Goal: Task Accomplishment & Management: Complete application form

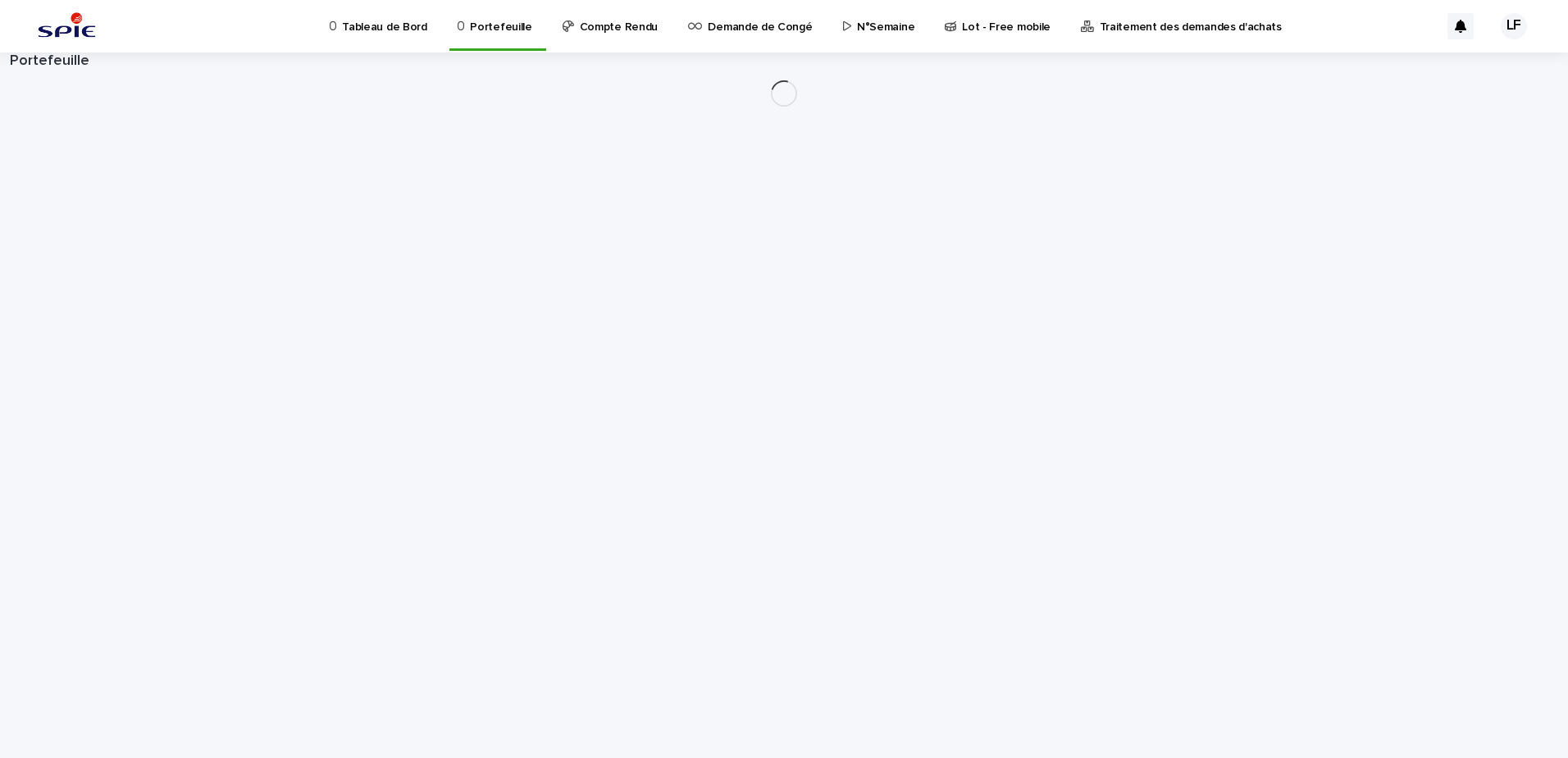
click at [857, 30] on p "N°Semaine" at bounding box center [885, 17] width 58 height 35
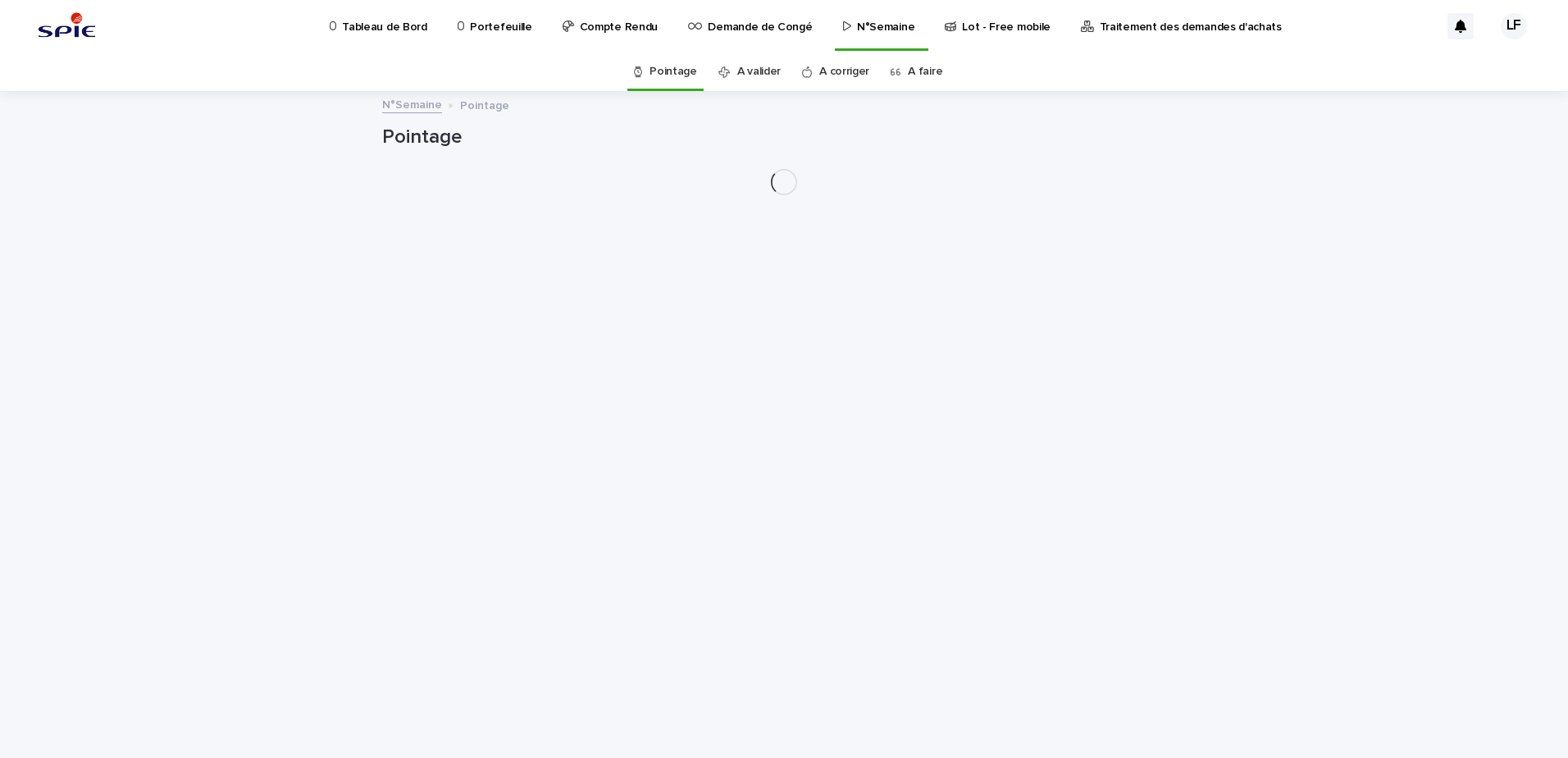
click at [929, 71] on link "A faire" at bounding box center [926, 72] width 35 height 39
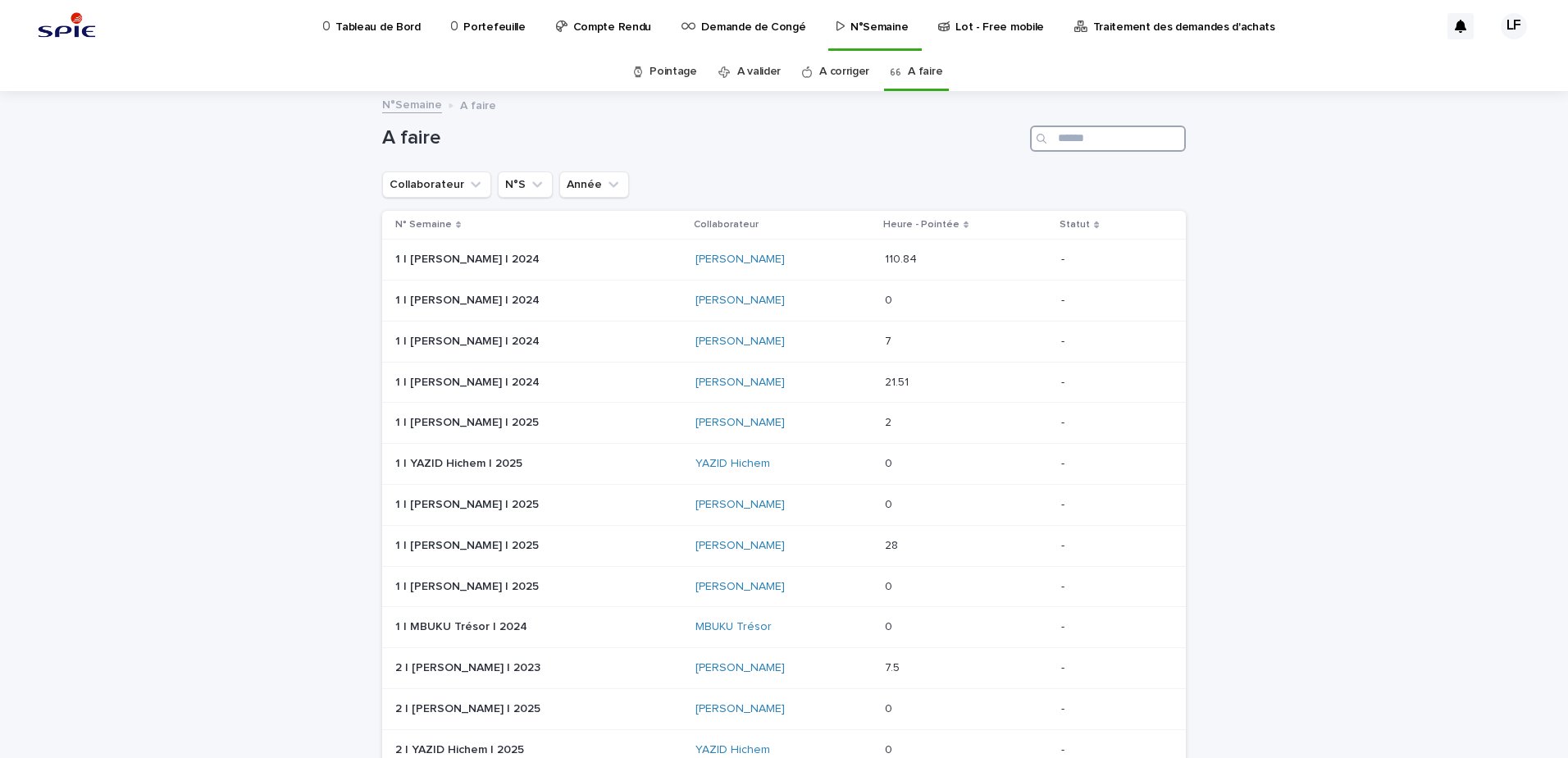
click at [1118, 143] on input "Search" at bounding box center [1108, 139] width 156 height 27
type input "******"
click at [632, 549] on p at bounding box center [539, 545] width 287 height 14
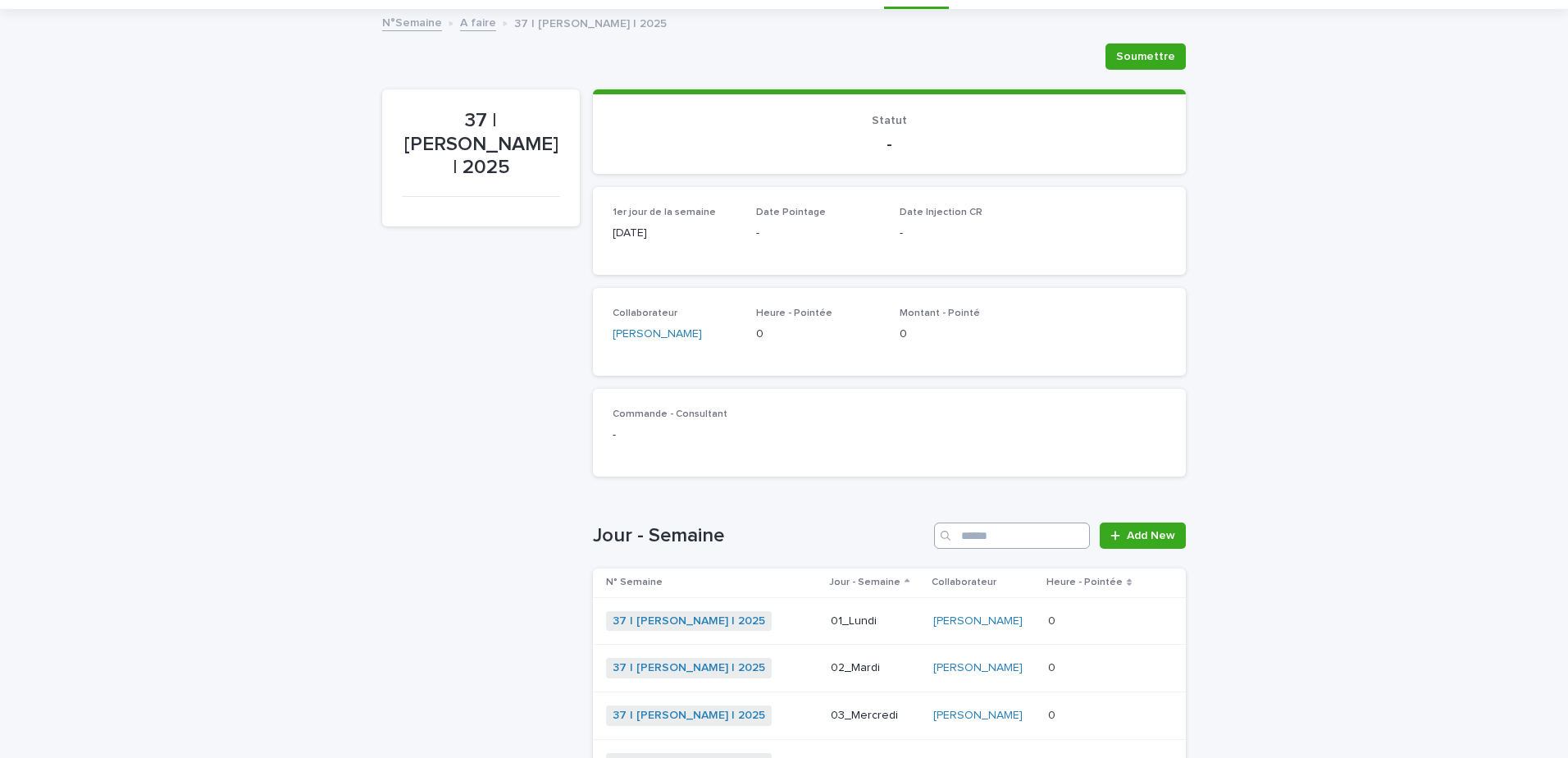
scroll to position [246, 0]
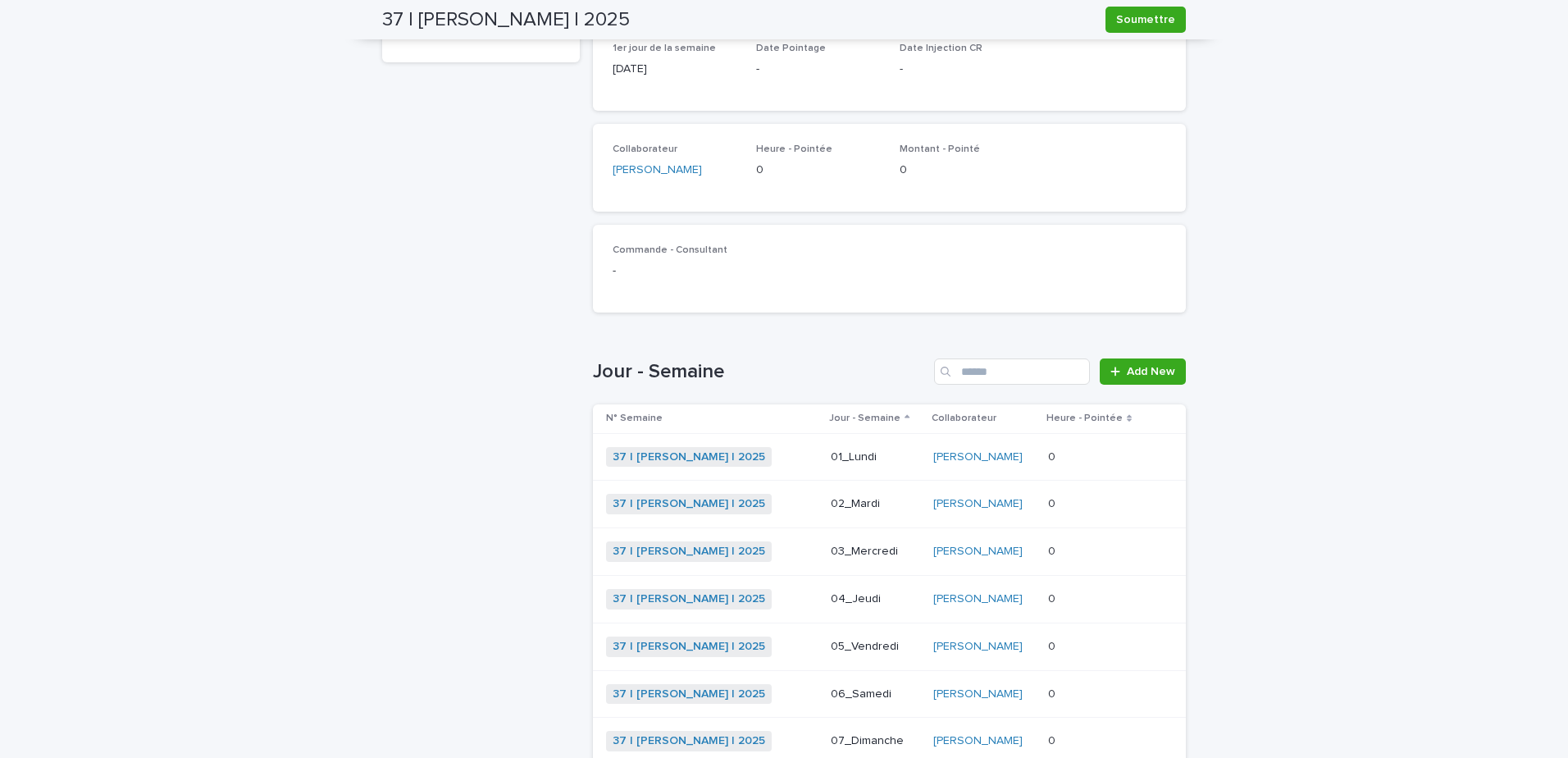
click at [1104, 448] on div "0 0" at bounding box center [1095, 457] width 95 height 27
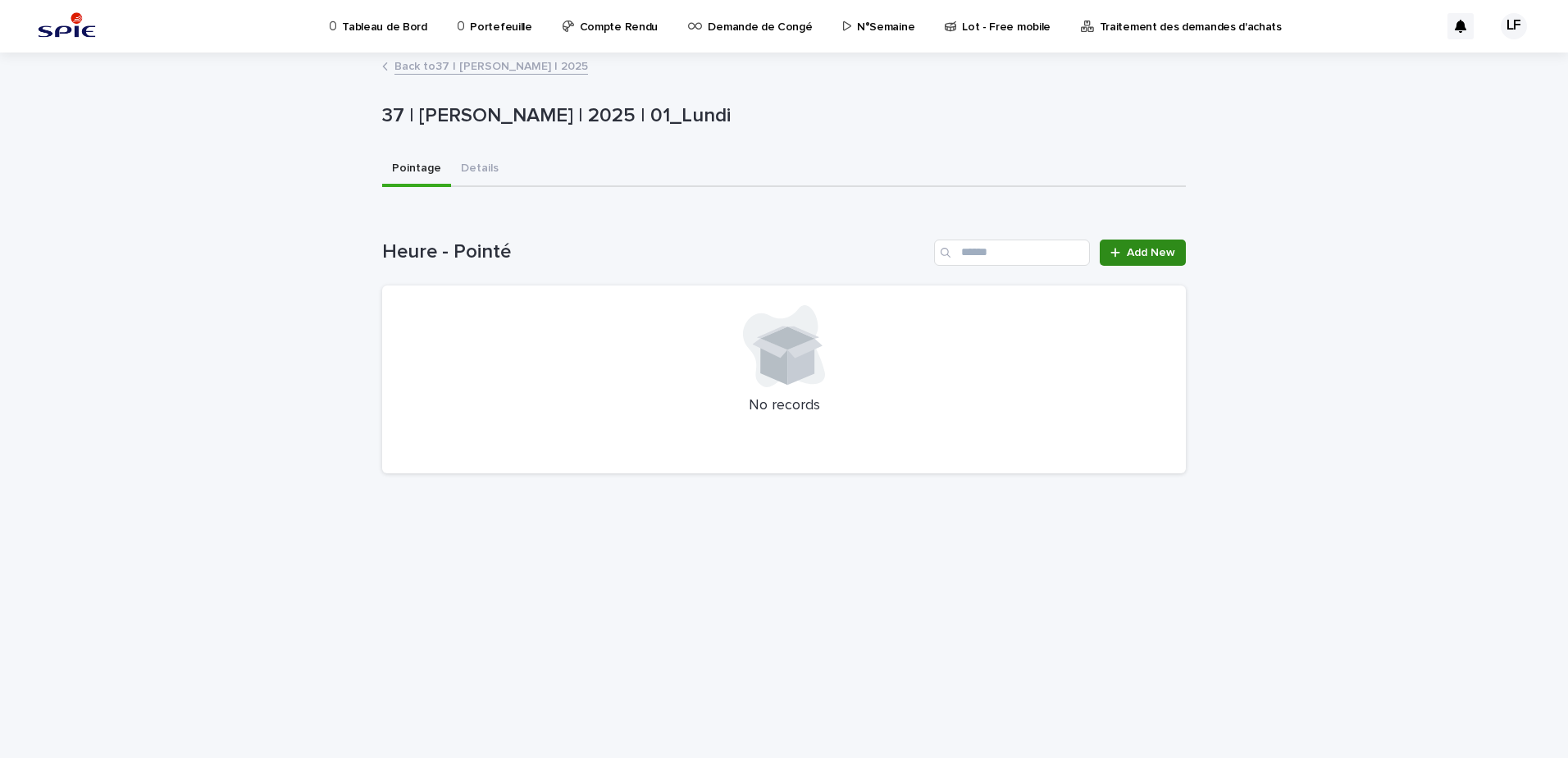
click at [1169, 247] on span "Add New" at bounding box center [1151, 252] width 49 height 12
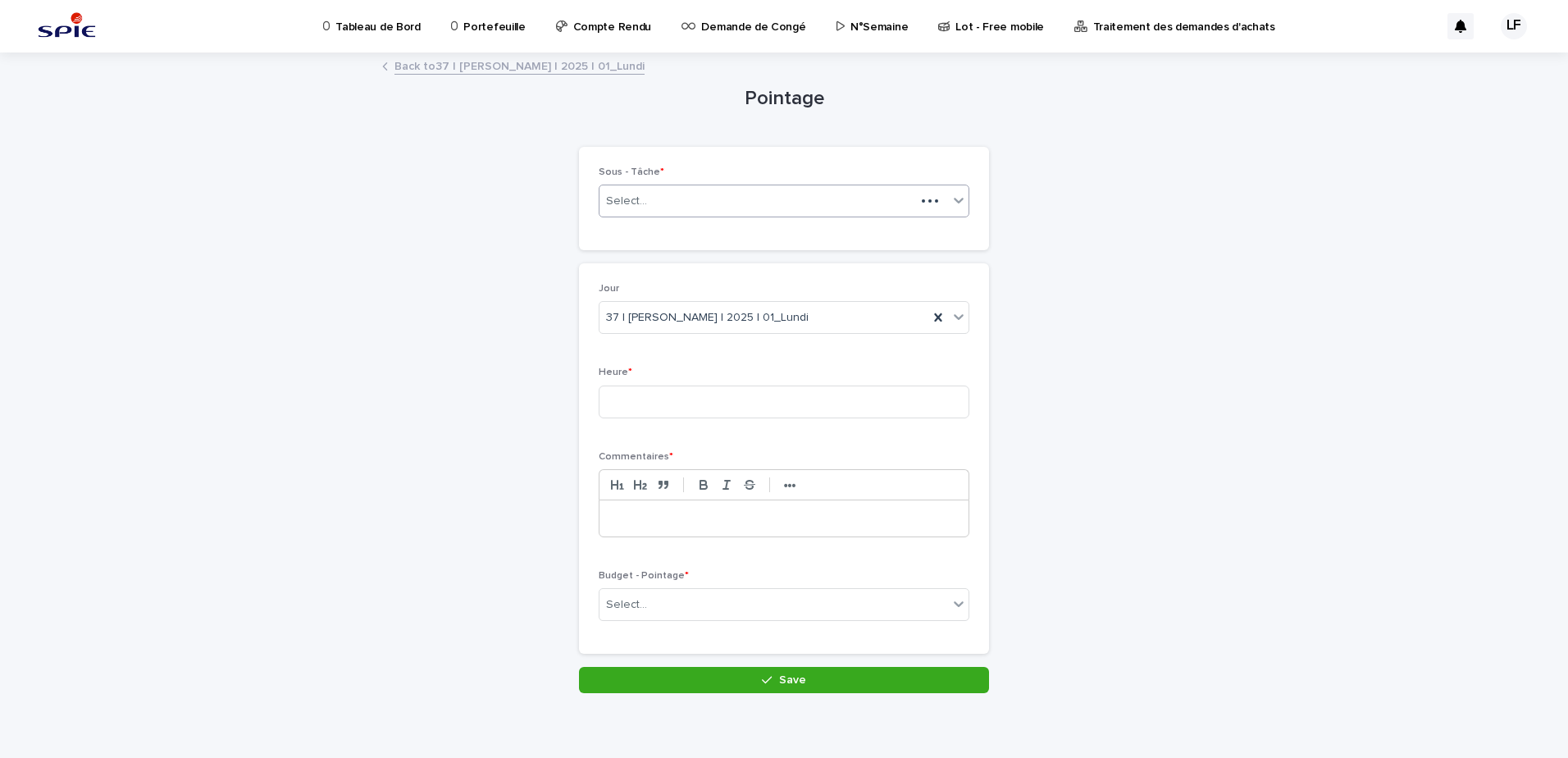
click at [715, 203] on div "Select..." at bounding box center [757, 201] width 316 height 27
type input "****"
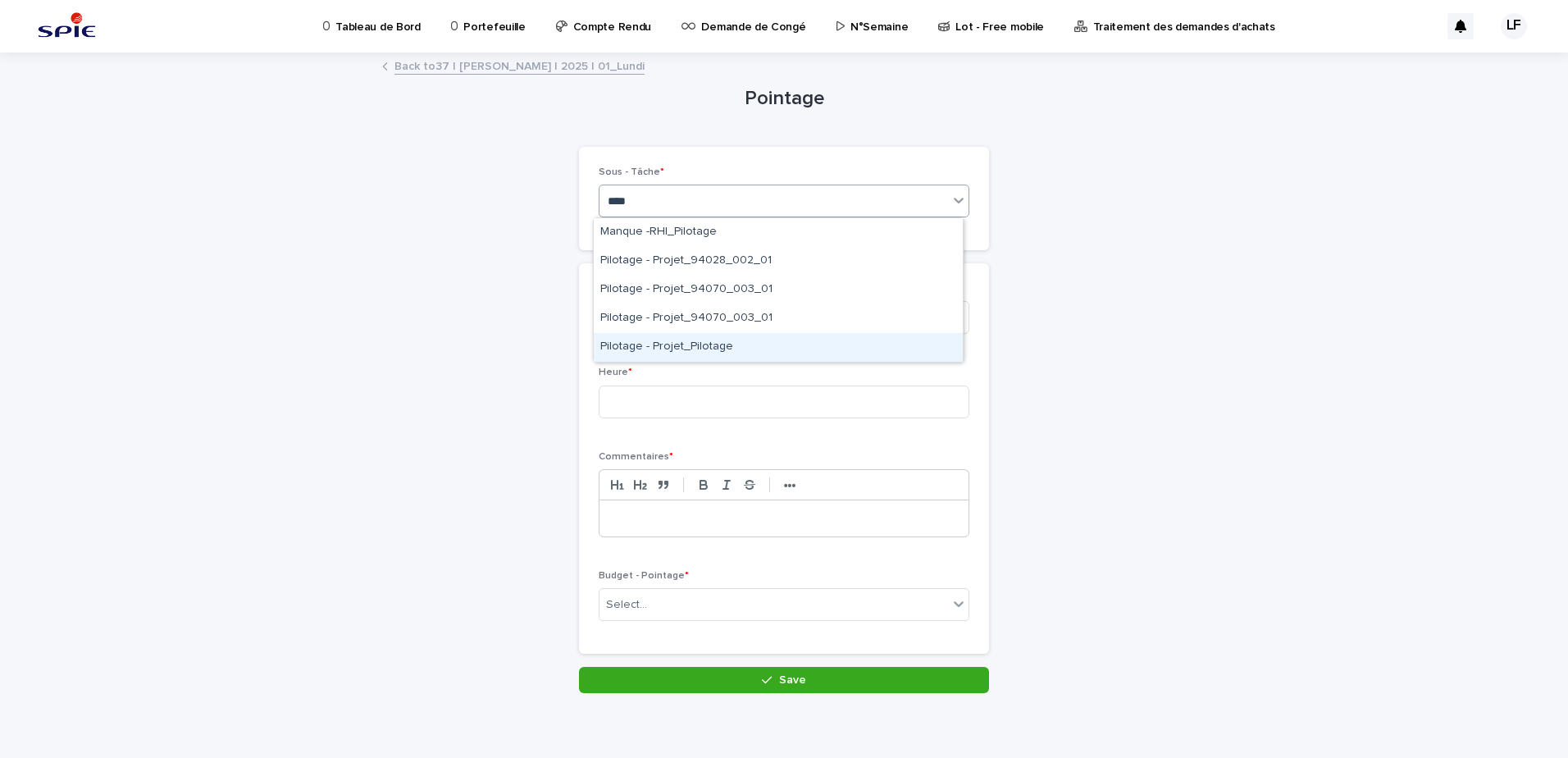
click at [678, 340] on div "Pilotage - Projet_Pilotage" at bounding box center [778, 347] width 369 height 28
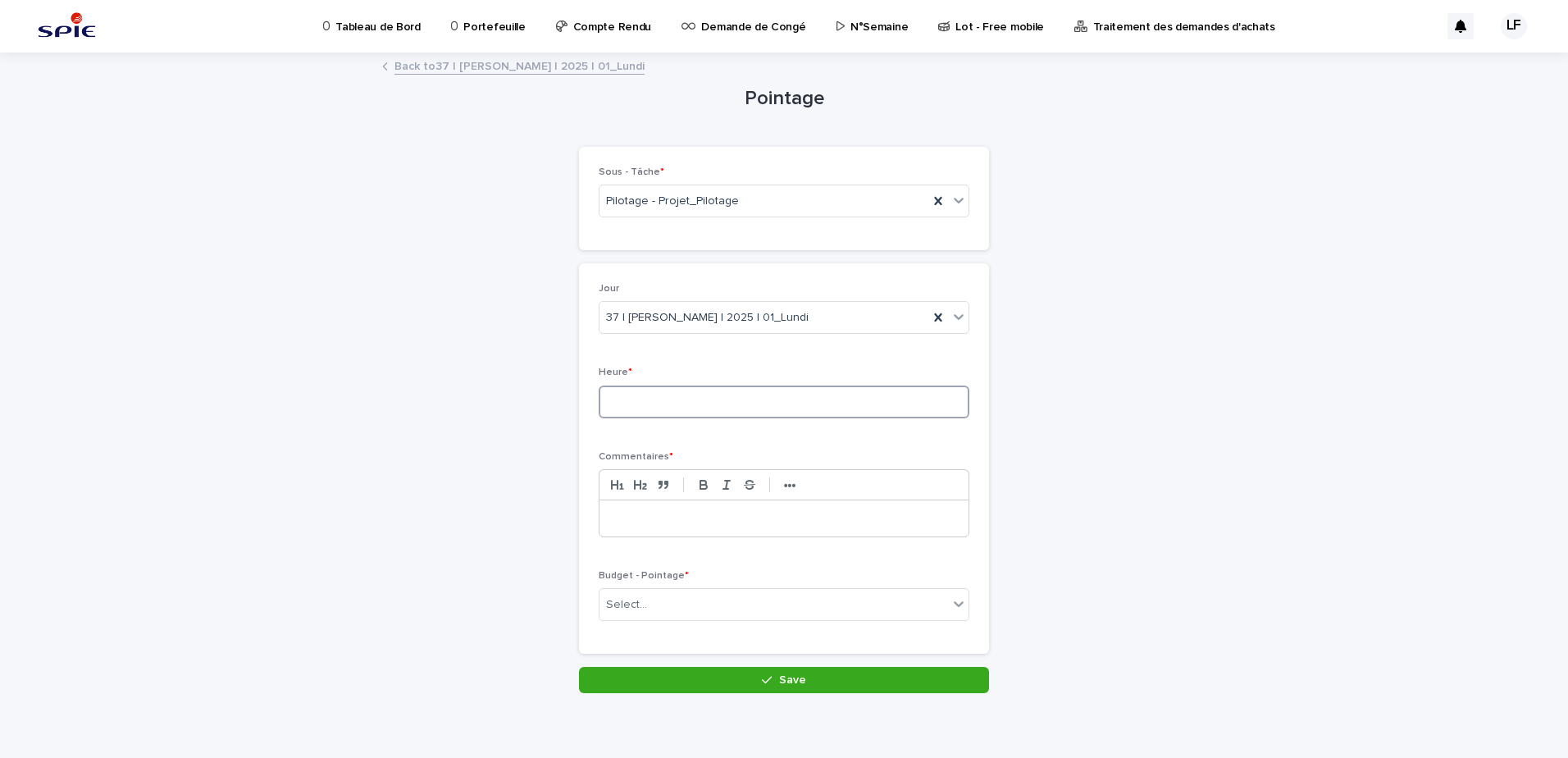
click at [677, 401] on input at bounding box center [784, 402] width 371 height 33
type input "*"
click at [767, 518] on p at bounding box center [784, 518] width 344 height 17
click at [683, 582] on p "Budget - Pointage *" at bounding box center [784, 575] width 371 height 12
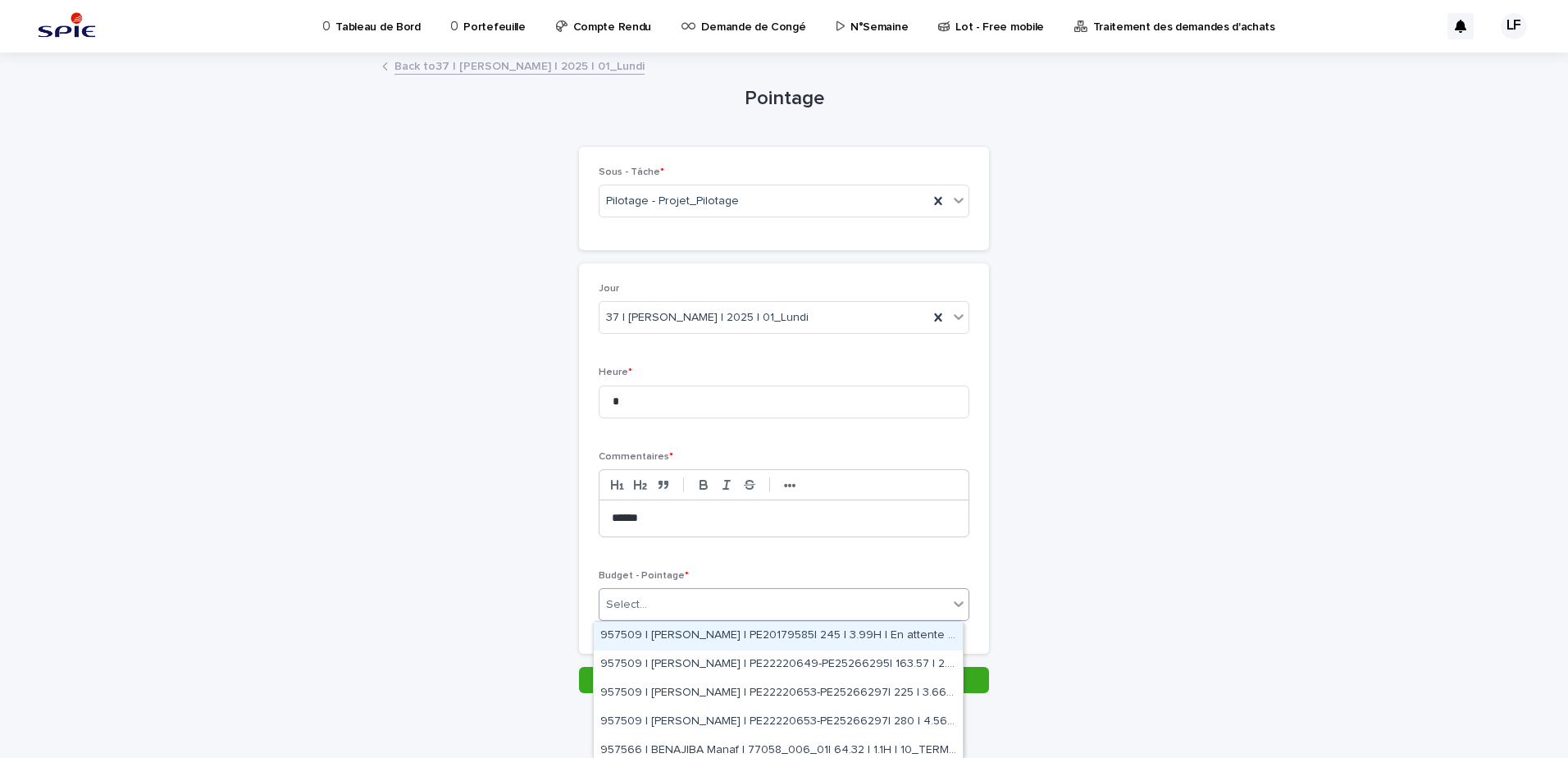
click at [681, 608] on div "Select..." at bounding box center [773, 605] width 349 height 27
type input "******"
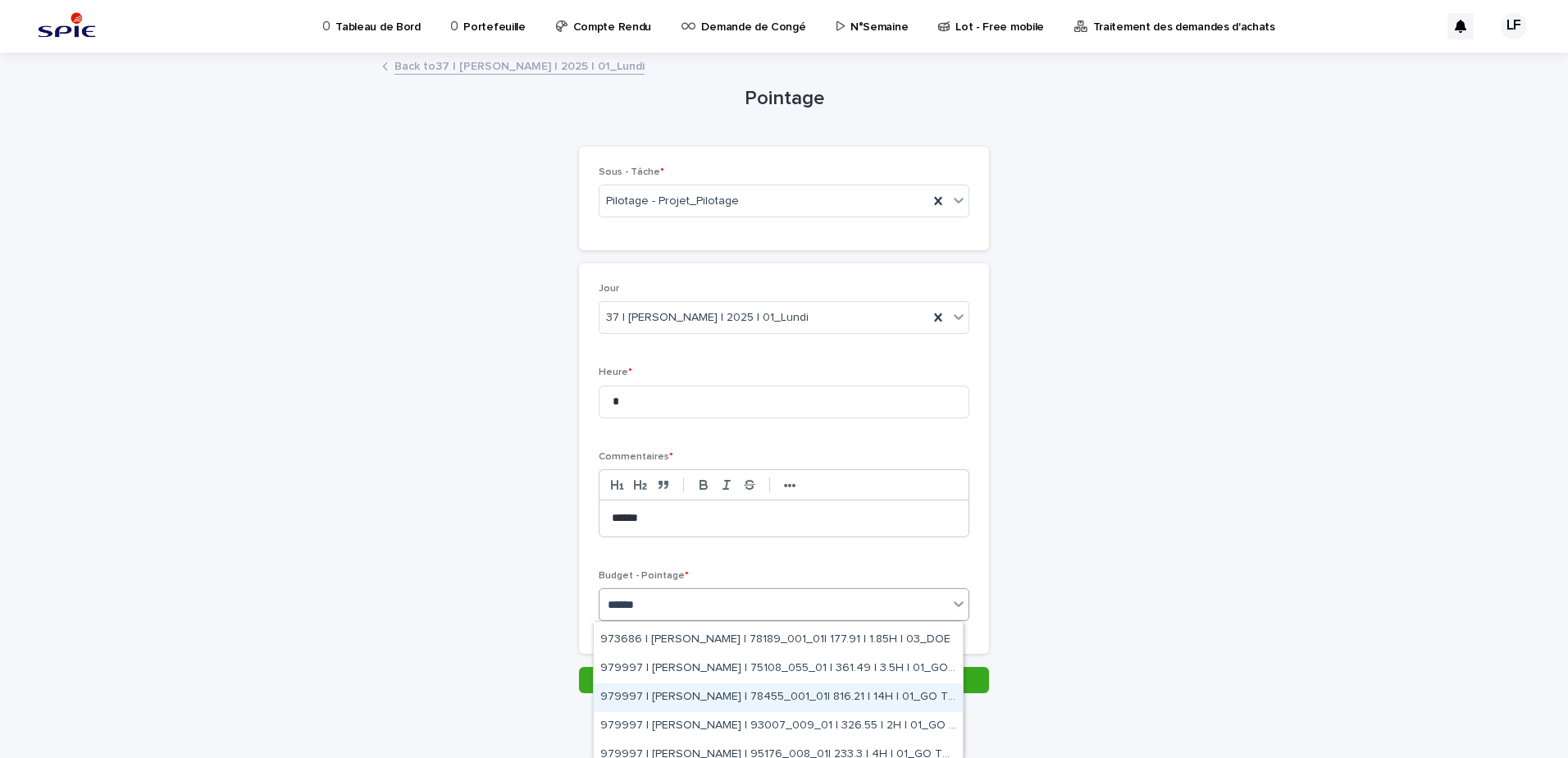
click at [764, 700] on div "979997 | [PERSON_NAME] | 78455_001_01| 816.21 | 14H | 01_GO TRAVAUX" at bounding box center [778, 697] width 369 height 28
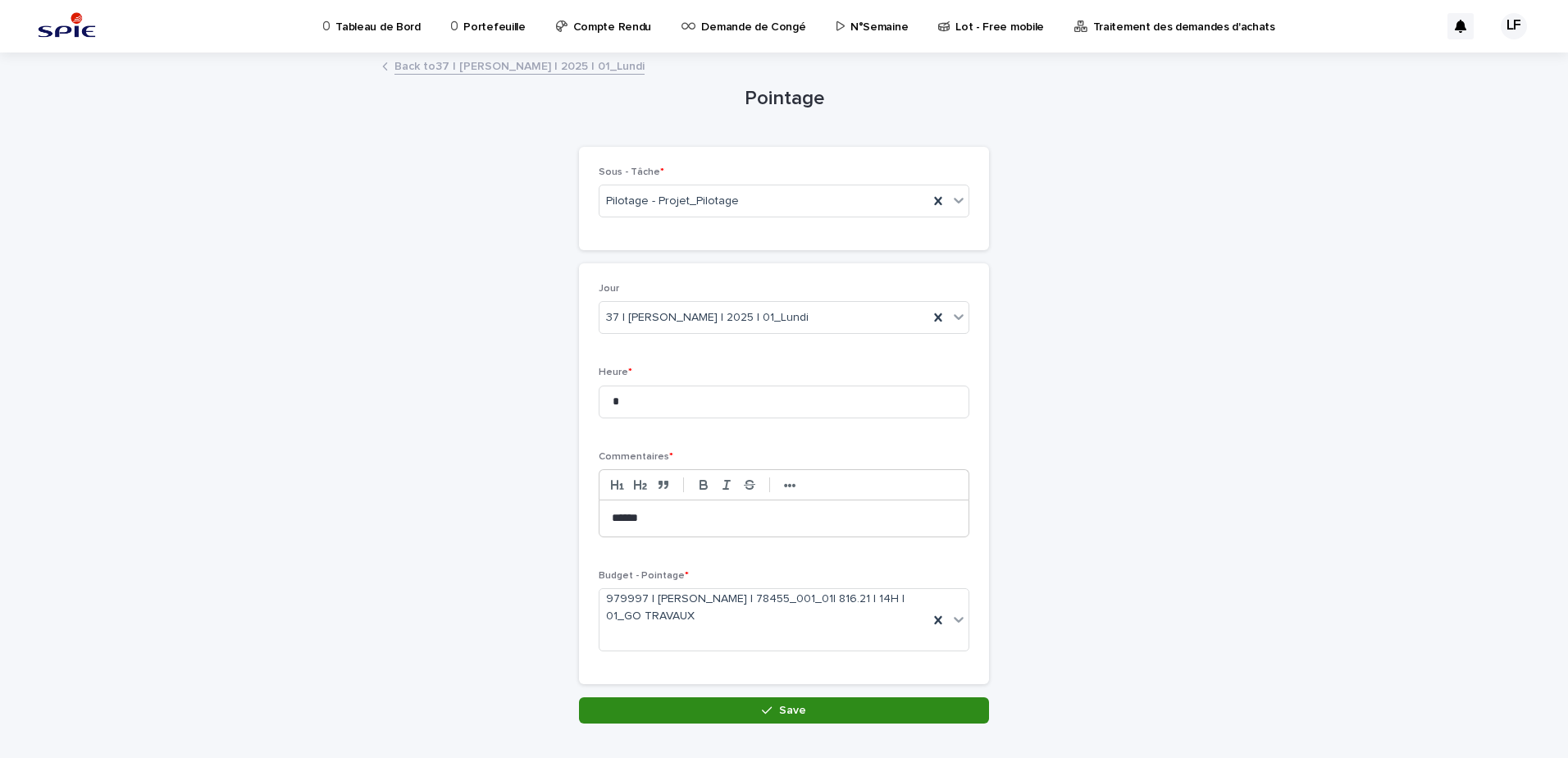
click at [761, 717] on button "Save" at bounding box center [784, 710] width 410 height 27
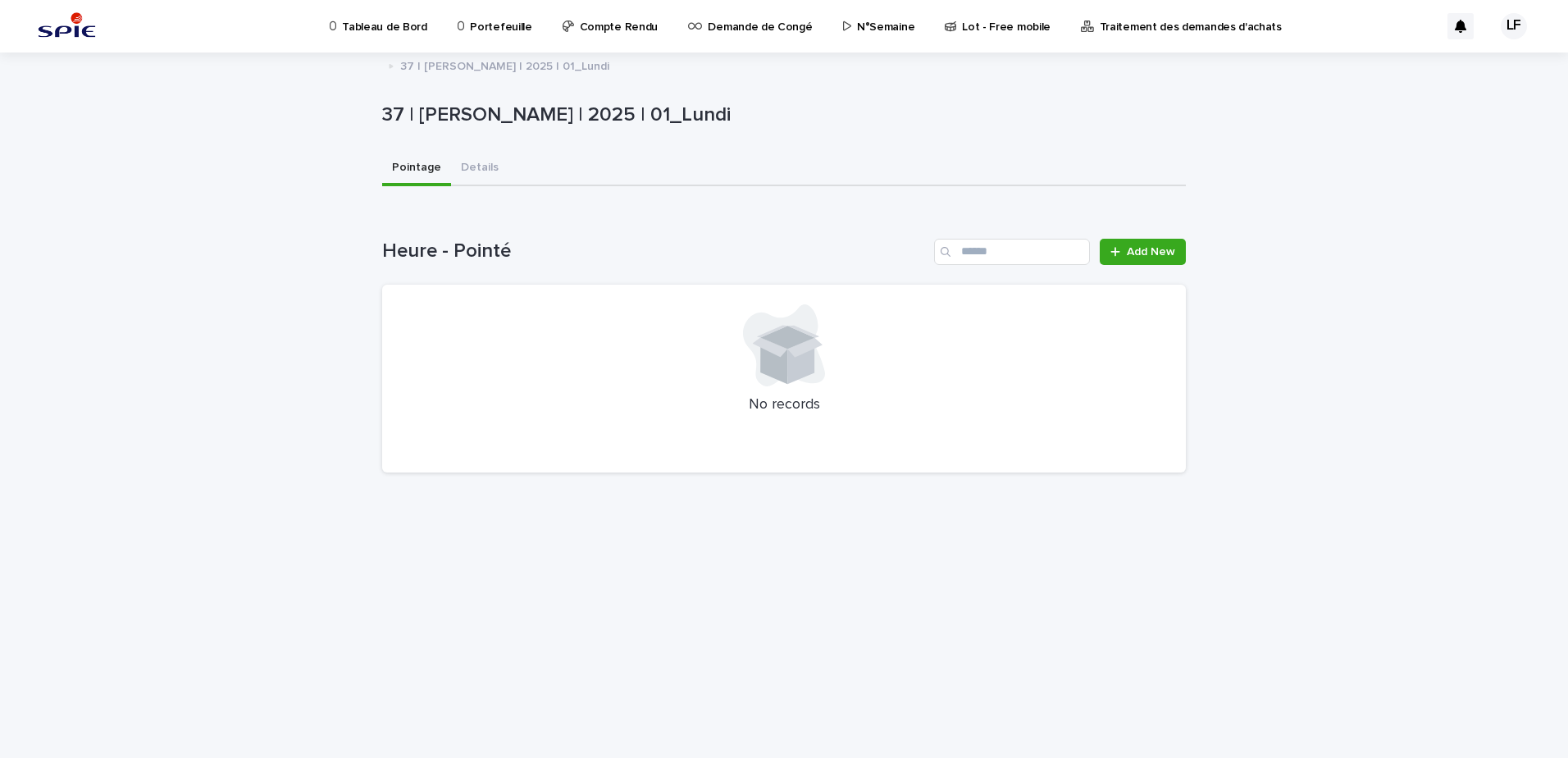
click at [862, 35] on link "N°Semaine" at bounding box center [882, 25] width 81 height 50
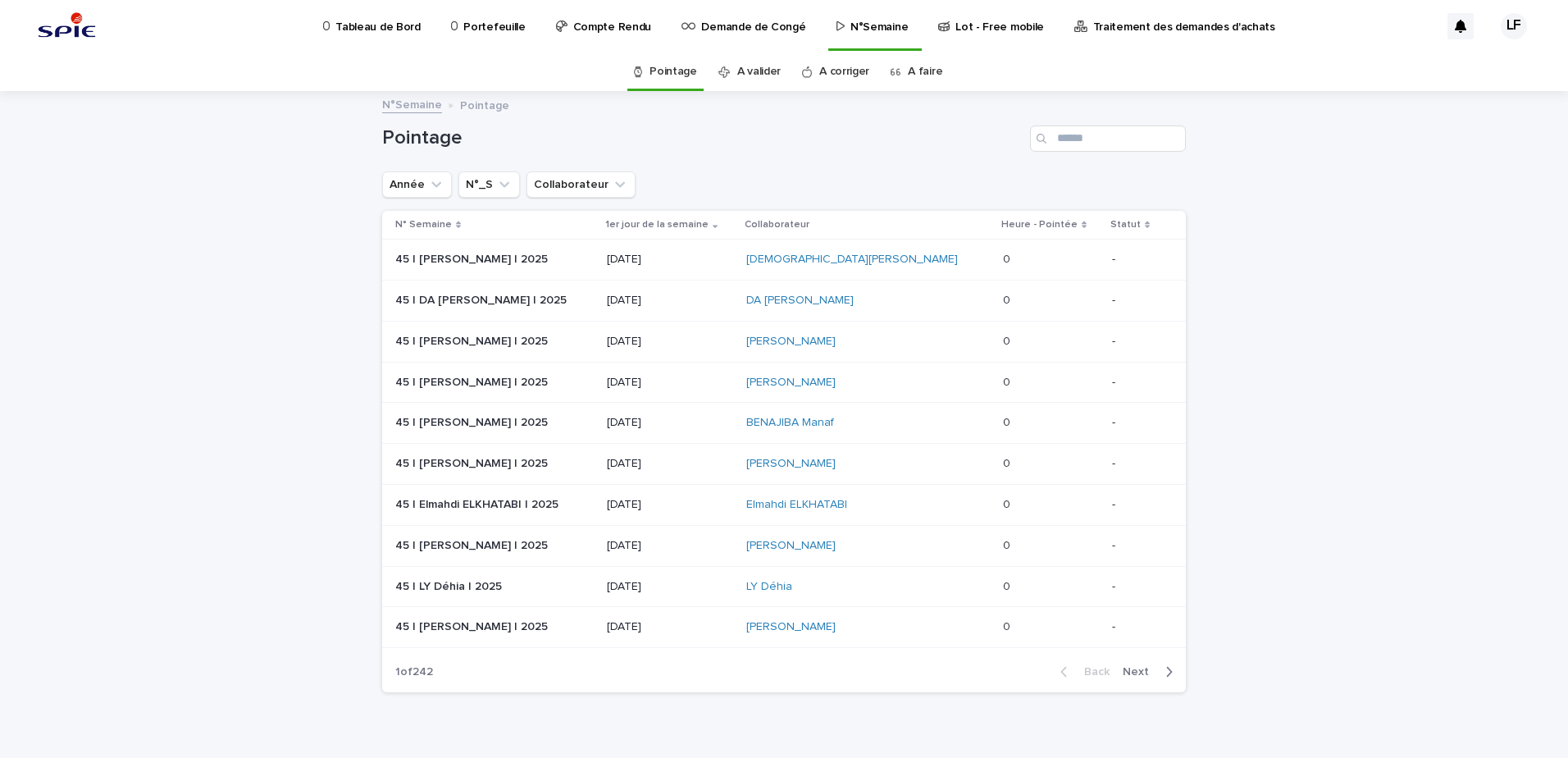
click at [918, 74] on link "A faire" at bounding box center [926, 72] width 35 height 39
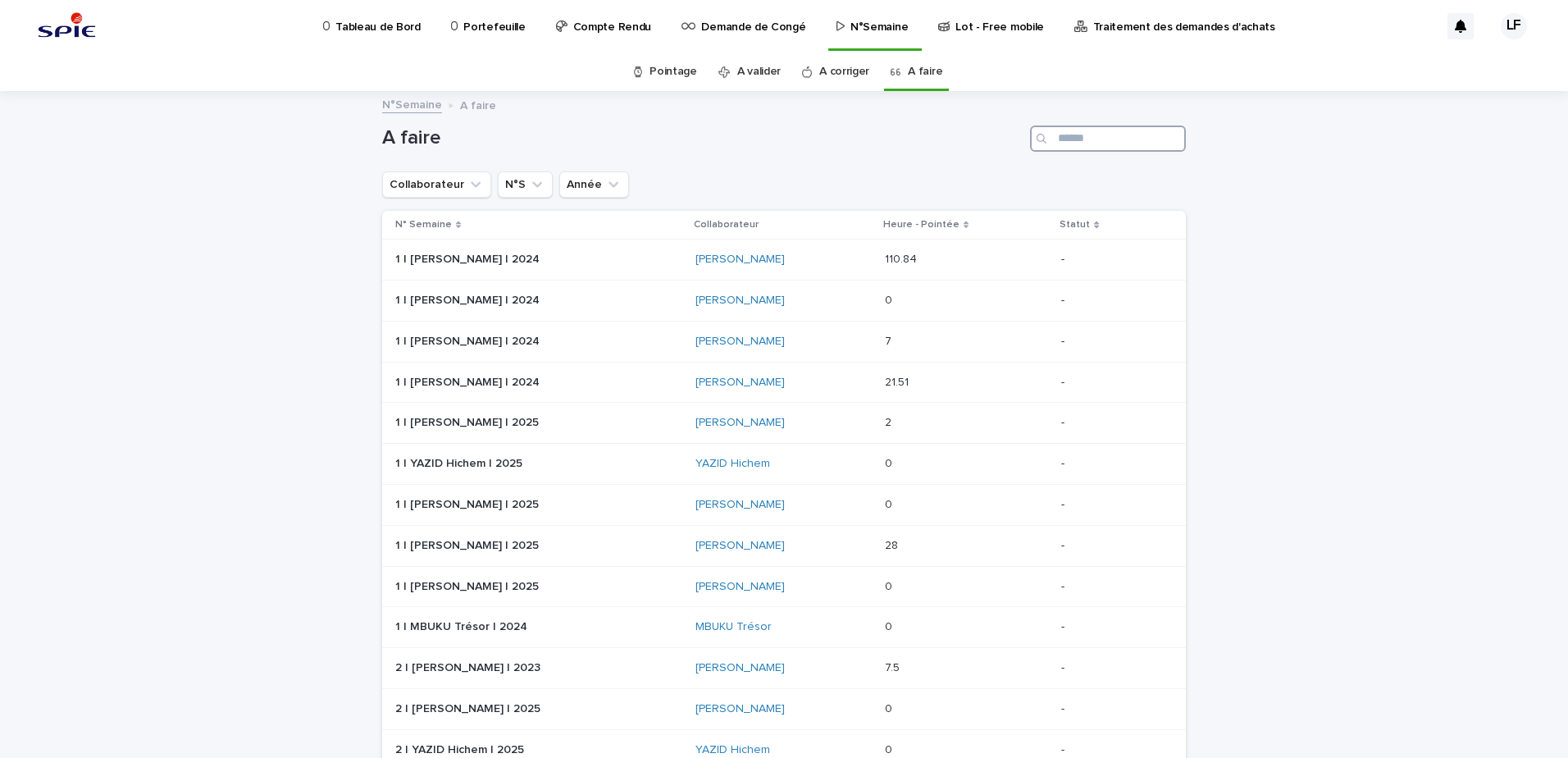
click at [1086, 147] on input "Search" at bounding box center [1108, 139] width 156 height 27
type input "******"
click at [610, 548] on p at bounding box center [539, 545] width 287 height 14
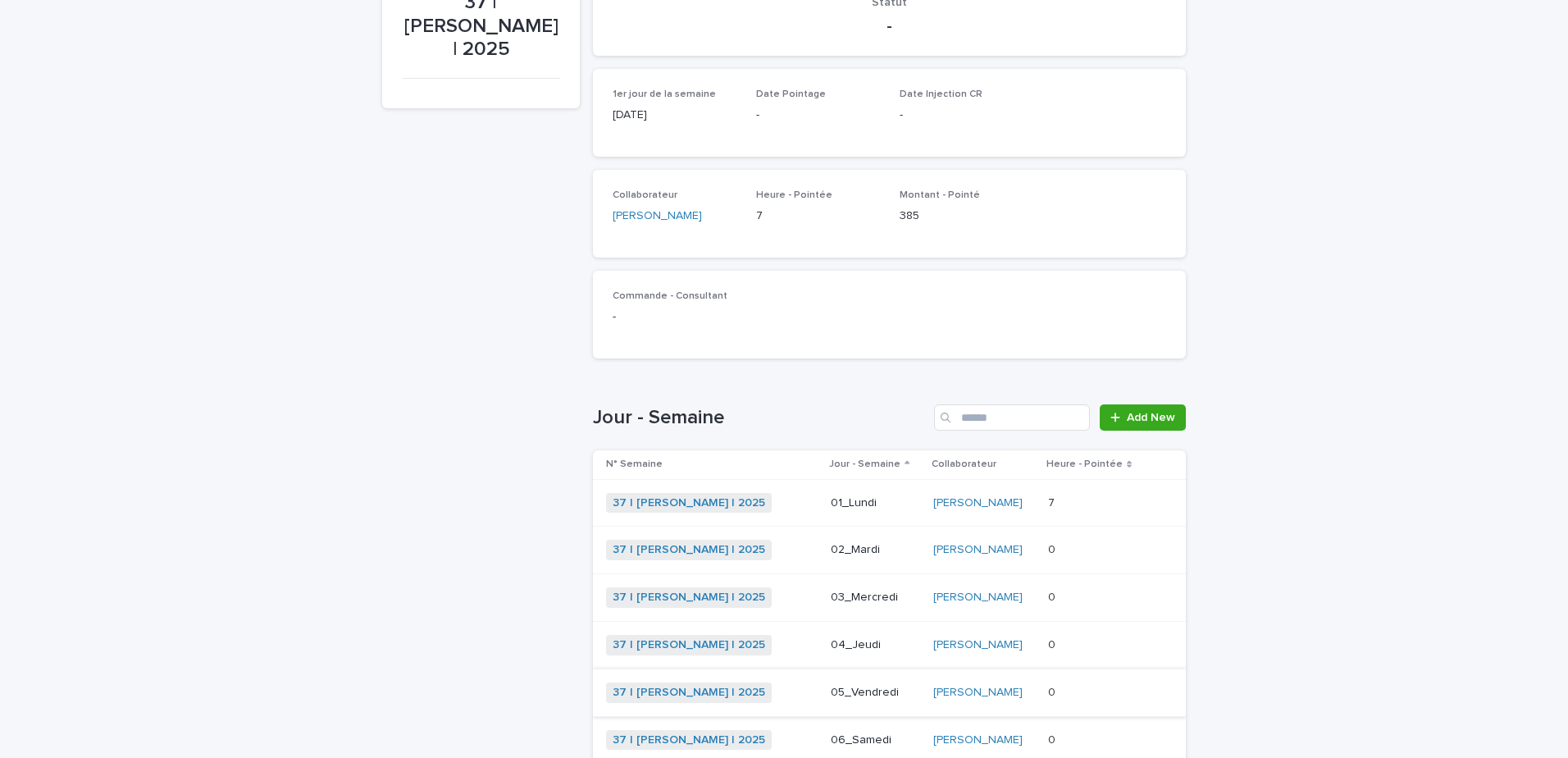
scroll to position [393, 0]
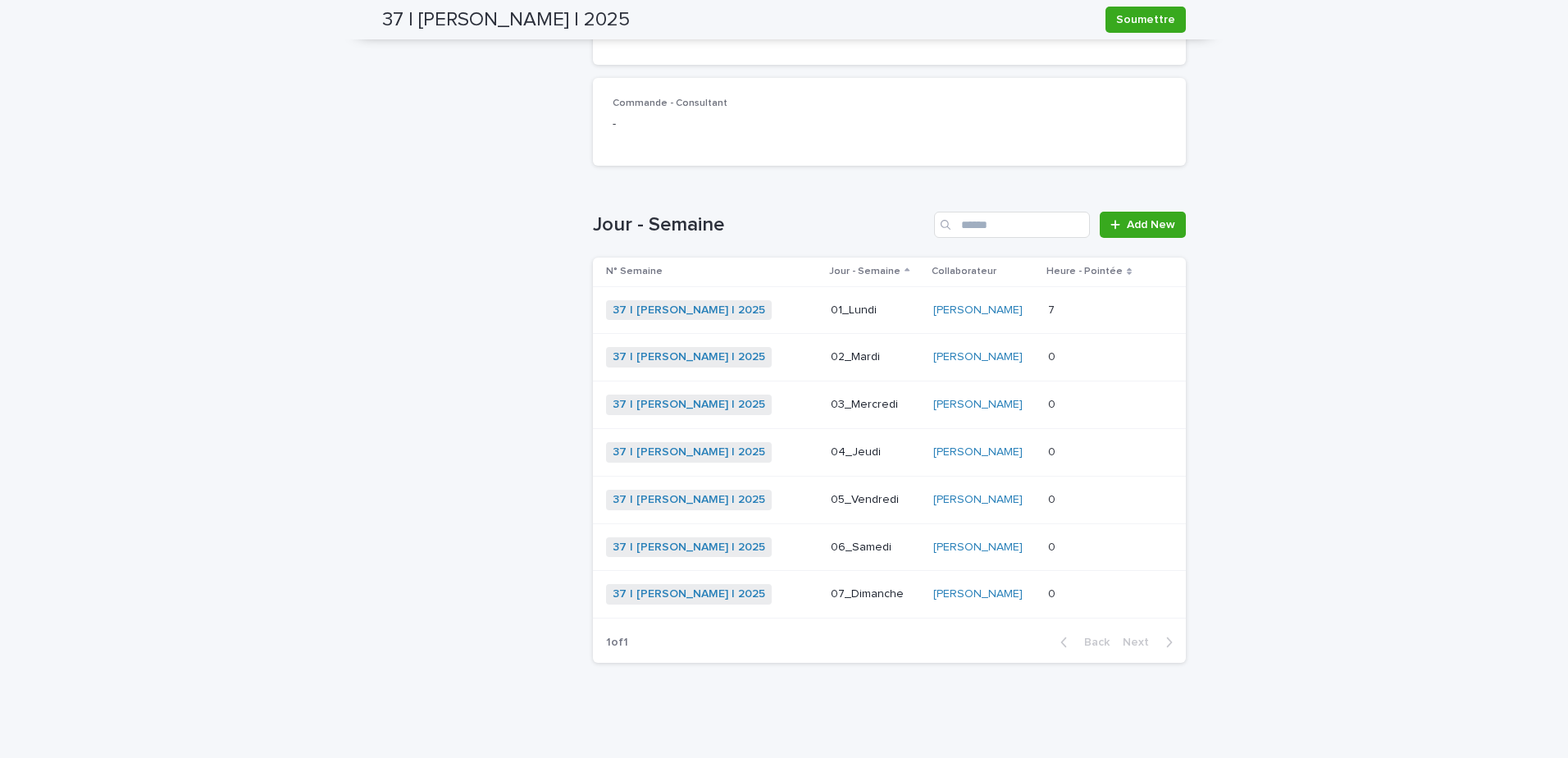
click at [1106, 360] on p at bounding box center [1095, 357] width 95 height 14
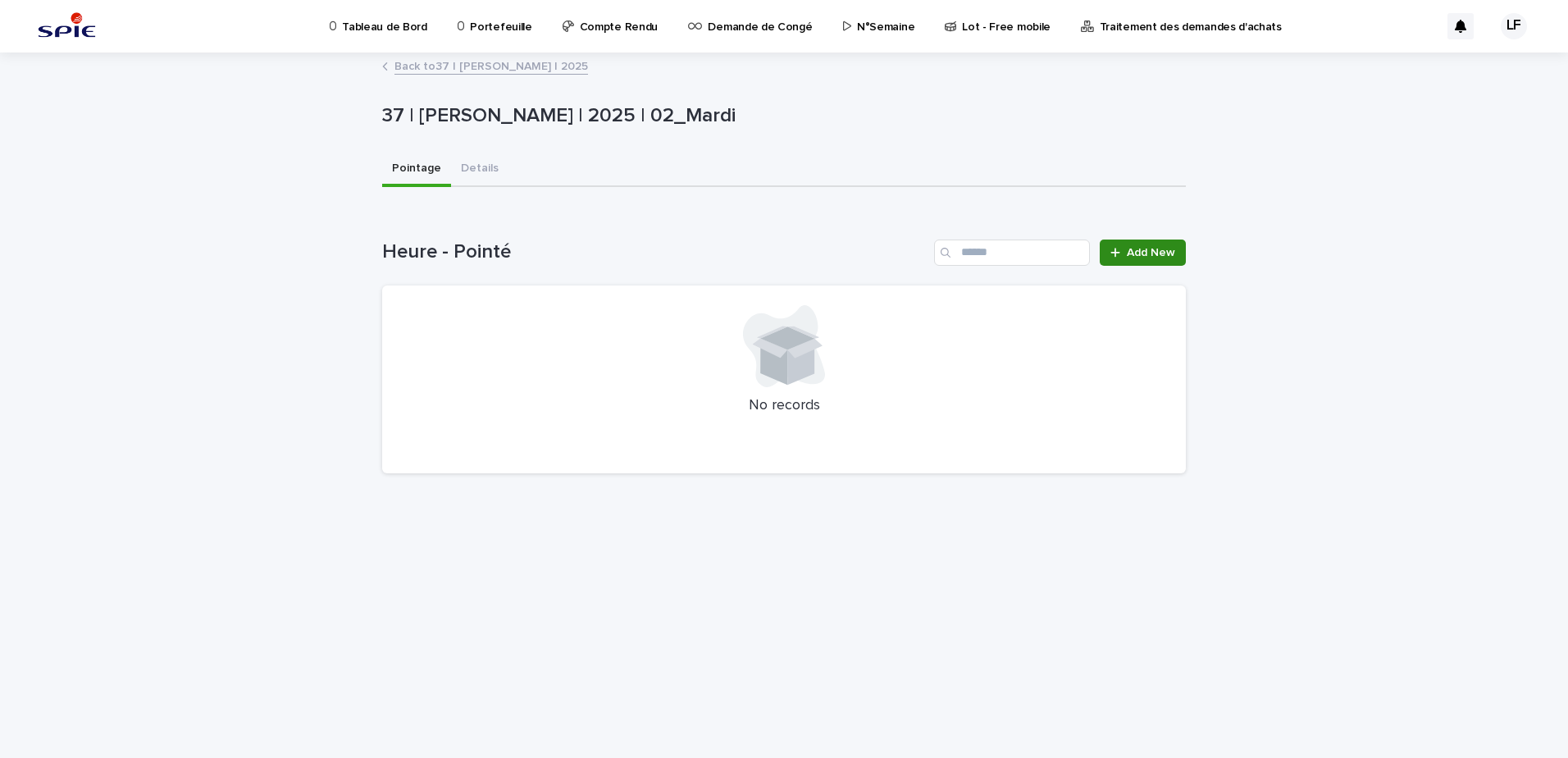
drag, startPoint x: 1148, startPoint y: 233, endPoint x: 1152, endPoint y: 243, distance: 10.8
click at [1149, 234] on div "Loading... Saving… Heure - Pointé Add New No records" at bounding box center [784, 347] width 804 height 281
click at [1152, 243] on link "Add New" at bounding box center [1143, 252] width 86 height 27
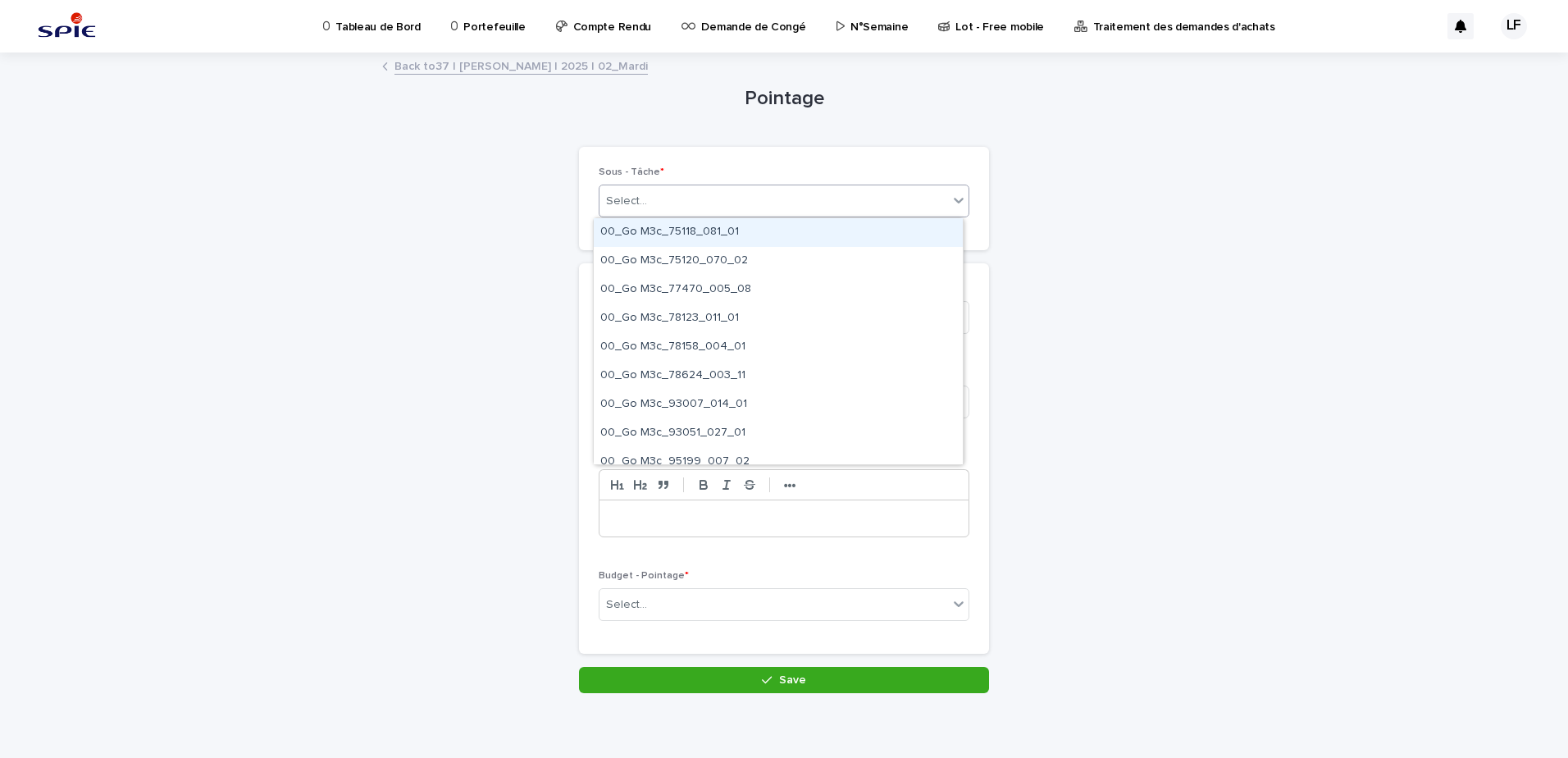
click at [684, 189] on div "Select..." at bounding box center [773, 201] width 349 height 27
paste input "**********"
type input "**********"
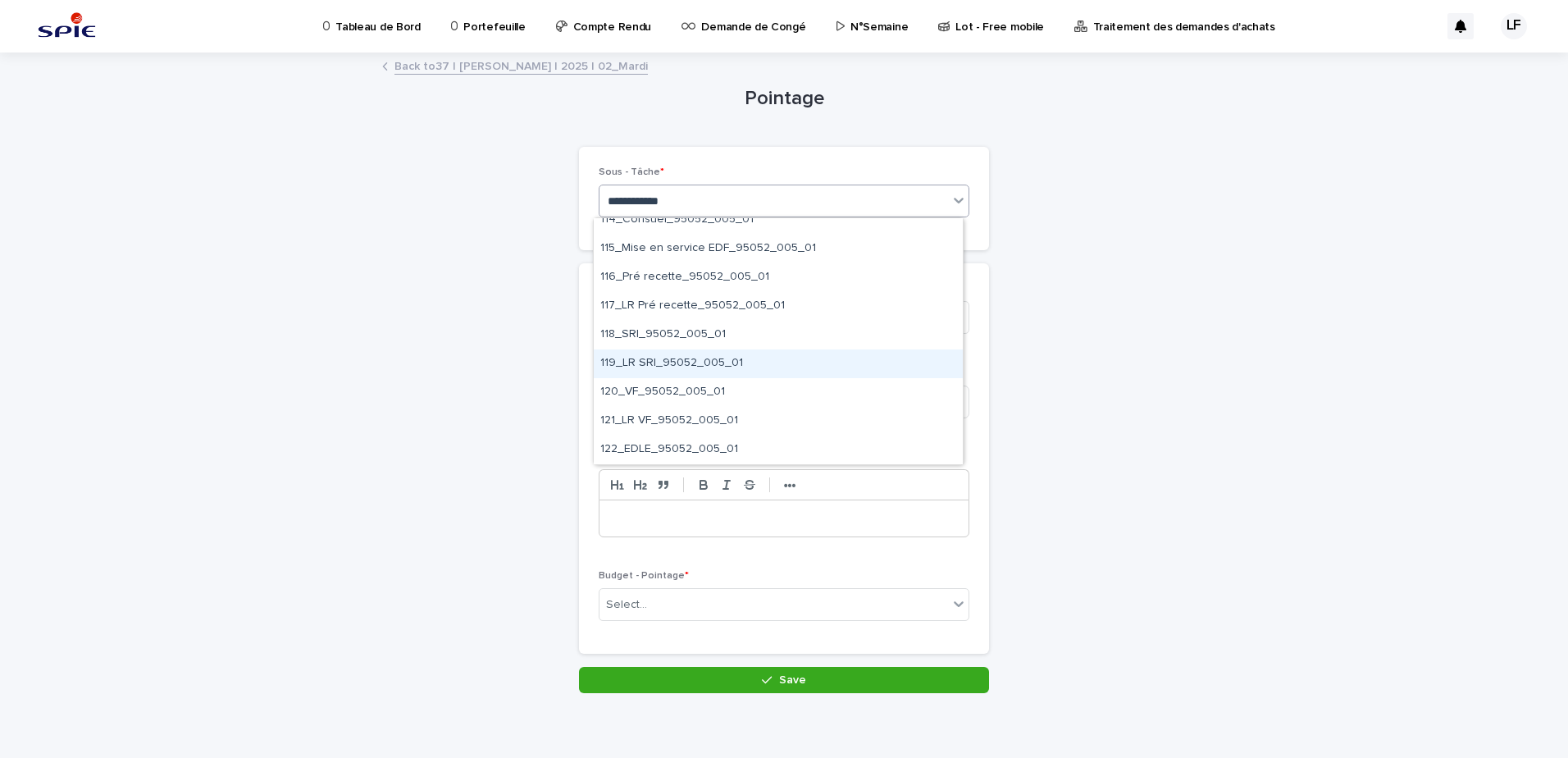
click at [652, 364] on div "119_LR SRI_95052_005_01" at bounding box center [778, 363] width 369 height 28
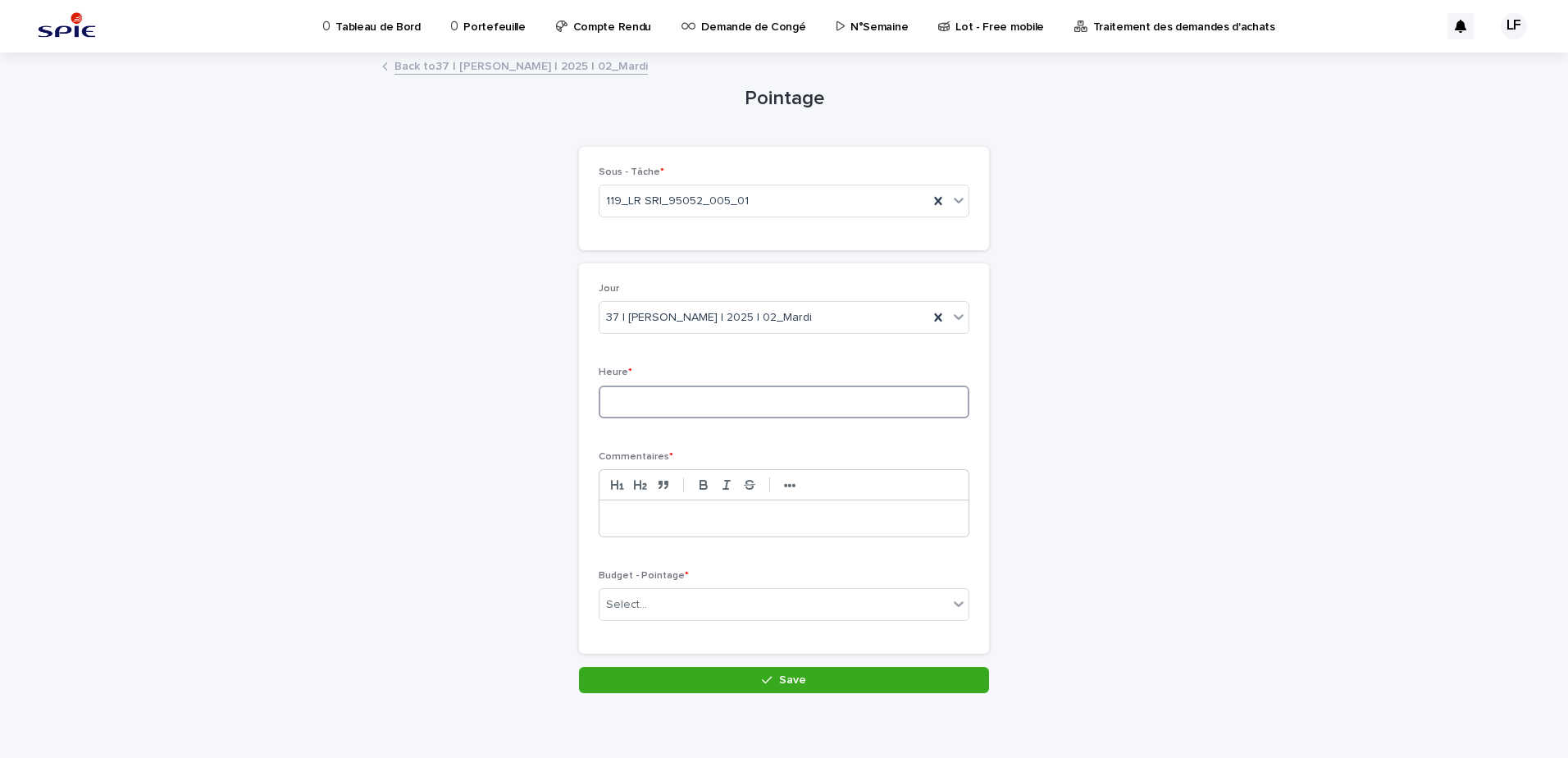
click at [651, 392] on input at bounding box center [784, 402] width 371 height 33
type input "***"
click at [655, 518] on p at bounding box center [784, 518] width 344 height 17
click at [659, 599] on div "Select..." at bounding box center [773, 605] width 349 height 27
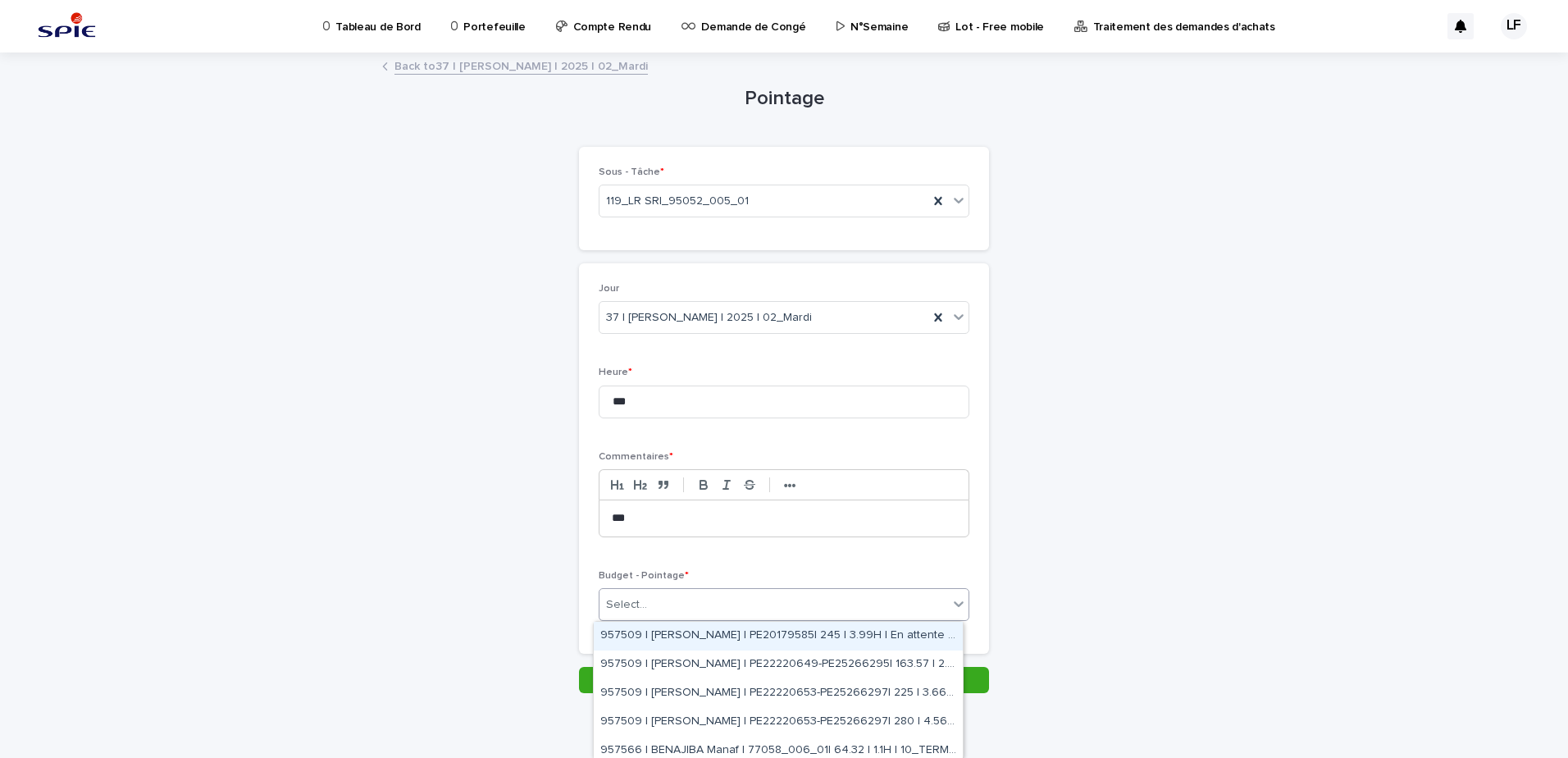
paste input "**********"
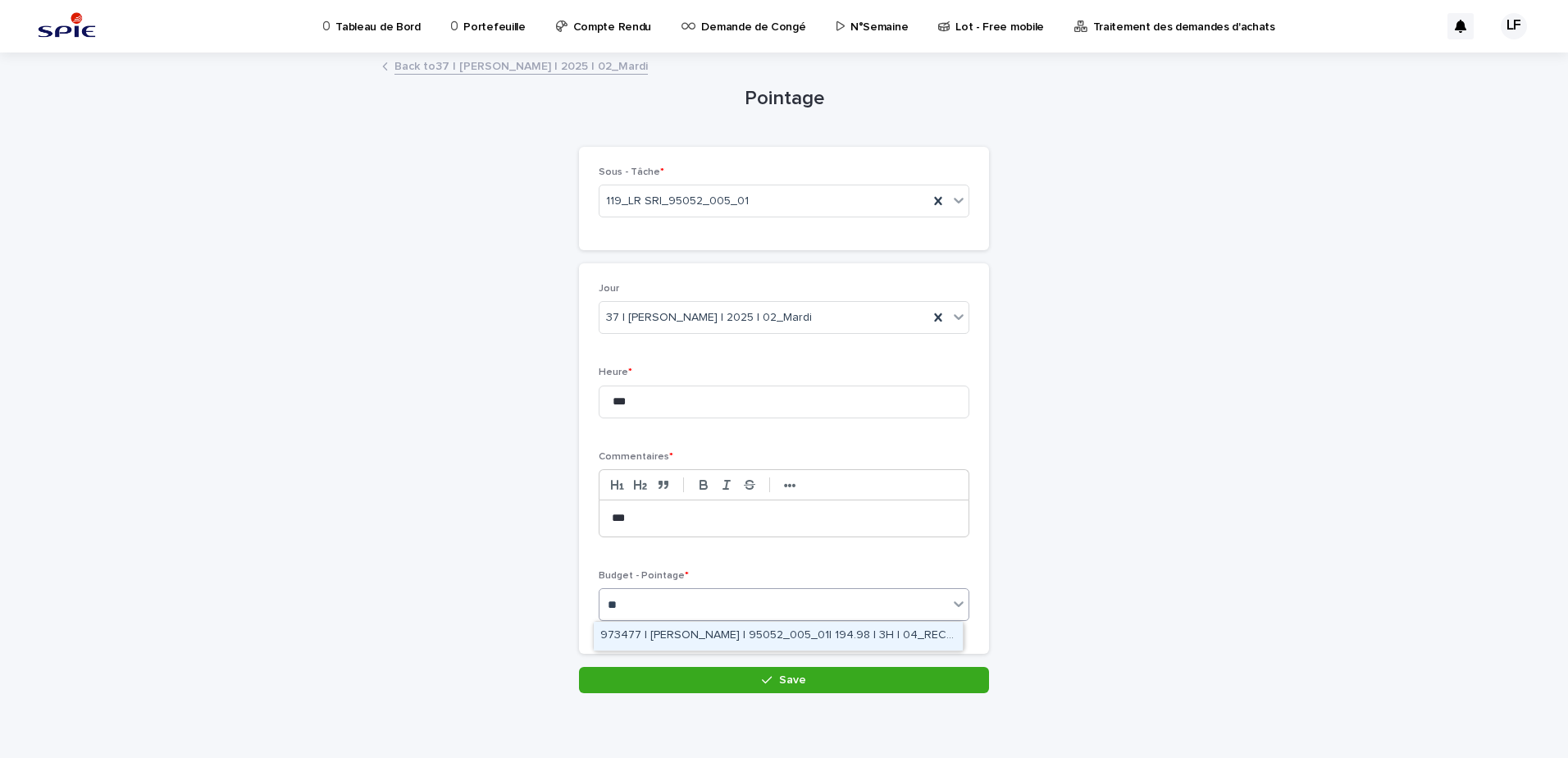
type input "*"
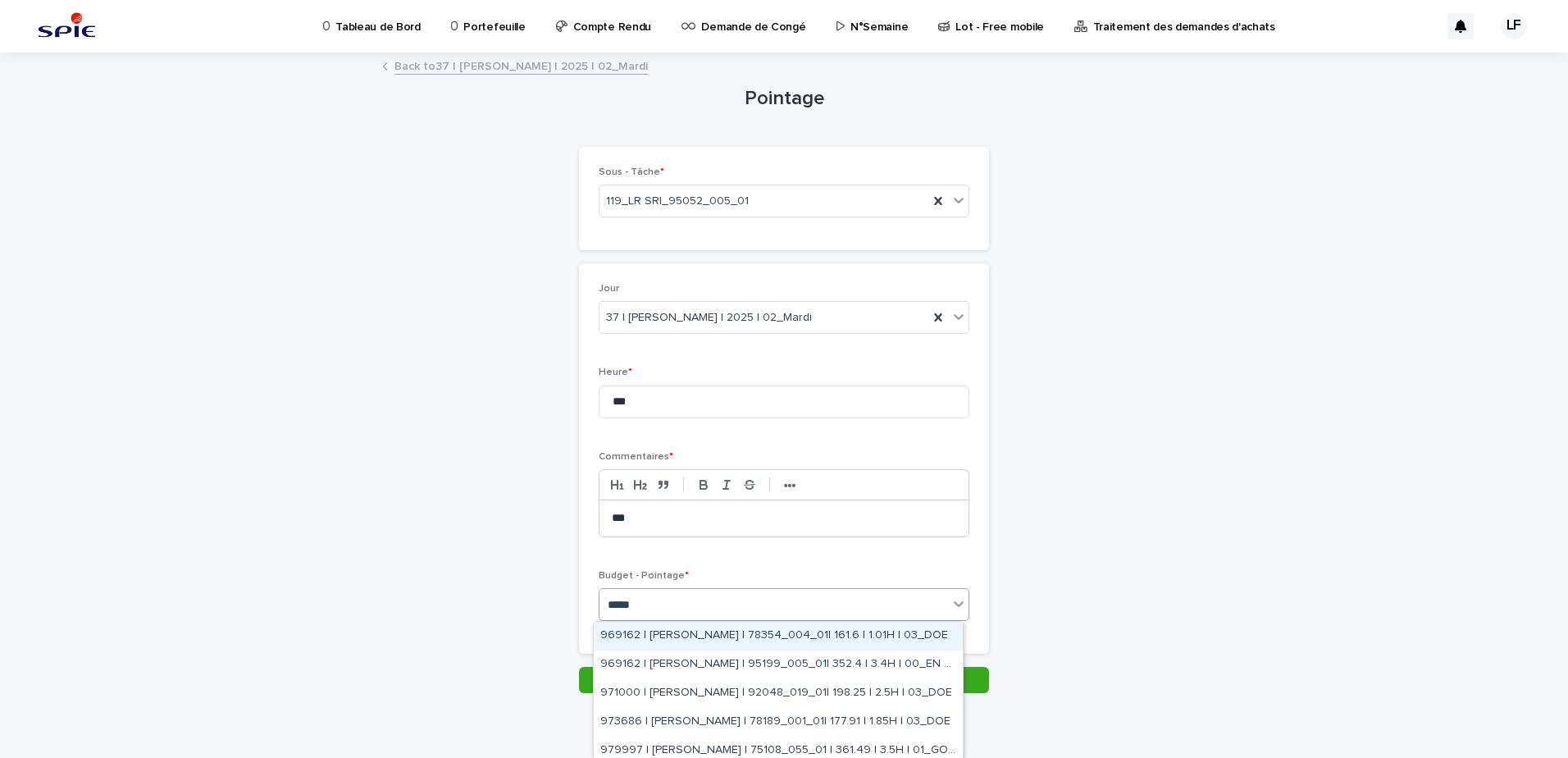
type input "******"
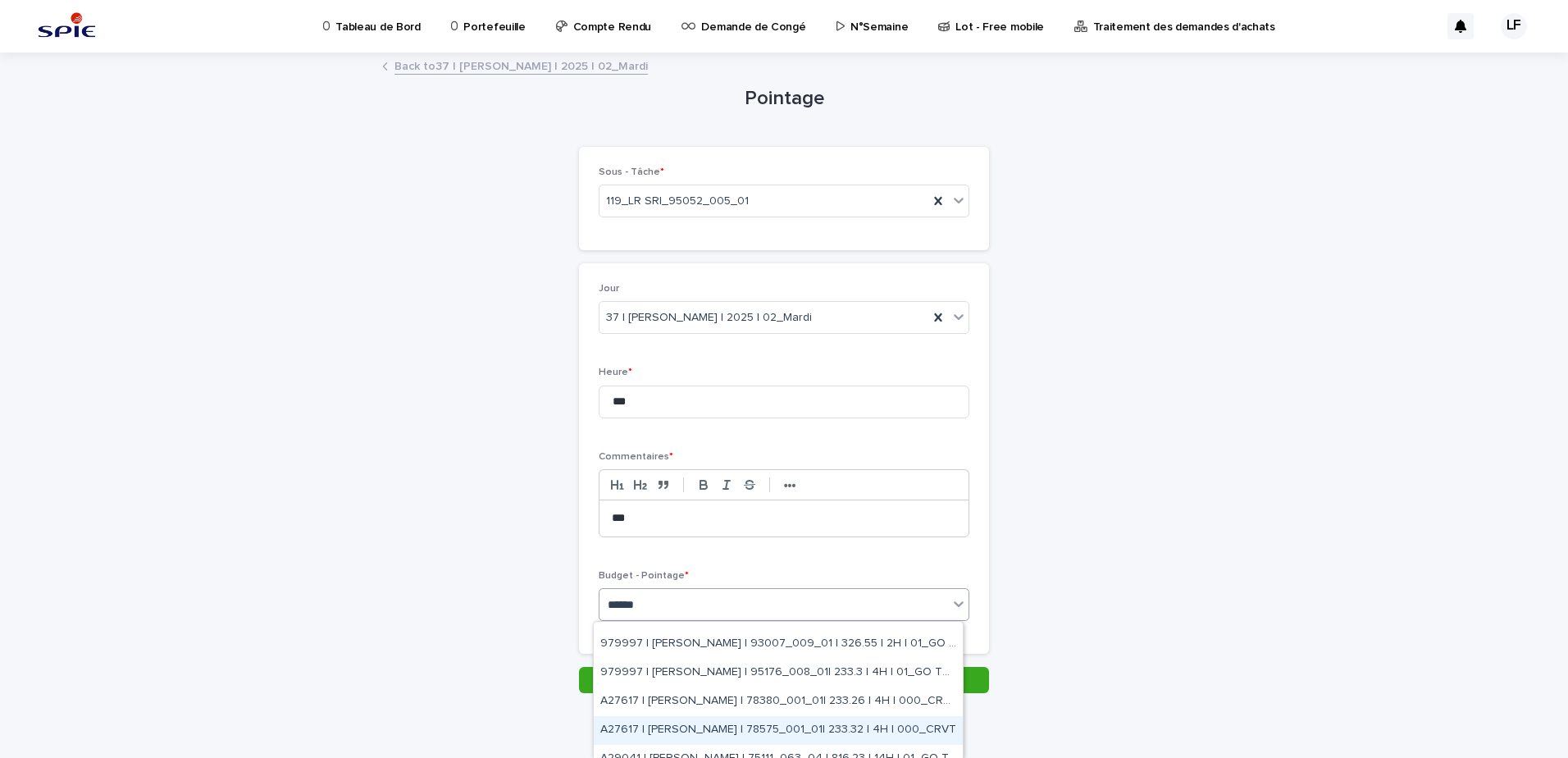
scroll to position [207, 0]
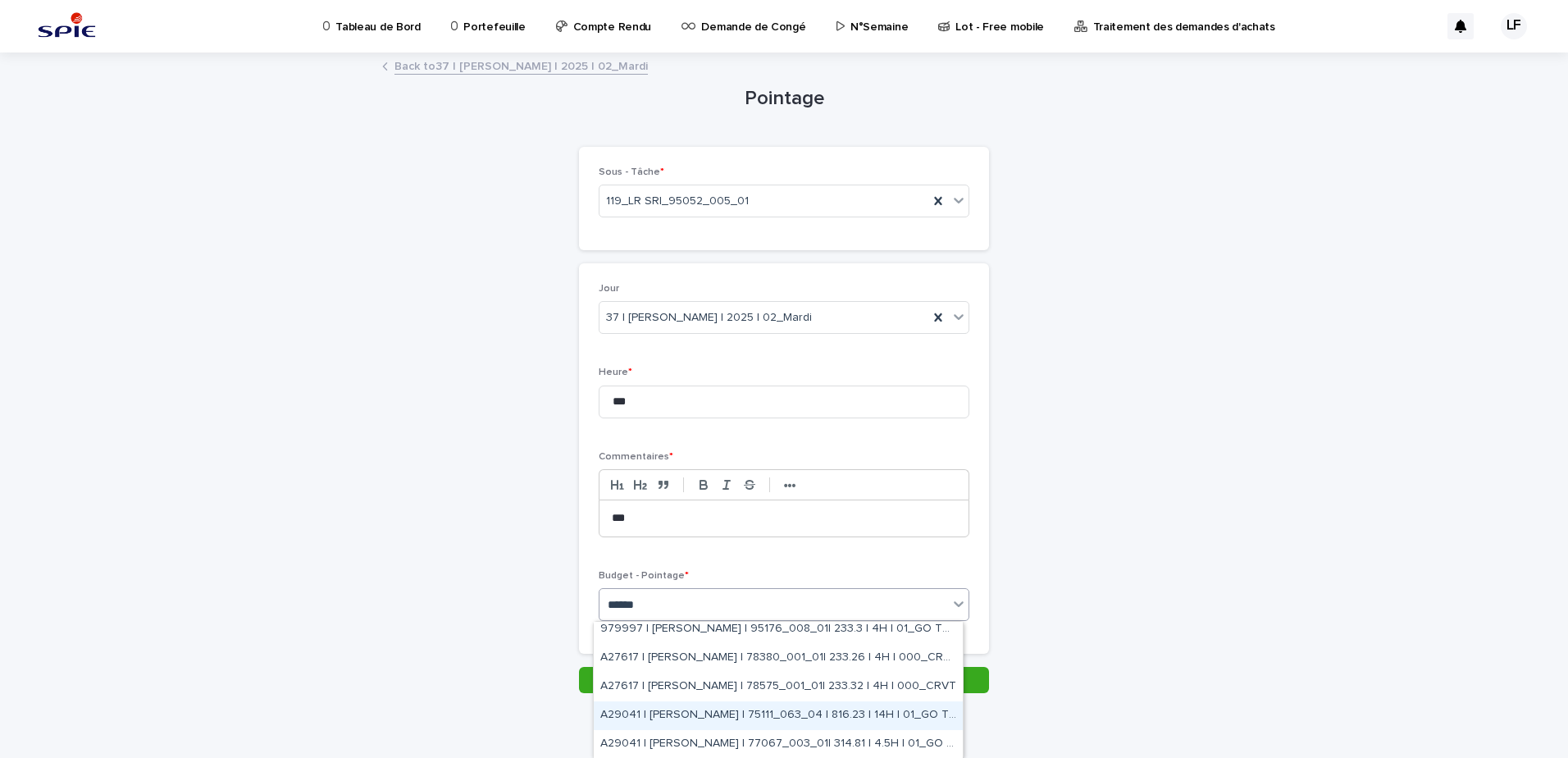
drag, startPoint x: 754, startPoint y: 700, endPoint x: 748, endPoint y: 723, distance: 23.8
click at [748, 723] on div "A29041 | [PERSON_NAME] | 75111_063_04 | 816.23 | 14H | 01_GO TRAVAUX" at bounding box center [778, 715] width 369 height 28
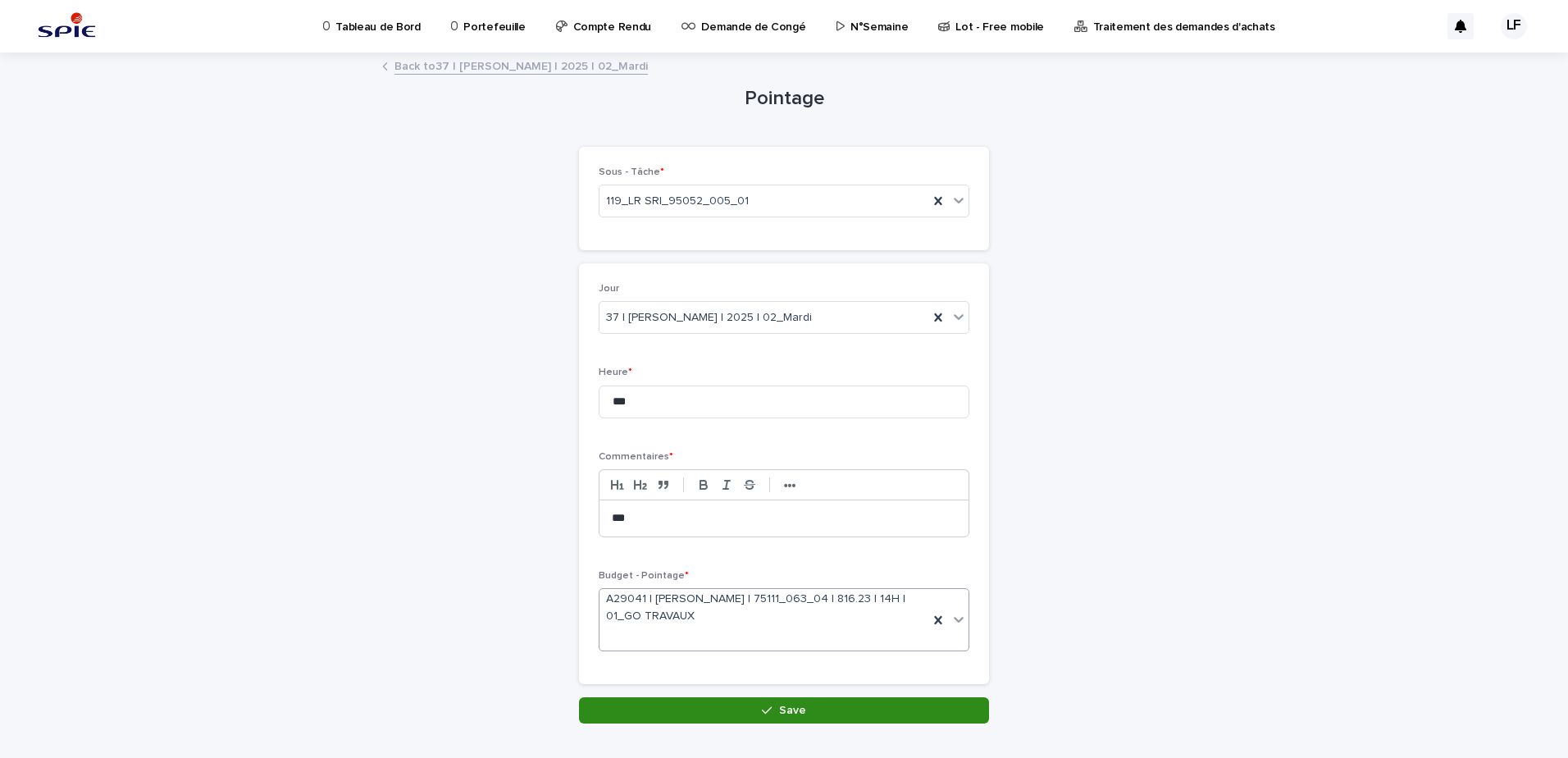
click at [831, 715] on button "Save" at bounding box center [784, 710] width 410 height 27
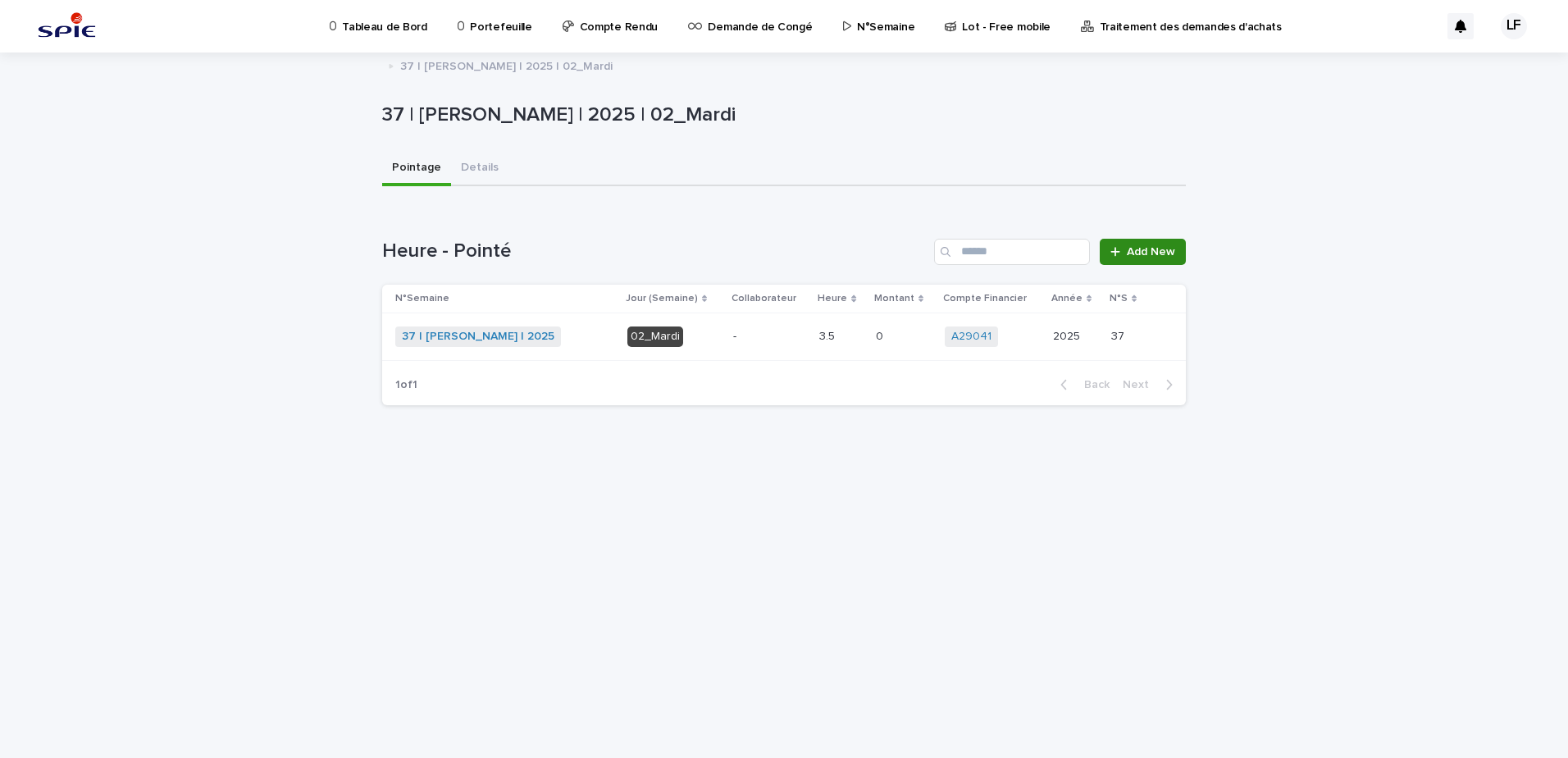
click at [1154, 252] on span "Add New" at bounding box center [1151, 251] width 49 height 12
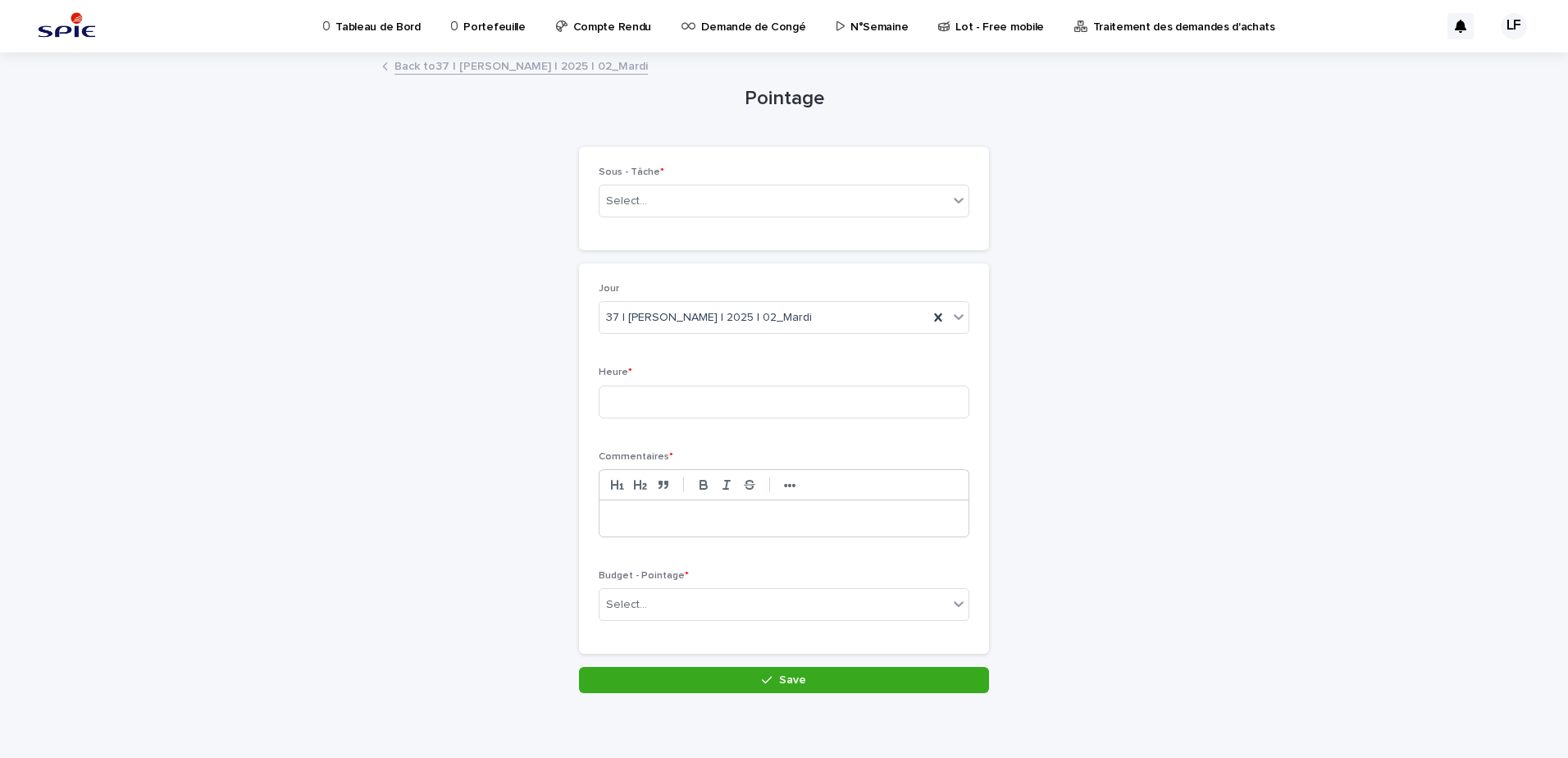
click at [715, 183] on div "Sous - Tâche * Select..." at bounding box center [784, 198] width 371 height 64
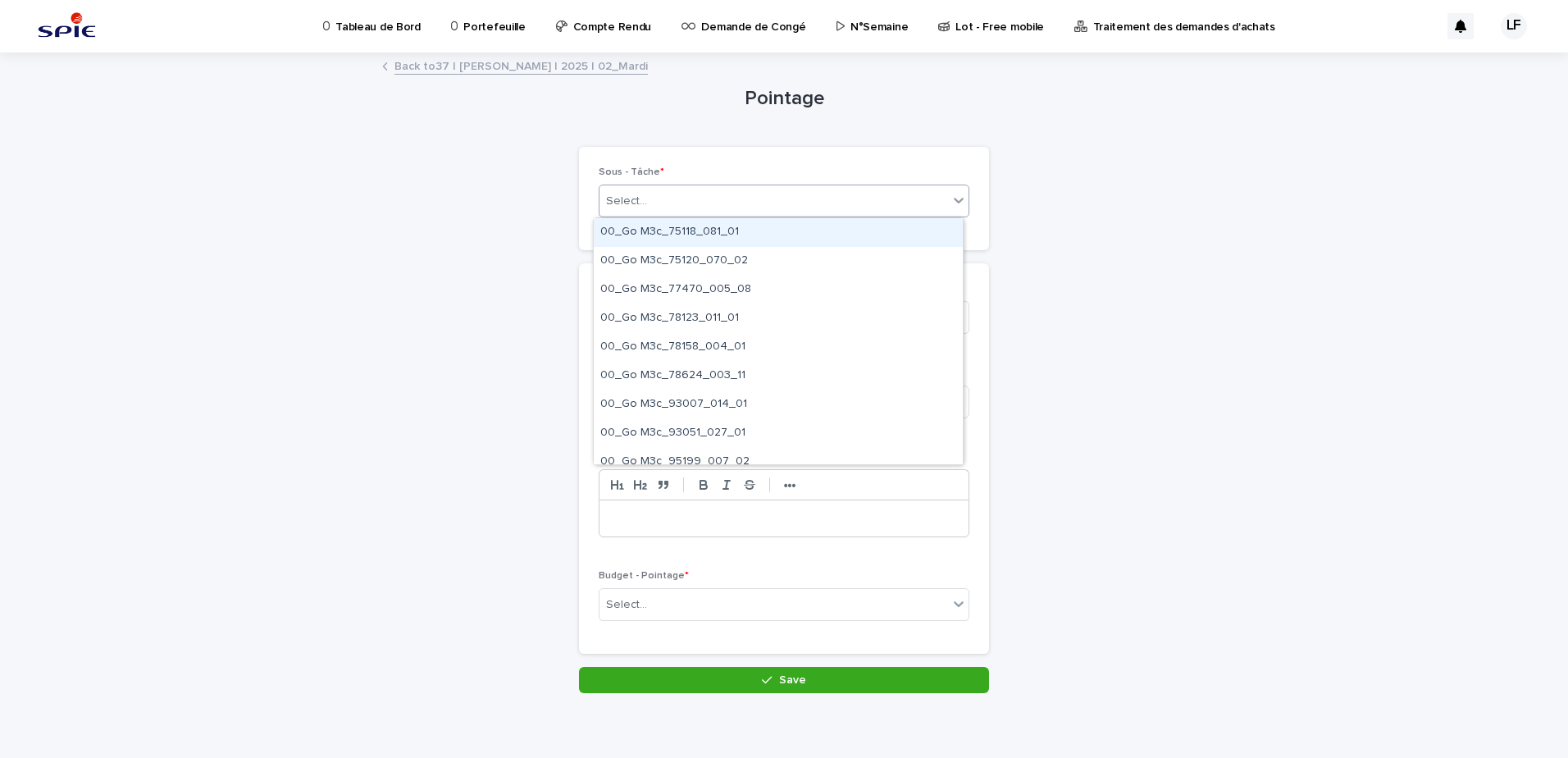
click at [704, 195] on div "Select..." at bounding box center [773, 201] width 349 height 27
paste input "**********"
type input "**********"
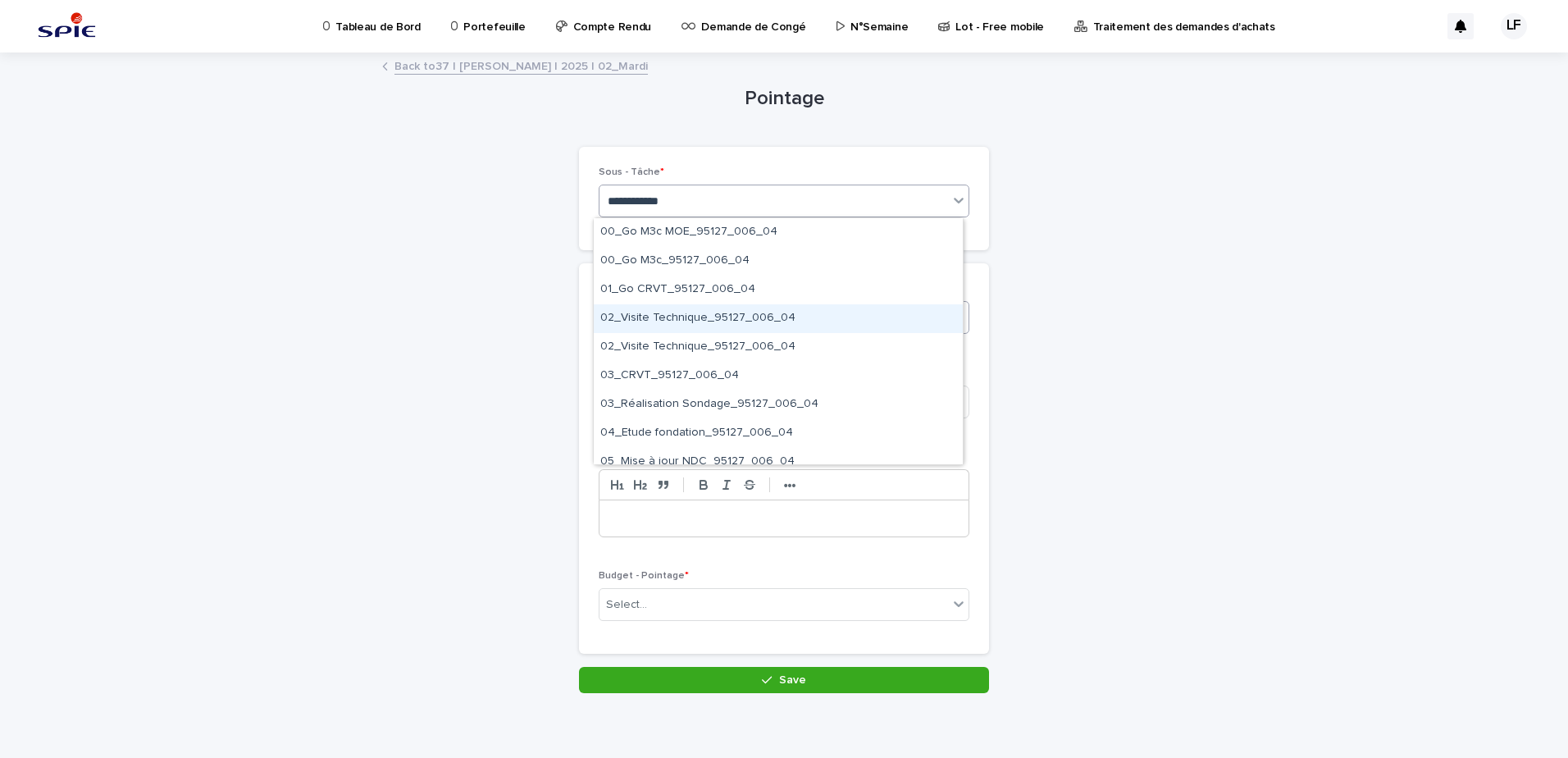
click at [691, 317] on div "02_Visite Technique_95127_006_04" at bounding box center [778, 318] width 369 height 28
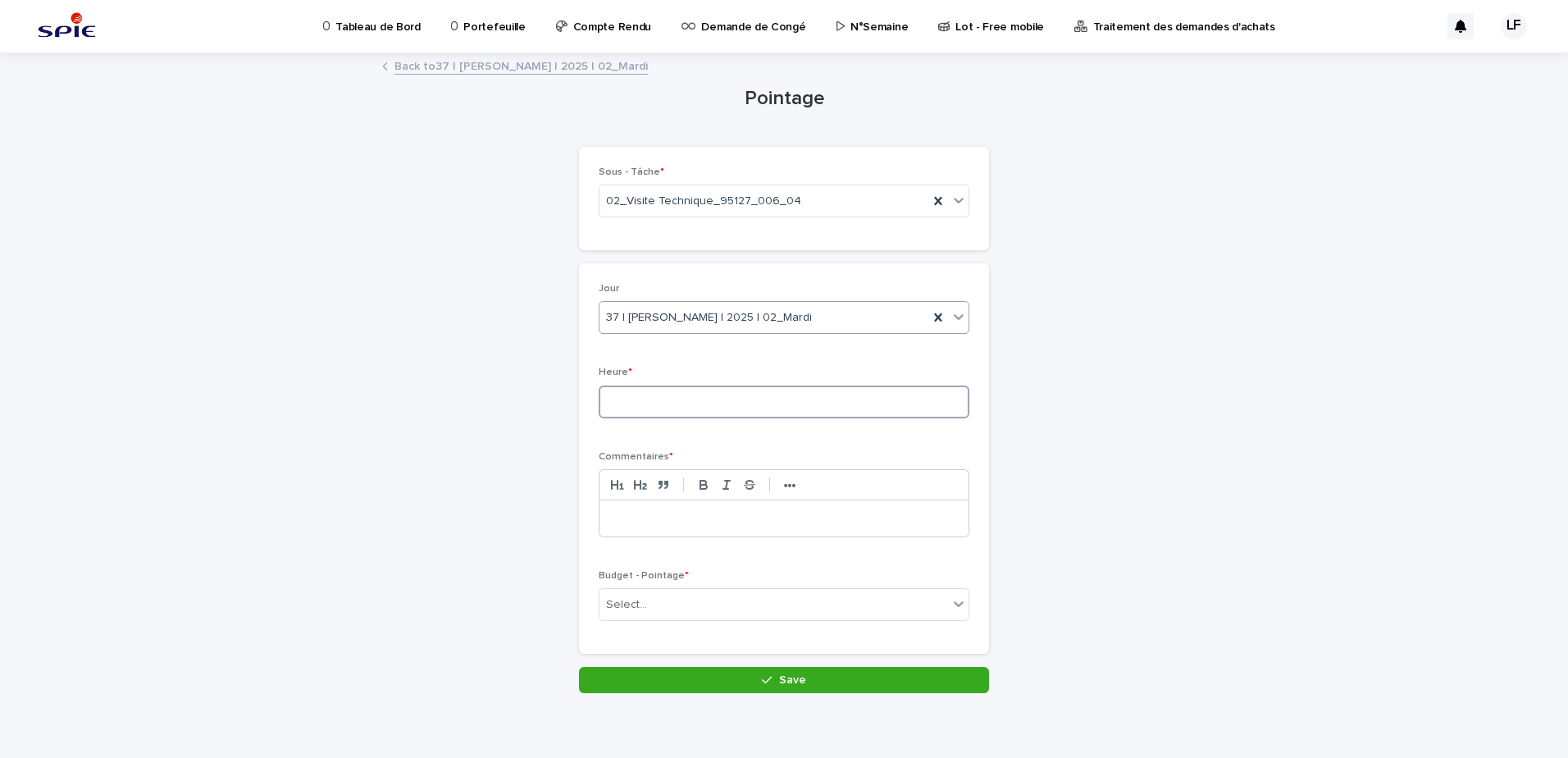
click at [676, 399] on input at bounding box center [784, 402] width 371 height 33
type input "***"
click at [657, 501] on div at bounding box center [784, 518] width 369 height 36
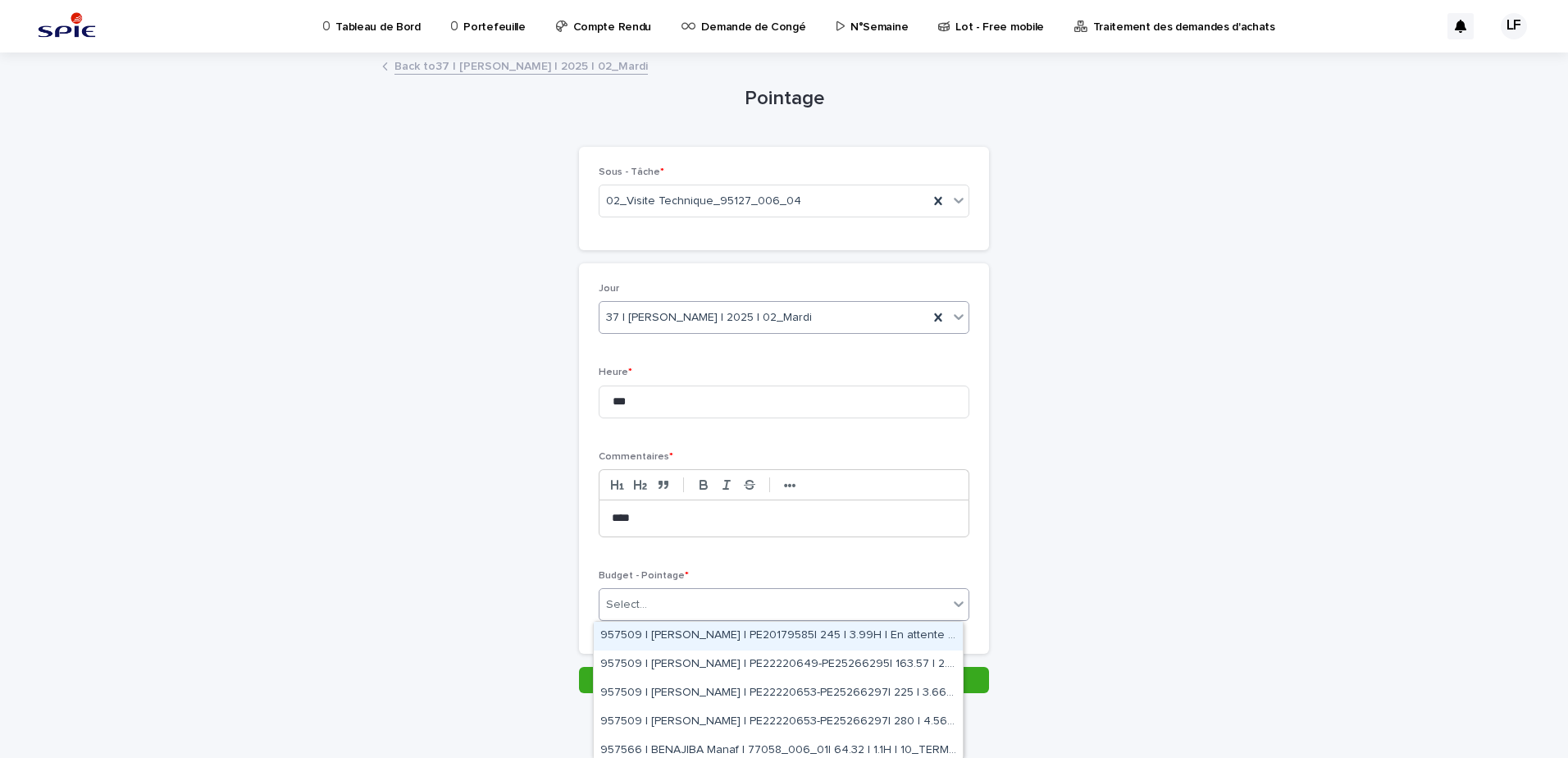
click at [642, 596] on div "Select..." at bounding box center [773, 605] width 349 height 27
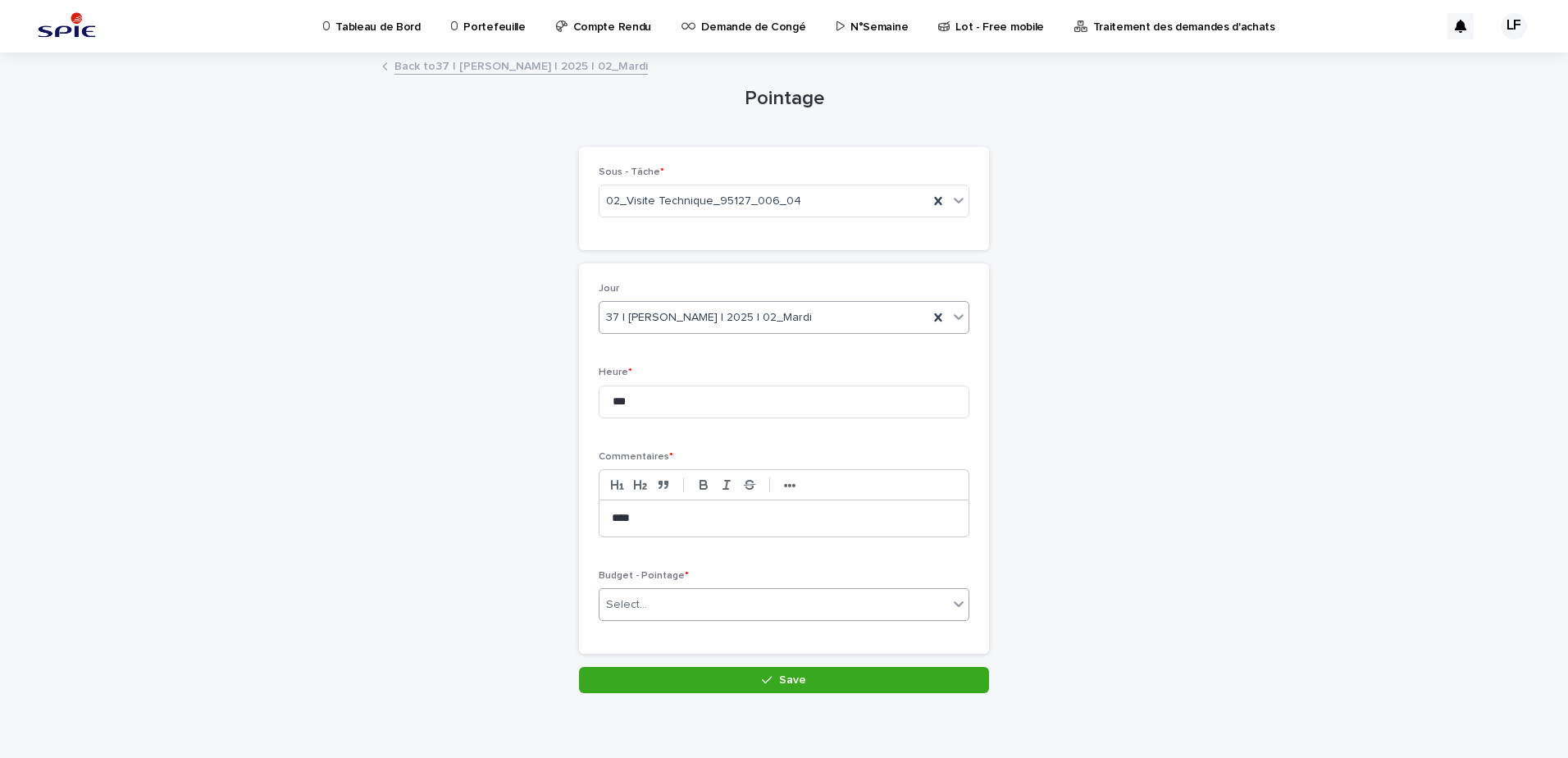
click at [678, 599] on div "Select..." at bounding box center [773, 605] width 349 height 27
paste input "**********"
type input "*"
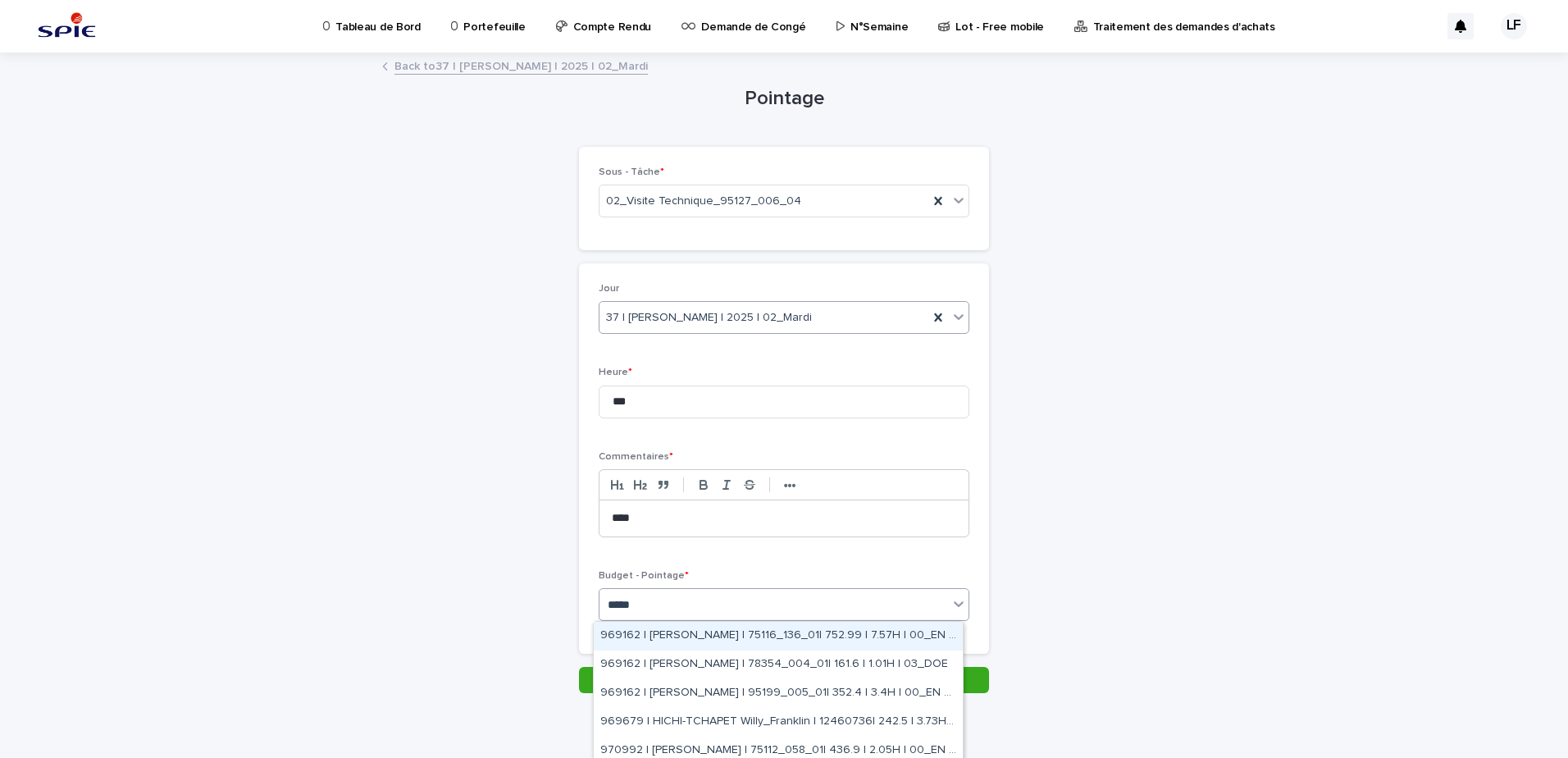
type input "******"
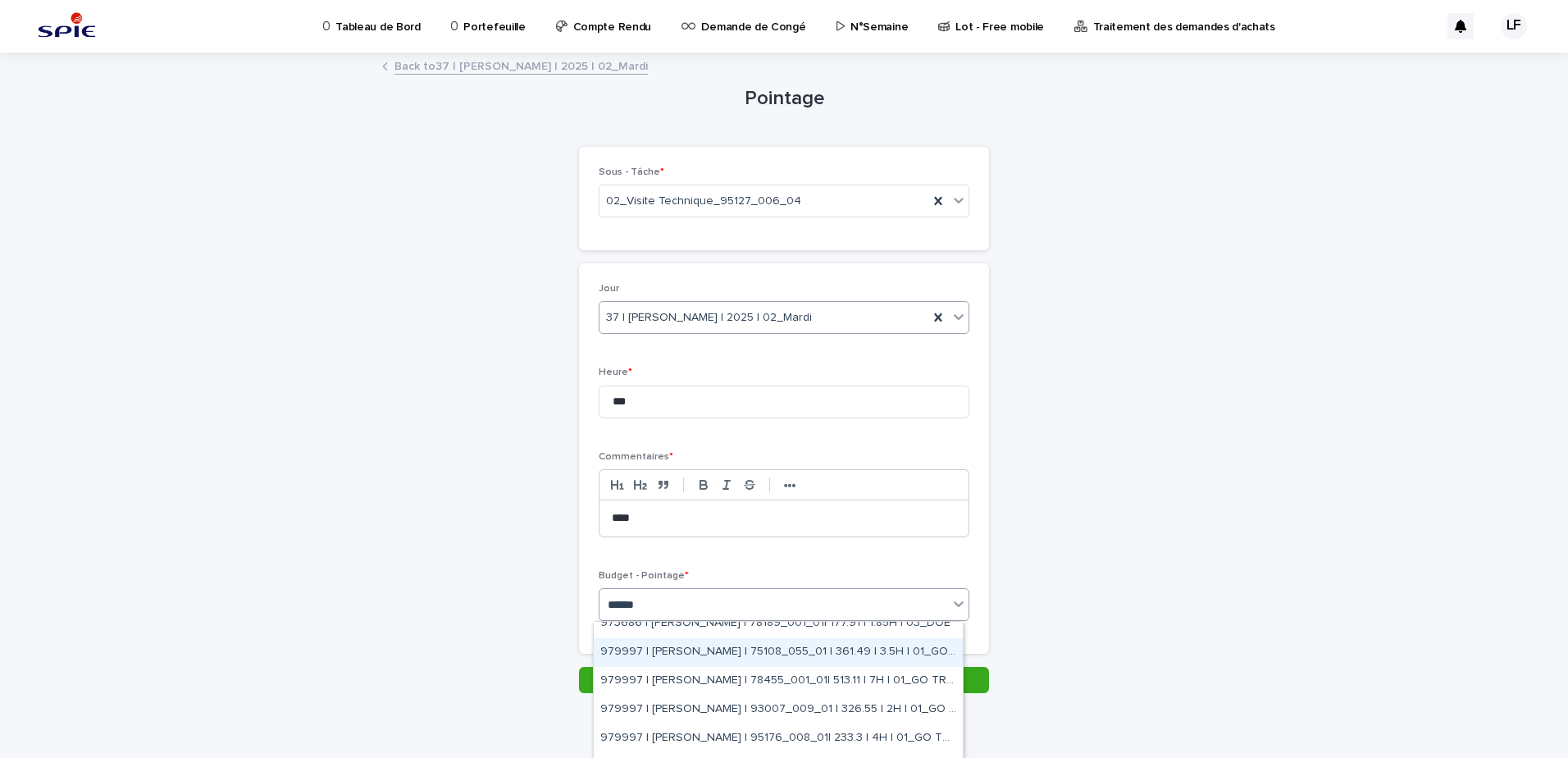
click at [779, 649] on div "979997 | [PERSON_NAME] | 75108_055_01 | 361.49 | 3.5H | 01_GO TRAVAUX" at bounding box center [778, 652] width 369 height 28
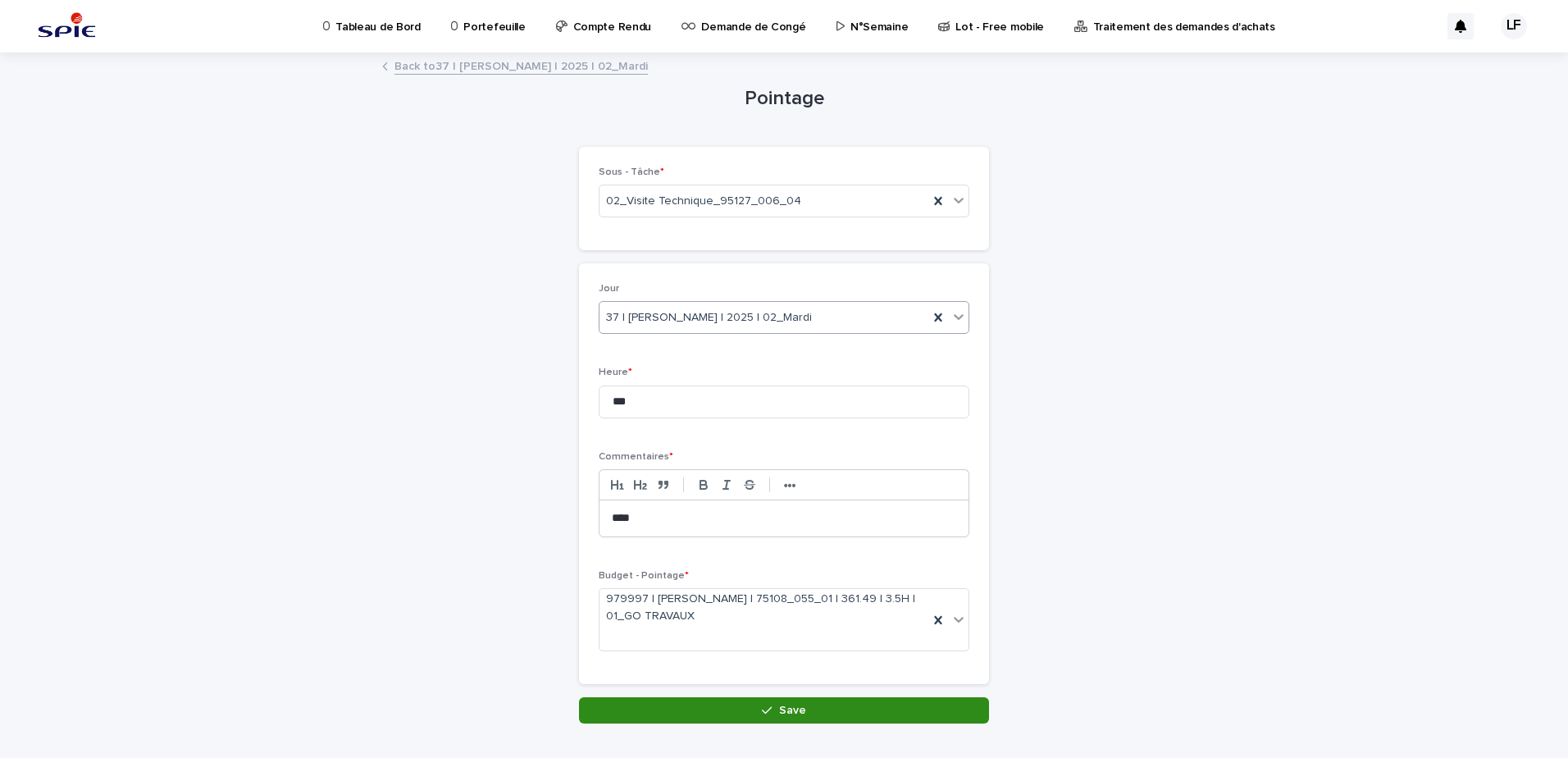
click at [774, 702] on button "Save" at bounding box center [784, 710] width 410 height 27
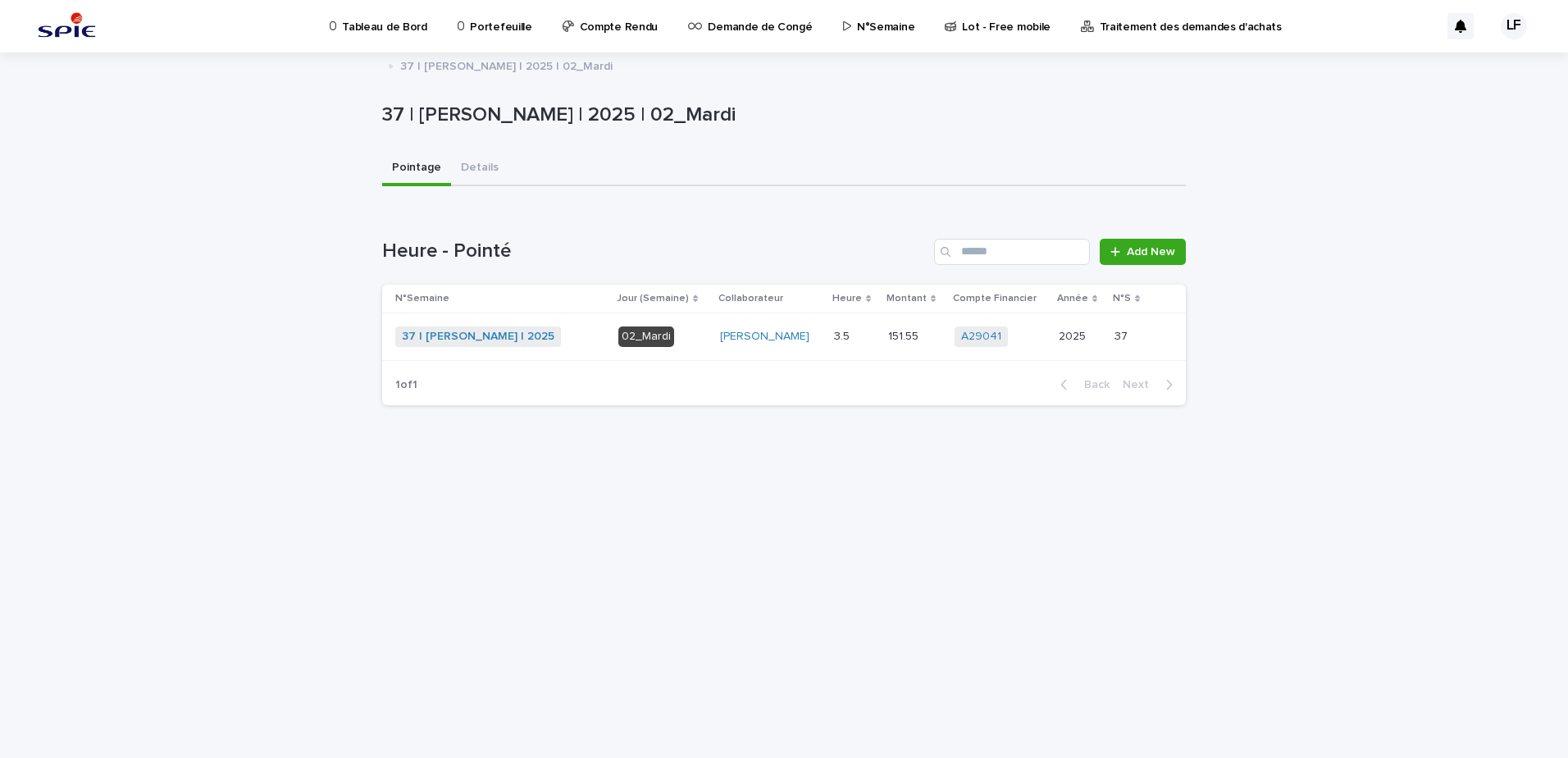
click at [885, 26] on p "N°Semaine" at bounding box center [885, 17] width 58 height 35
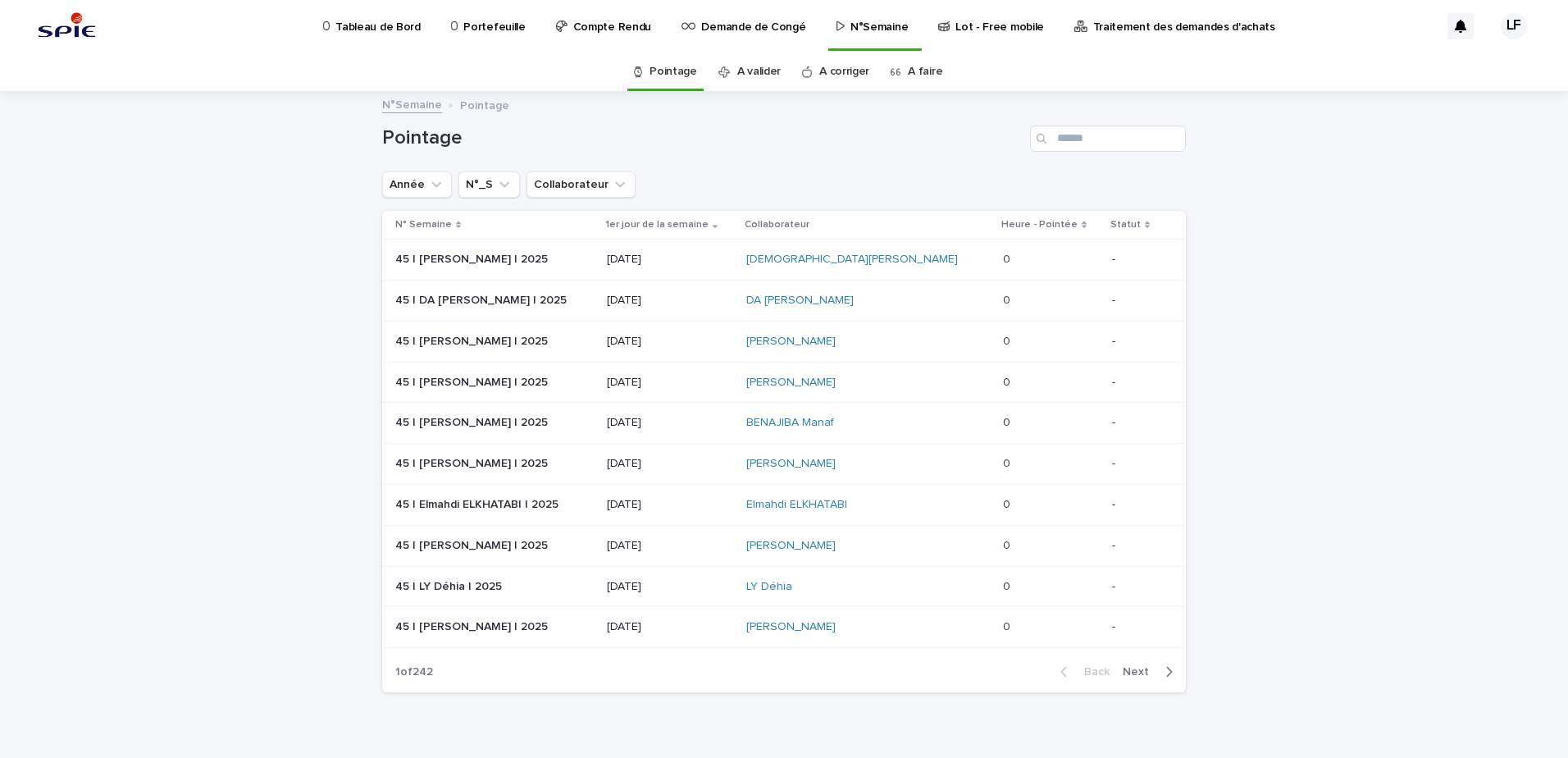
click at [935, 69] on div "A faire" at bounding box center [917, 72] width 65 height 39
click at [926, 67] on link "A faire" at bounding box center [926, 72] width 35 height 39
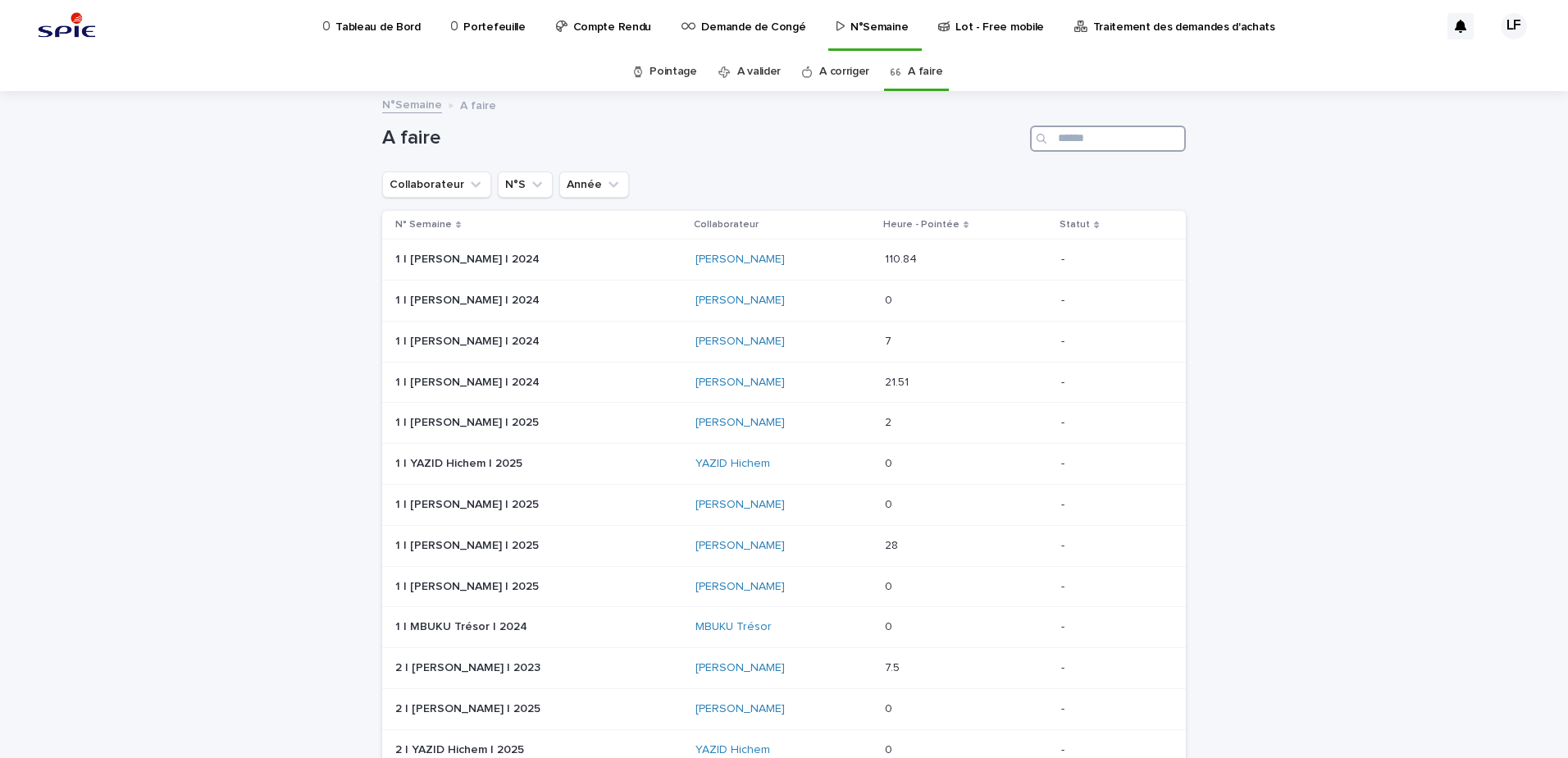
click at [1052, 140] on input "Search" at bounding box center [1108, 139] width 156 height 27
type input "******"
click at [643, 539] on p at bounding box center [539, 545] width 287 height 14
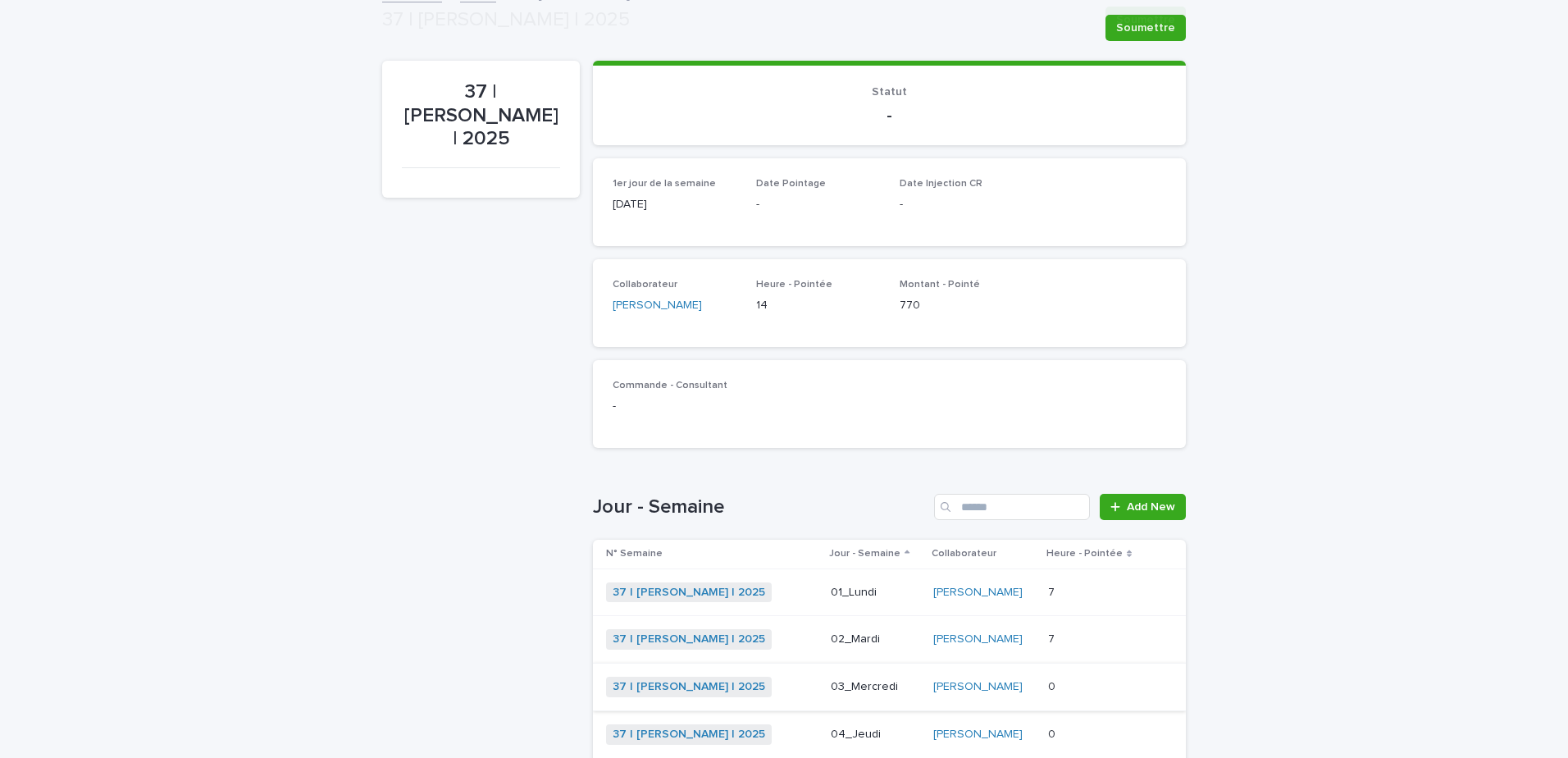
scroll to position [298, 0]
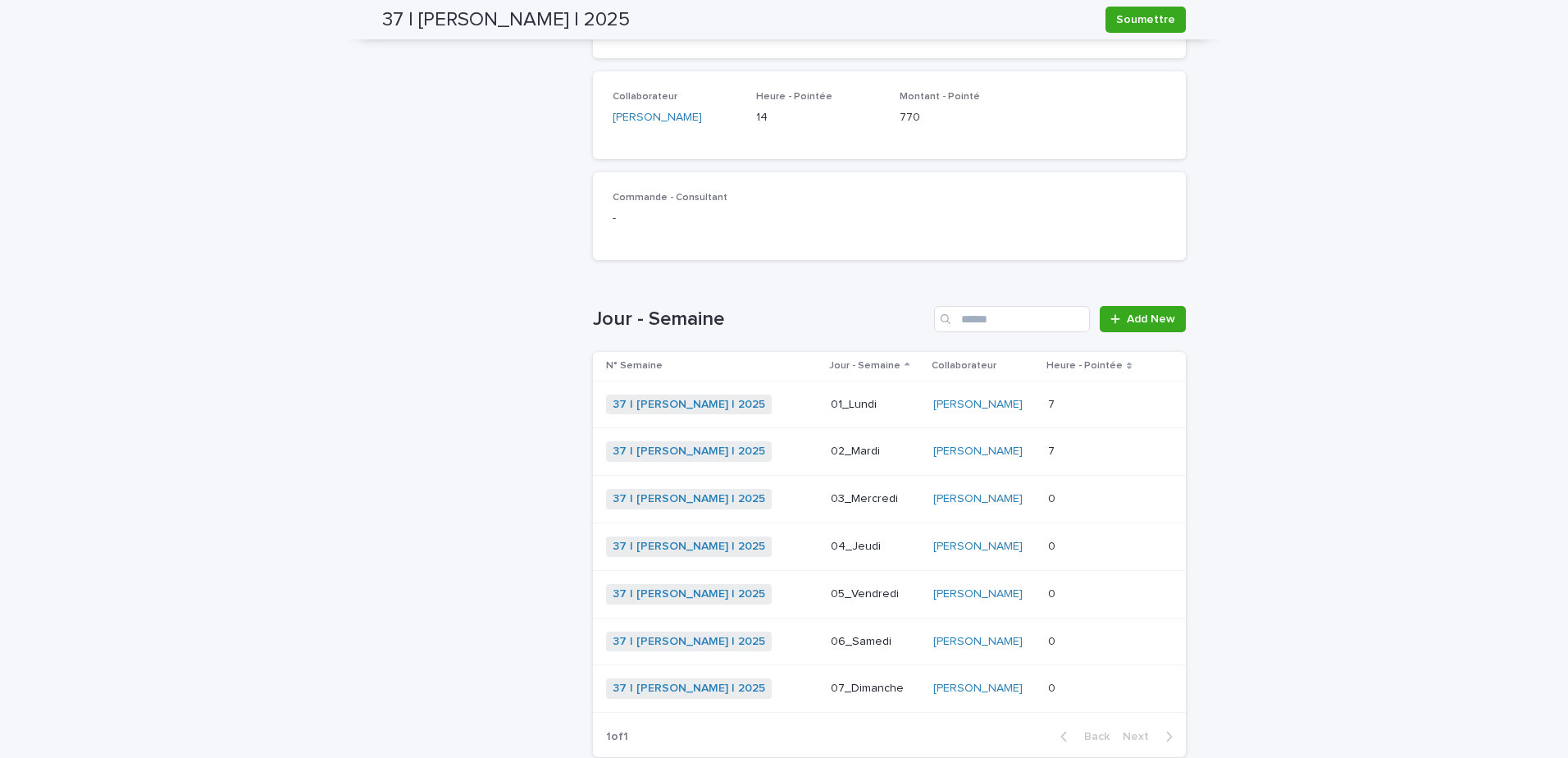
click at [1113, 505] on p at bounding box center [1095, 498] width 95 height 14
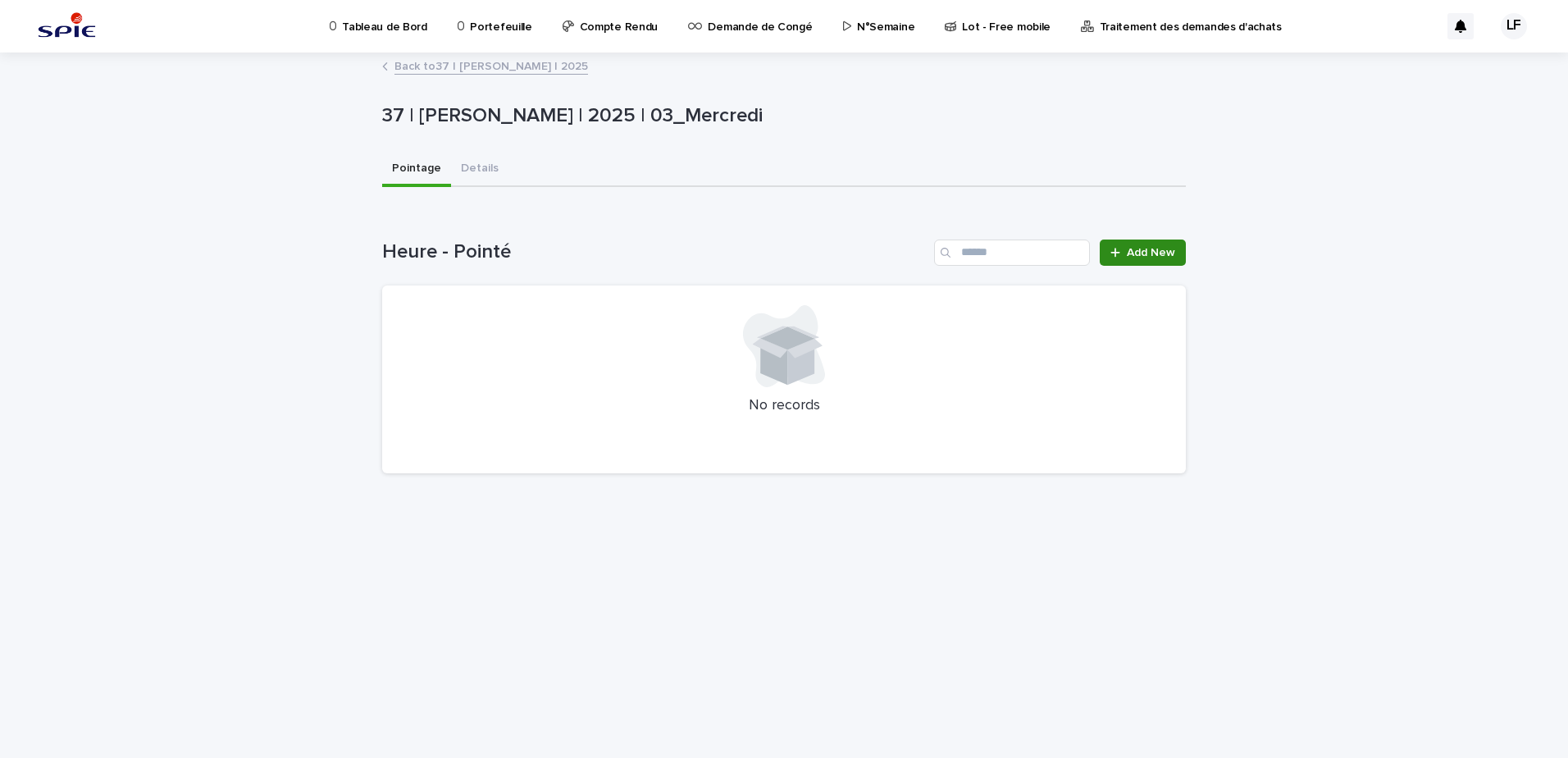
click at [1175, 251] on link "Add New" at bounding box center [1143, 252] width 86 height 27
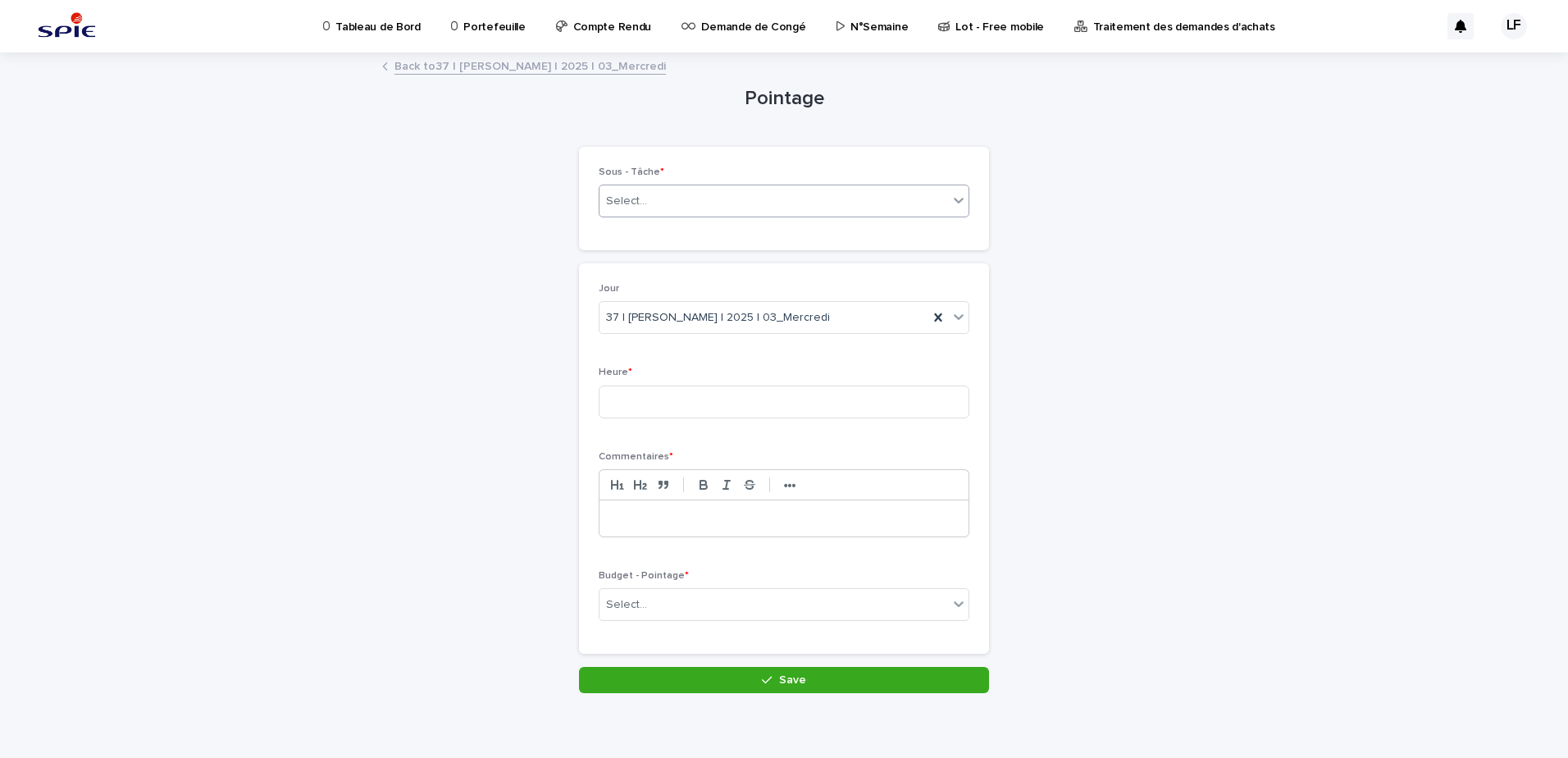
click at [651, 206] on div "Select..." at bounding box center [773, 201] width 349 height 27
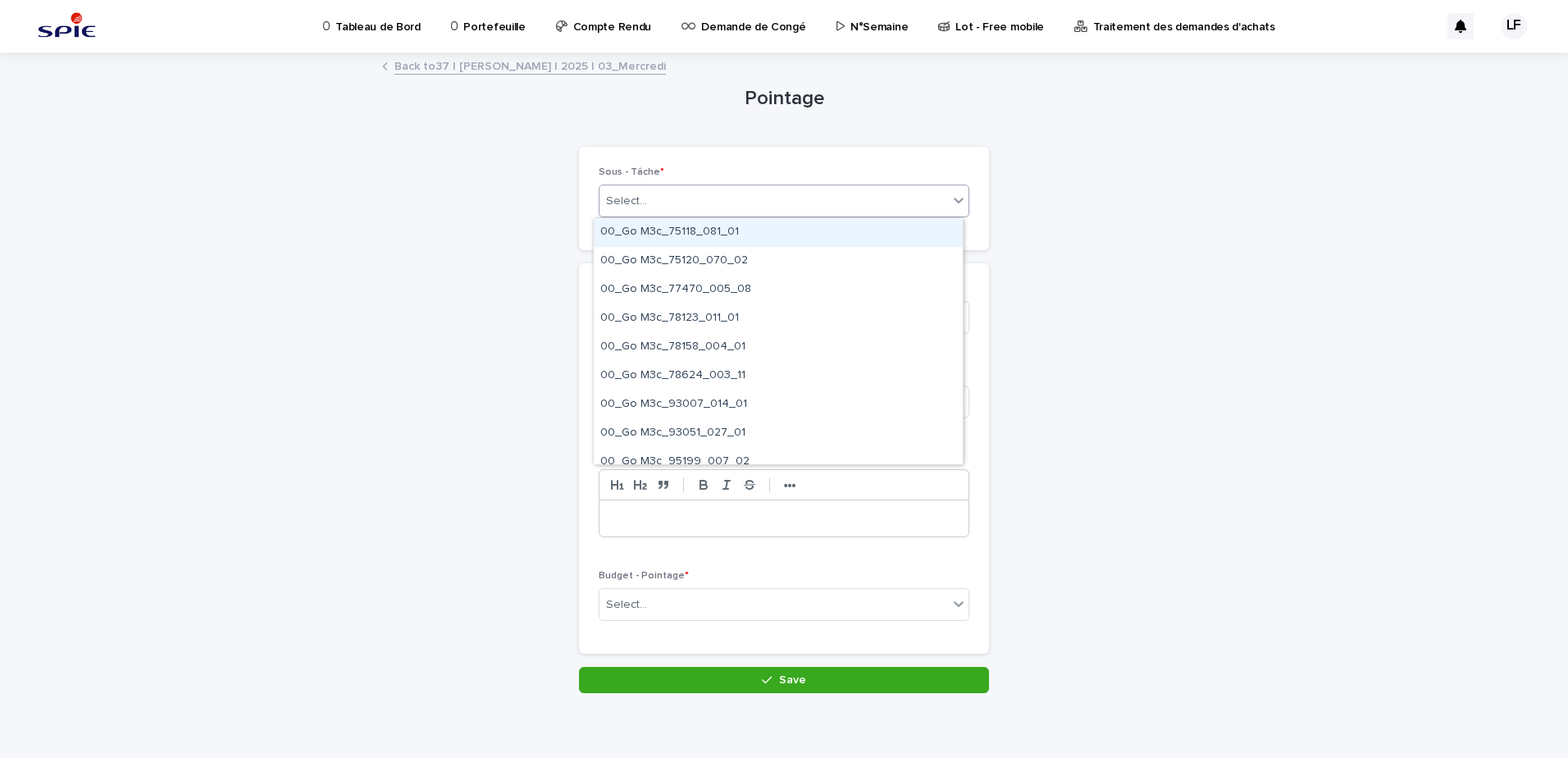
paste input "**********"
type input "**********"
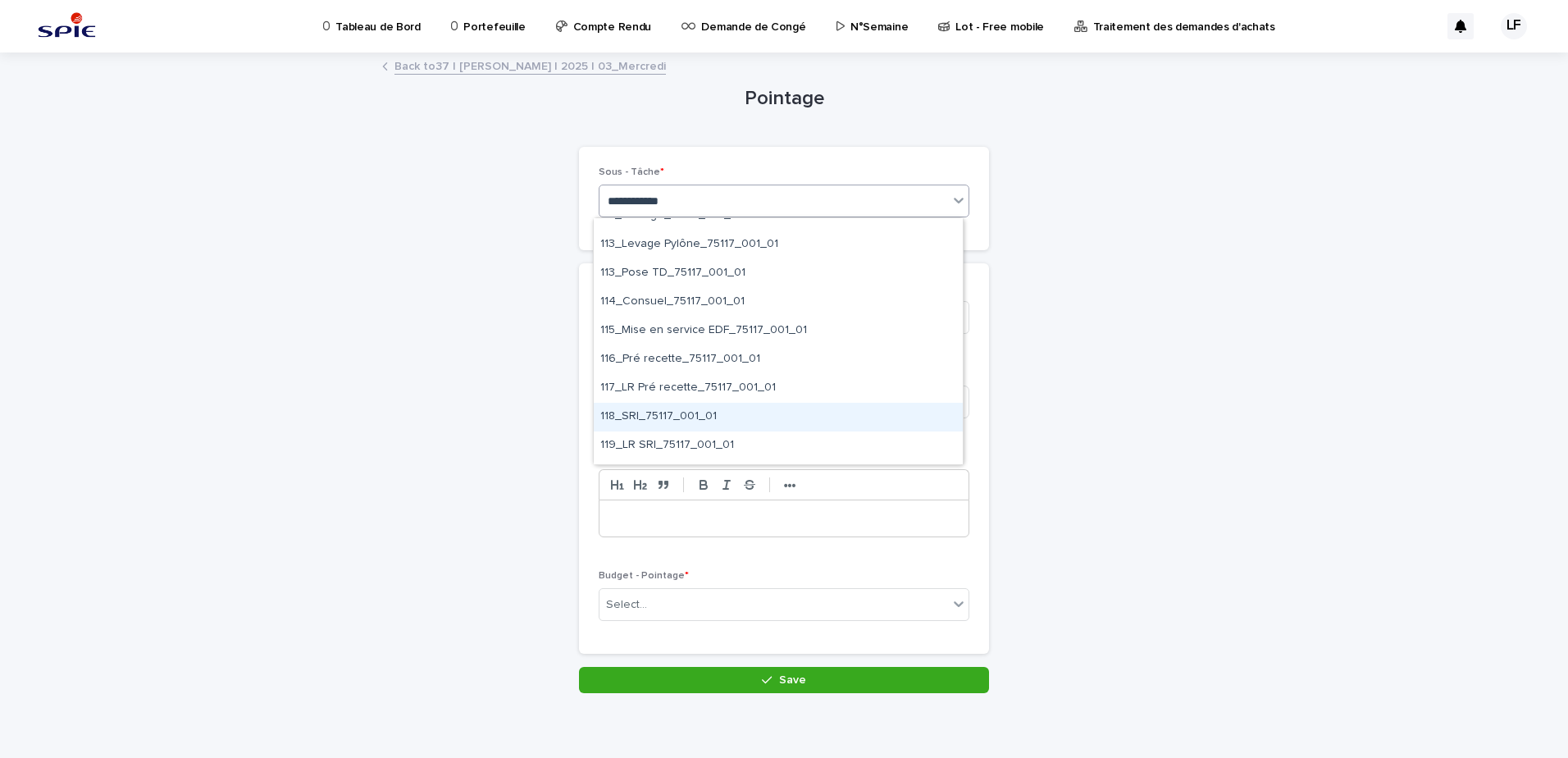
scroll to position [1066, 0]
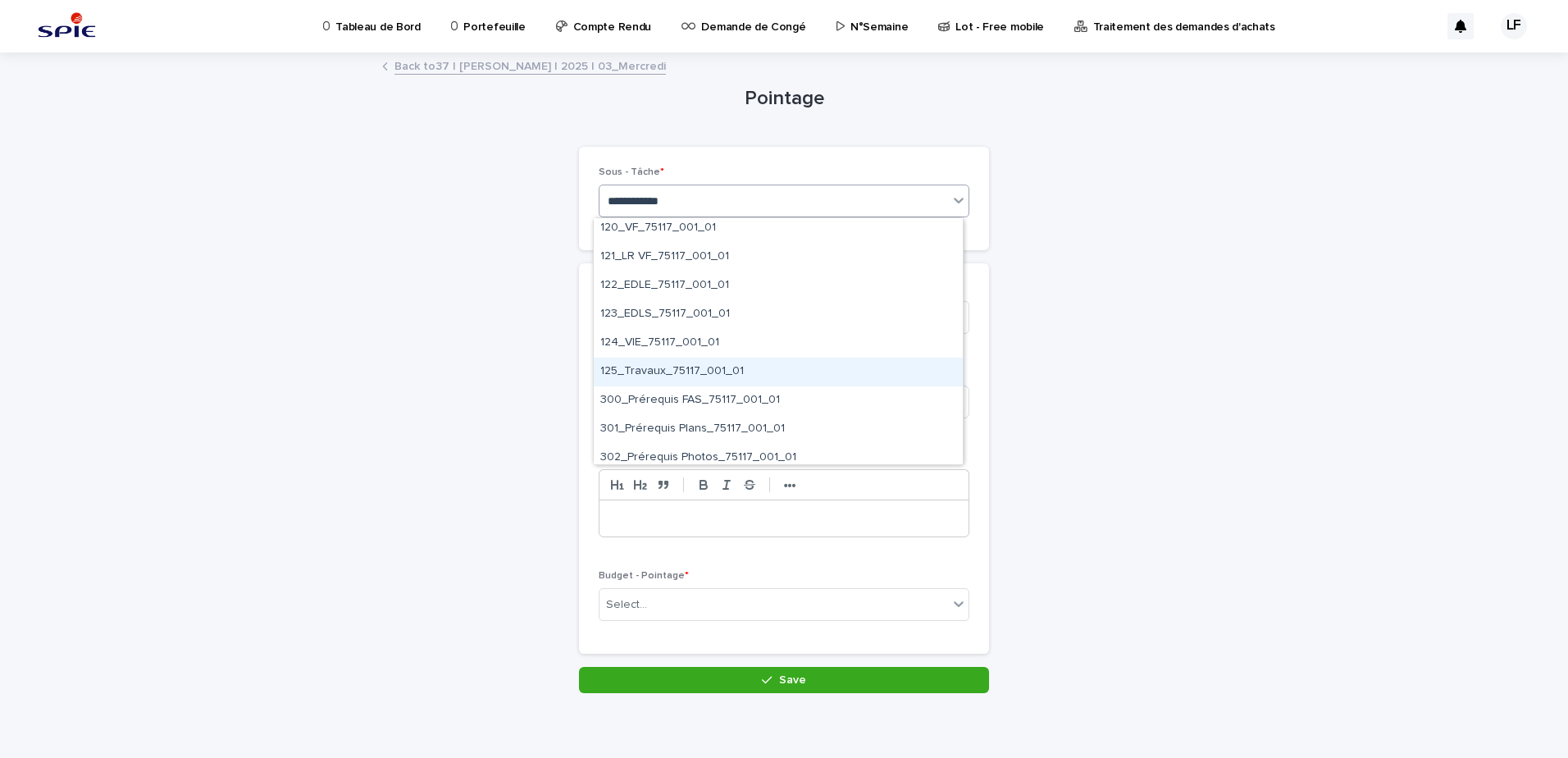
click at [651, 364] on div "125_Travaux_75117_001_01" at bounding box center [778, 372] width 369 height 28
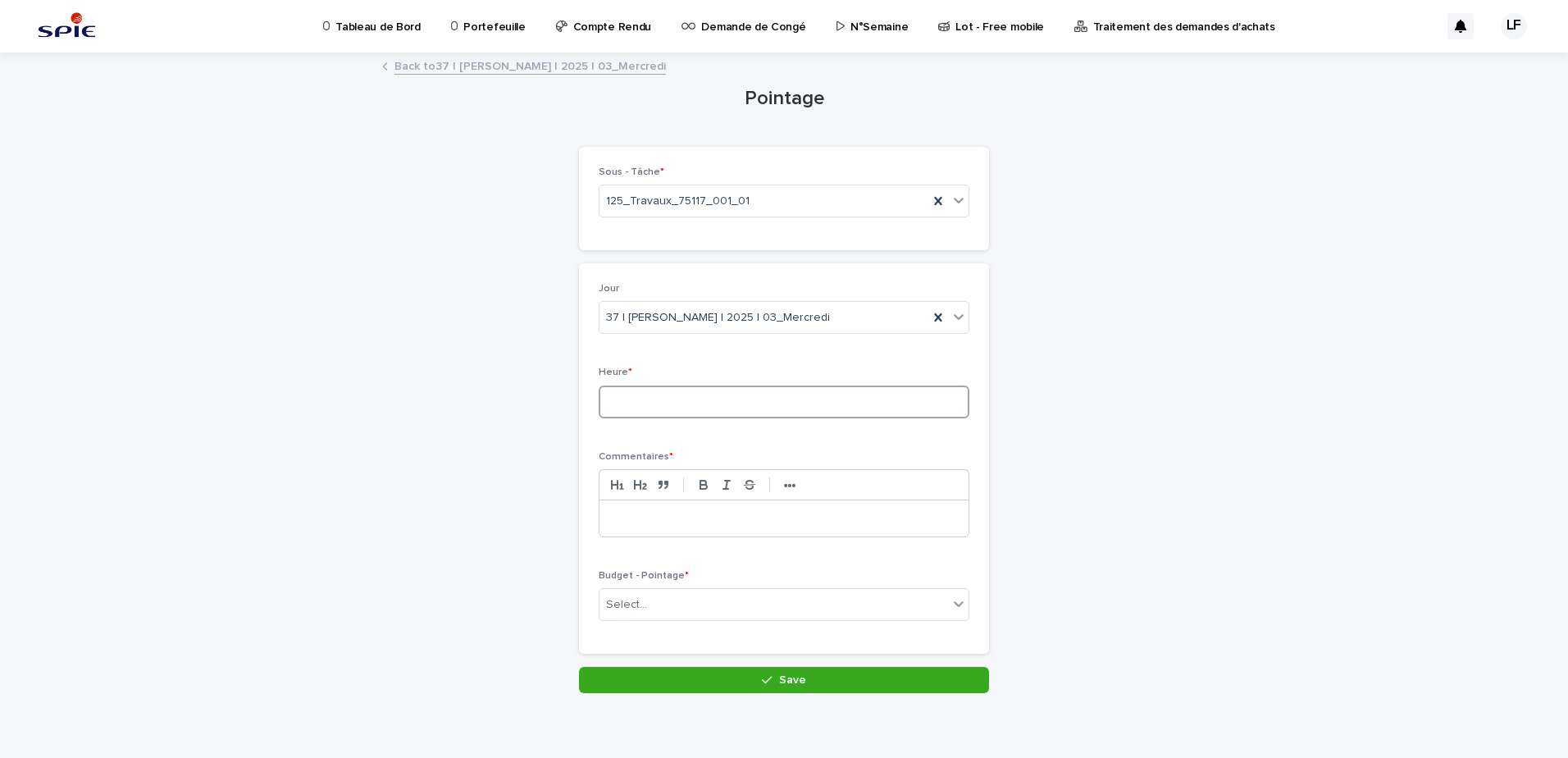
click at [675, 403] on input at bounding box center [784, 402] width 371 height 33
type input "***"
click at [695, 523] on p at bounding box center [784, 518] width 344 height 17
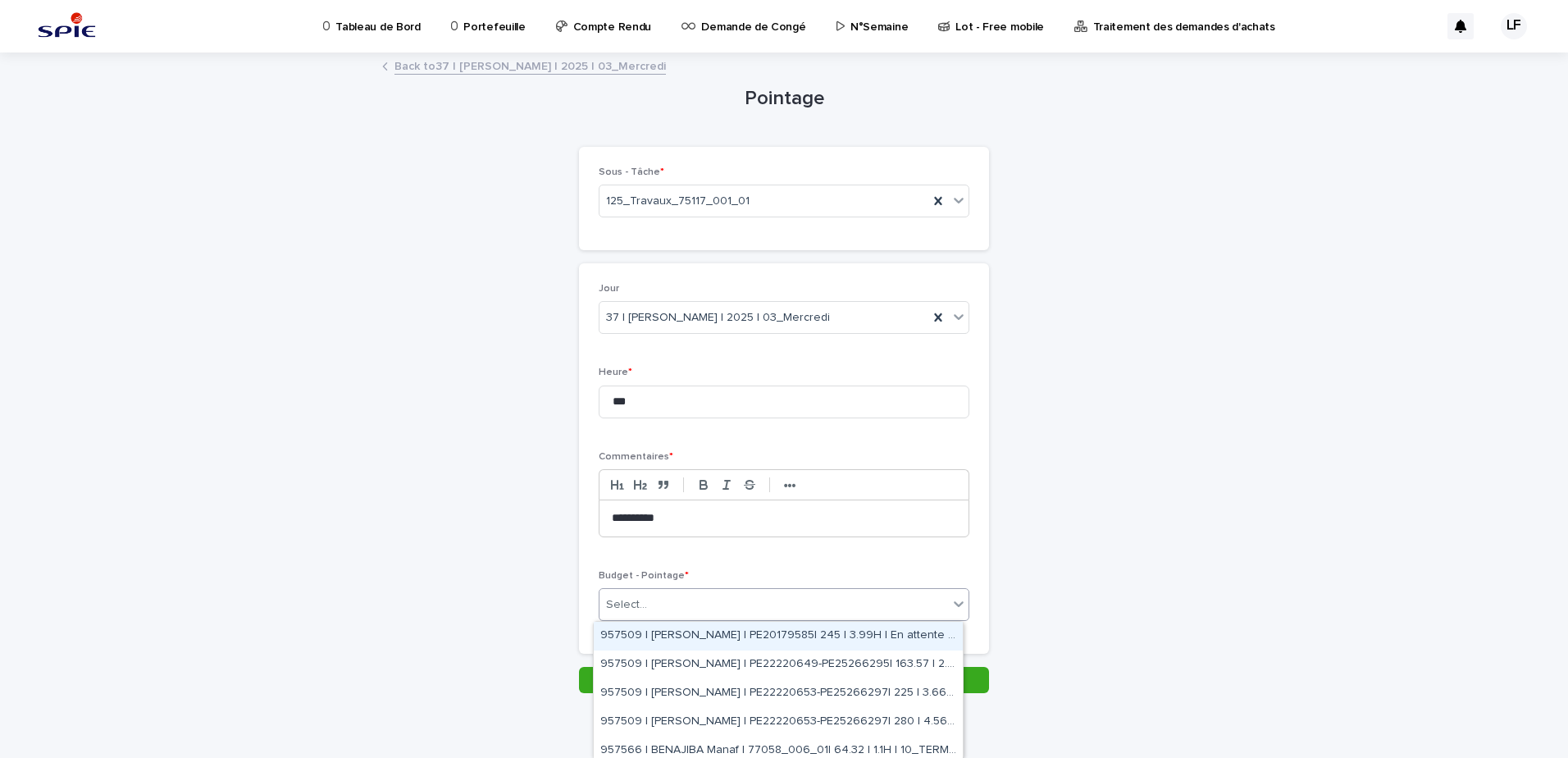
click at [669, 603] on div "Select..." at bounding box center [773, 605] width 349 height 27
paste input "**********"
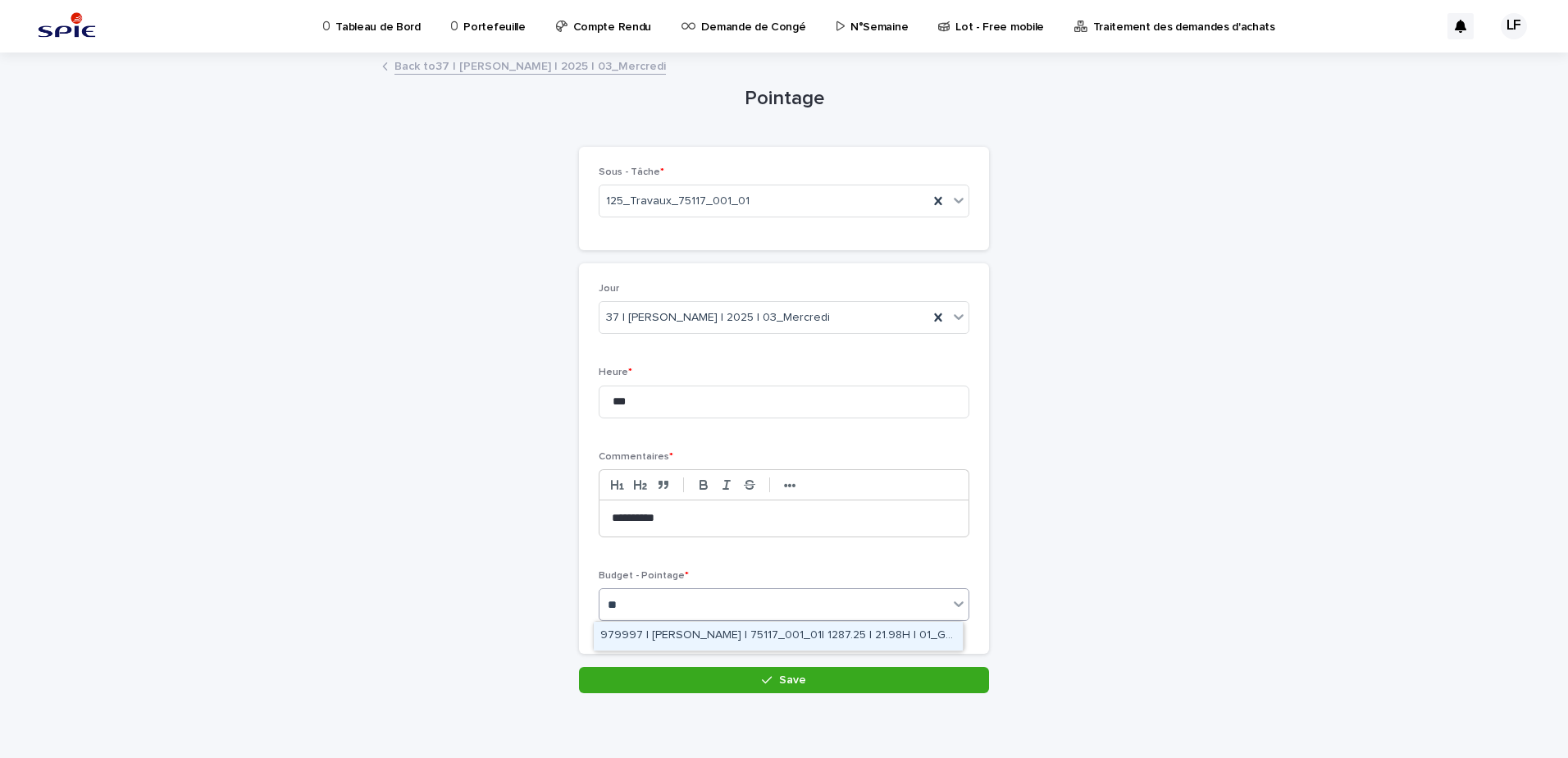
type input "*"
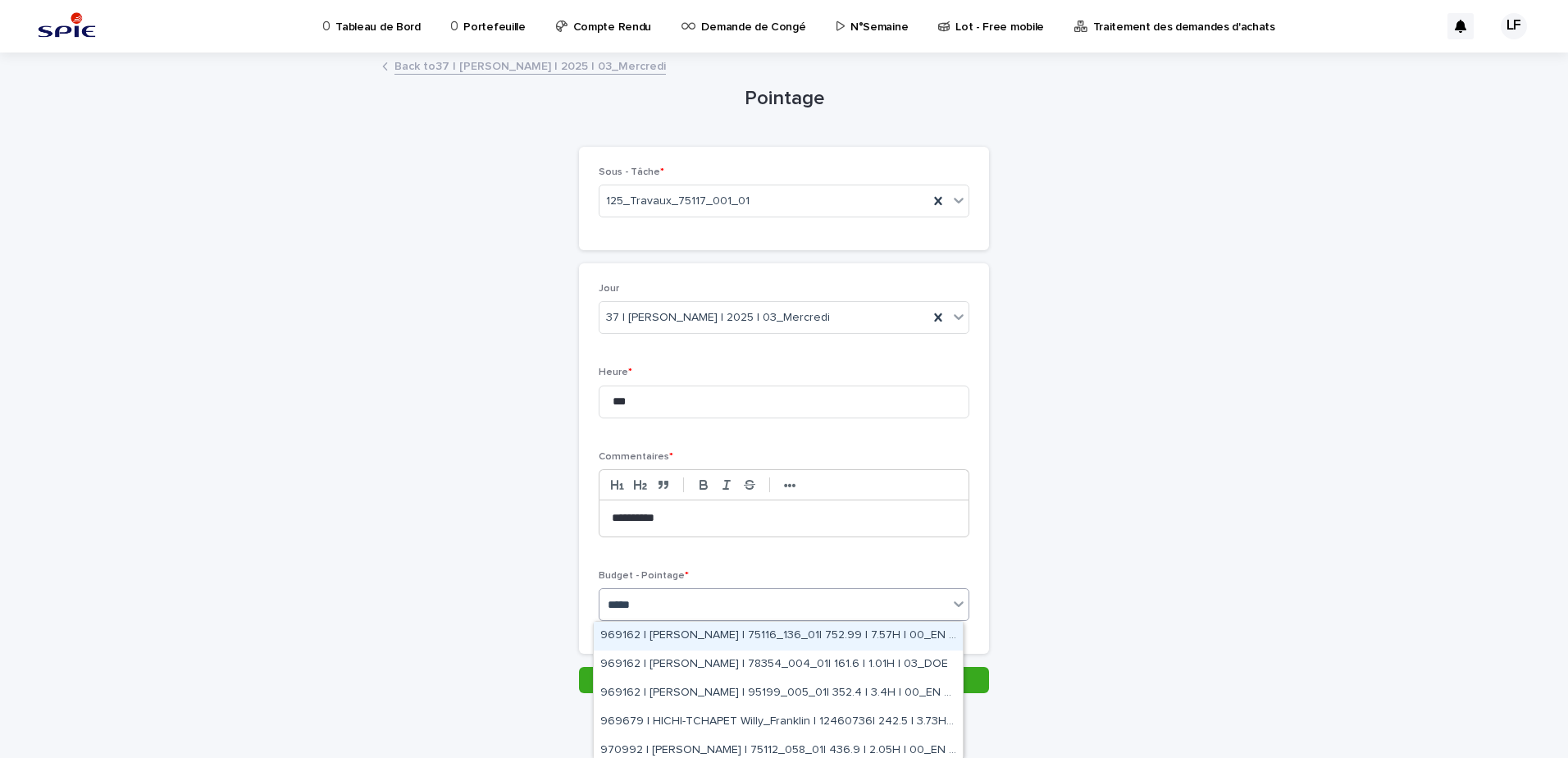
type input "******"
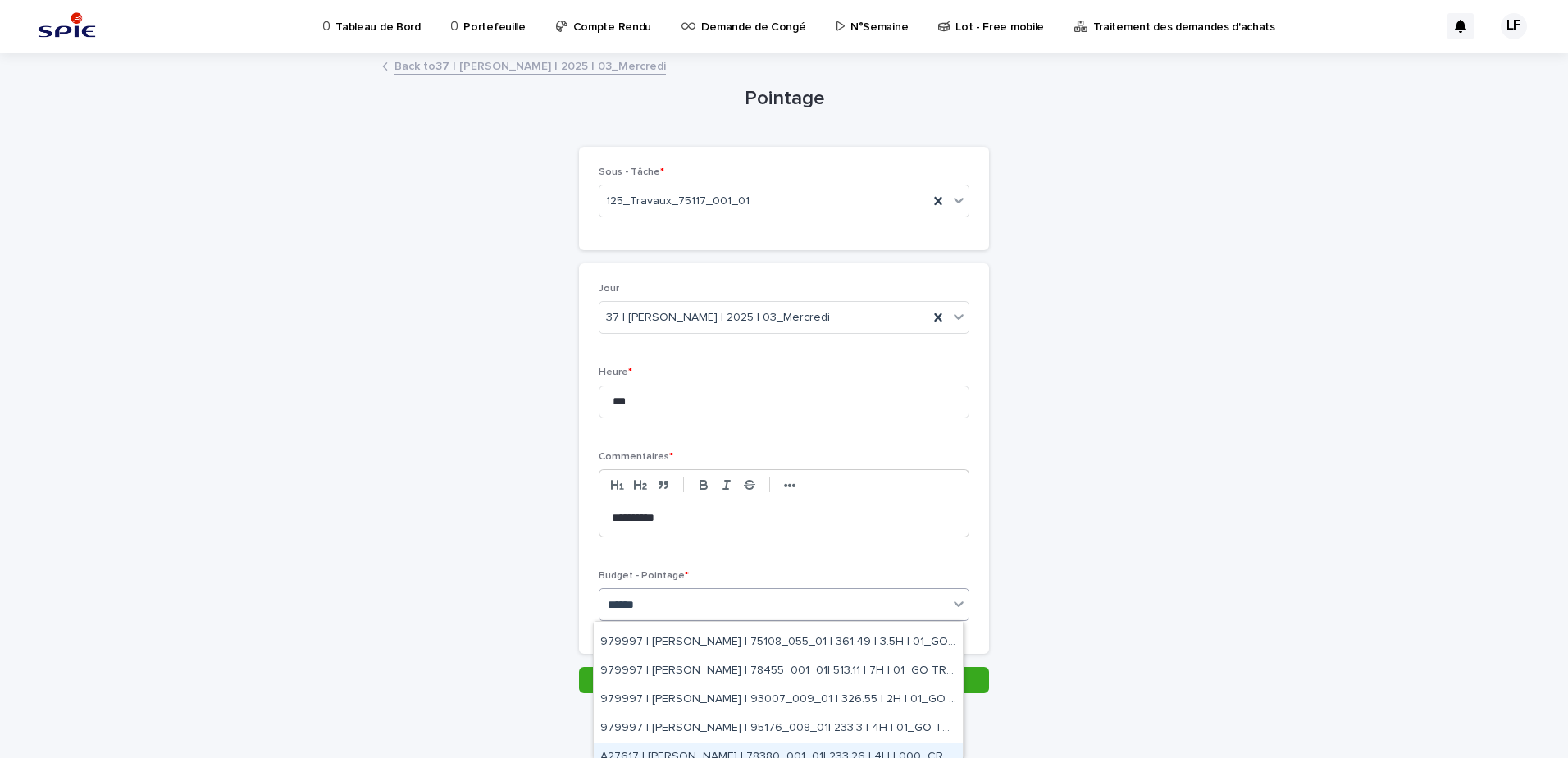
scroll to position [82, 0]
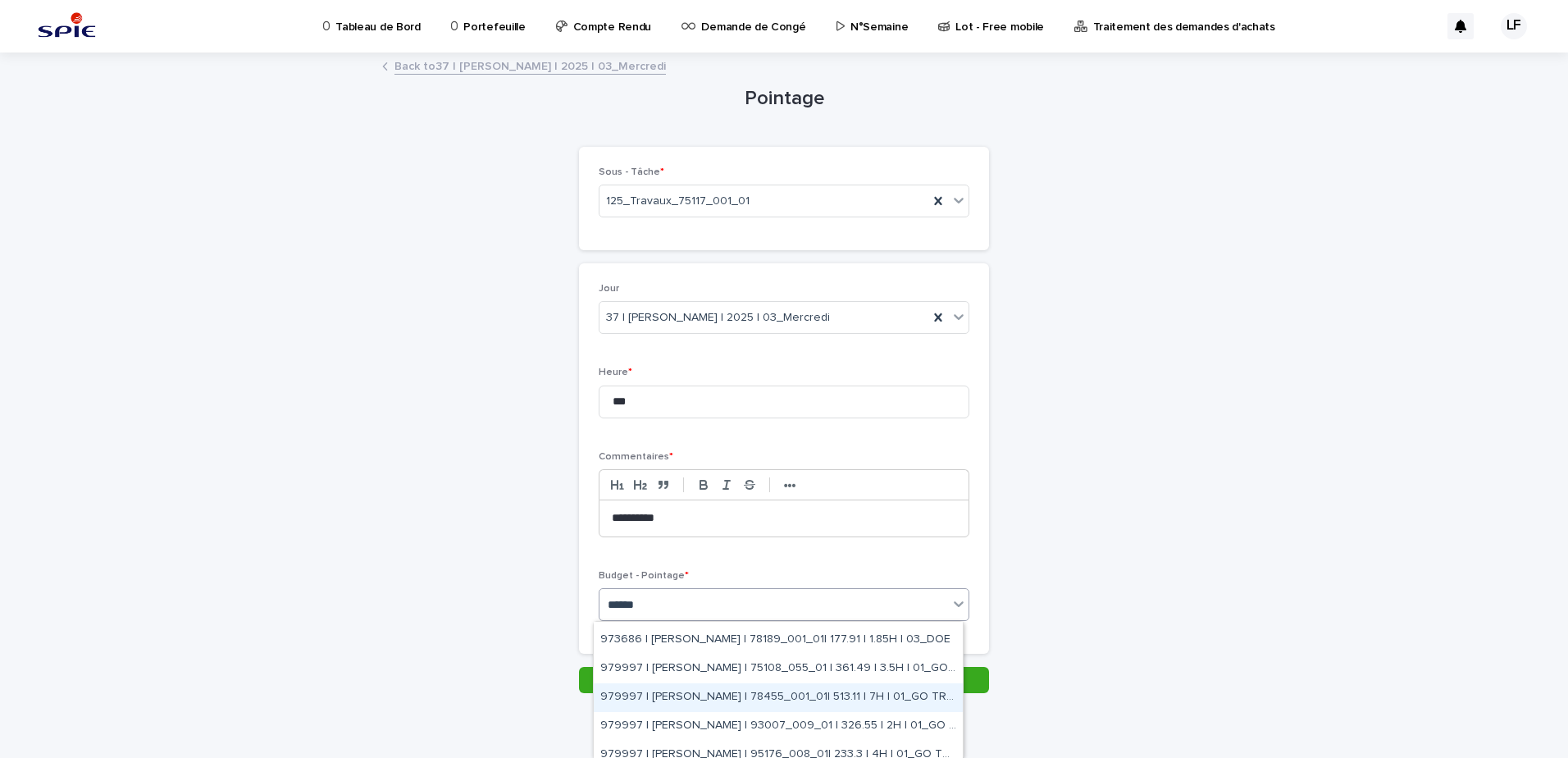
click at [706, 691] on div "979997 | [PERSON_NAME] | 78455_001_01| 513.11 | 7H | 01_GO TRAVAUX" at bounding box center [778, 697] width 369 height 28
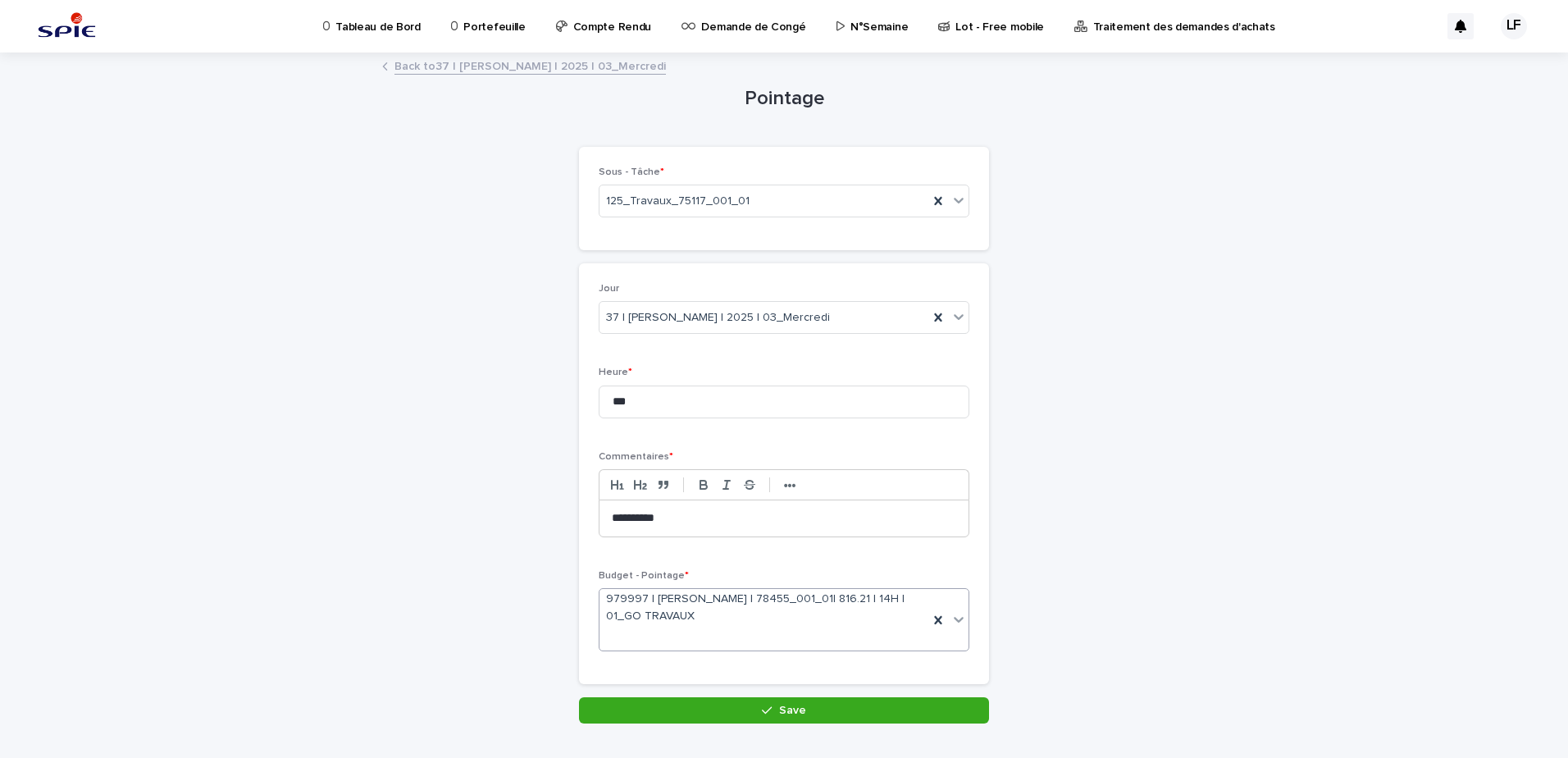
click at [715, 711] on button "Save" at bounding box center [784, 710] width 410 height 27
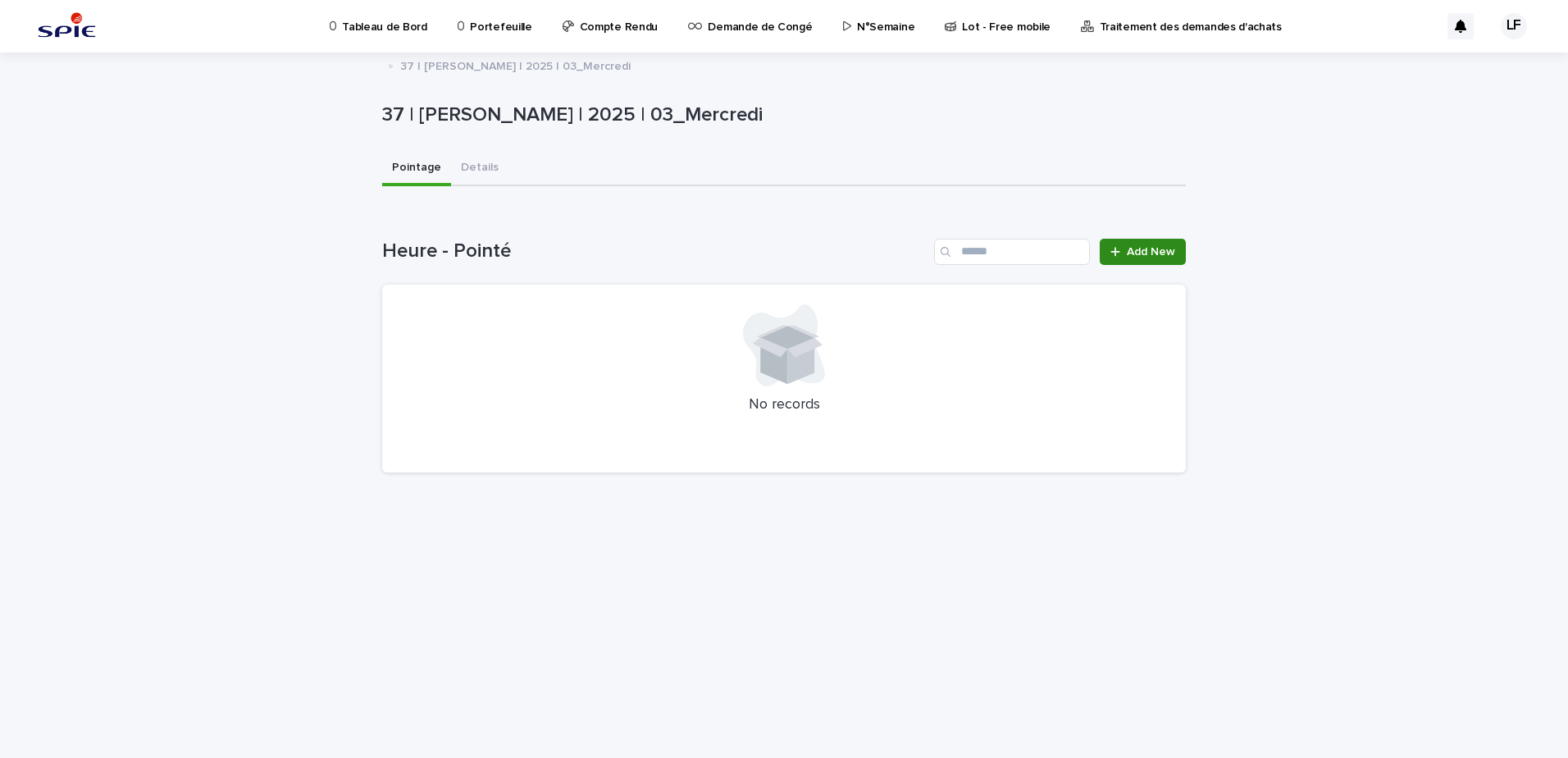
click at [1164, 246] on span "Add New" at bounding box center [1151, 251] width 49 height 12
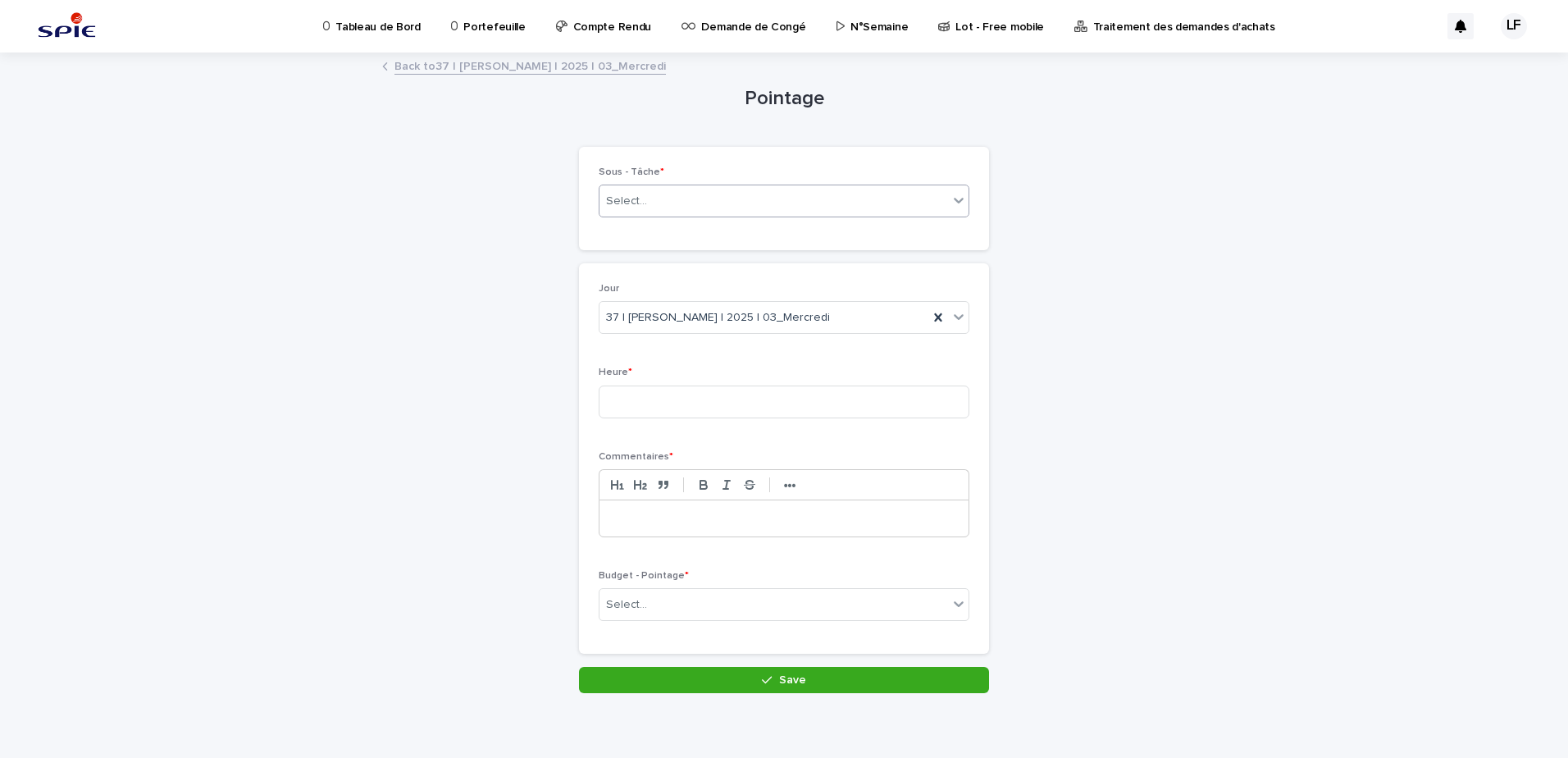
click at [731, 196] on div "Select..." at bounding box center [773, 201] width 349 height 27
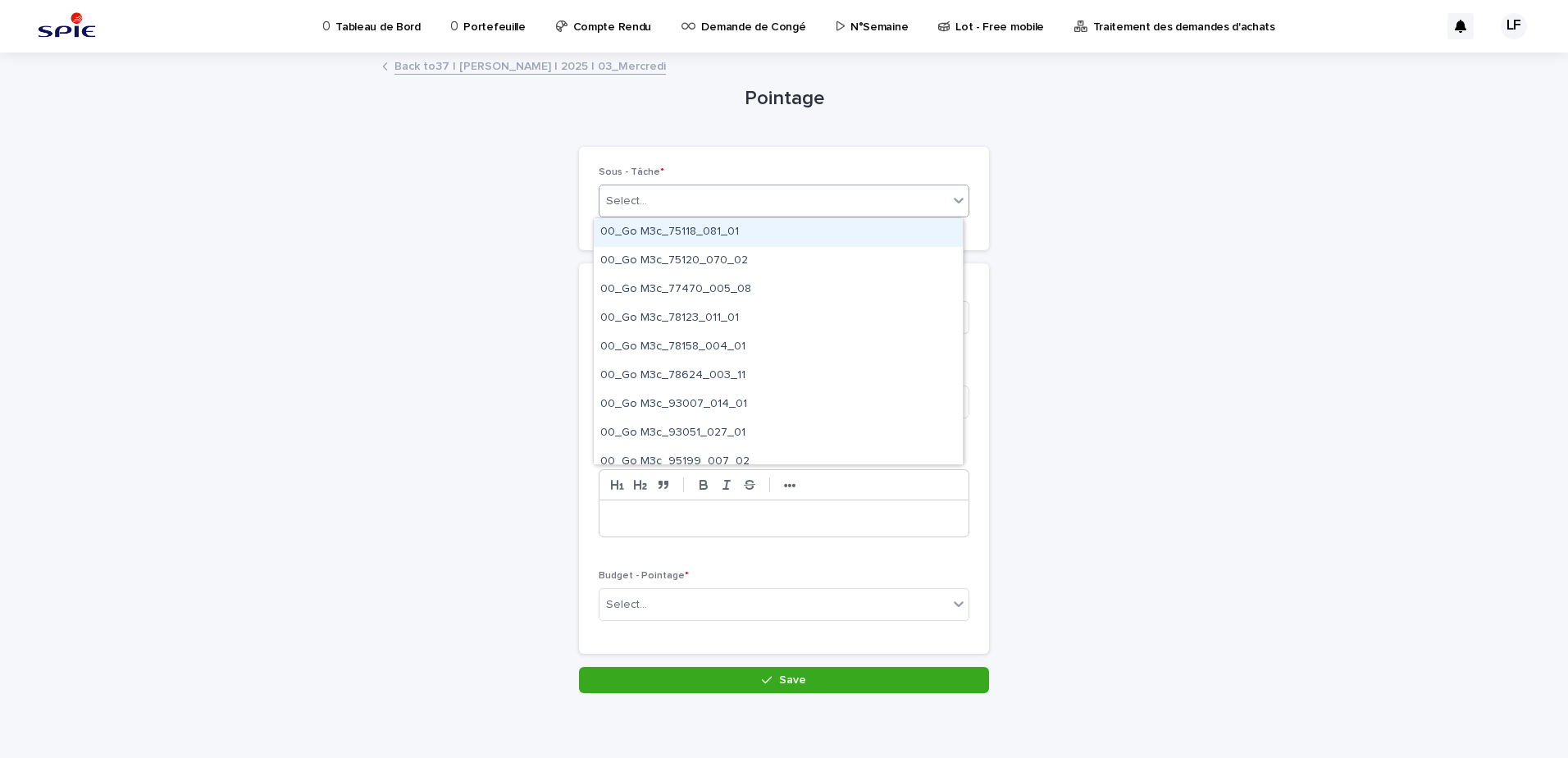
paste input "**********"
type input "**********"
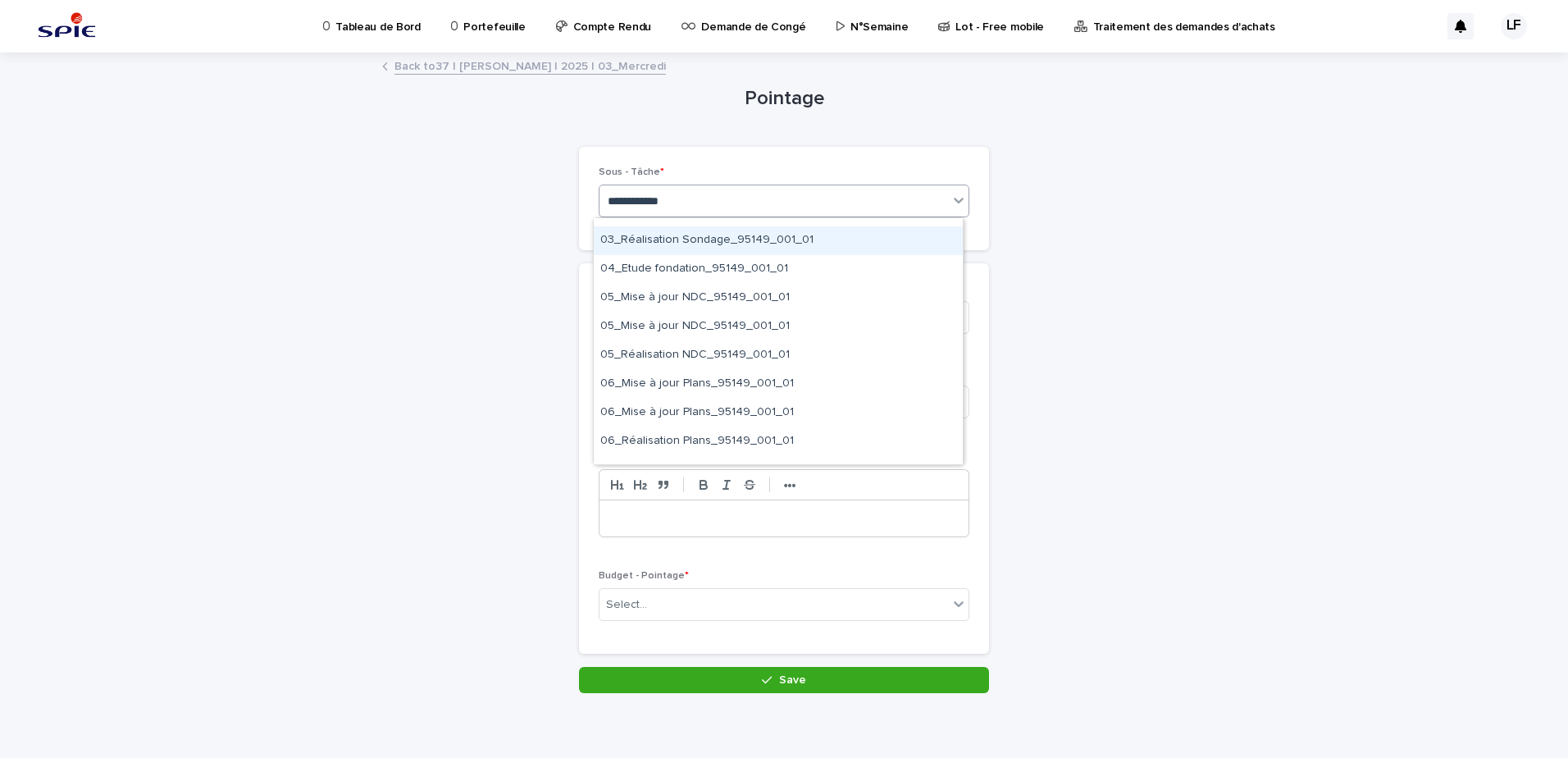
scroll to position [82, 0]
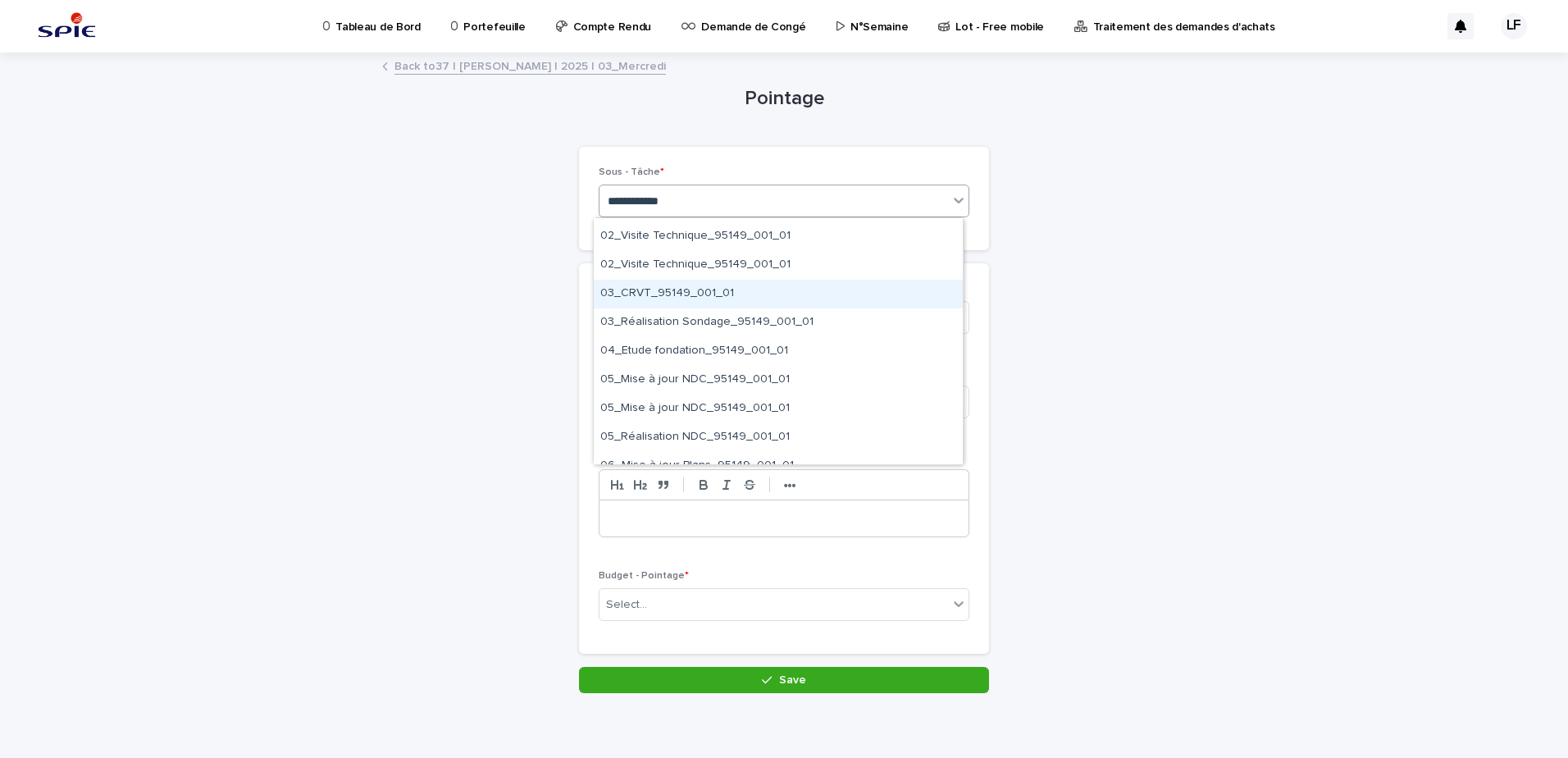
click at [669, 293] on div "03_CRVT_95149_001_01" at bounding box center [778, 294] width 369 height 28
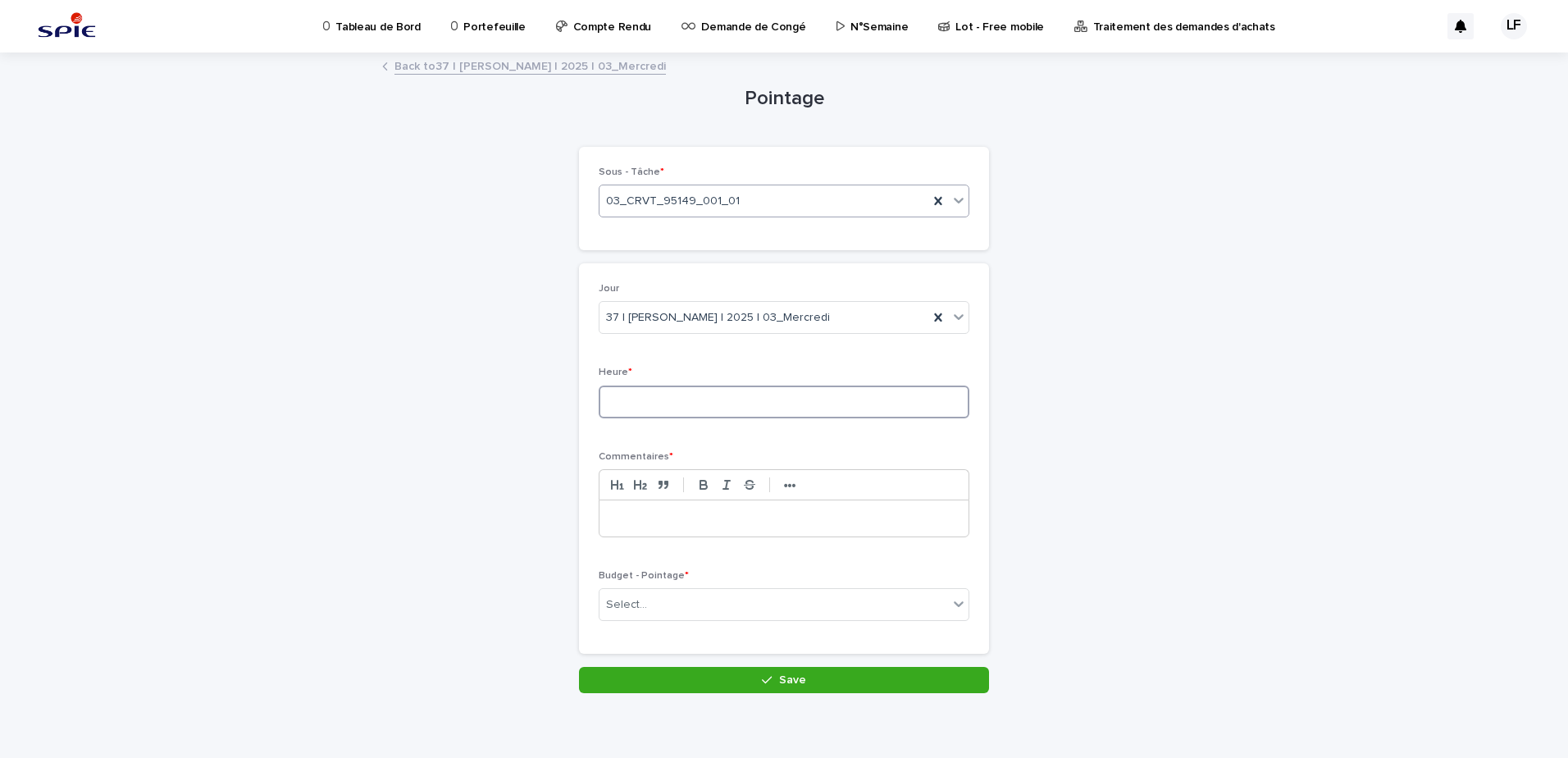
click at [667, 401] on input at bounding box center [784, 402] width 371 height 33
type input "***"
click at [712, 513] on p at bounding box center [784, 518] width 344 height 17
click at [692, 587] on div "Budget - Pointage * Select..." at bounding box center [784, 602] width 371 height 64
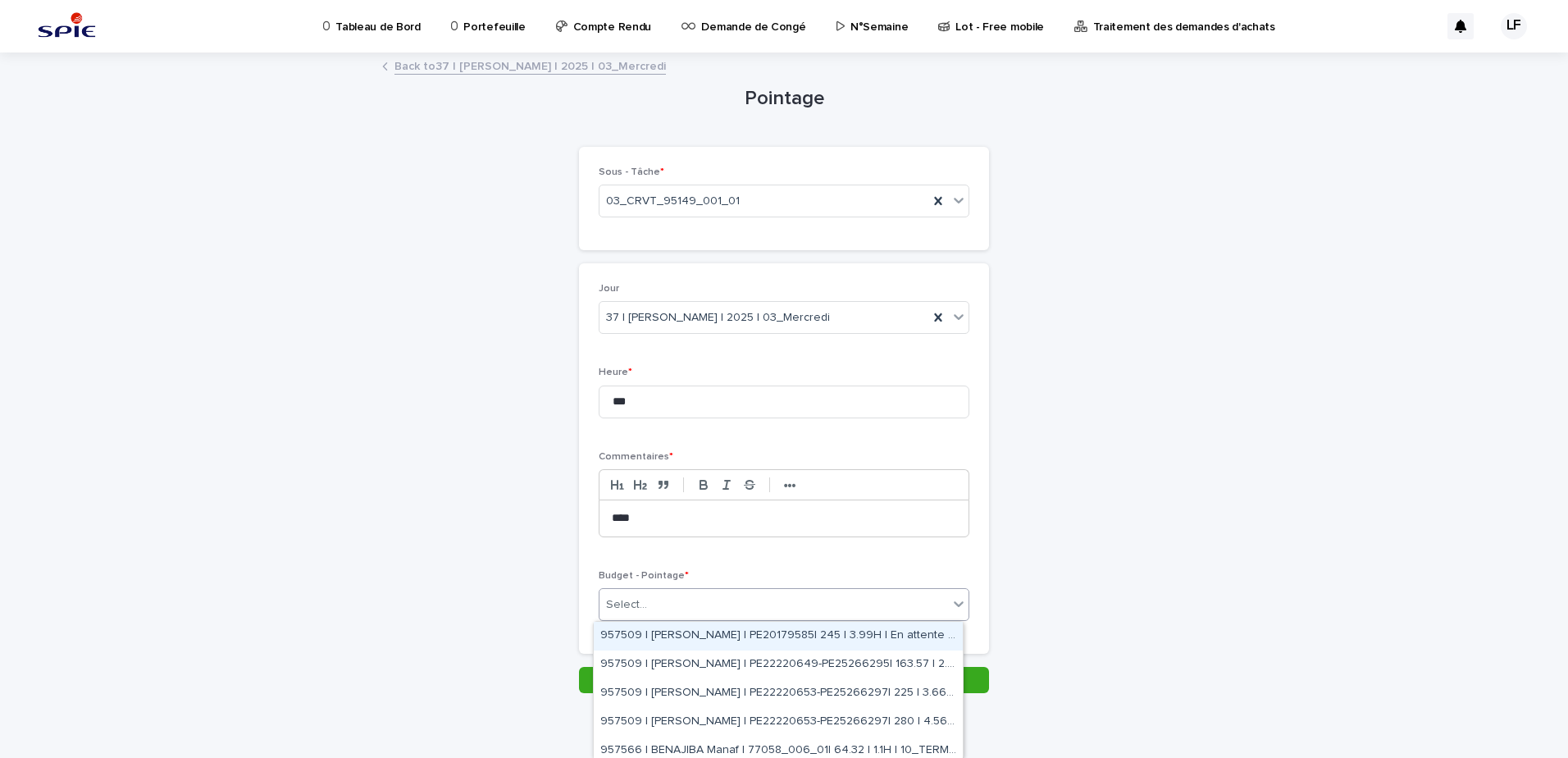
click at [634, 602] on div "Select..." at bounding box center [627, 605] width 41 height 17
paste input "**********"
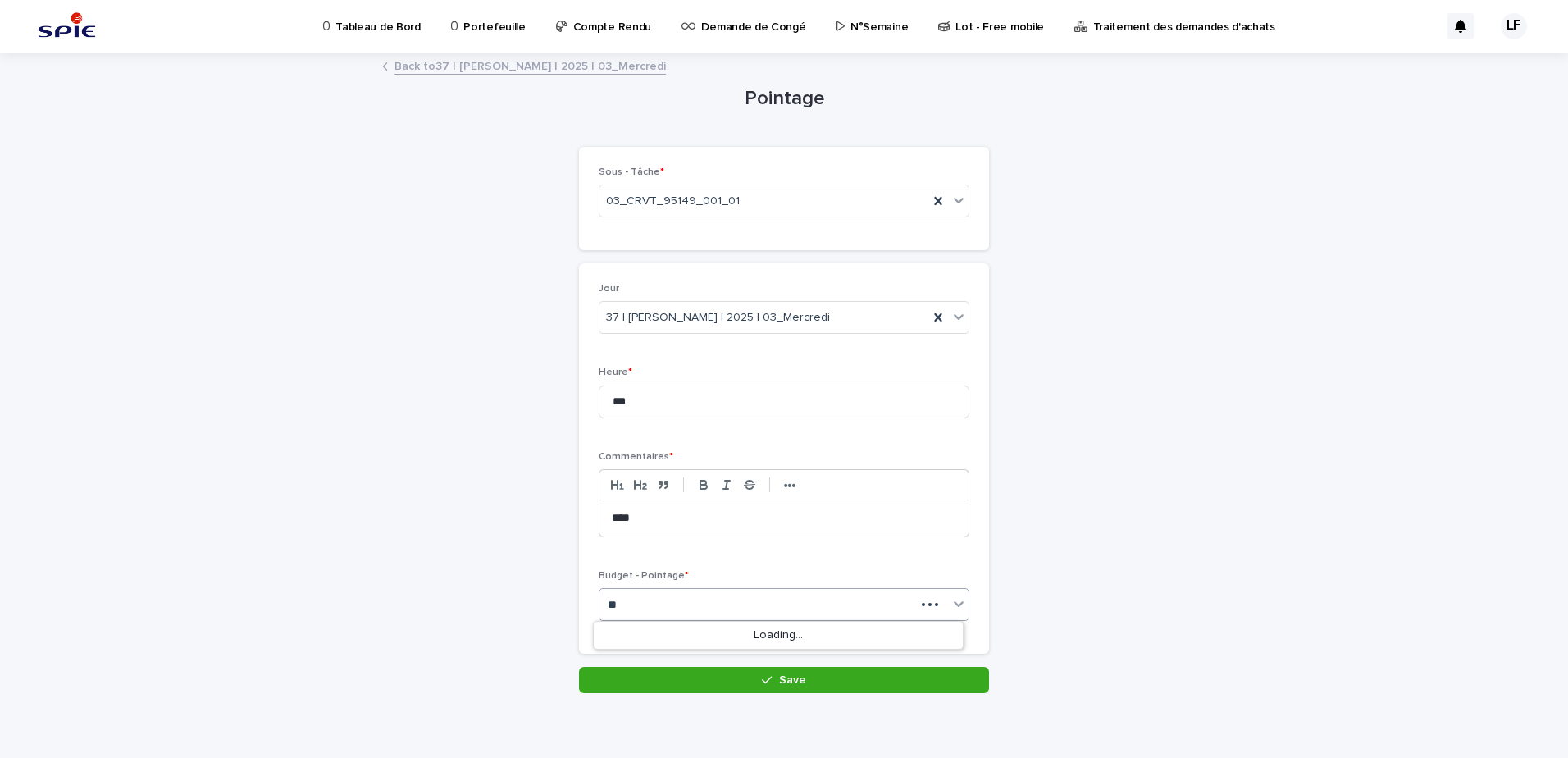
type input "*"
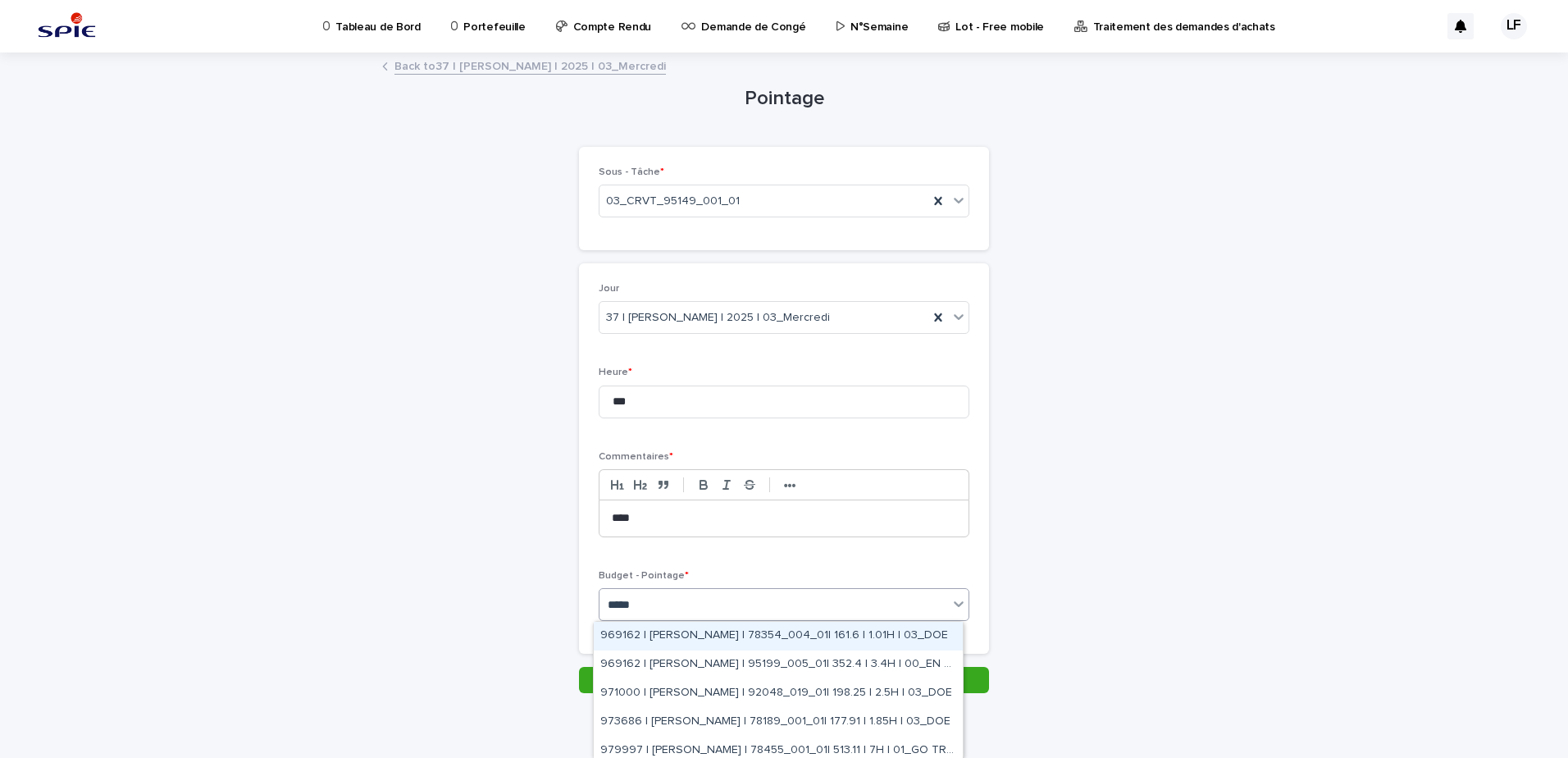
type input "******"
click at [760, 691] on div "979997 | [PERSON_NAME] | 78455_001_01| 816.21 | 14H | 01_GO TRAVAUX" at bounding box center [778, 697] width 369 height 28
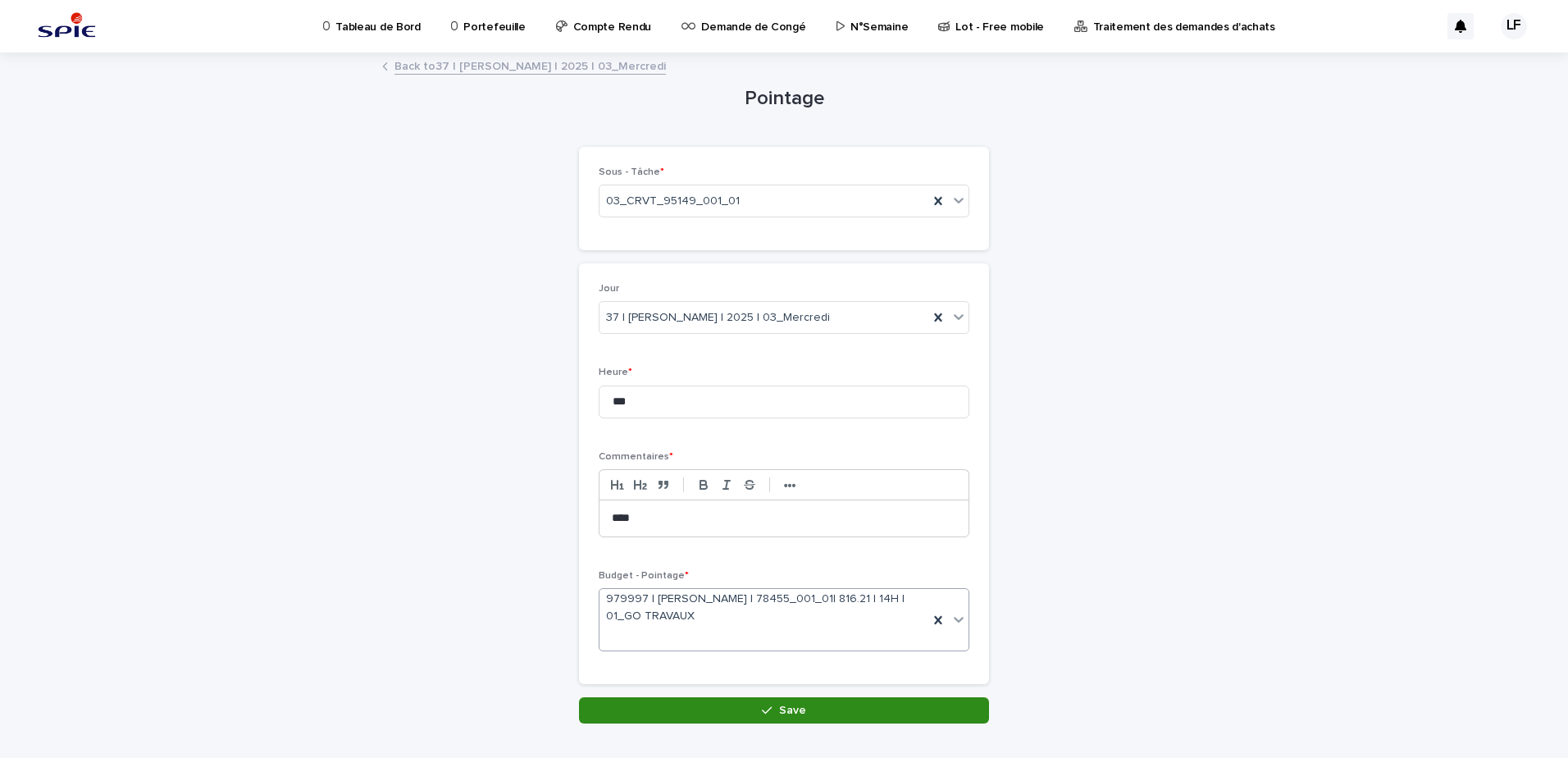
click at [784, 702] on button "Save" at bounding box center [784, 710] width 410 height 27
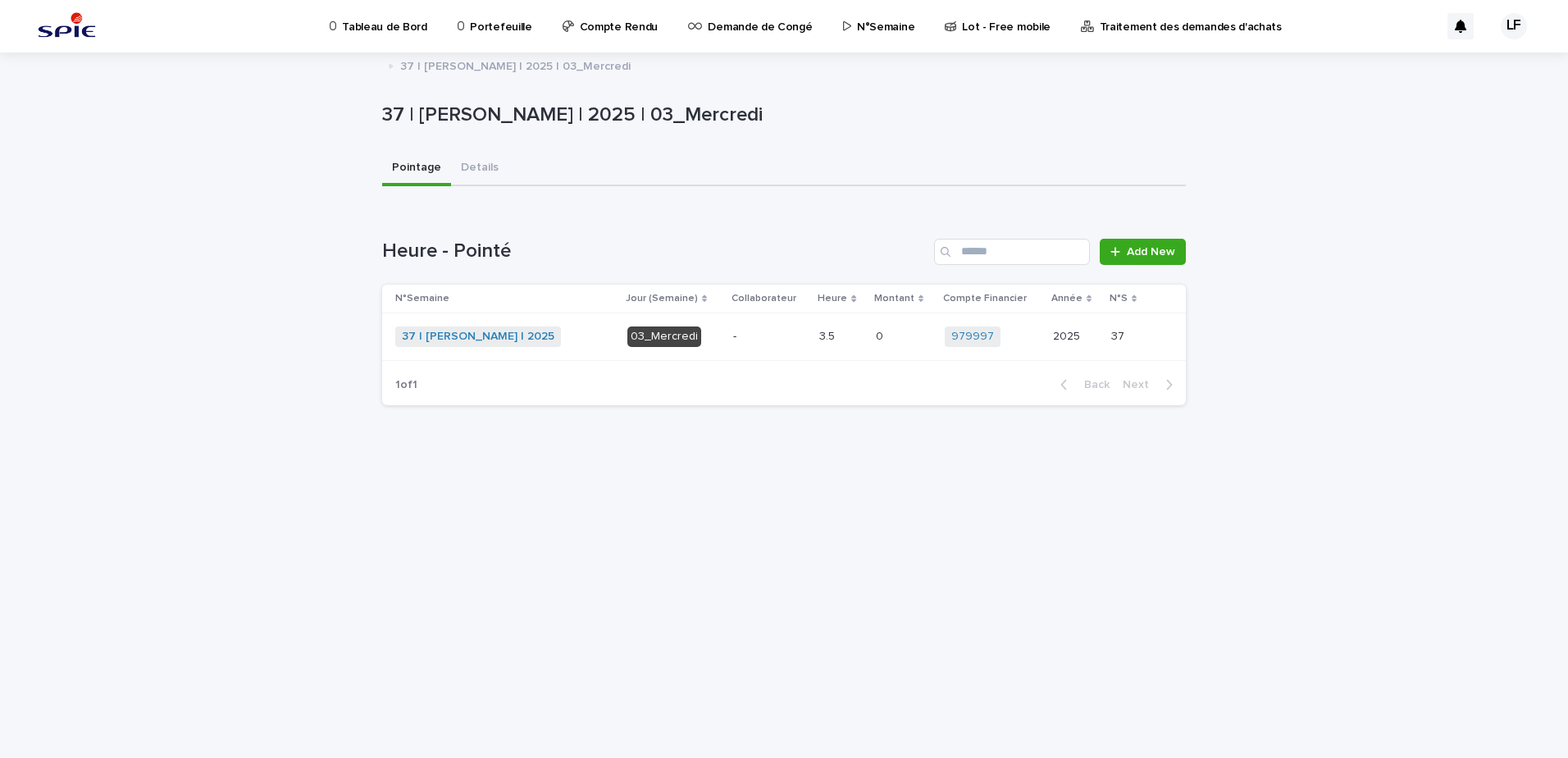
click at [870, 28] on p "N°Semaine" at bounding box center [885, 17] width 58 height 35
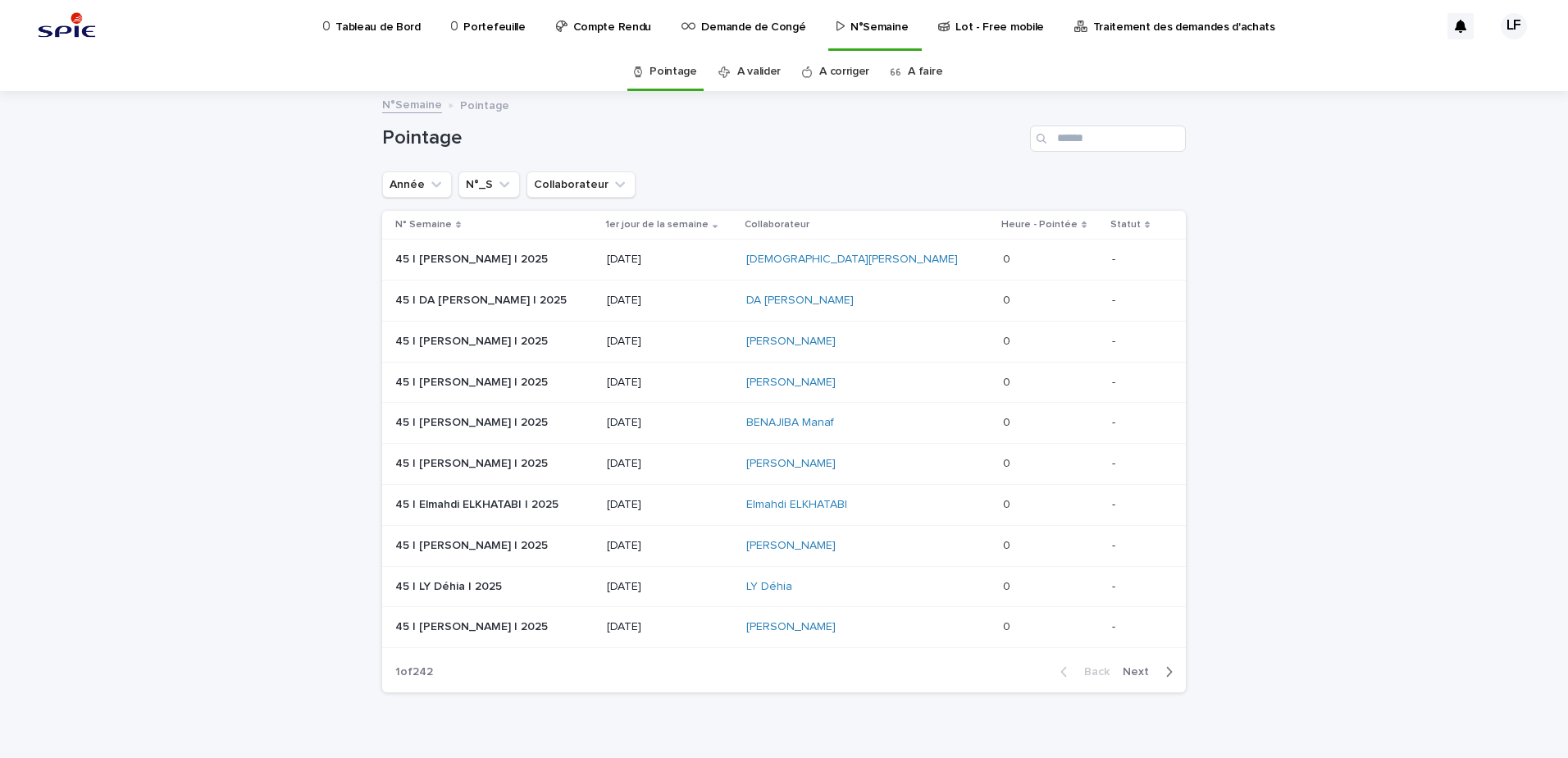
click at [908, 77] on link "A faire" at bounding box center [926, 72] width 35 height 39
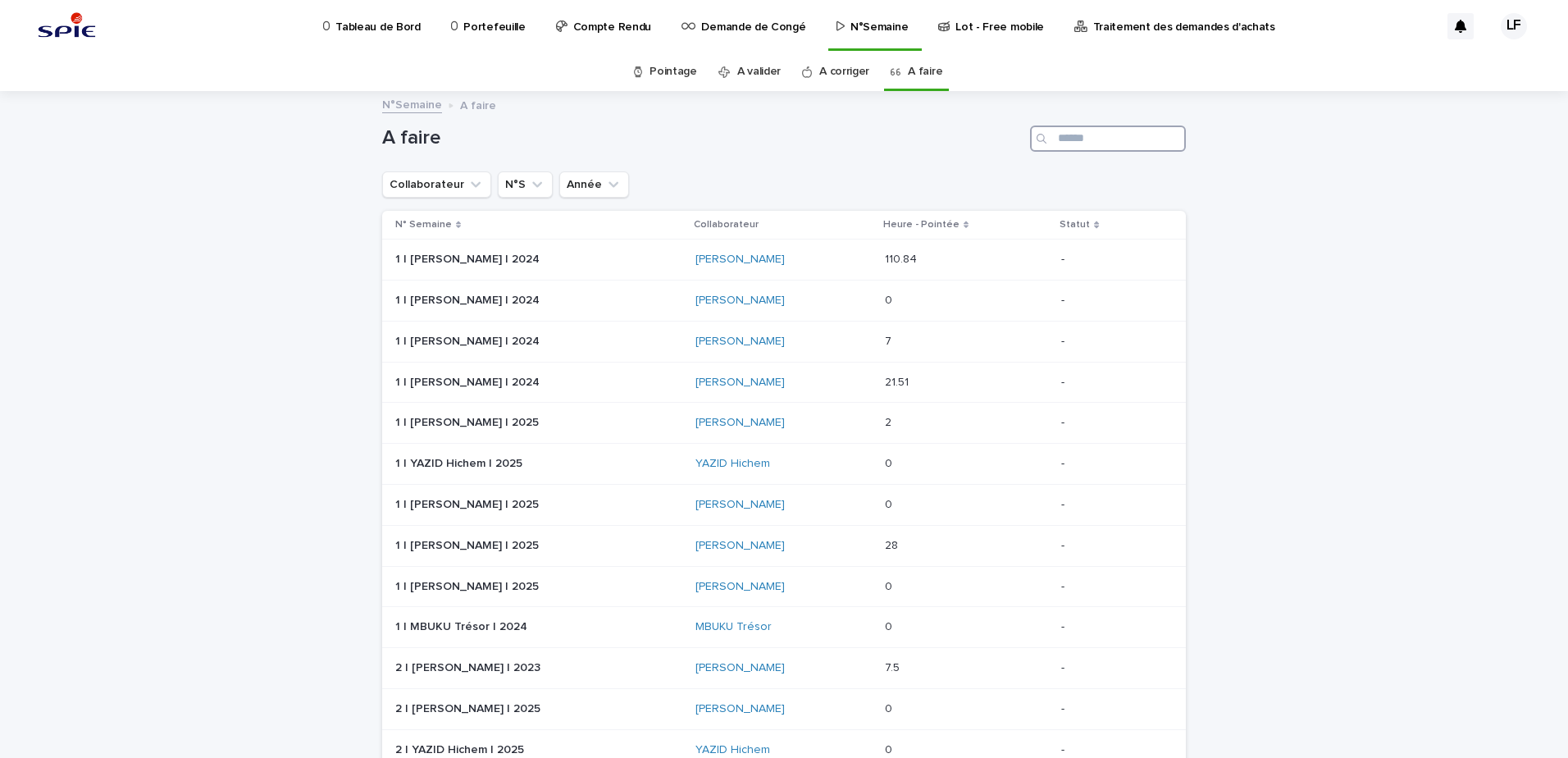
click at [1092, 137] on input "Search" at bounding box center [1108, 139] width 156 height 27
type input "******"
click at [611, 550] on p at bounding box center [539, 545] width 287 height 14
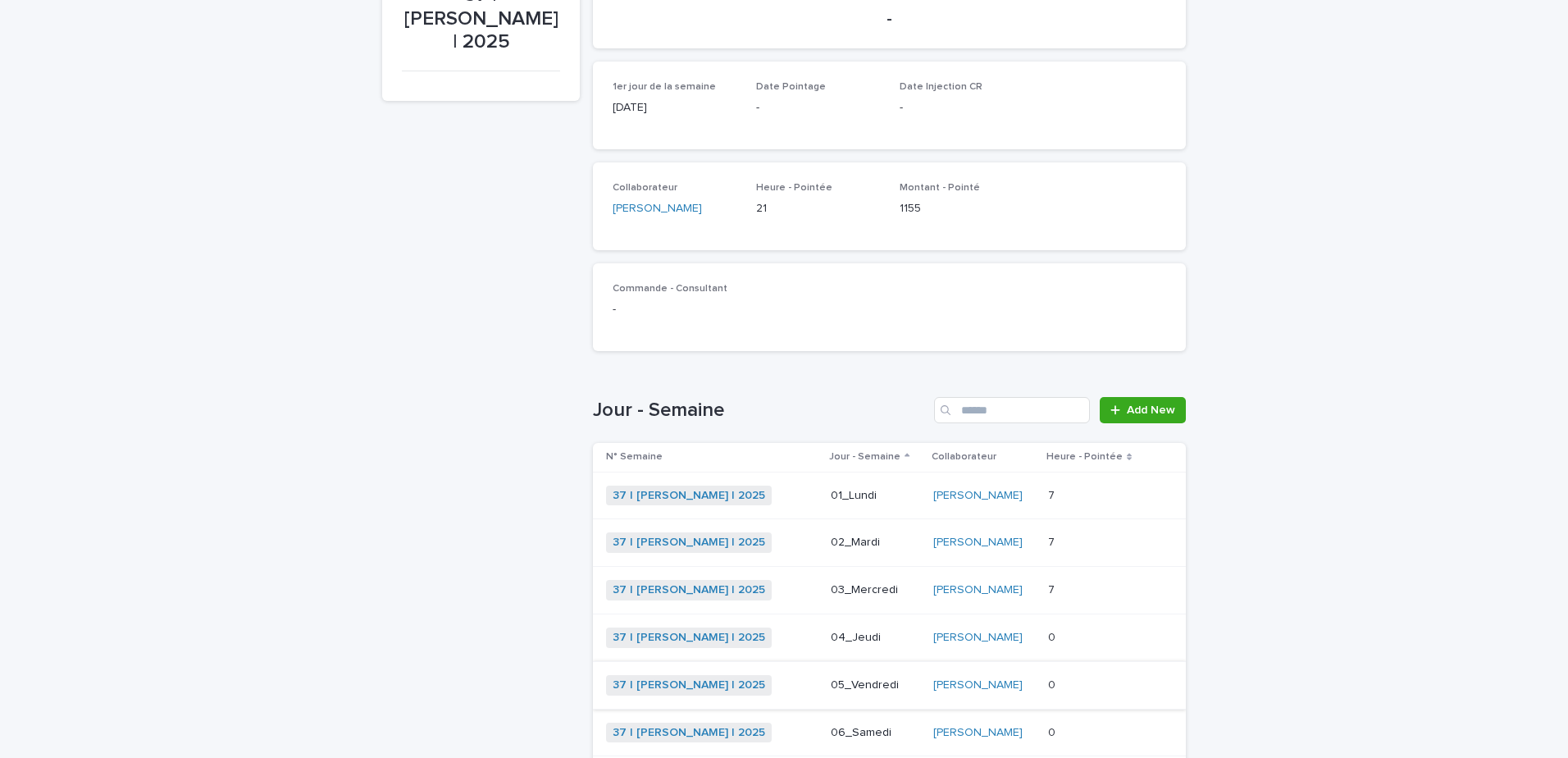
scroll to position [381, 0]
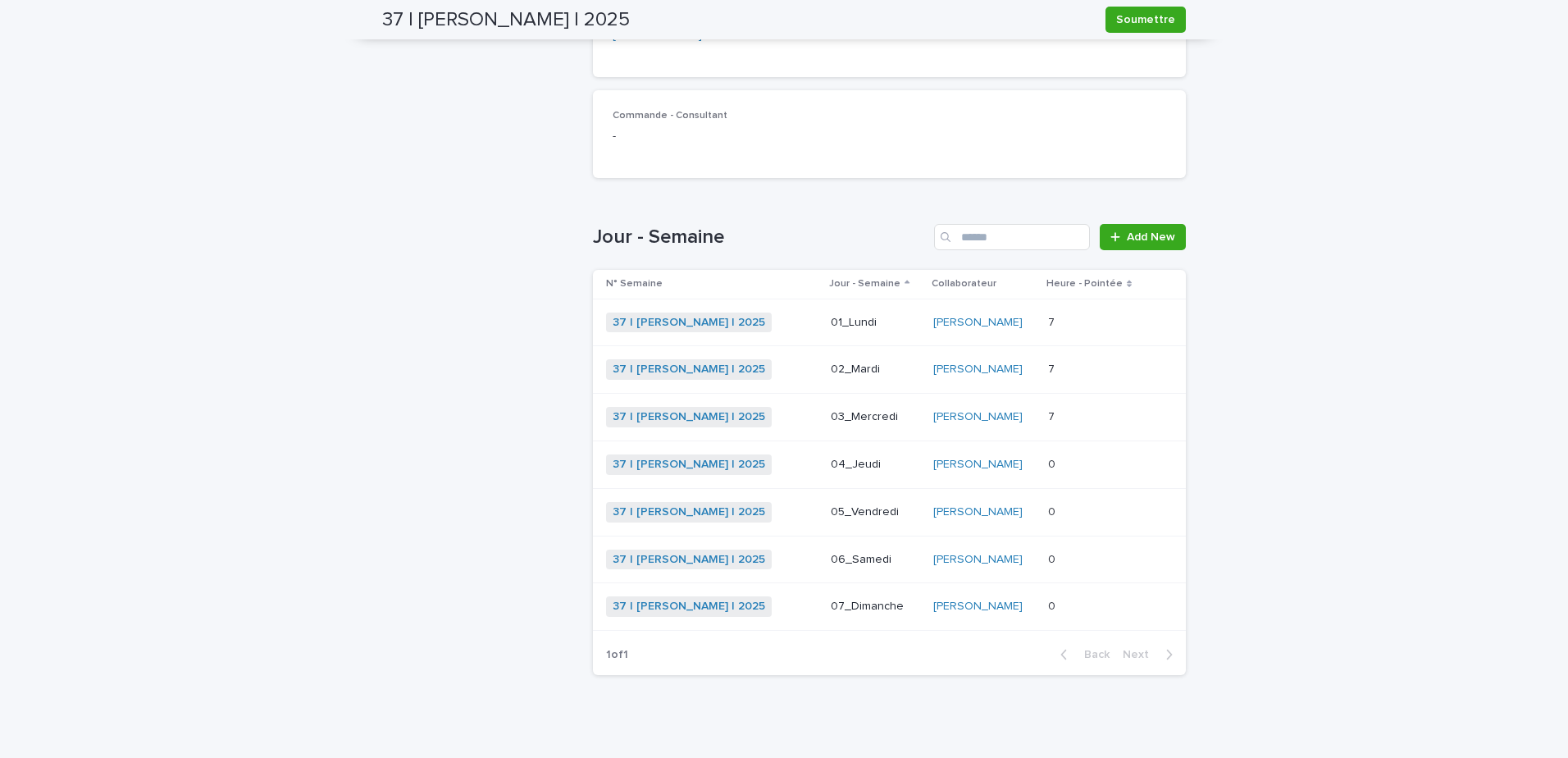
click at [1135, 472] on td "0 0" at bounding box center [1095, 464] width 107 height 48
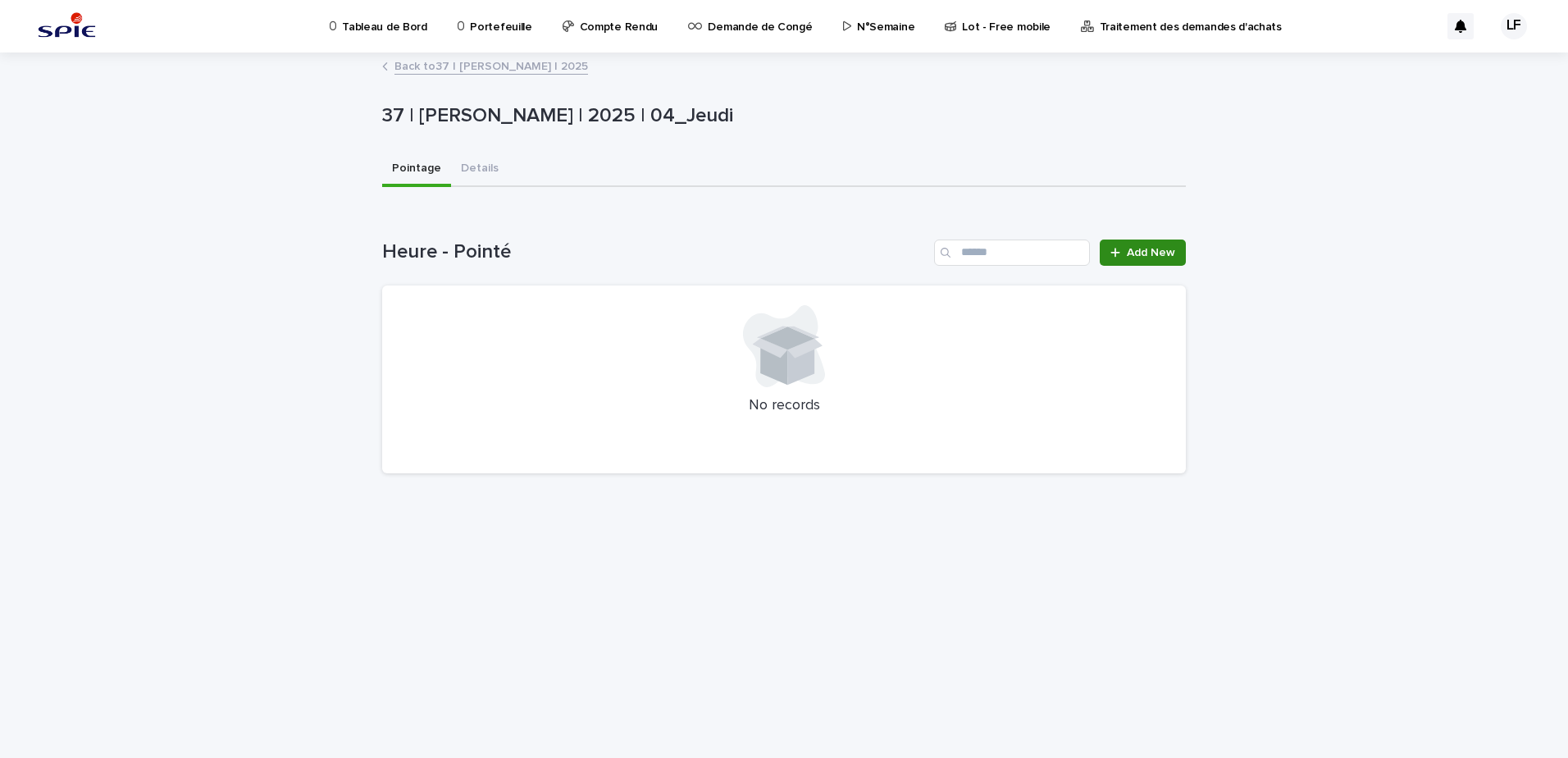
click at [1131, 260] on link "Add New" at bounding box center [1143, 252] width 86 height 27
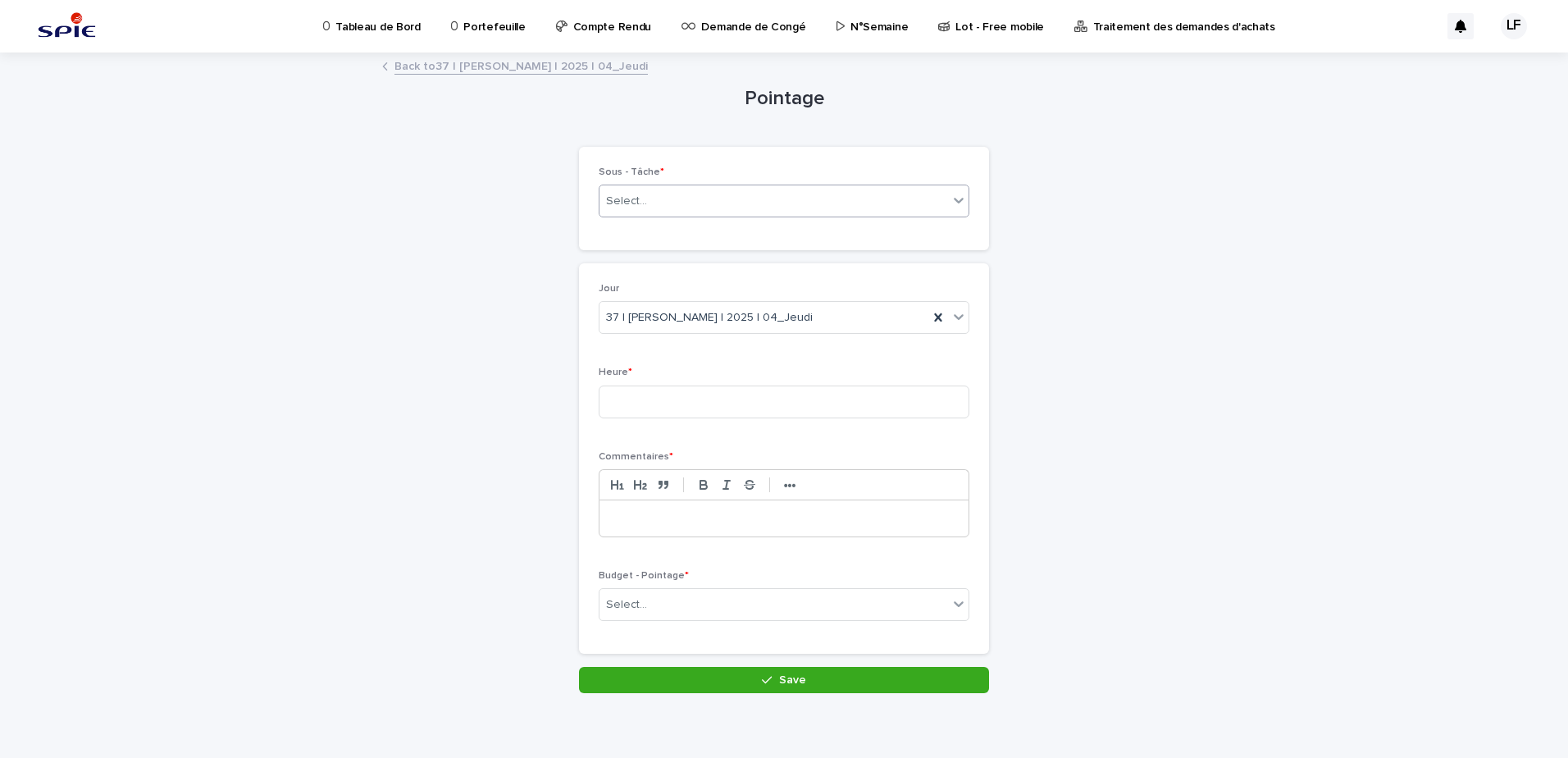
click at [710, 198] on div "Select..." at bounding box center [773, 201] width 349 height 27
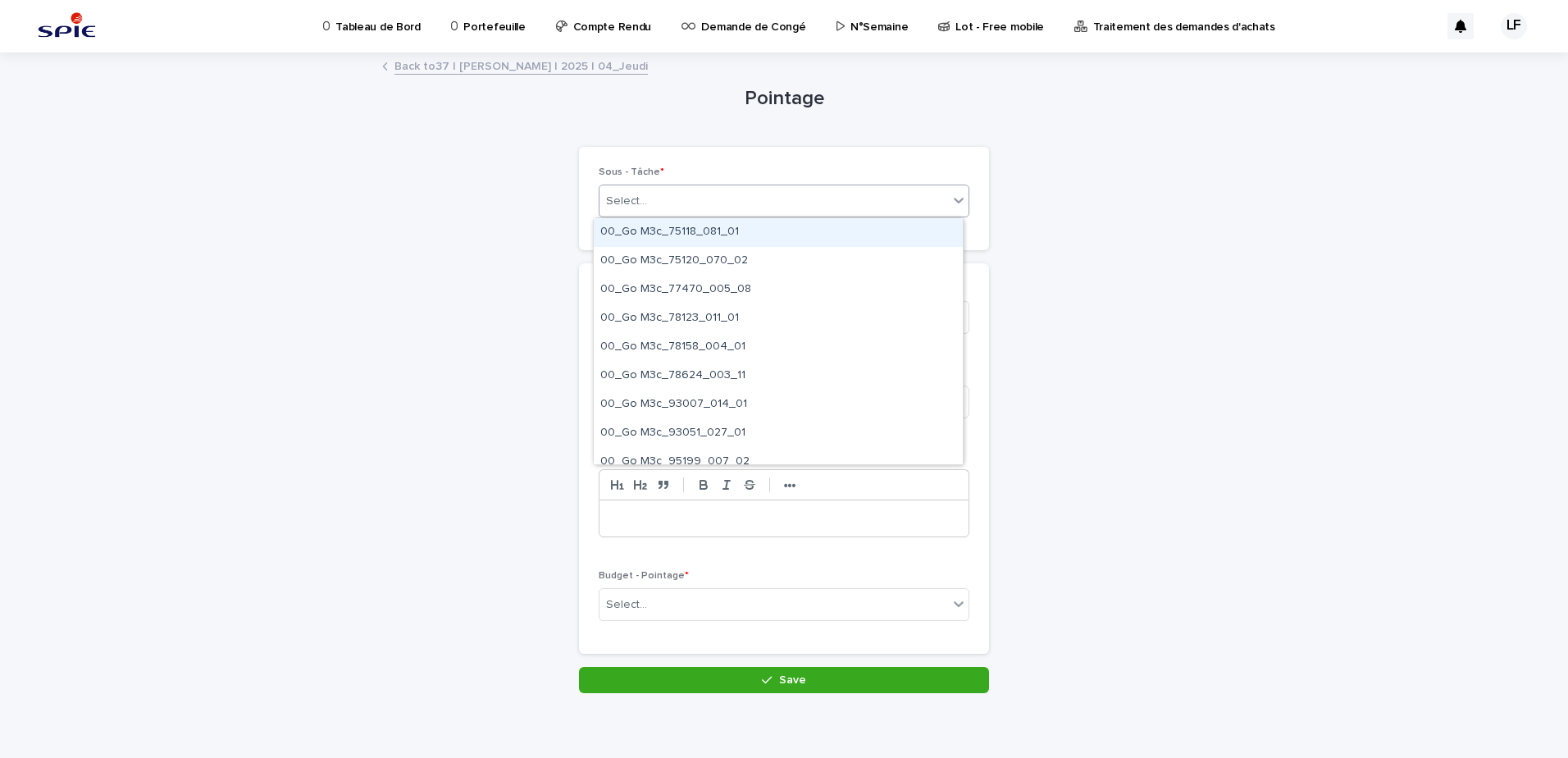
paste input "**********"
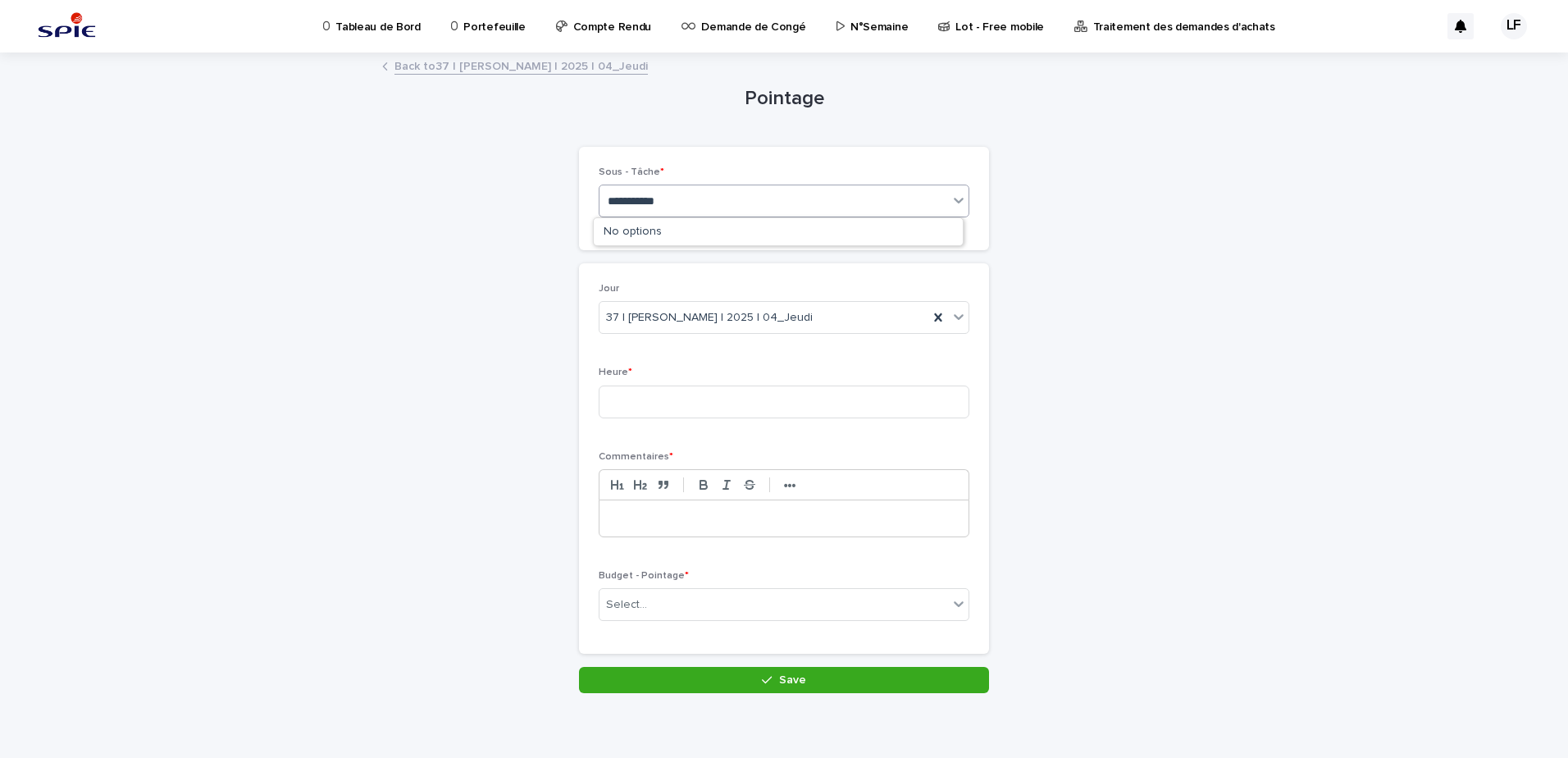
type input "**********"
drag, startPoint x: 646, startPoint y: 184, endPoint x: 651, endPoint y: 204, distance: 20.6
click at [647, 194] on div "Select..." at bounding box center [784, 201] width 371 height 33
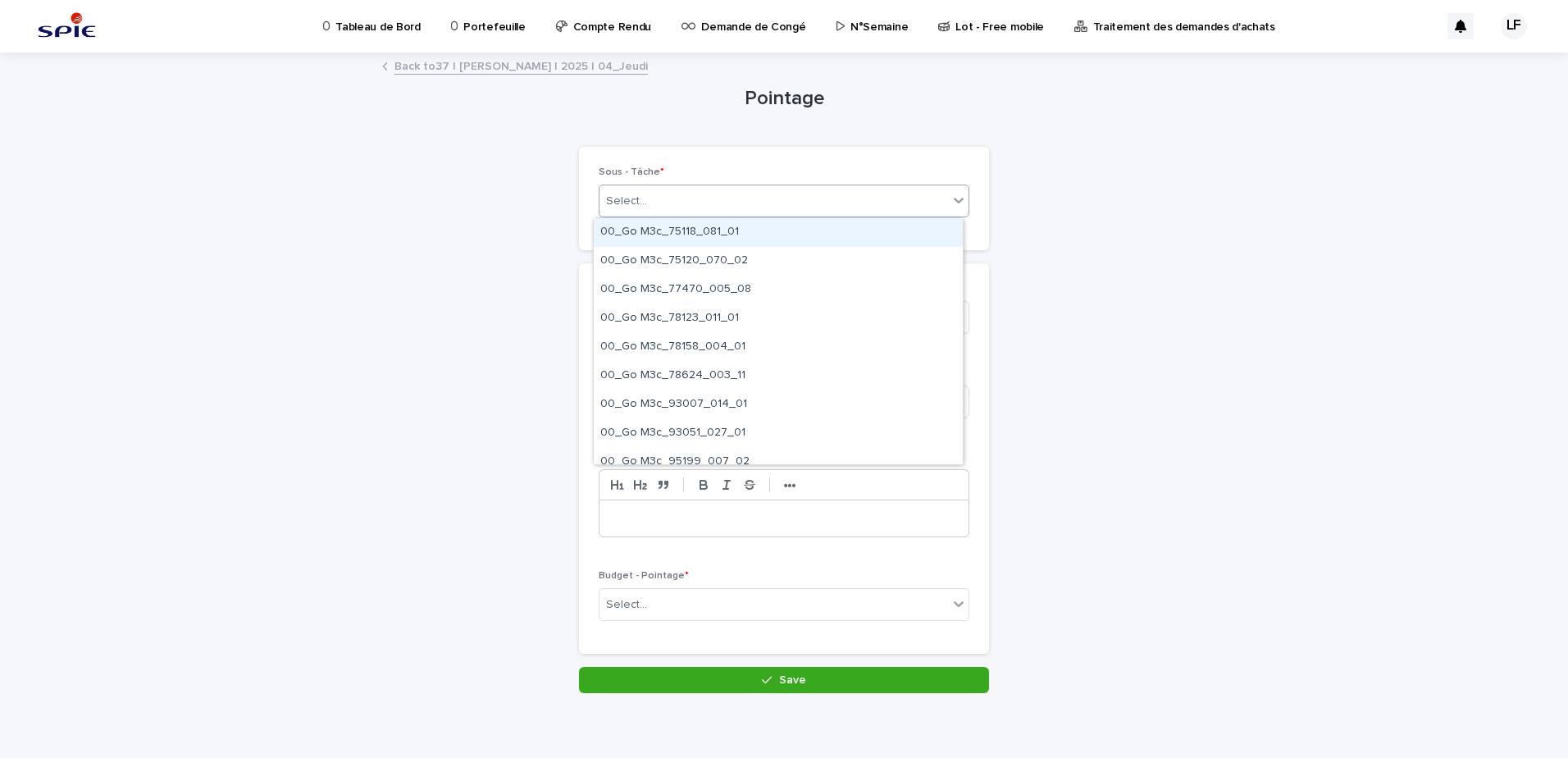
paste input "**********"
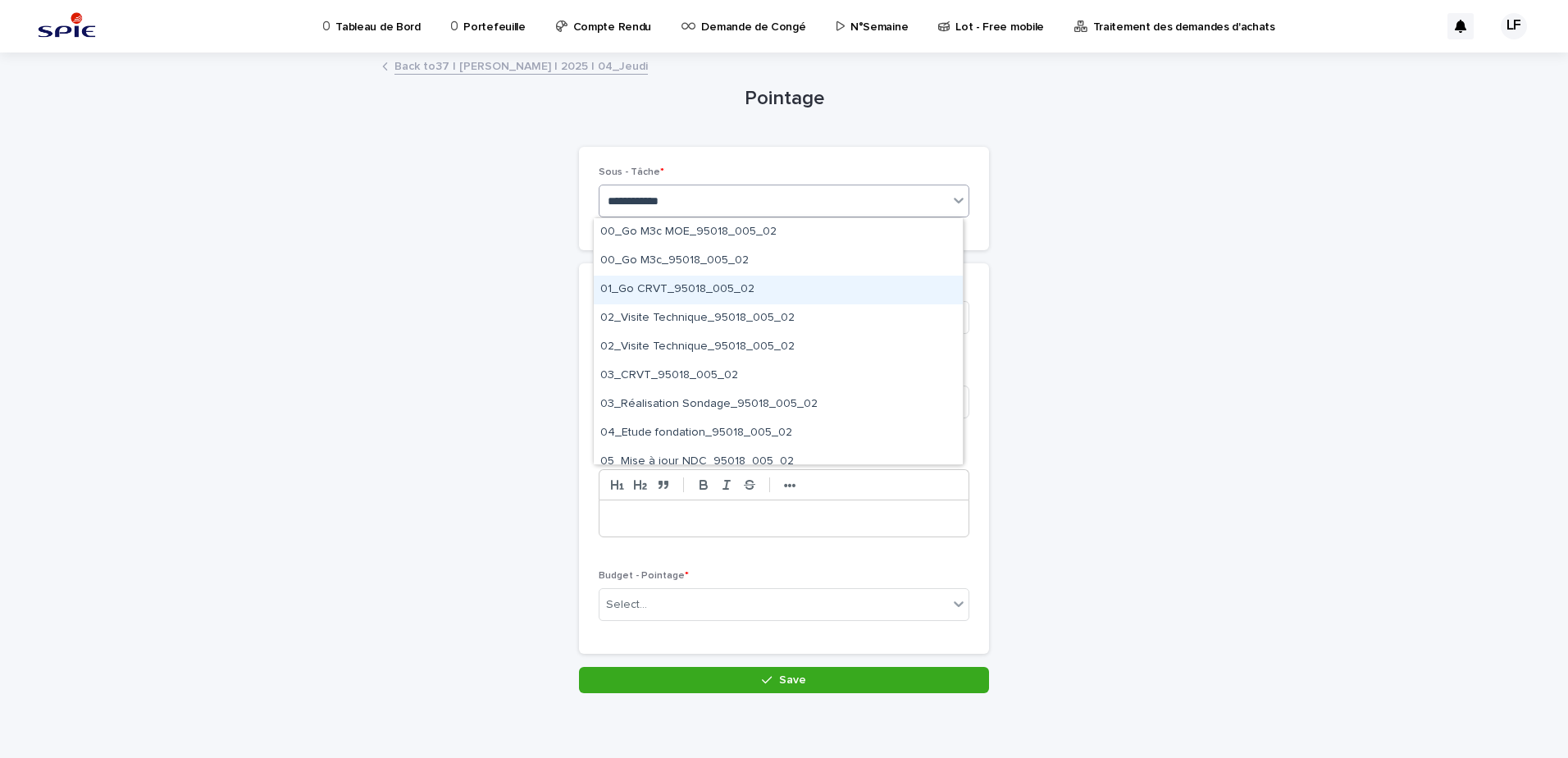
type input "**********"
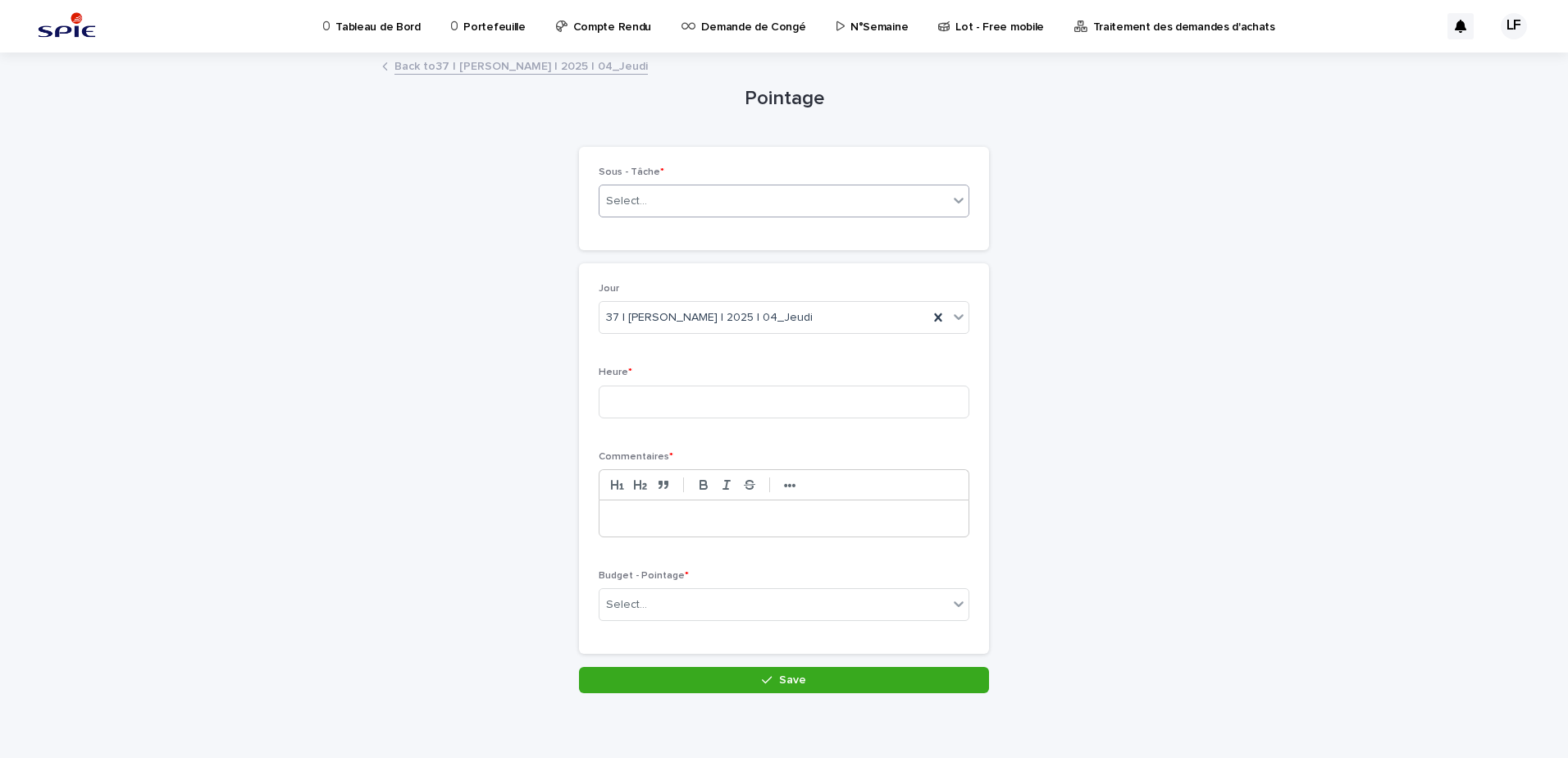
click at [672, 199] on div "Select..." at bounding box center [773, 201] width 349 height 27
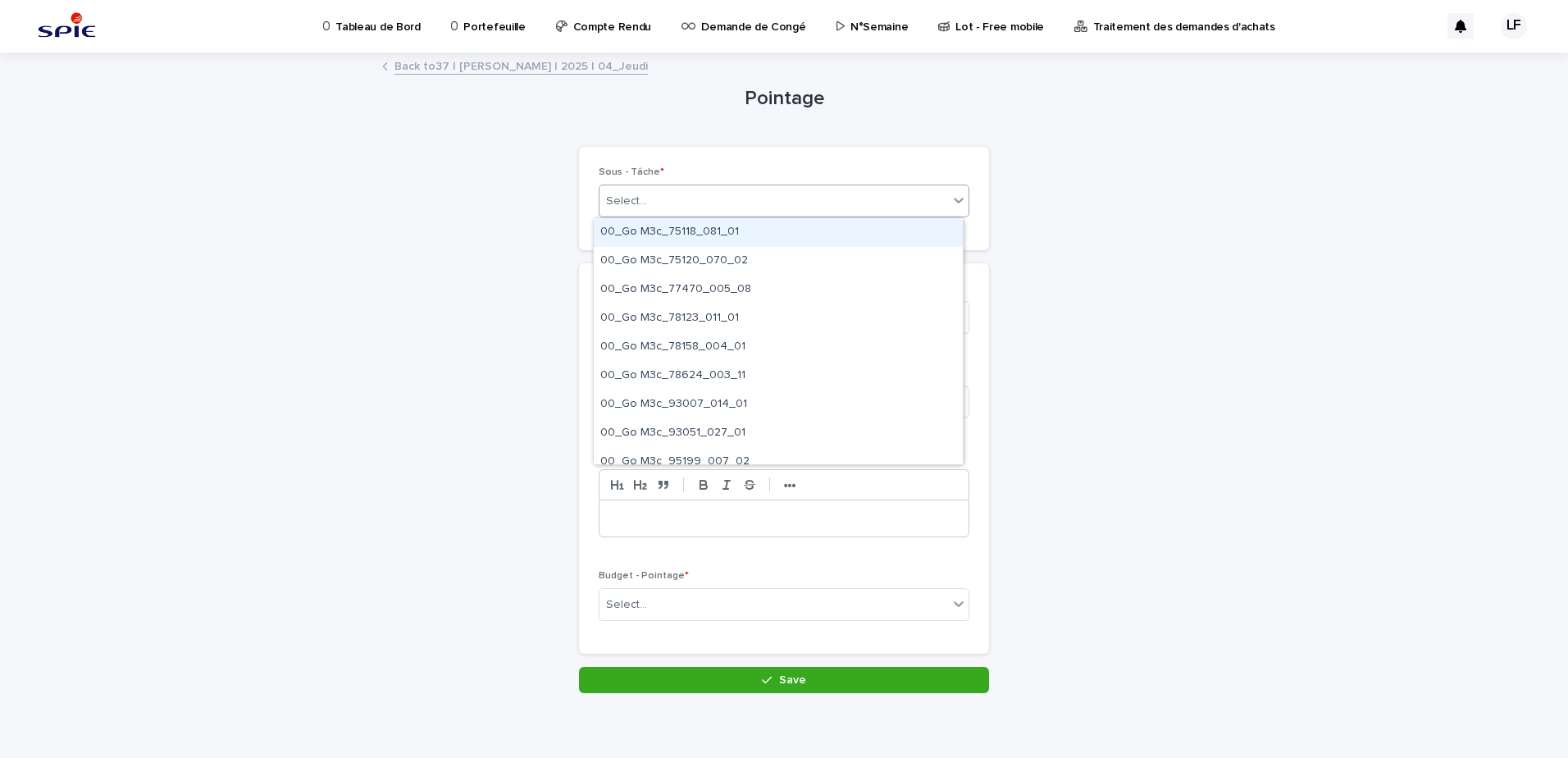
paste input "**********"
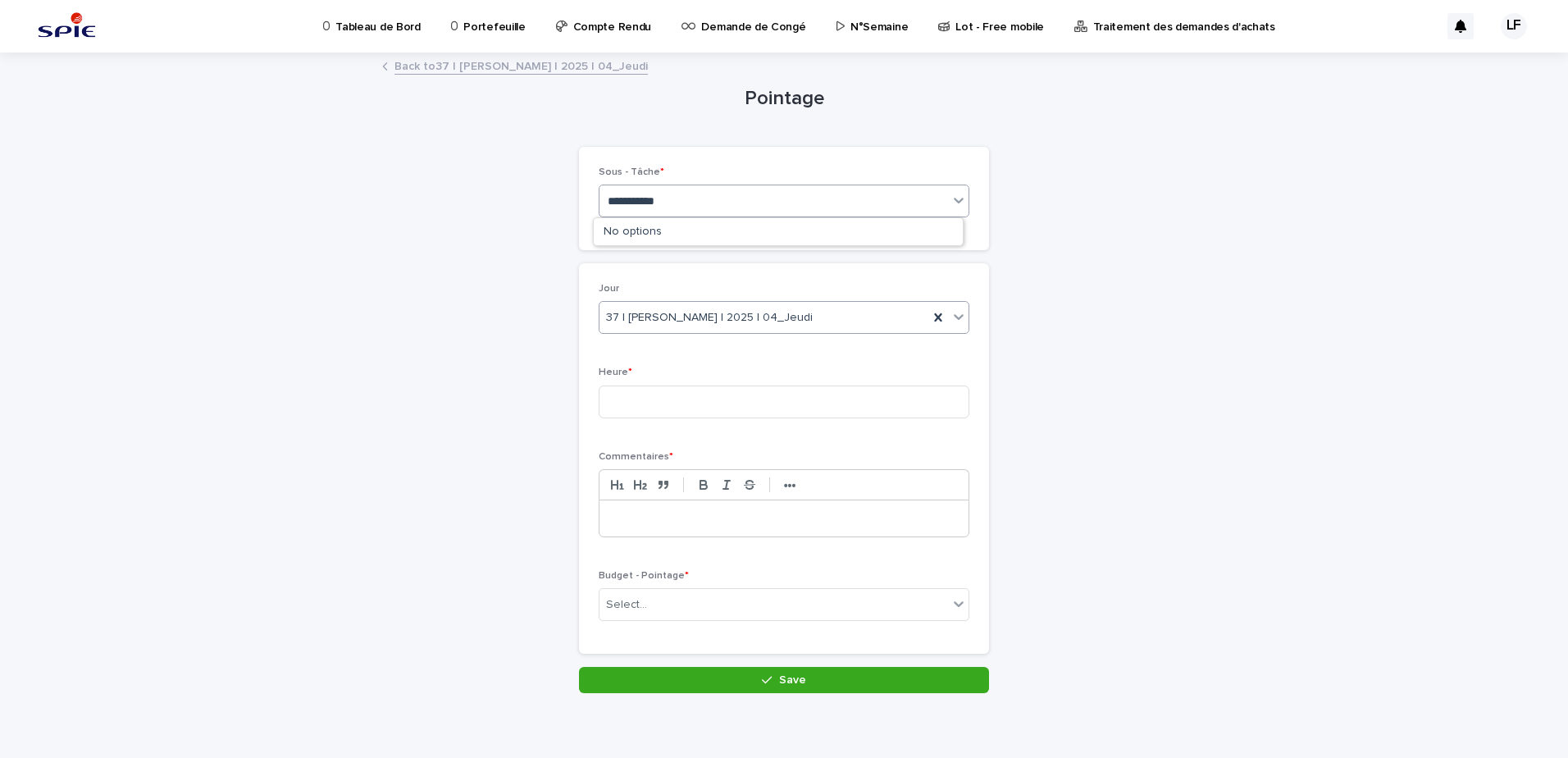
type input "**********"
click at [733, 307] on div "37 | [PERSON_NAME] | 2025 | 04_Jeudi" at bounding box center [763, 318] width 328 height 27
drag, startPoint x: 1184, startPoint y: 270, endPoint x: 1108, endPoint y: 293, distance: 79.4
click at [1179, 269] on div "Loading... Saving… Loading... Saving… Pointage Loading... Saving… Loading... Sa…" at bounding box center [784, 395] width 820 height 681
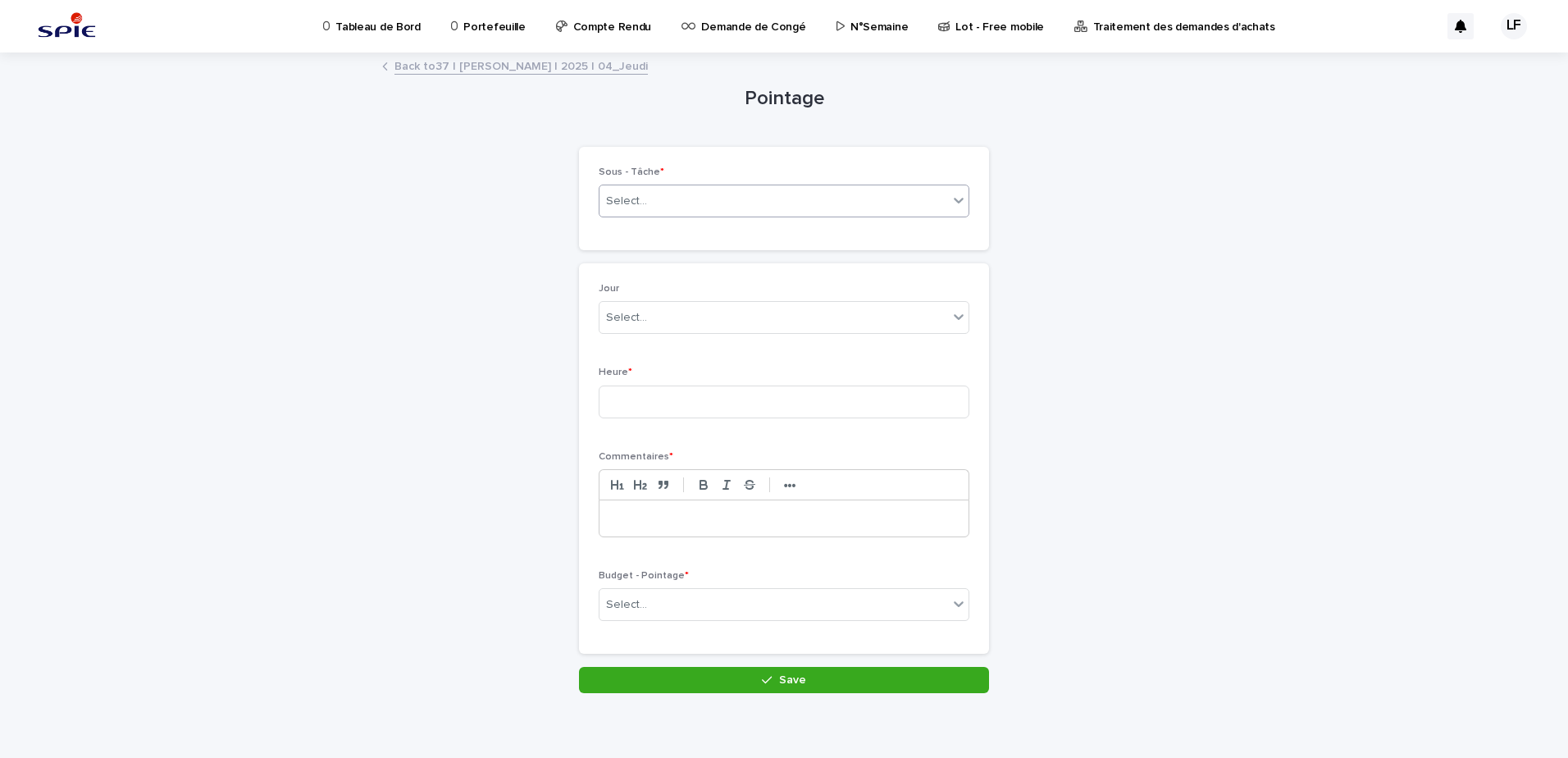
click at [623, 203] on div "Select..." at bounding box center [627, 201] width 41 height 17
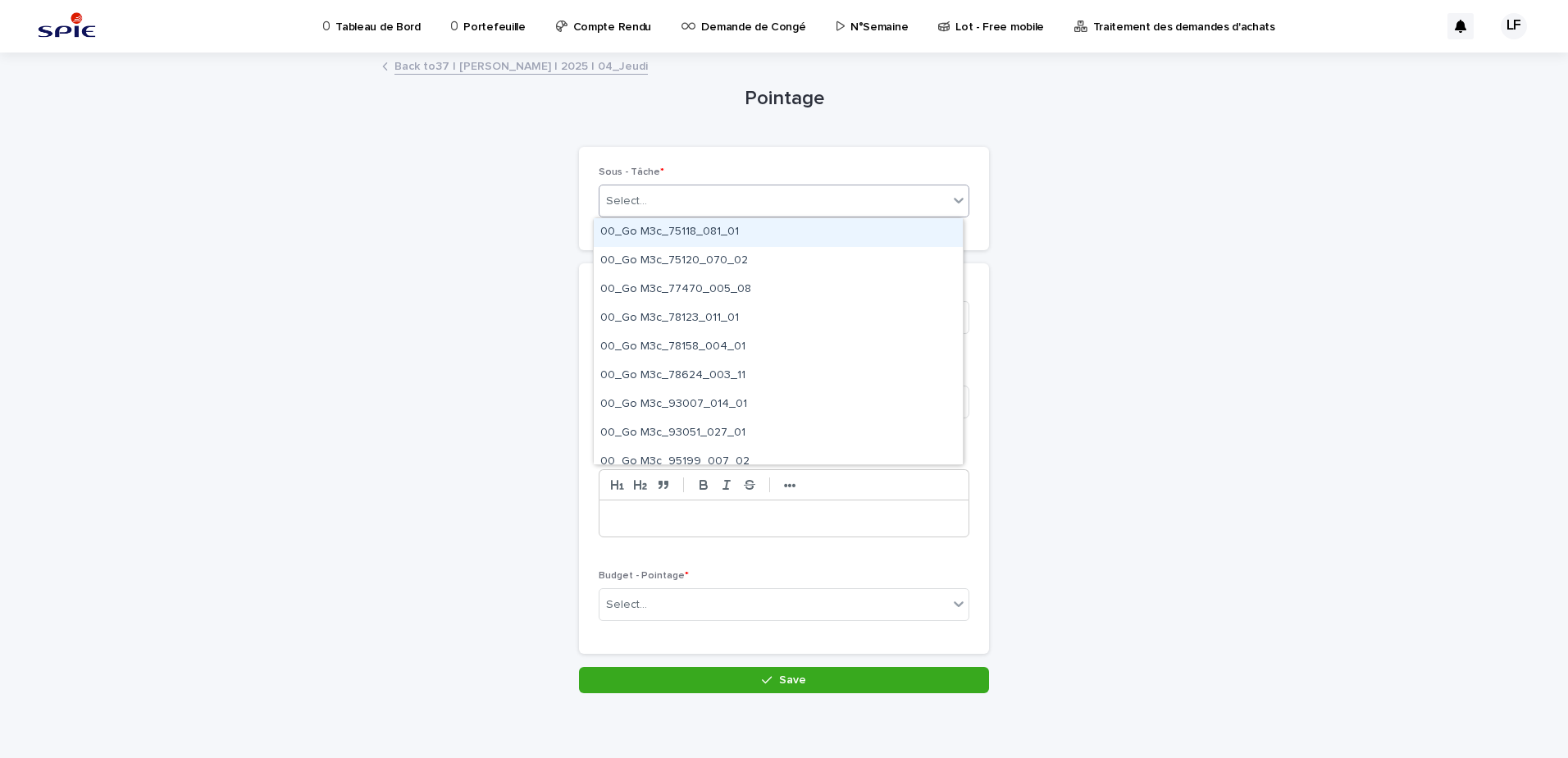
paste input "**********"
type input "**********"
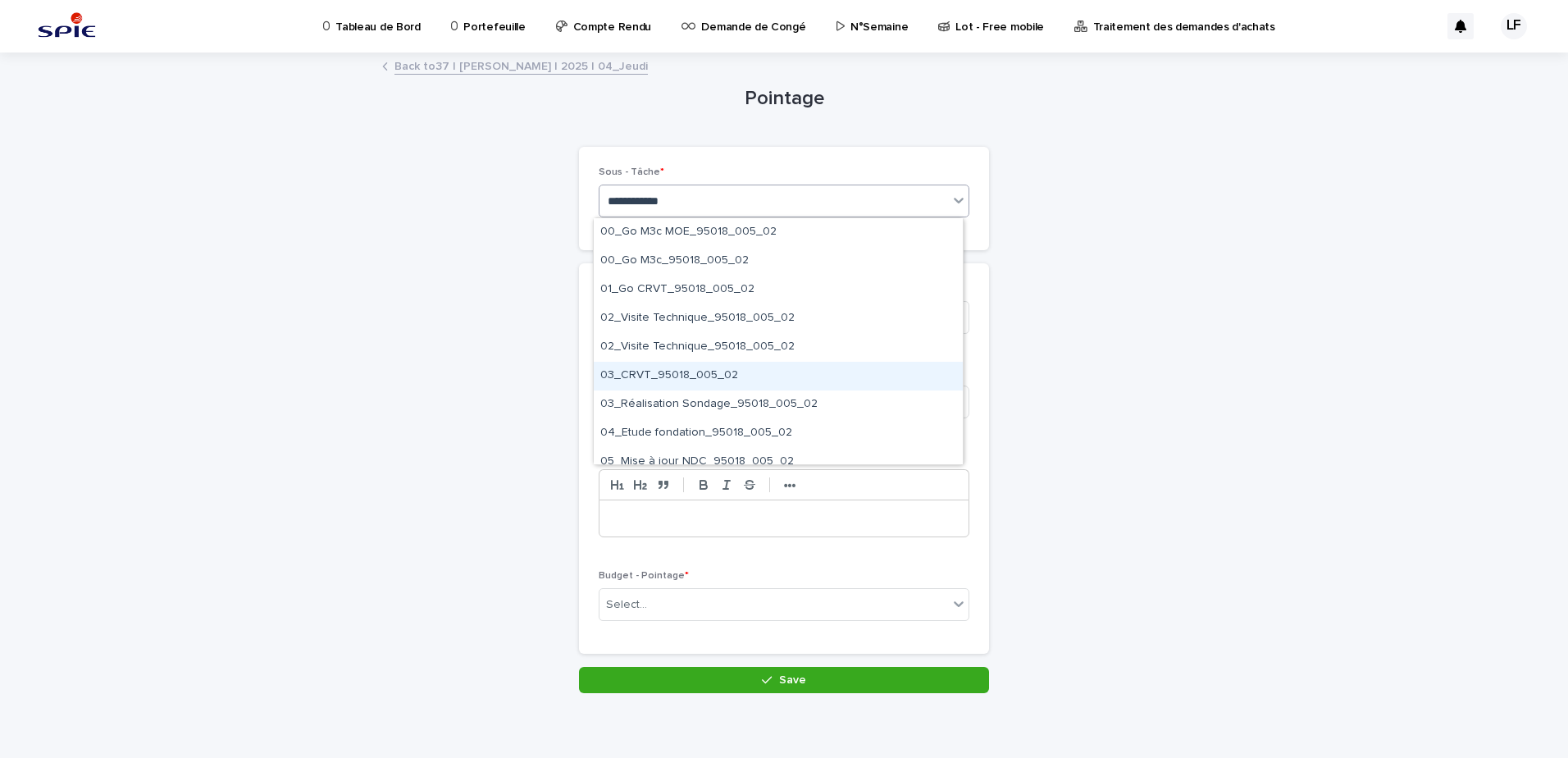
click at [697, 368] on div "03_CRVT_95018_005_02" at bounding box center [778, 375] width 369 height 28
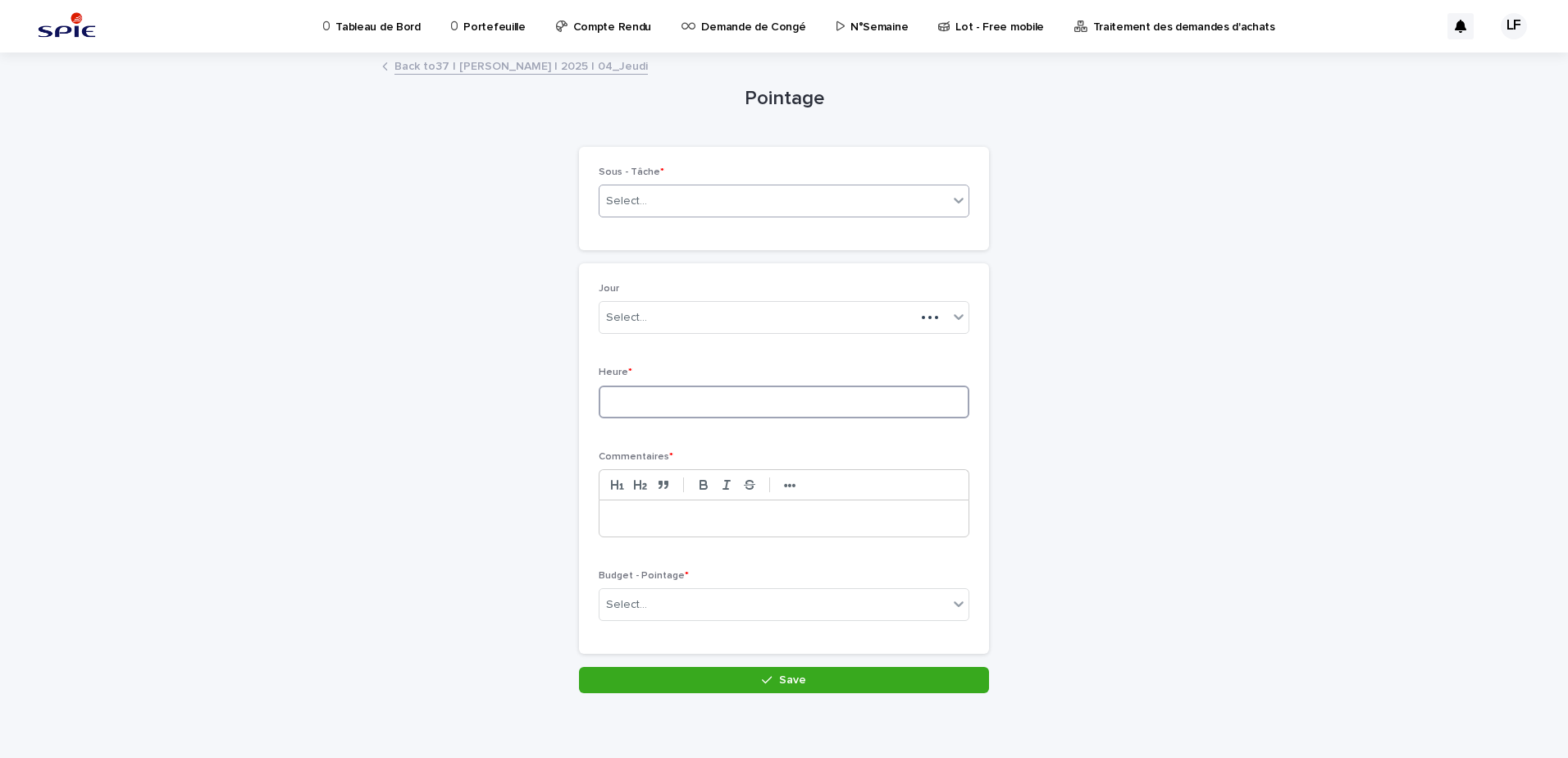
click at [669, 394] on input at bounding box center [784, 402] width 371 height 33
type input "*"
click at [649, 512] on p at bounding box center [784, 518] width 344 height 17
drag, startPoint x: 740, startPoint y: 517, endPoint x: 662, endPoint y: 517, distance: 78.0
click at [662, 517] on p "**********" at bounding box center [784, 518] width 344 height 17
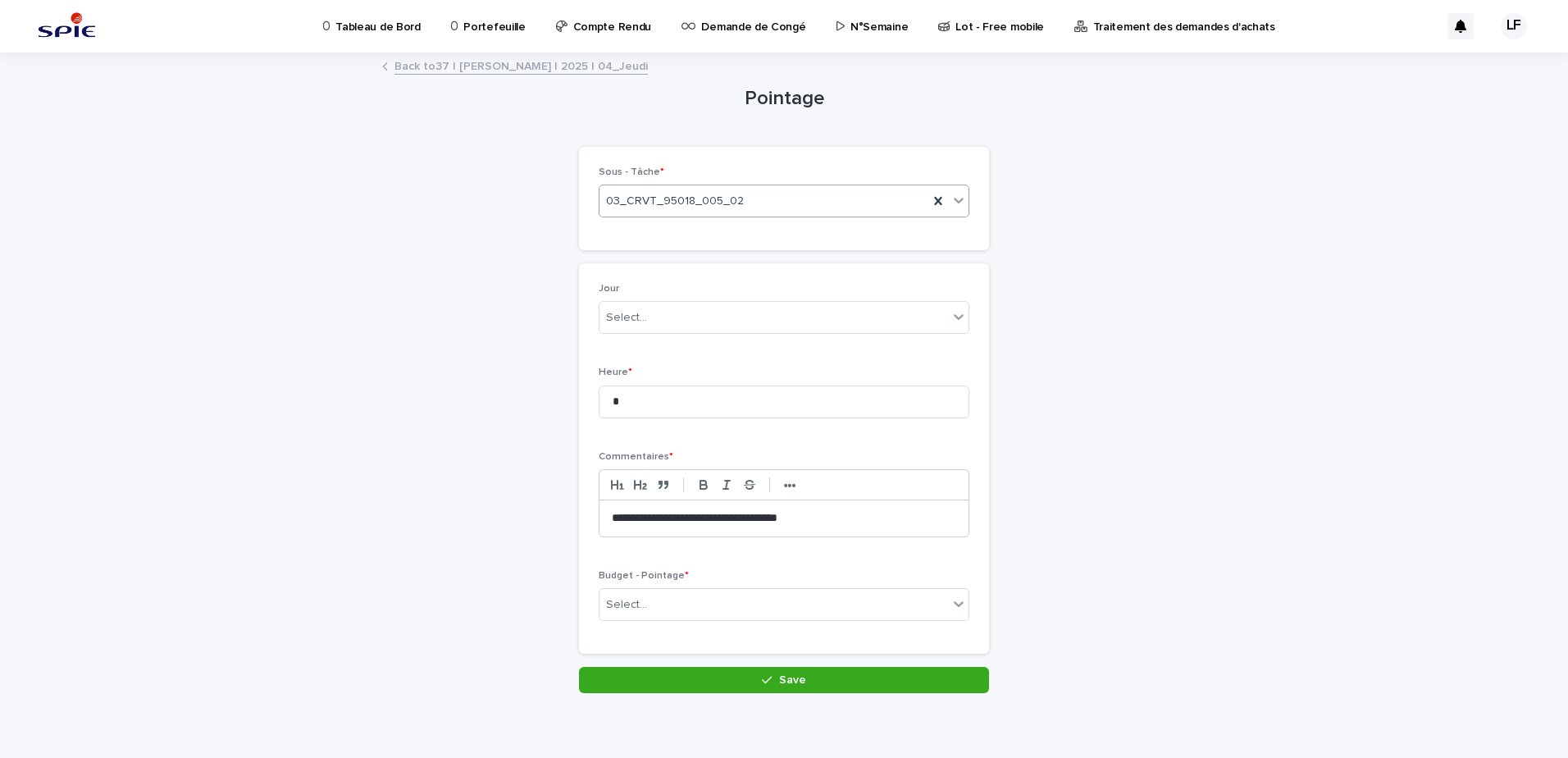
click at [754, 516] on p "**********" at bounding box center [784, 518] width 344 height 17
click at [762, 605] on div "Select..." at bounding box center [773, 605] width 349 height 27
type input "*"
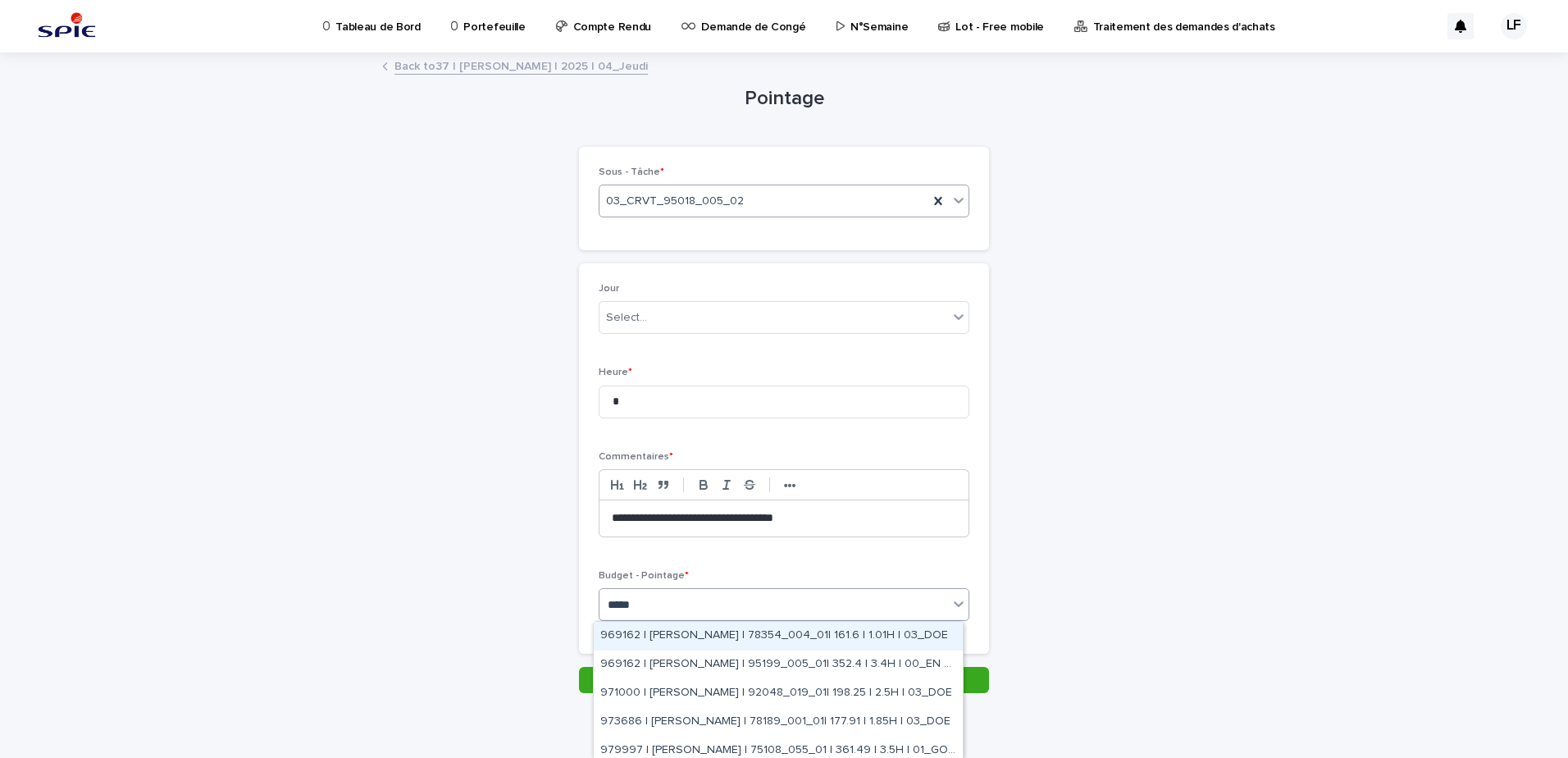
type input "******"
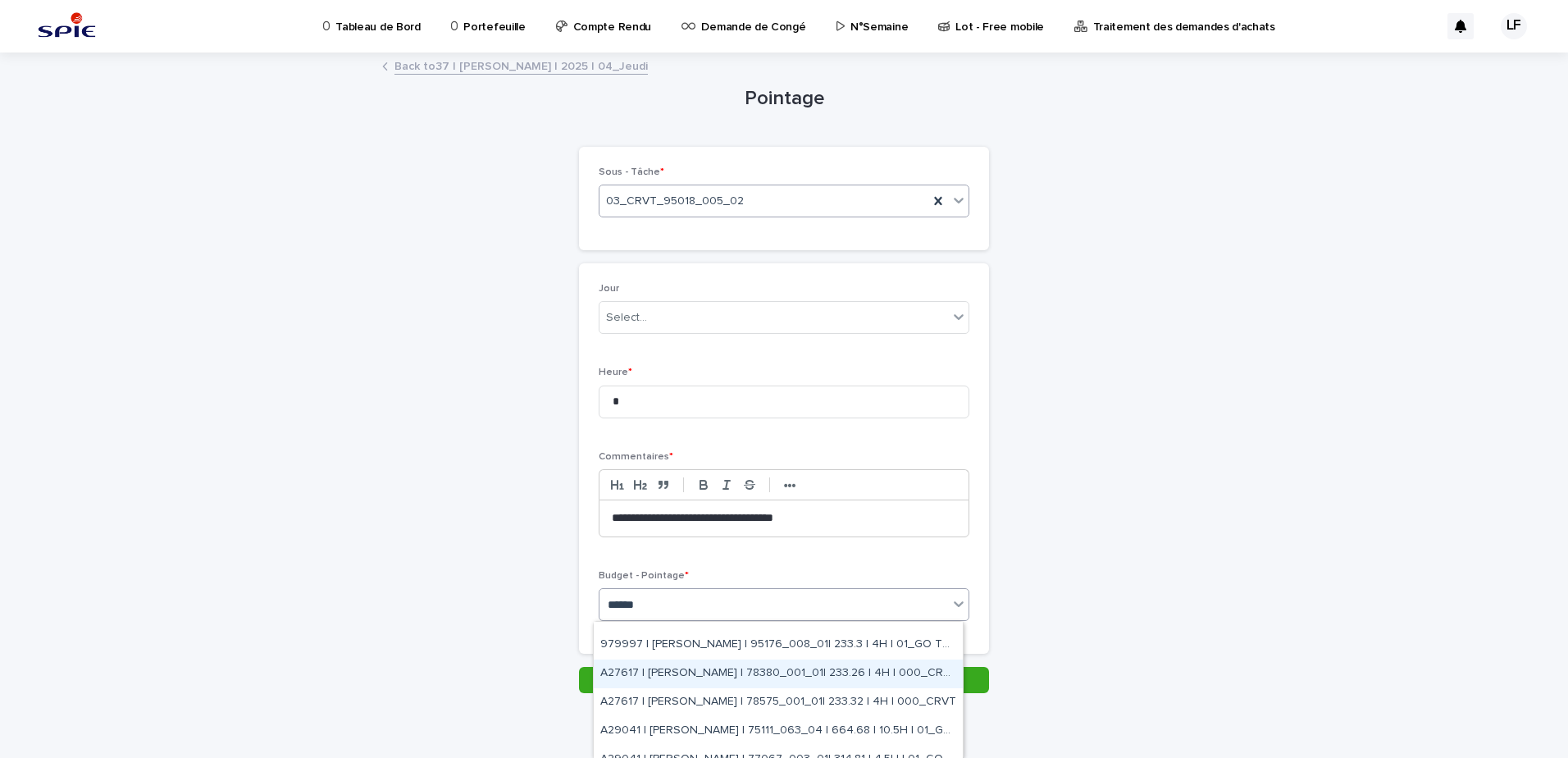
scroll to position [207, 0]
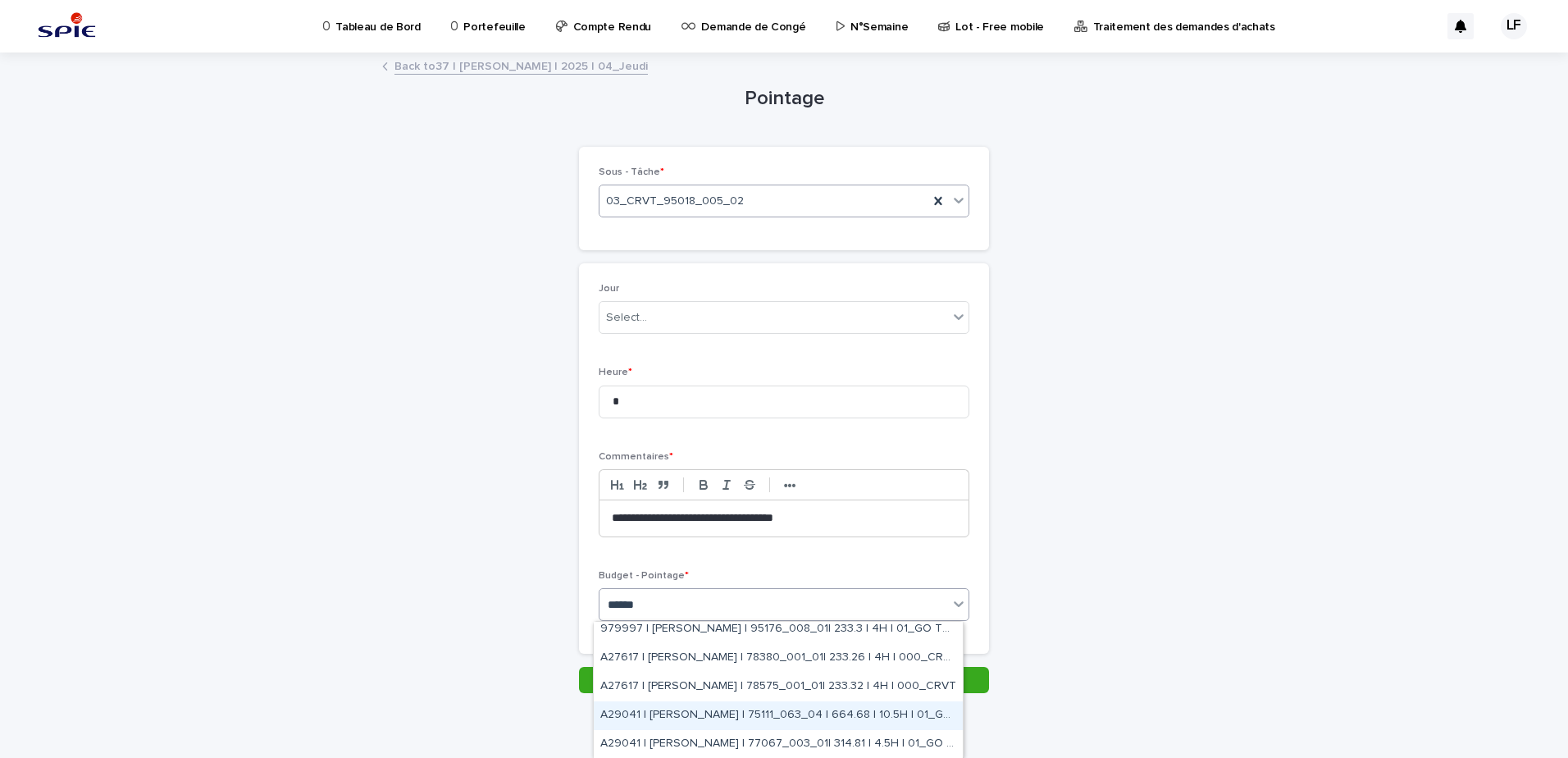
click at [794, 710] on div "A29041 | [PERSON_NAME] | 75111_063_04 | 664.68 | 10.5H | 01_GO TRAVAUX" at bounding box center [778, 715] width 369 height 28
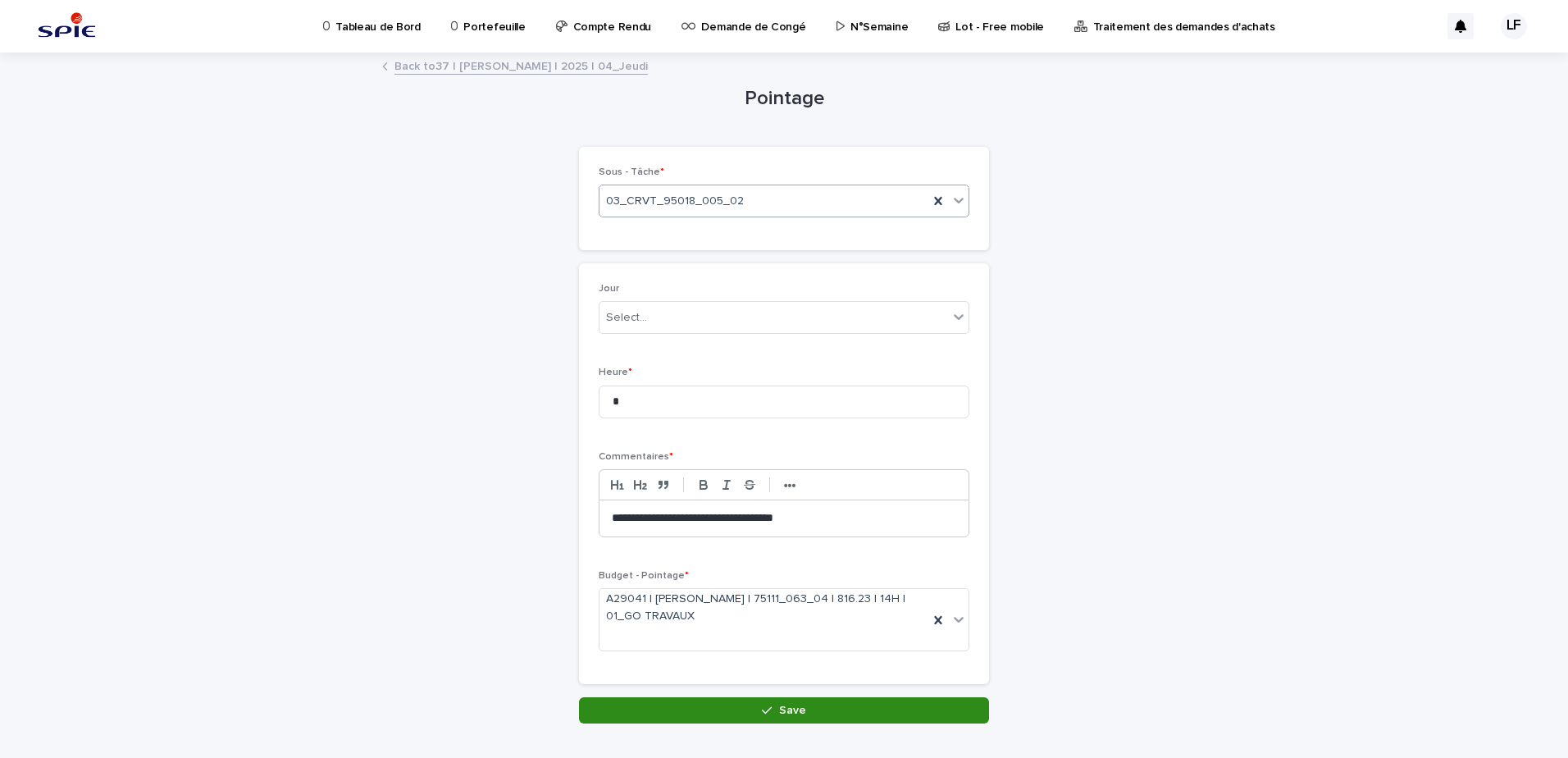
click at [804, 710] on button "Save" at bounding box center [784, 710] width 410 height 27
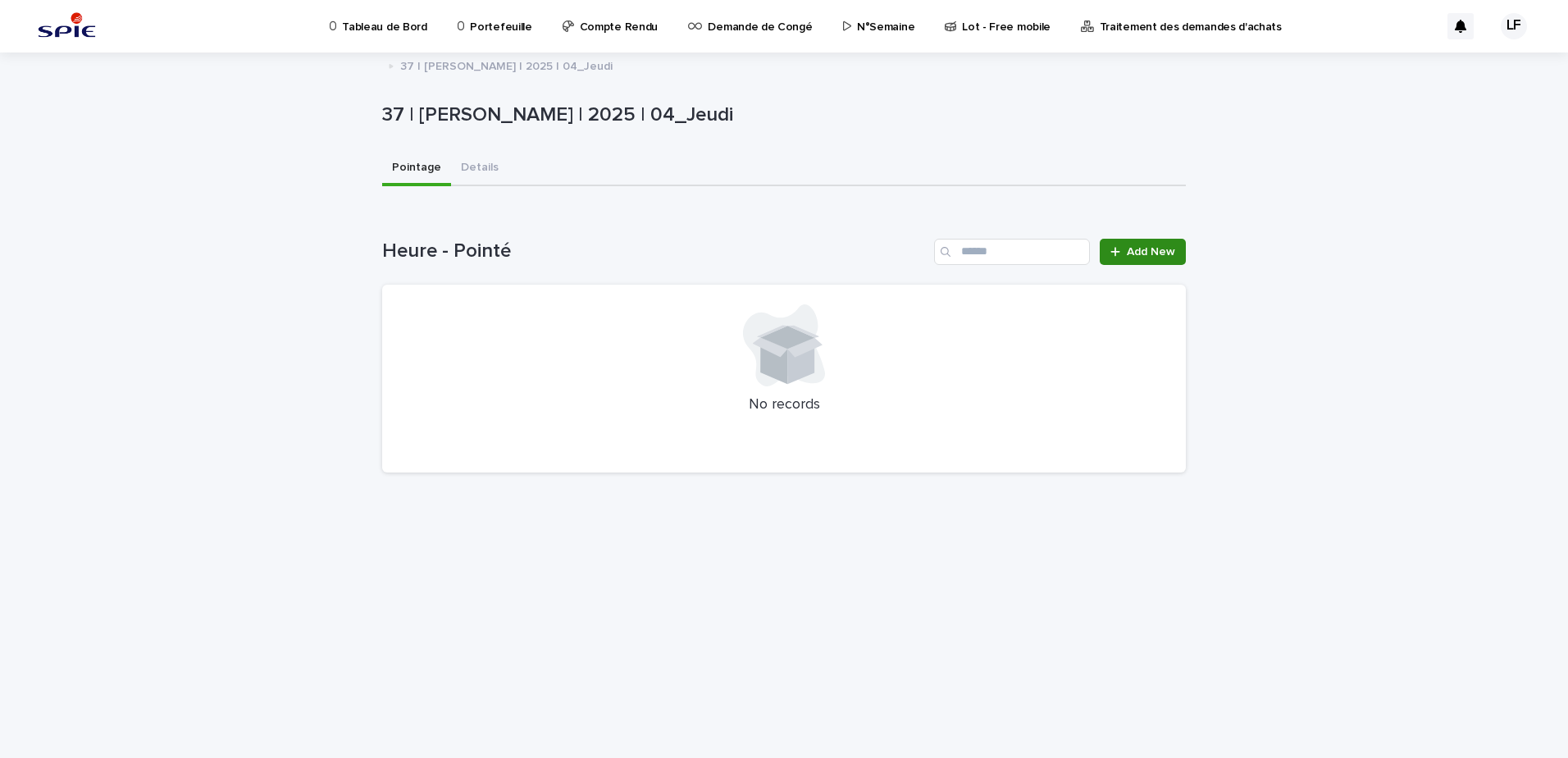
click at [1154, 249] on span "Add New" at bounding box center [1151, 251] width 49 height 12
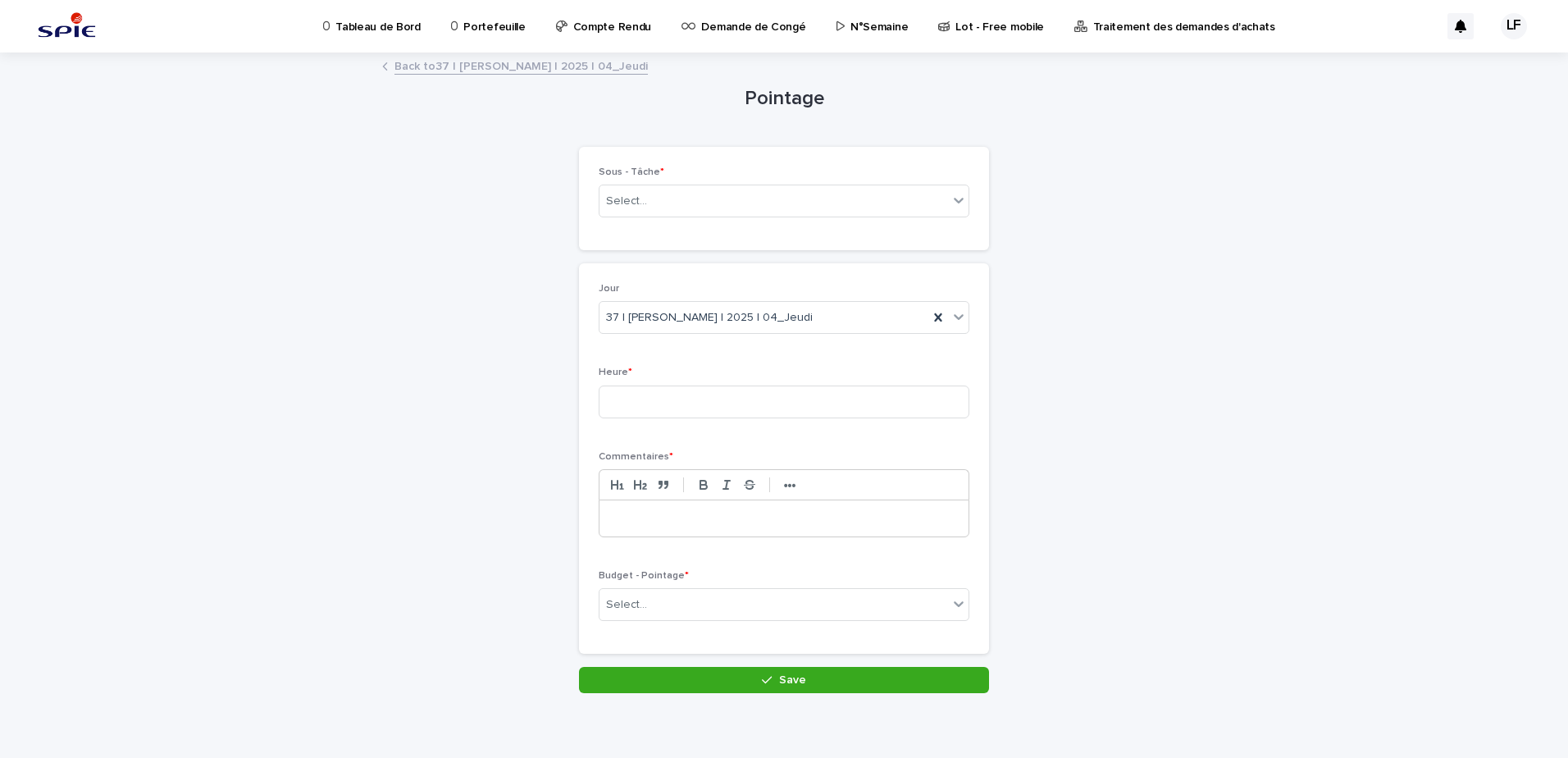
click at [639, 183] on div "Sous - Tâche * Select..." at bounding box center [784, 198] width 371 height 64
click at [742, 199] on div "Select..." at bounding box center [773, 201] width 349 height 27
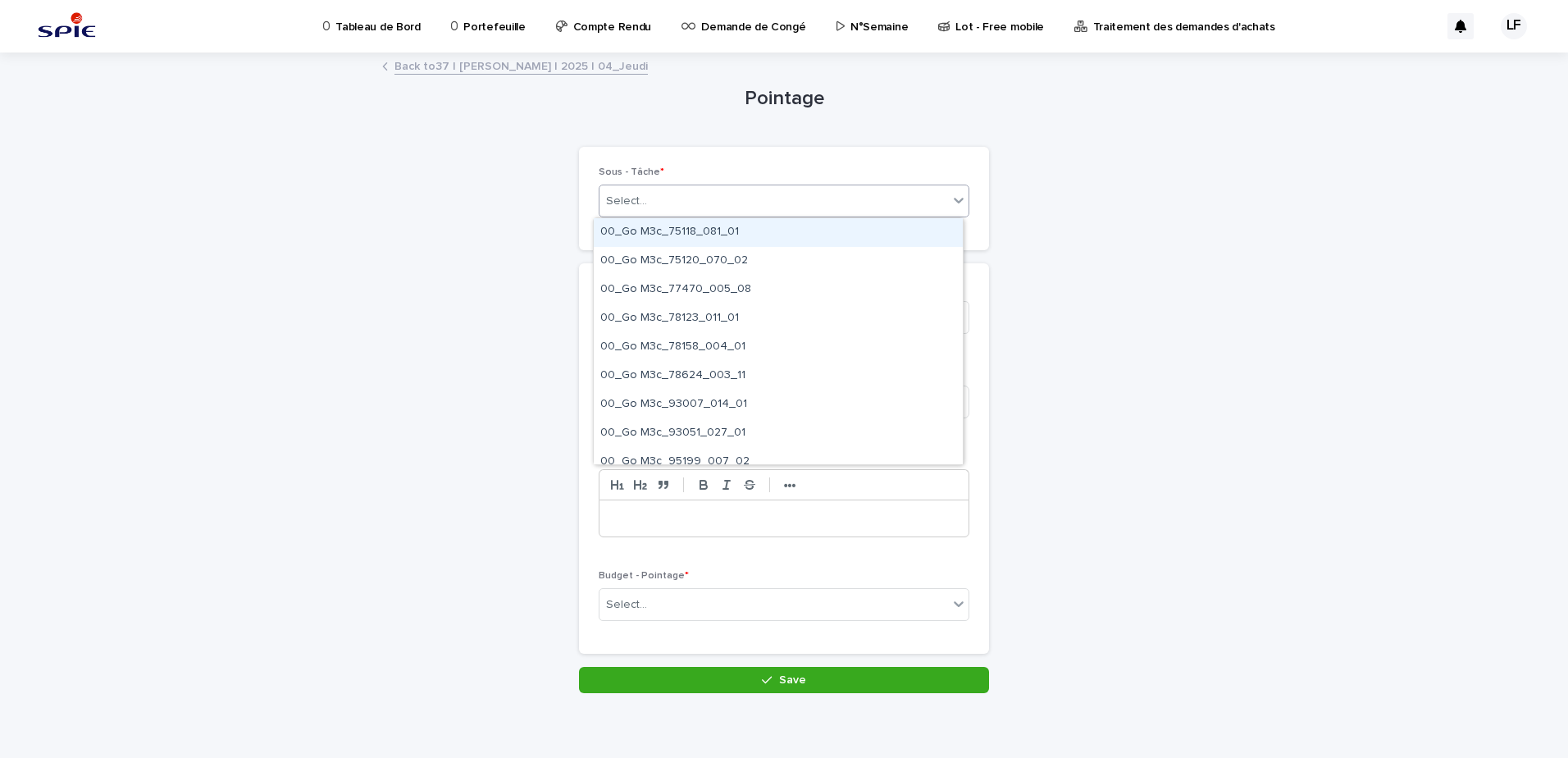
paste input "**********"
type input "**********"
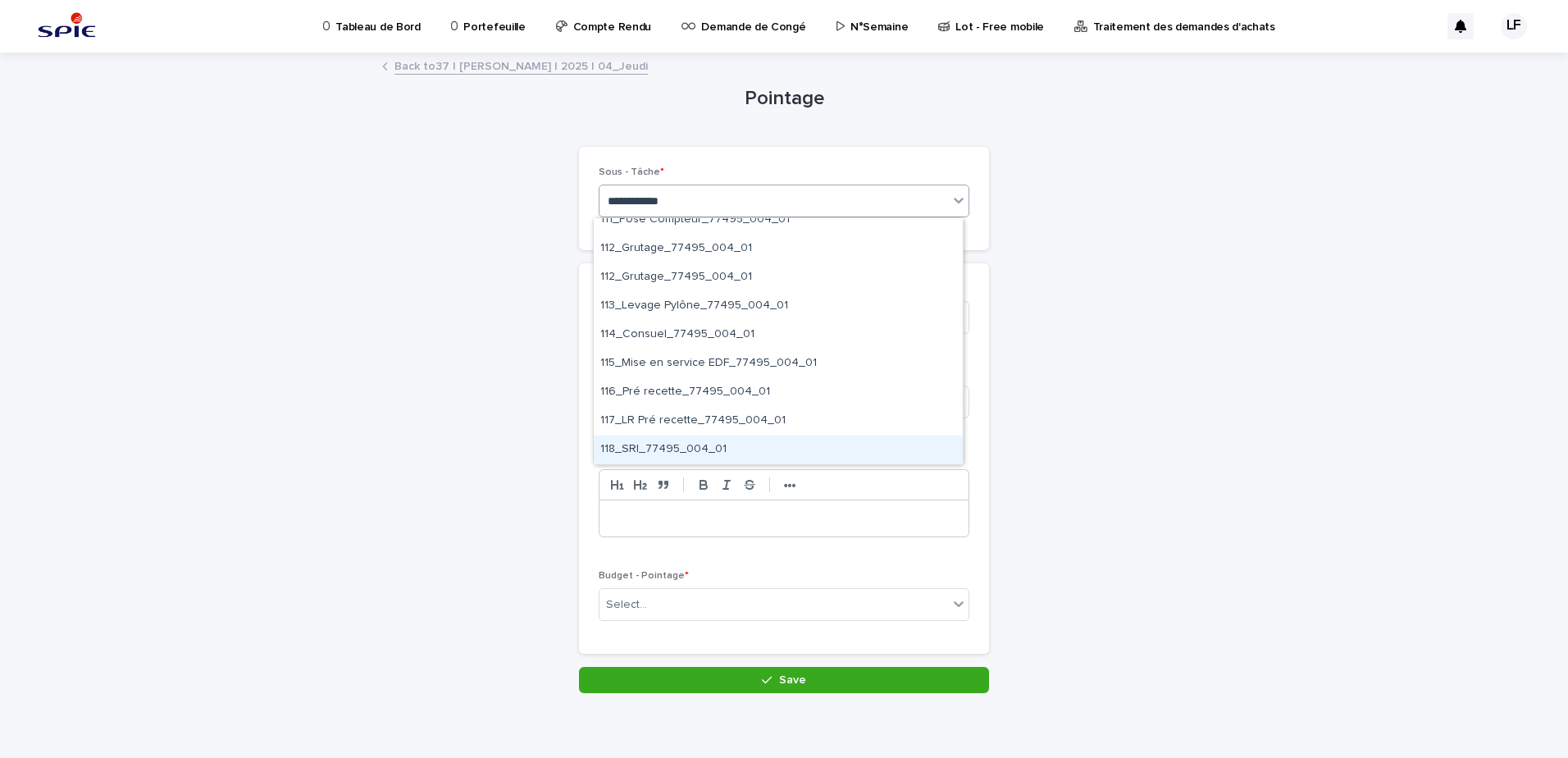
scroll to position [410, 0]
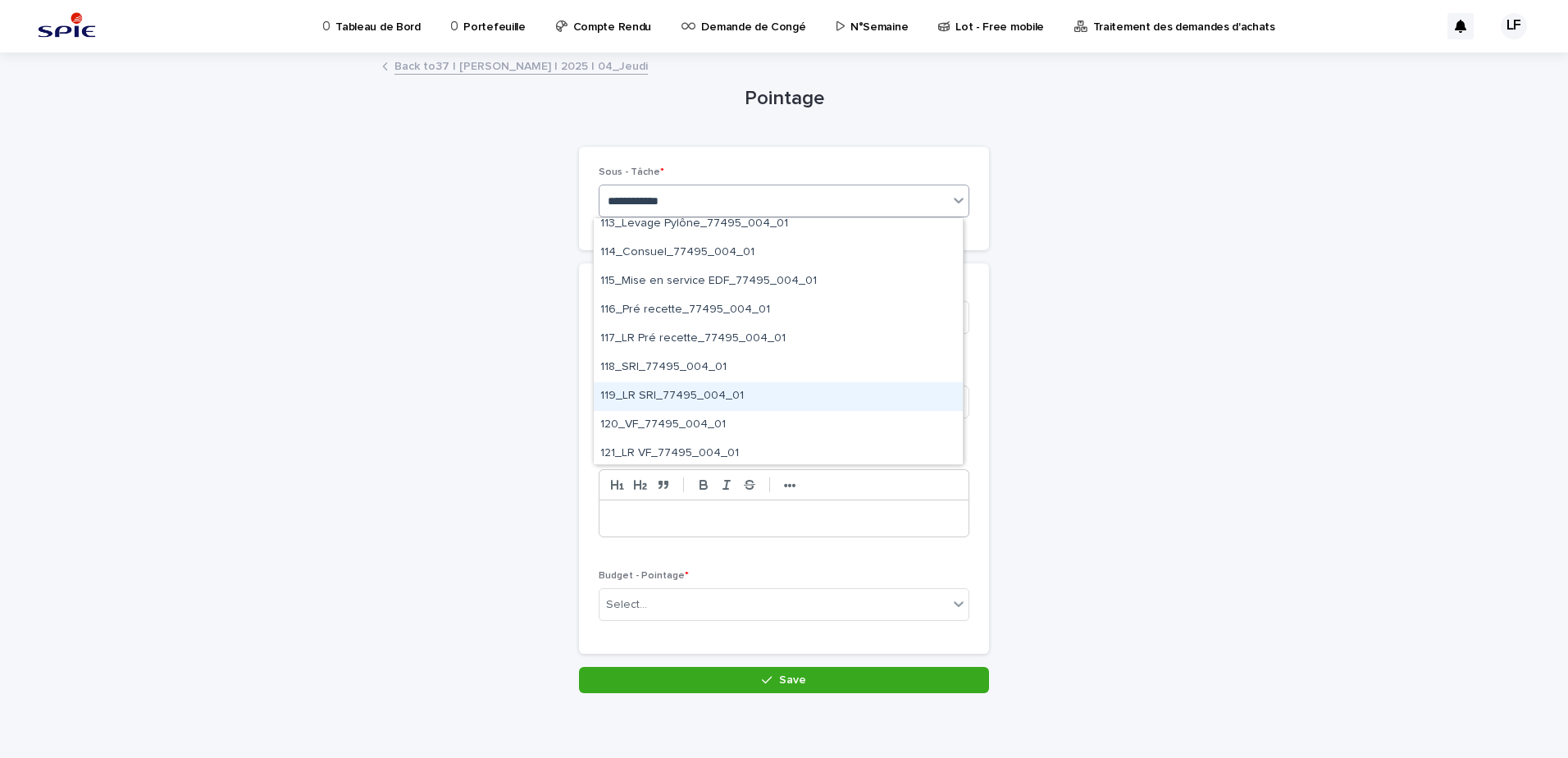
click at [626, 402] on div "119_LR SRI_77495_004_01" at bounding box center [778, 396] width 369 height 28
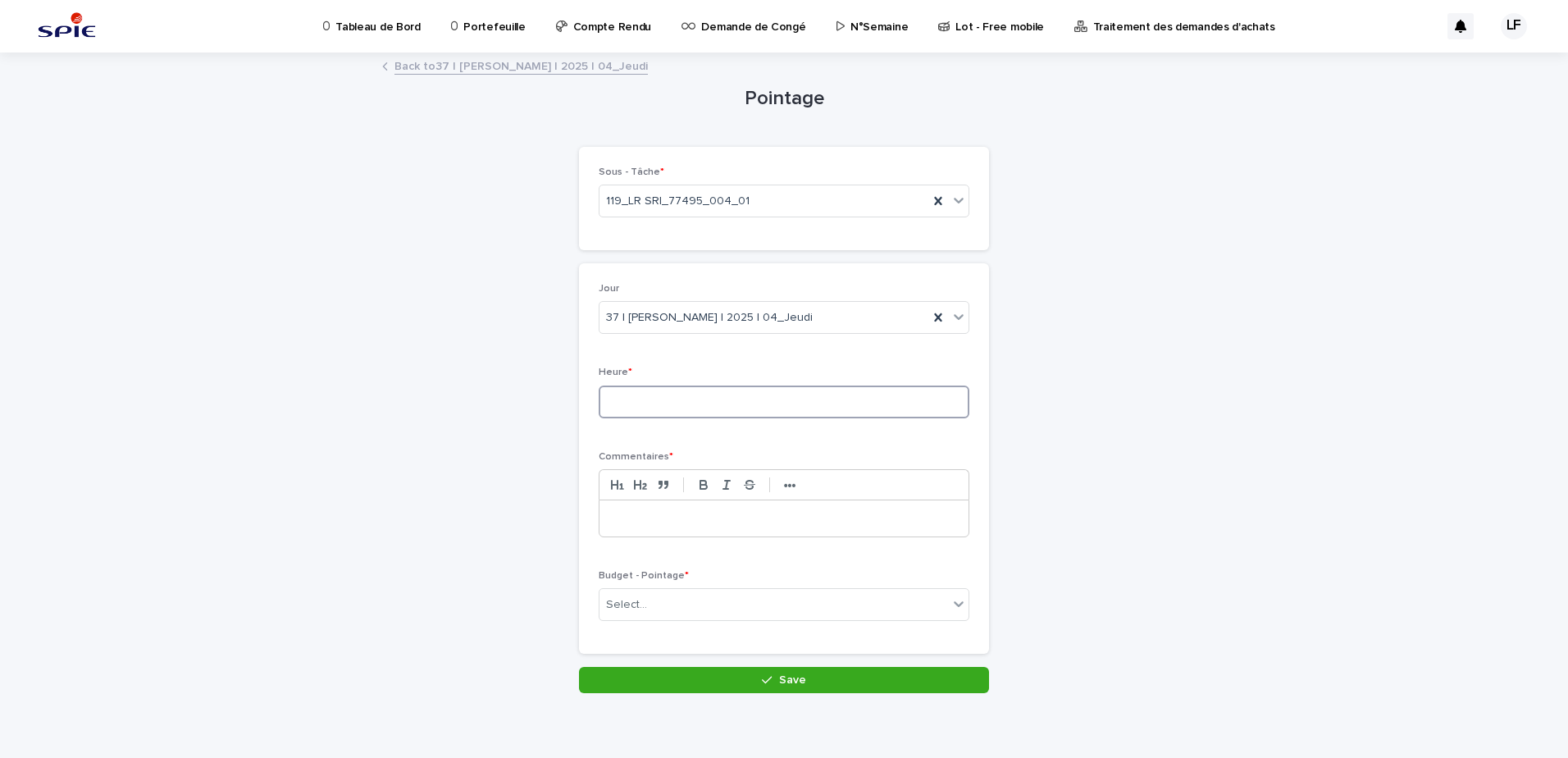
click at [658, 393] on input at bounding box center [784, 402] width 371 height 33
type input "*"
click at [695, 505] on div at bounding box center [784, 518] width 369 height 36
click at [678, 600] on div "Select..." at bounding box center [773, 605] width 349 height 27
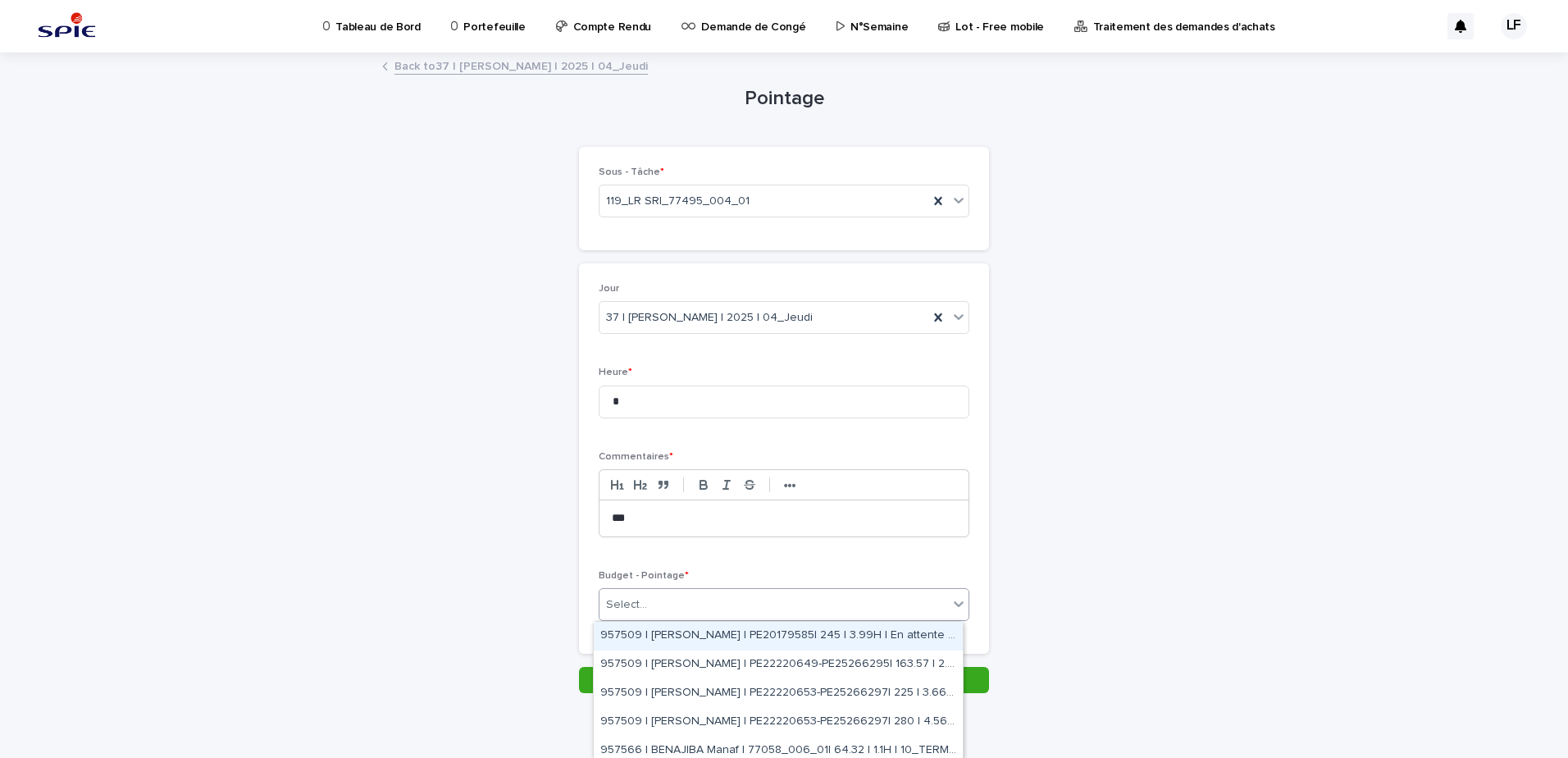
paste input "**********"
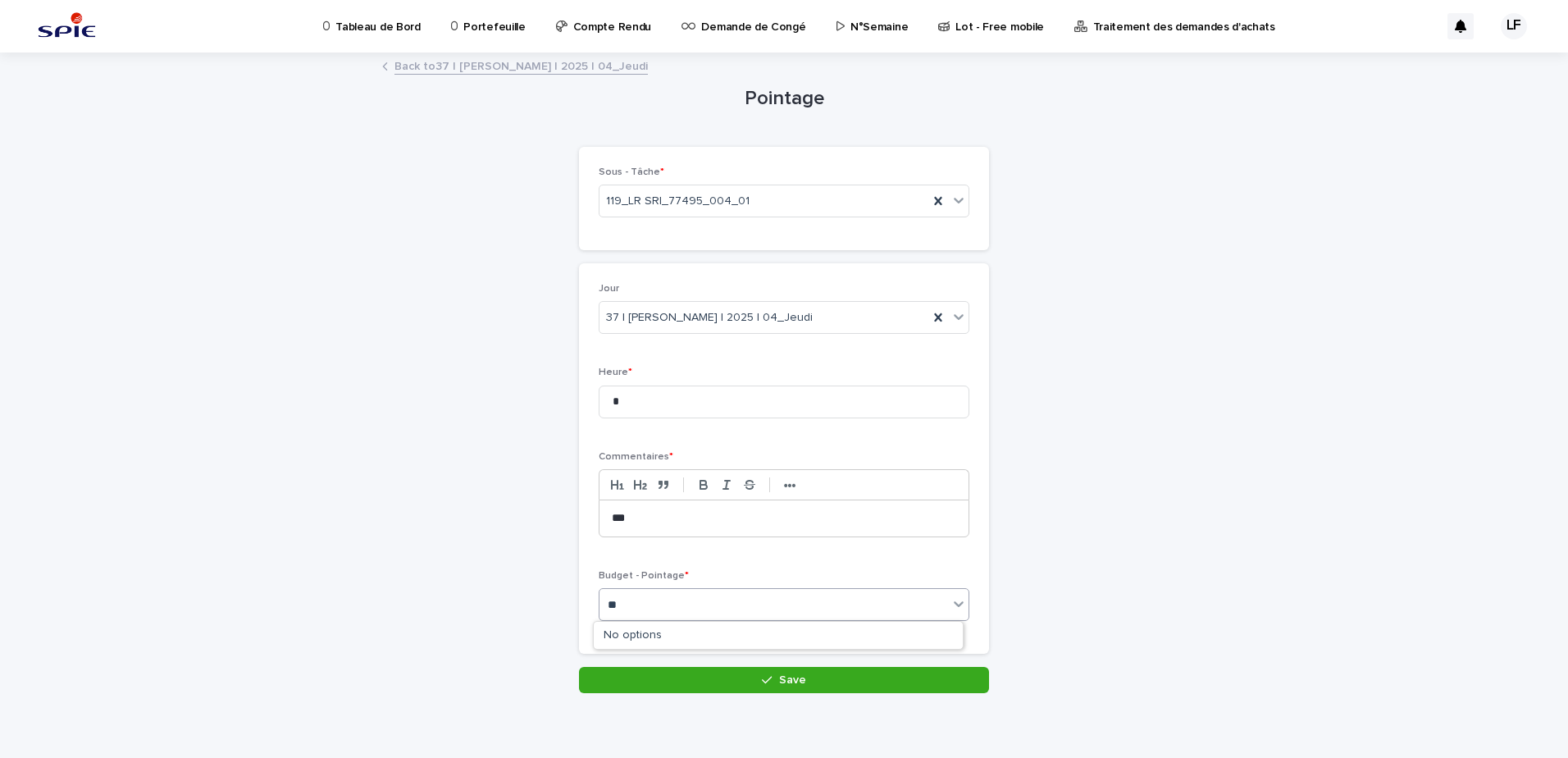
type input "*"
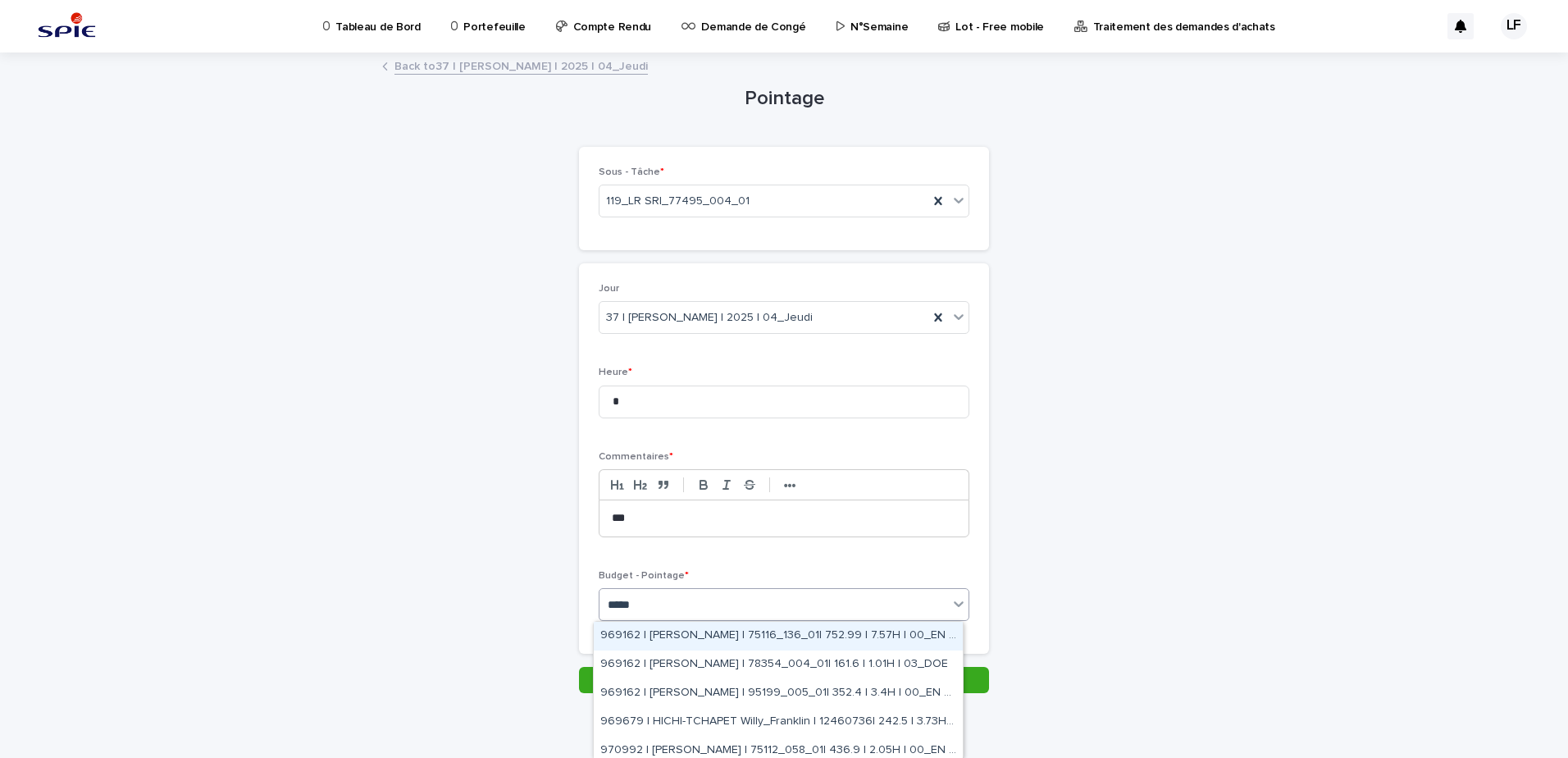
type input "******"
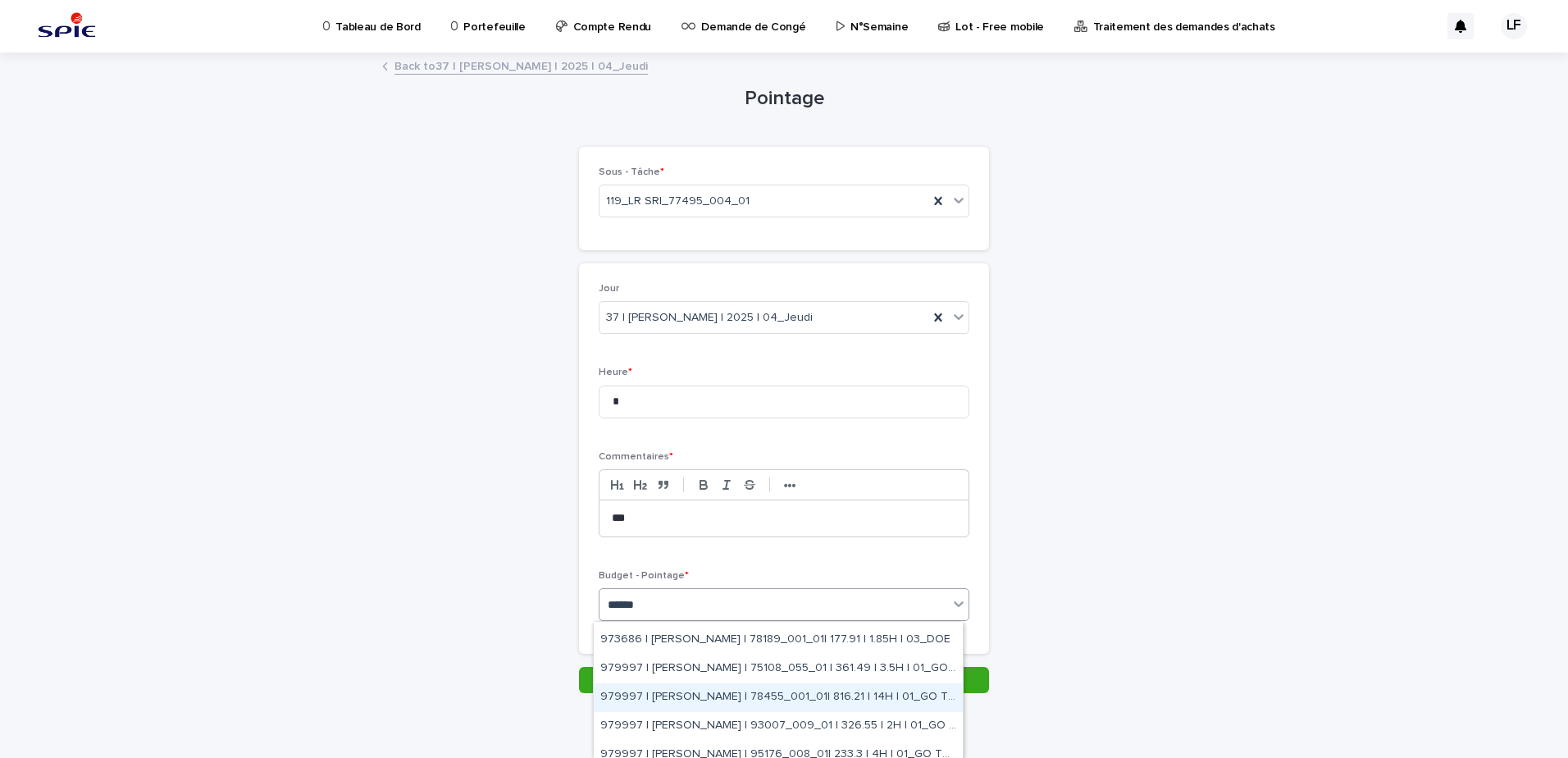
click at [728, 693] on div "979997 | [PERSON_NAME] | 78455_001_01| 816.21 | 14H | 01_GO TRAVAUX" at bounding box center [778, 697] width 369 height 28
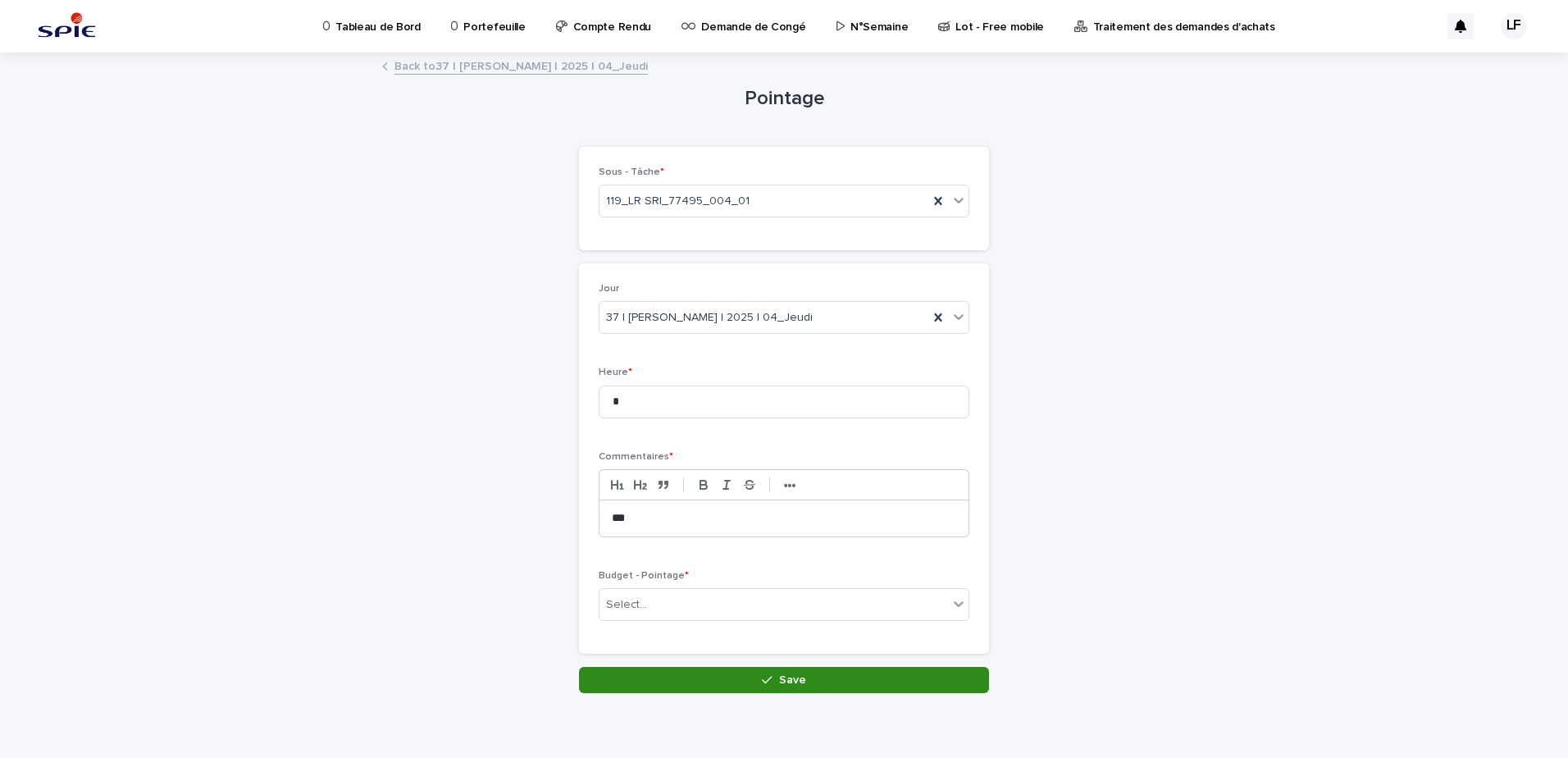
click at [792, 686] on span "Save" at bounding box center [792, 680] width 27 height 12
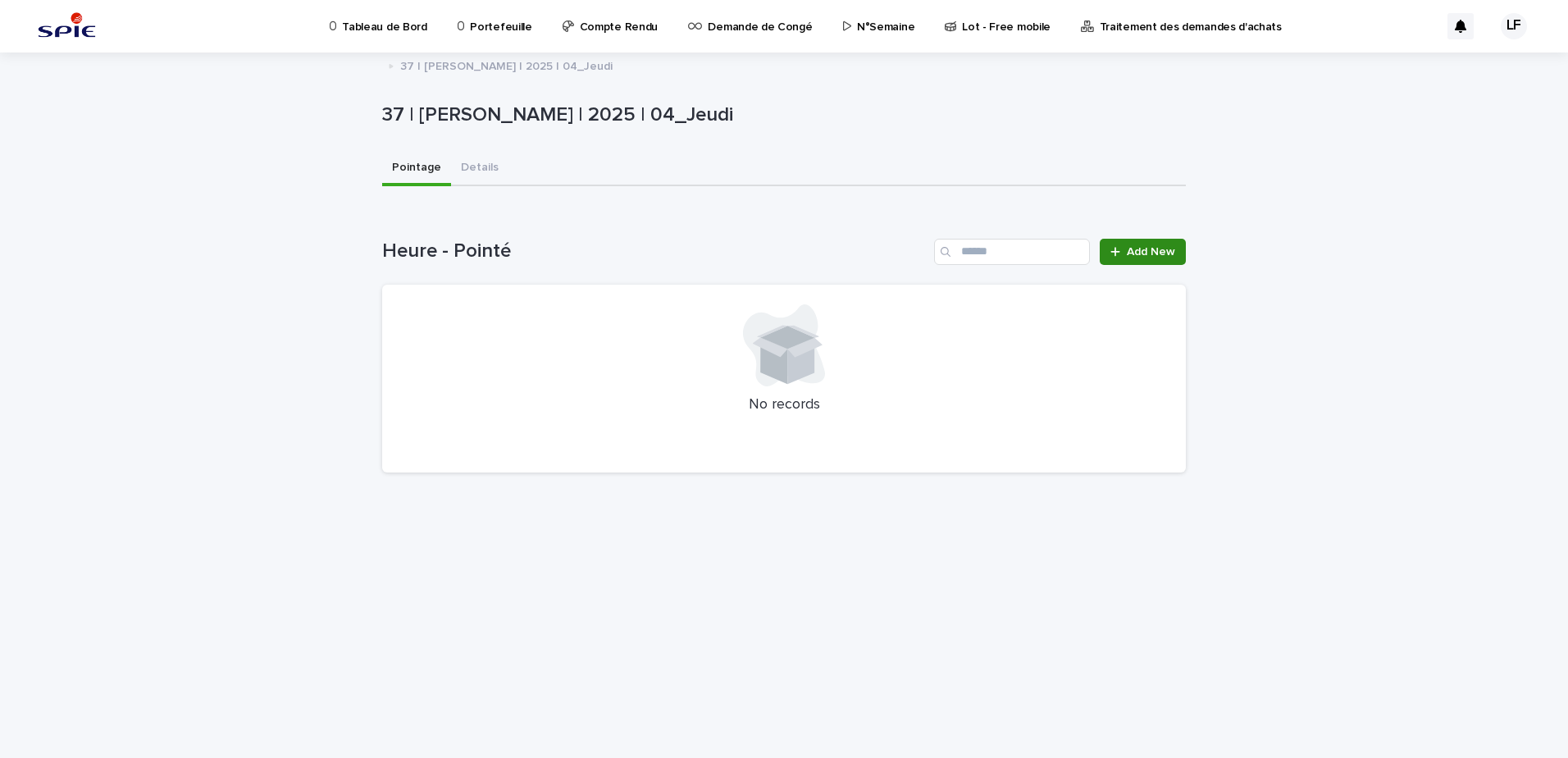
click at [1173, 251] on span "Add New" at bounding box center [1151, 251] width 49 height 12
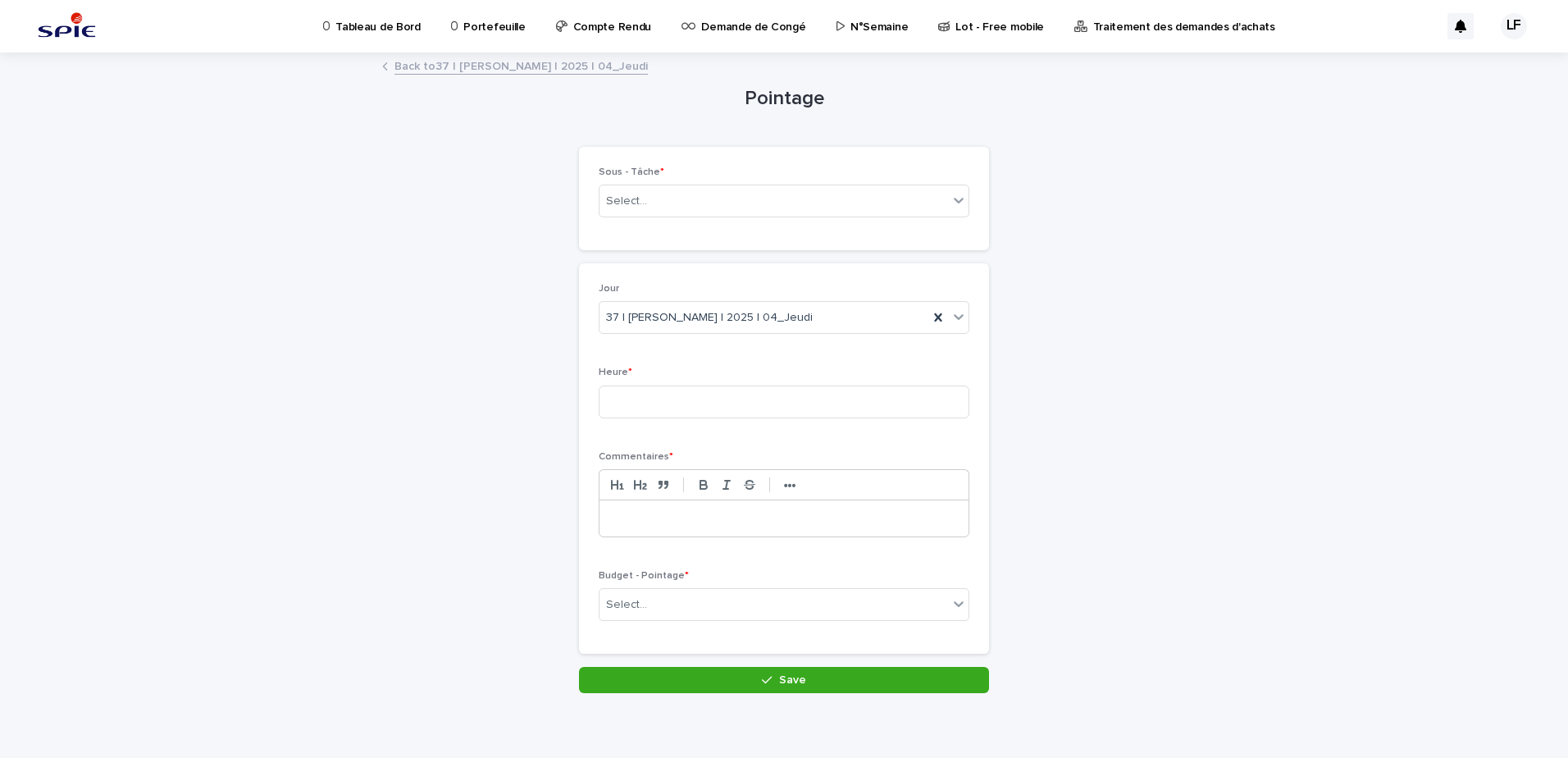
click at [535, 76] on div "Back to 37 | [PERSON_NAME] | 2025 | 04_Jeudi" at bounding box center [784, 67] width 820 height 23
click at [557, 56] on link "Back to 37 | [PERSON_NAME] | 2025 | 04_Jeudi" at bounding box center [521, 65] width 253 height 19
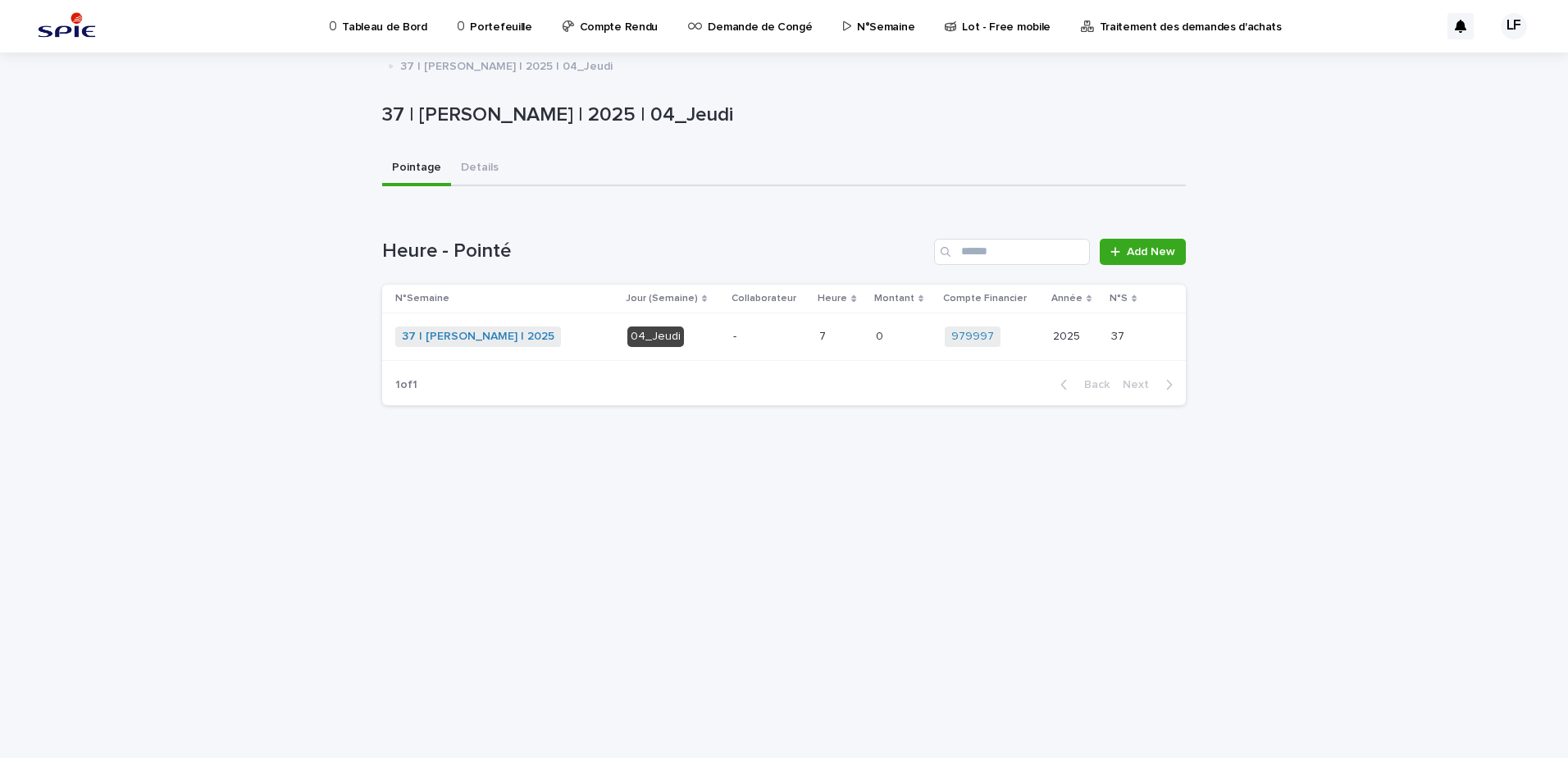
click at [772, 329] on div "-" at bounding box center [770, 335] width 73 height 17
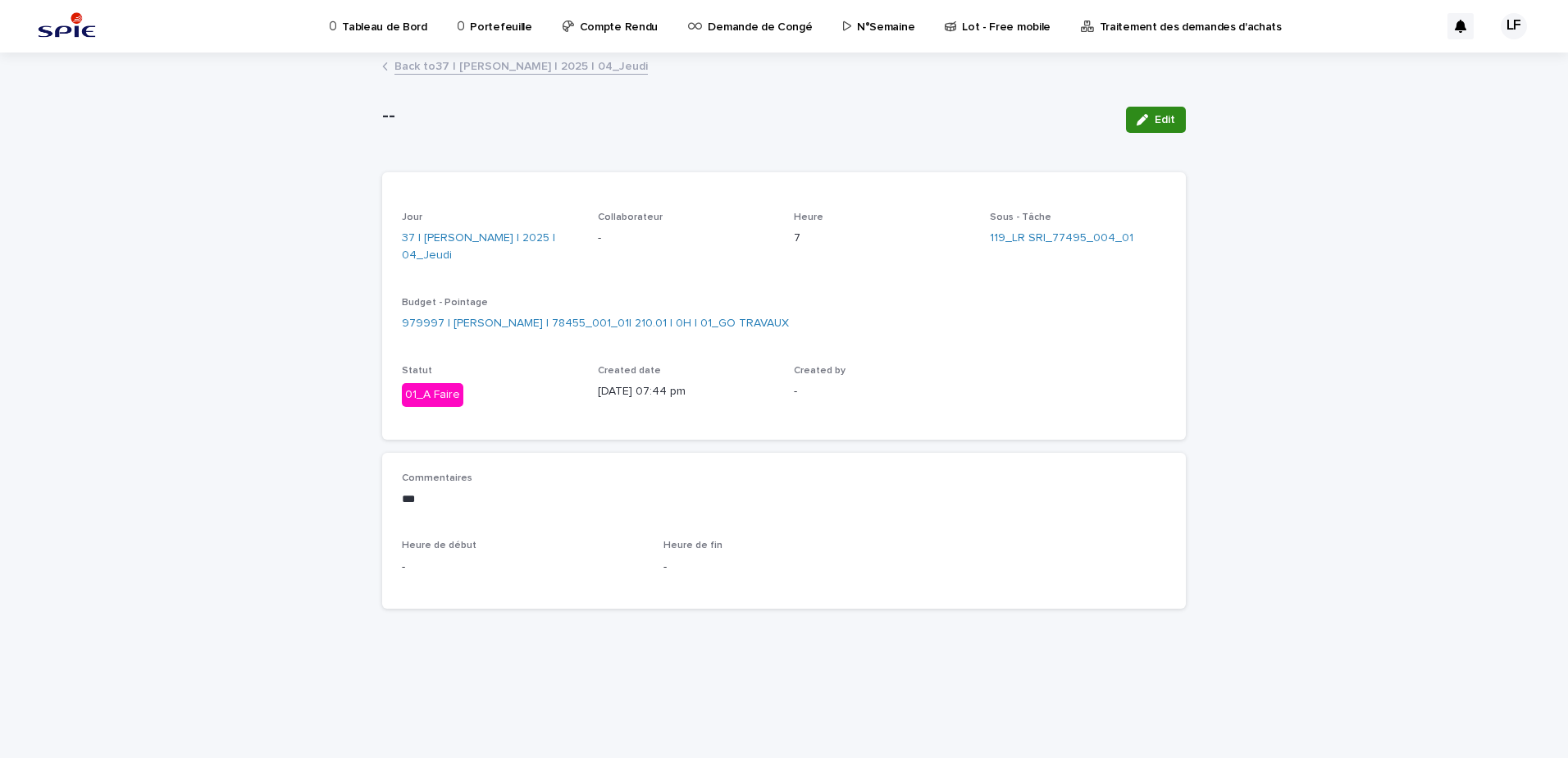
click at [1156, 122] on span "Edit" at bounding box center [1165, 119] width 20 height 12
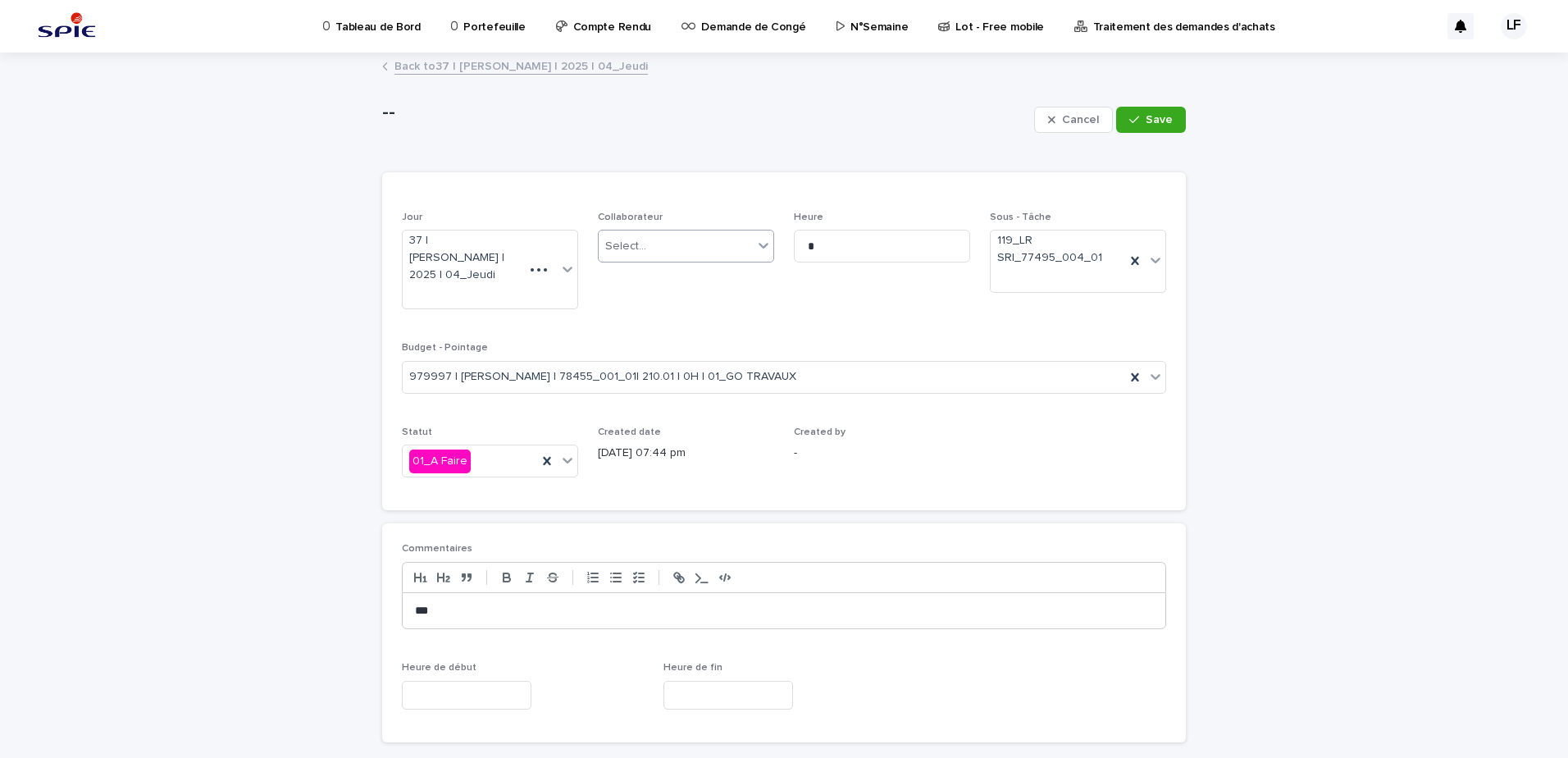
click at [687, 246] on div "Select..." at bounding box center [676, 246] width 154 height 27
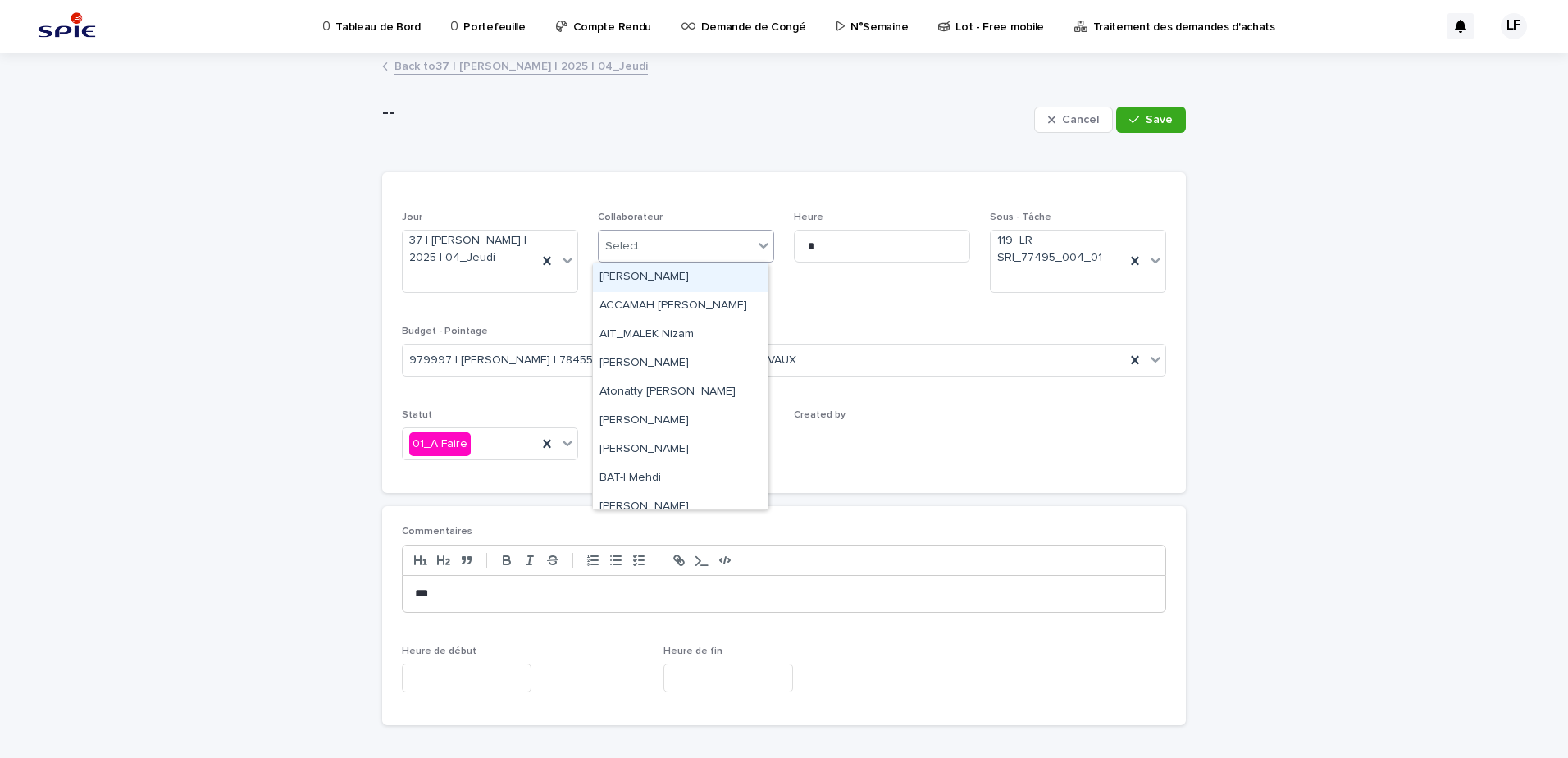
click at [888, 290] on span "Heure *" at bounding box center [882, 259] width 176 height 95
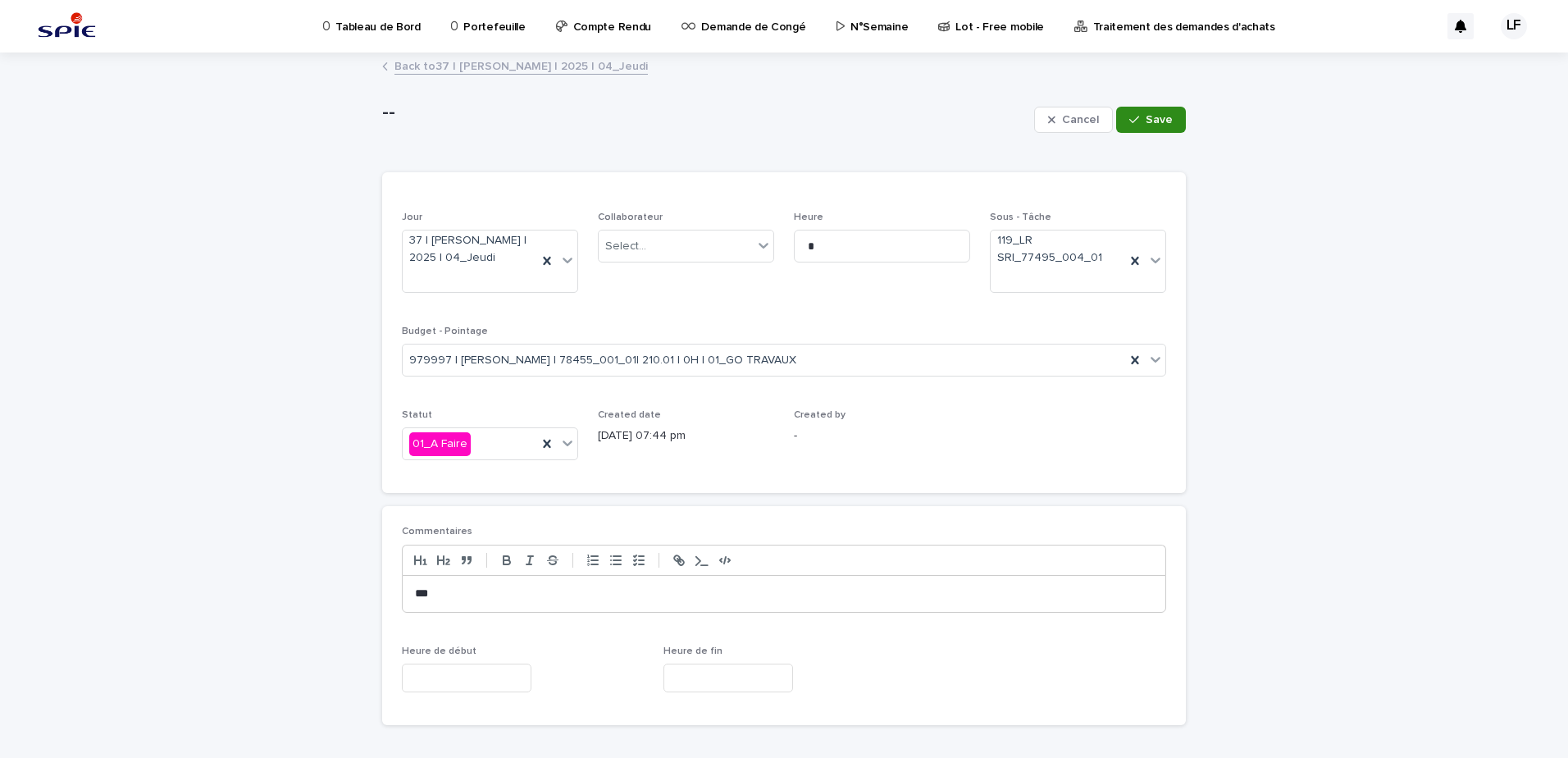
click at [1166, 125] on button "Save" at bounding box center [1151, 119] width 70 height 27
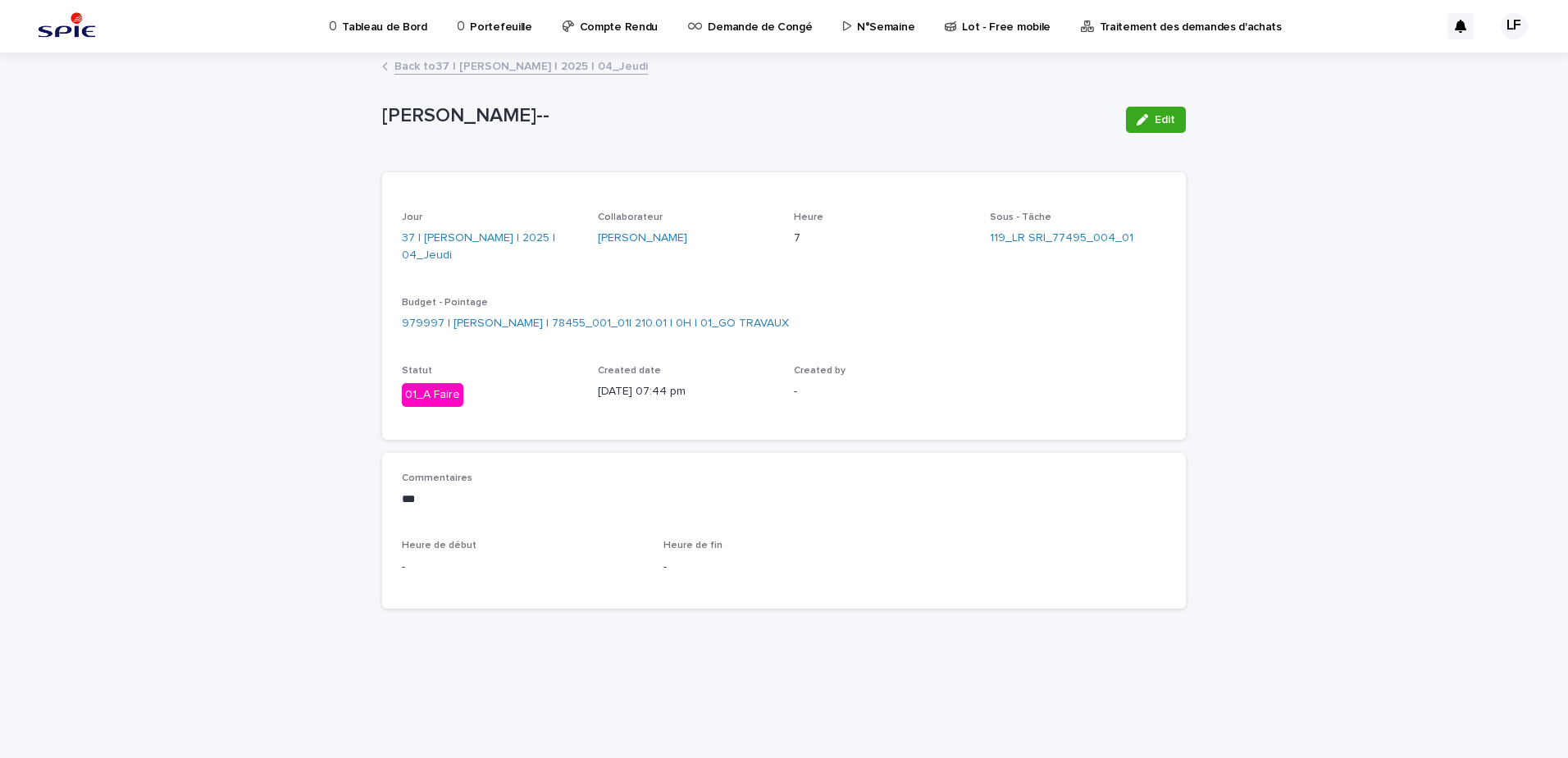
click at [595, 62] on link "Back to 37 | [PERSON_NAME] | 2025 | 04_Jeudi" at bounding box center [521, 65] width 253 height 19
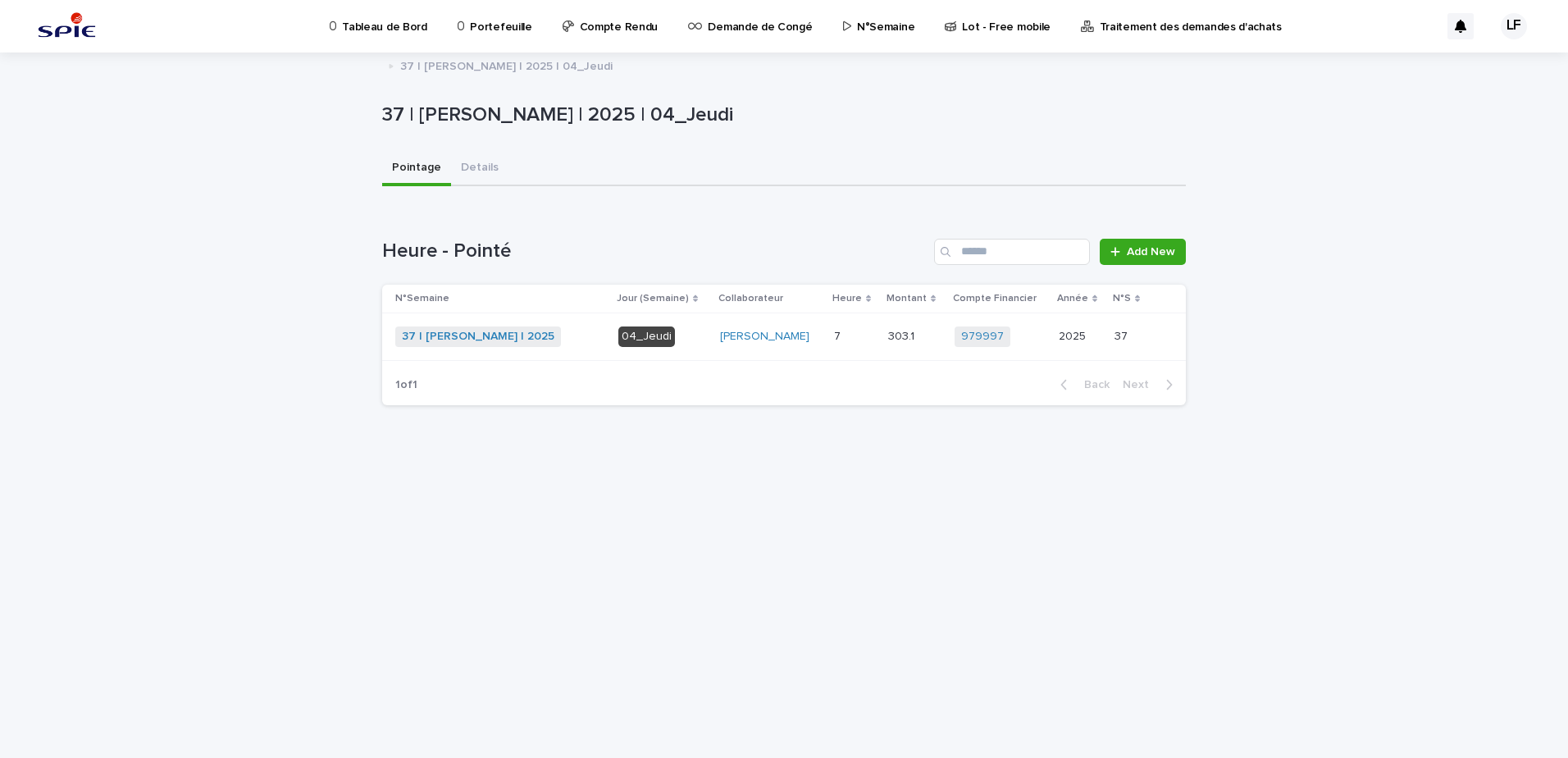
click at [562, 71] on p "37 | [PERSON_NAME] | 2025 | 04_Jeudi" at bounding box center [506, 65] width 213 height 18
click at [866, 15] on p "N°Semaine" at bounding box center [885, 17] width 58 height 35
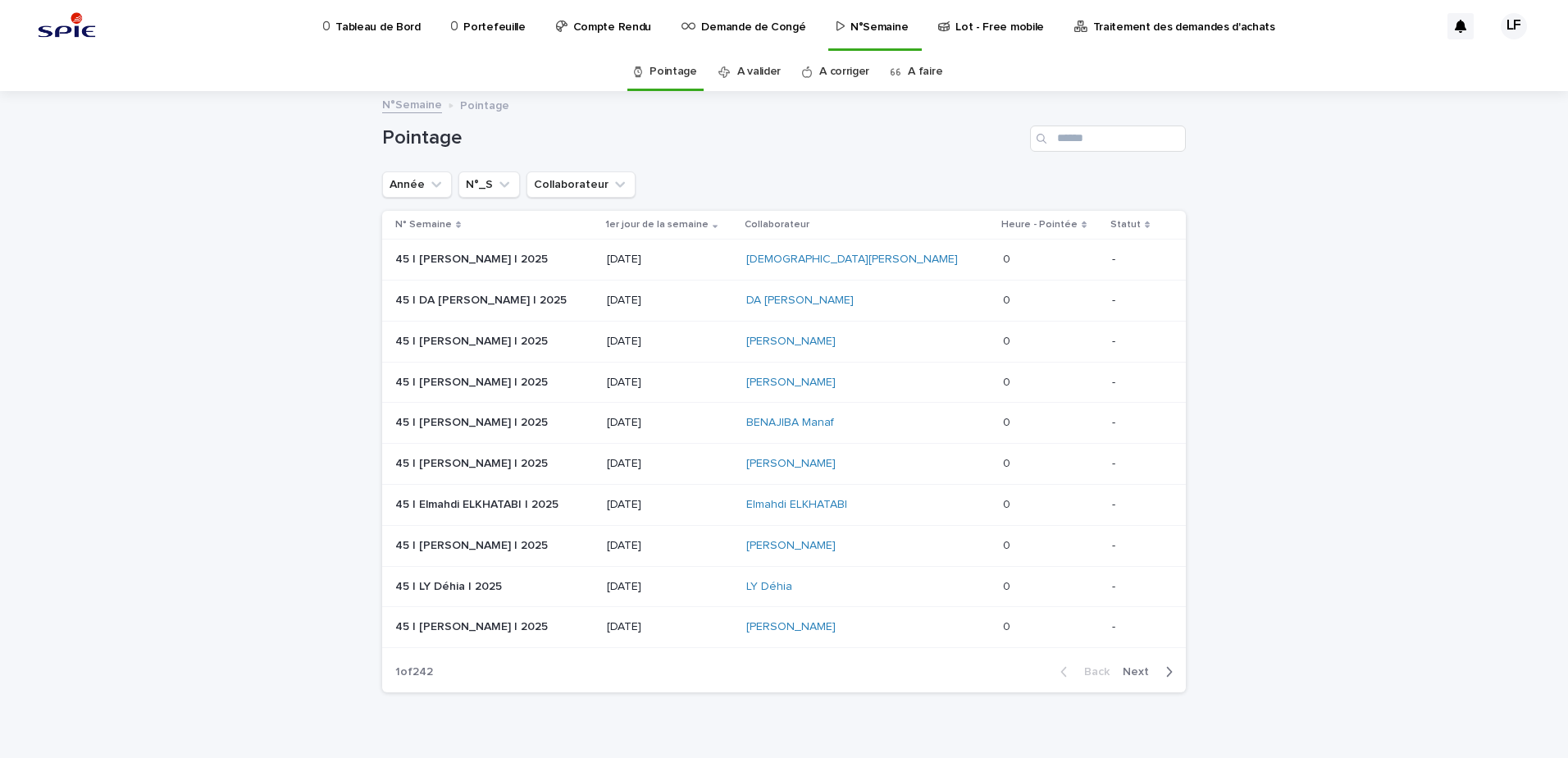
click at [916, 68] on link "A faire" at bounding box center [926, 72] width 35 height 39
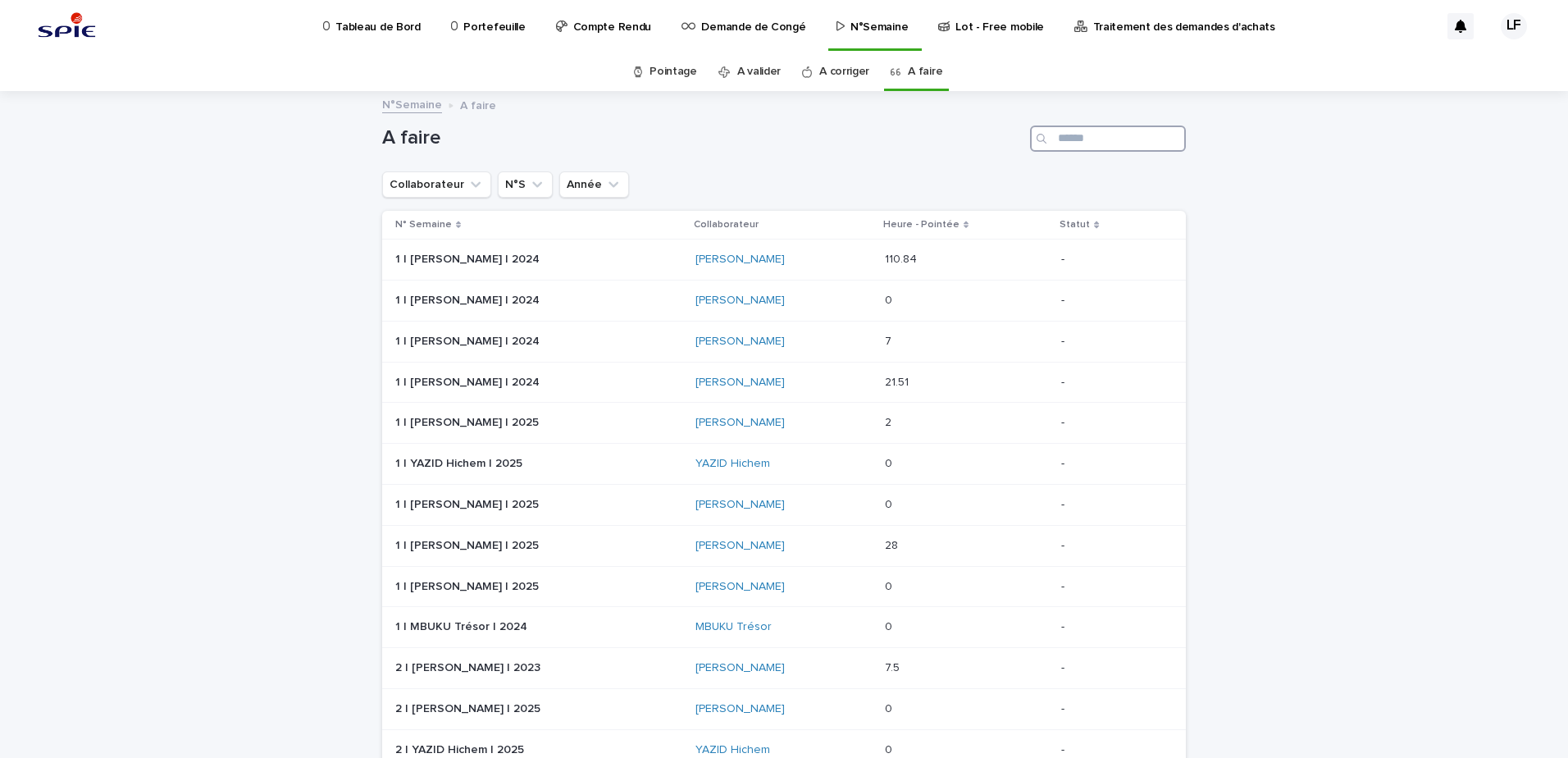
click at [1103, 138] on input "Search" at bounding box center [1108, 139] width 156 height 27
type input "******"
click at [725, 552] on link "[PERSON_NAME]" at bounding box center [748, 545] width 89 height 14
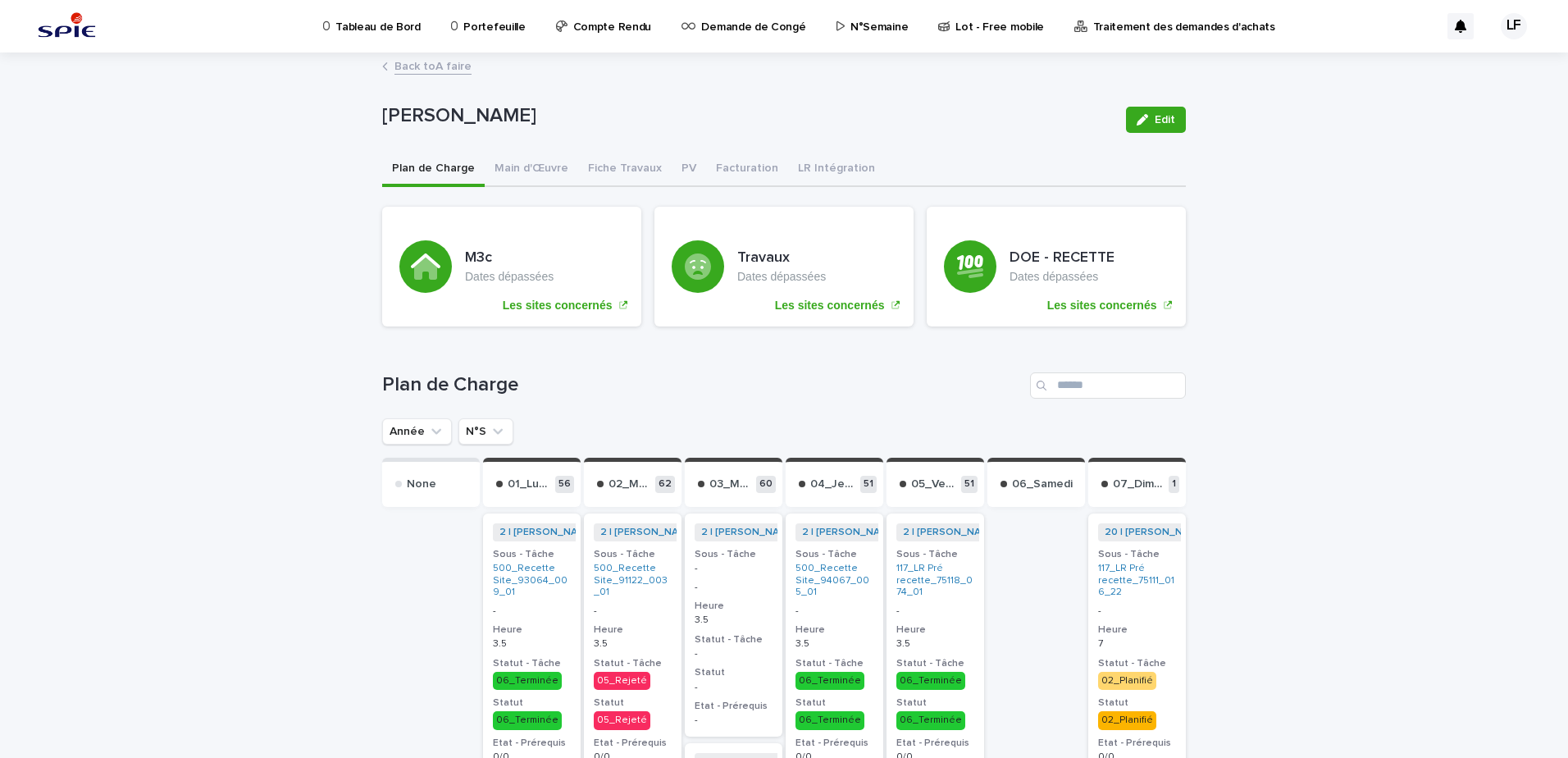
click at [443, 66] on link "Back to A faire" at bounding box center [433, 65] width 77 height 19
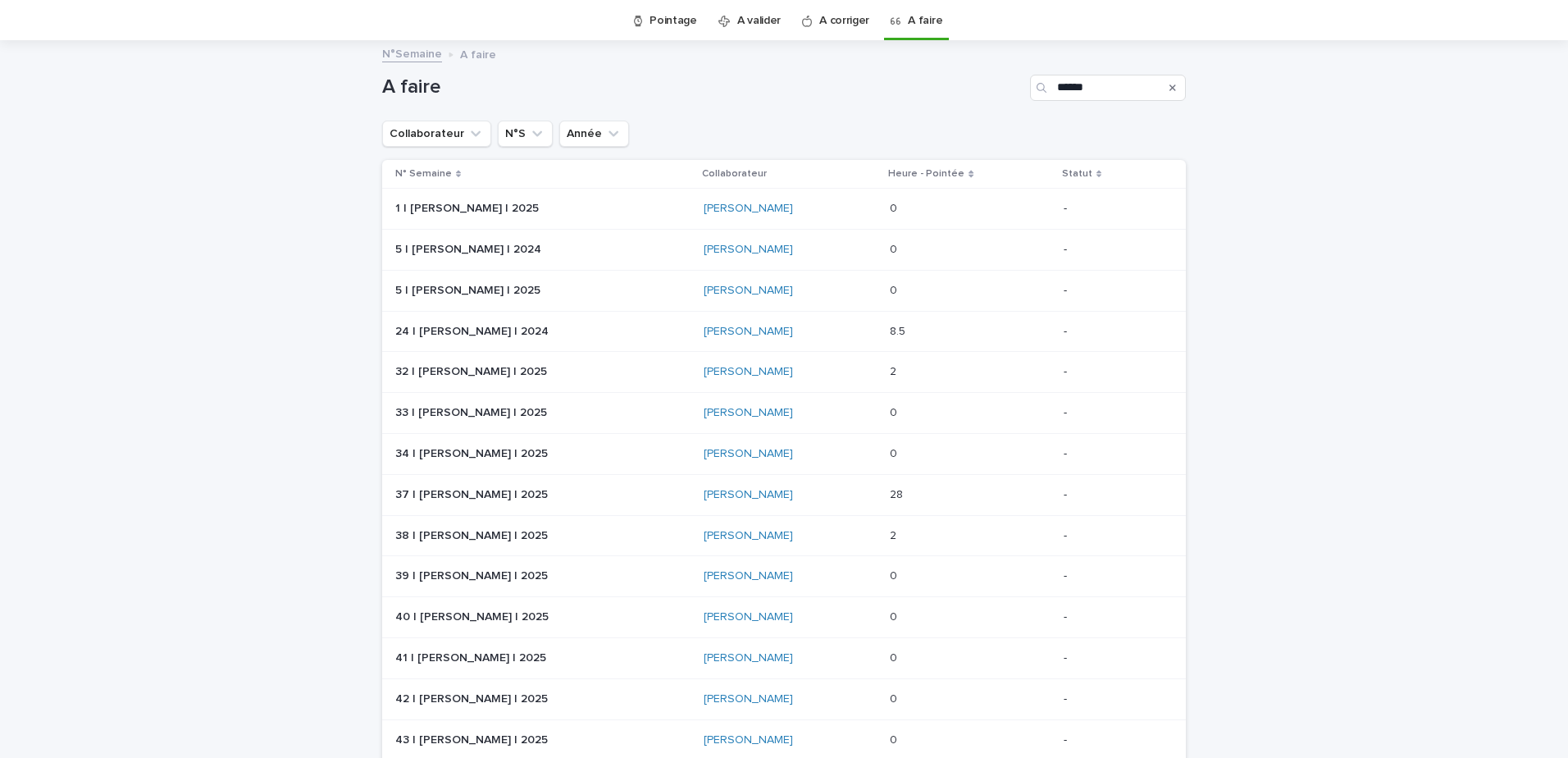
scroll to position [52, 0]
click at [630, 480] on div "37 | [PERSON_NAME] | 2025 37 | LEGUEN Franck | 2025" at bounding box center [543, 493] width 295 height 27
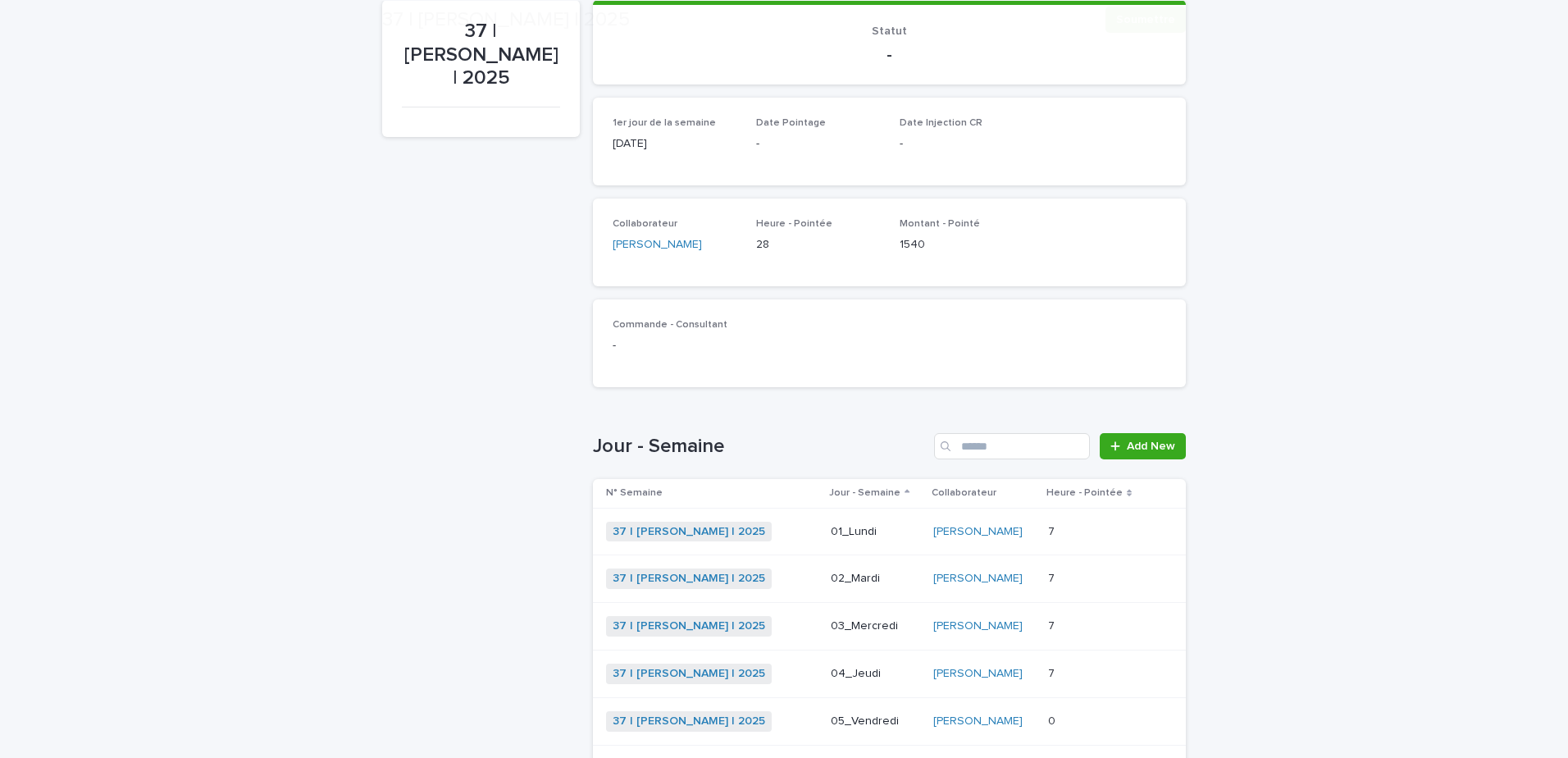
scroll to position [298, 0]
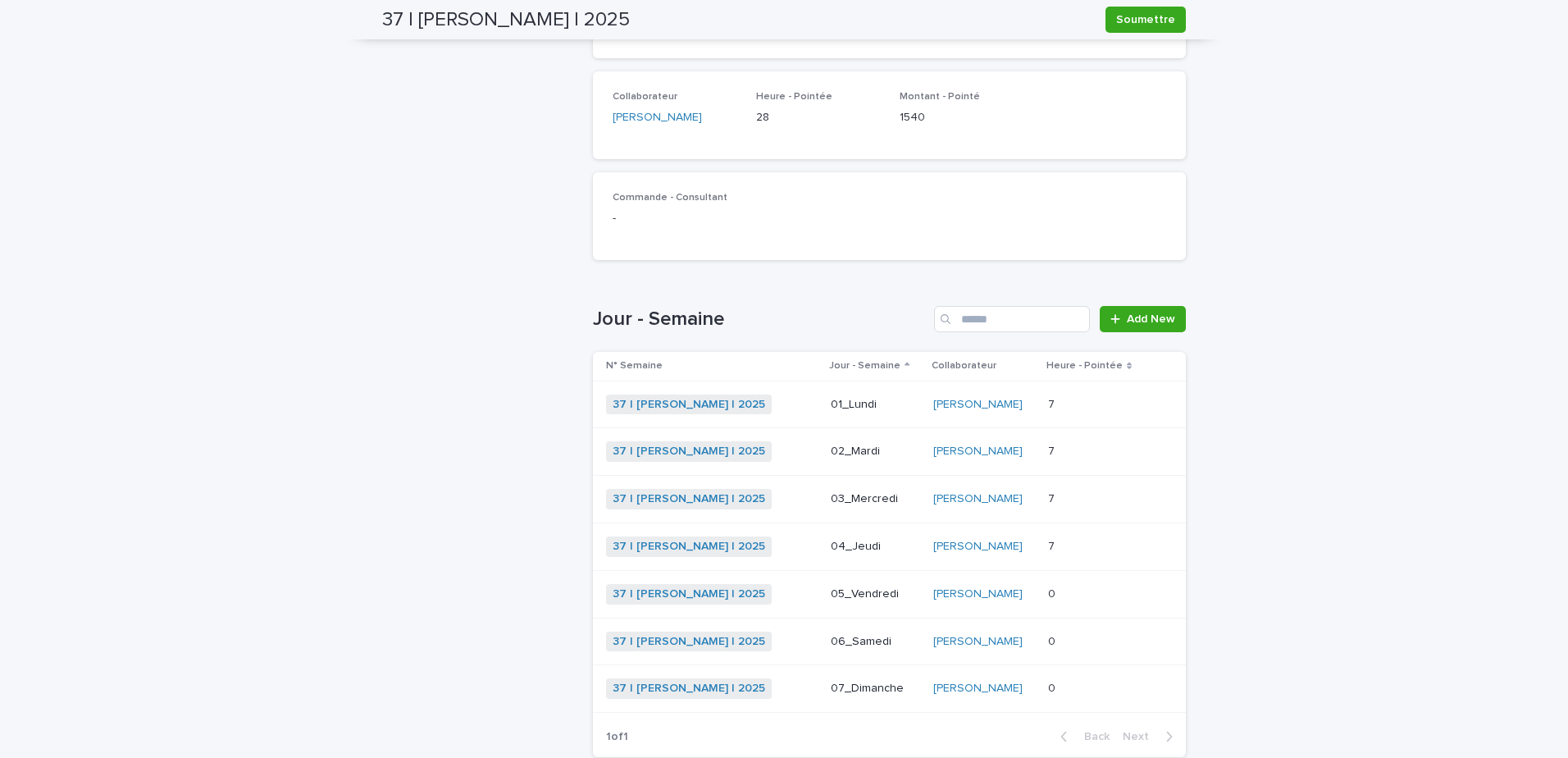
click at [1135, 541] on td "7 7" at bounding box center [1095, 546] width 107 height 48
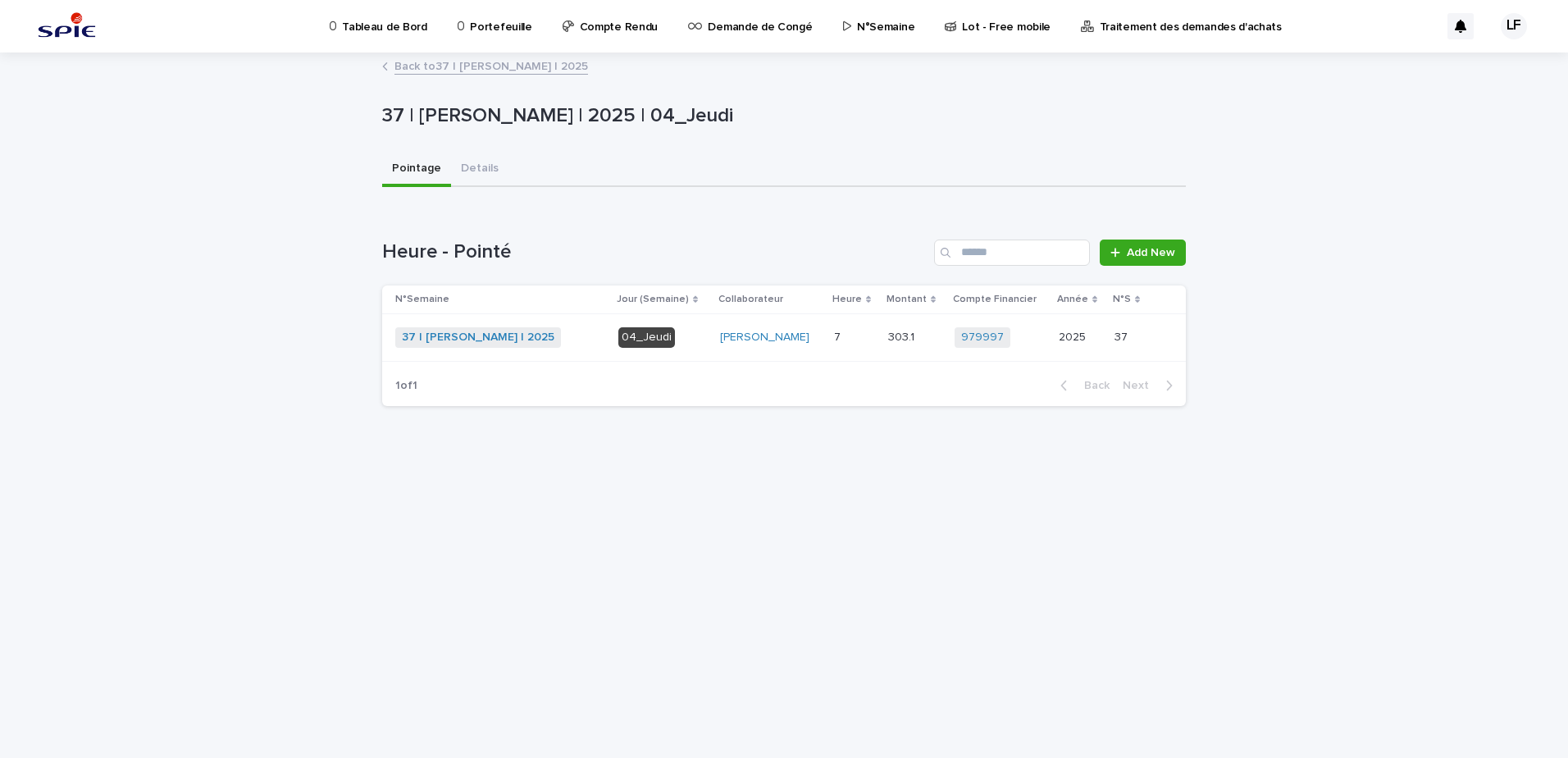
drag, startPoint x: 1135, startPoint y: 541, endPoint x: 1319, endPoint y: 456, distance: 202.7
click at [1319, 456] on div "Loading... Saving… Loading... Saving… 37 | [PERSON_NAME] | 2025 | 04_Jeudi 37 |…" at bounding box center [784, 406] width 1568 height 704
click at [721, 342] on link "[PERSON_NAME]" at bounding box center [764, 337] width 89 height 14
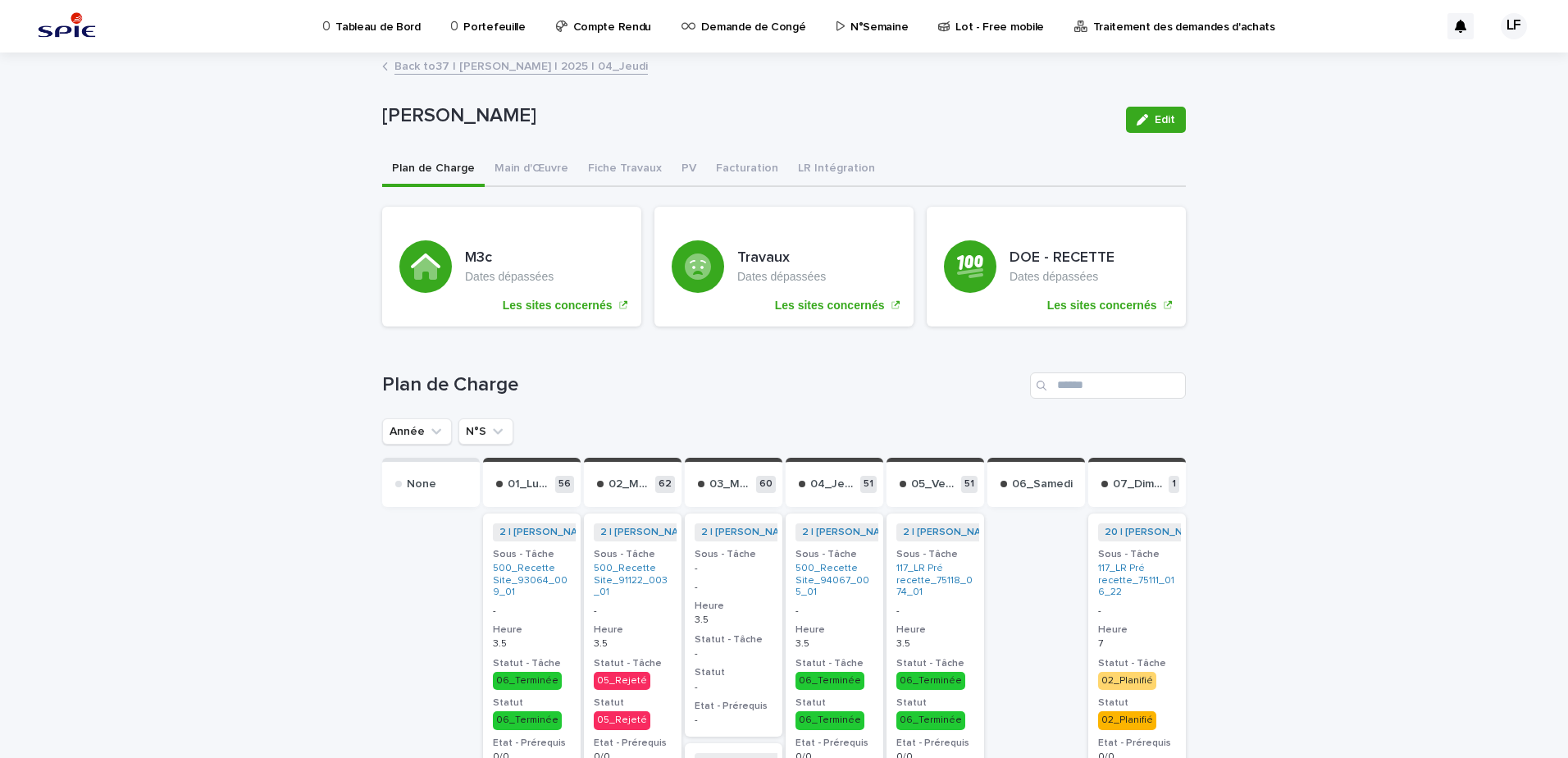
click at [535, 72] on link "Back to 37 | [PERSON_NAME] | 2025 | 04_Jeudi" at bounding box center [521, 65] width 253 height 19
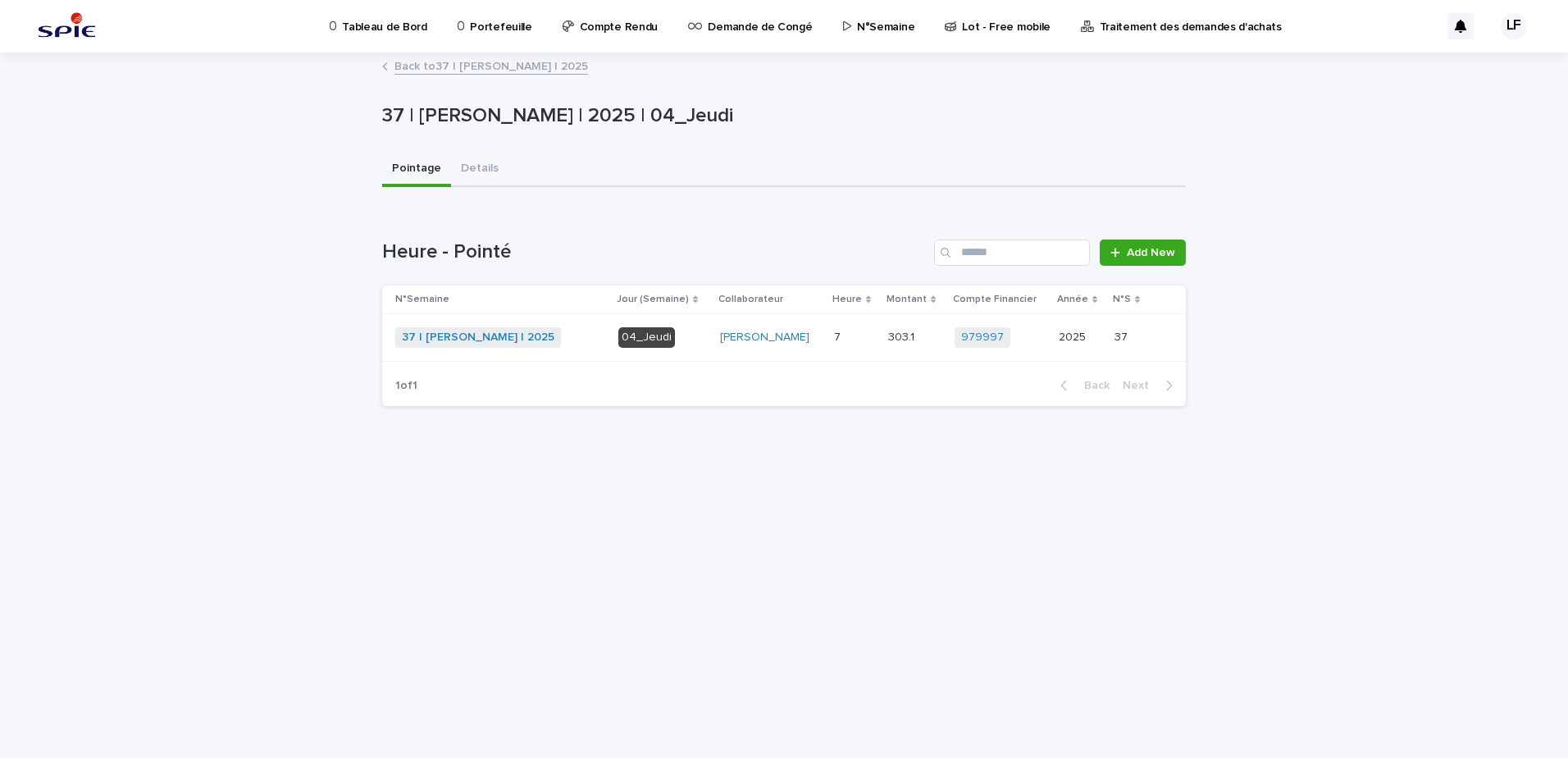
click at [539, 59] on link "Back to 37 | [PERSON_NAME] | 2025" at bounding box center [491, 65] width 194 height 19
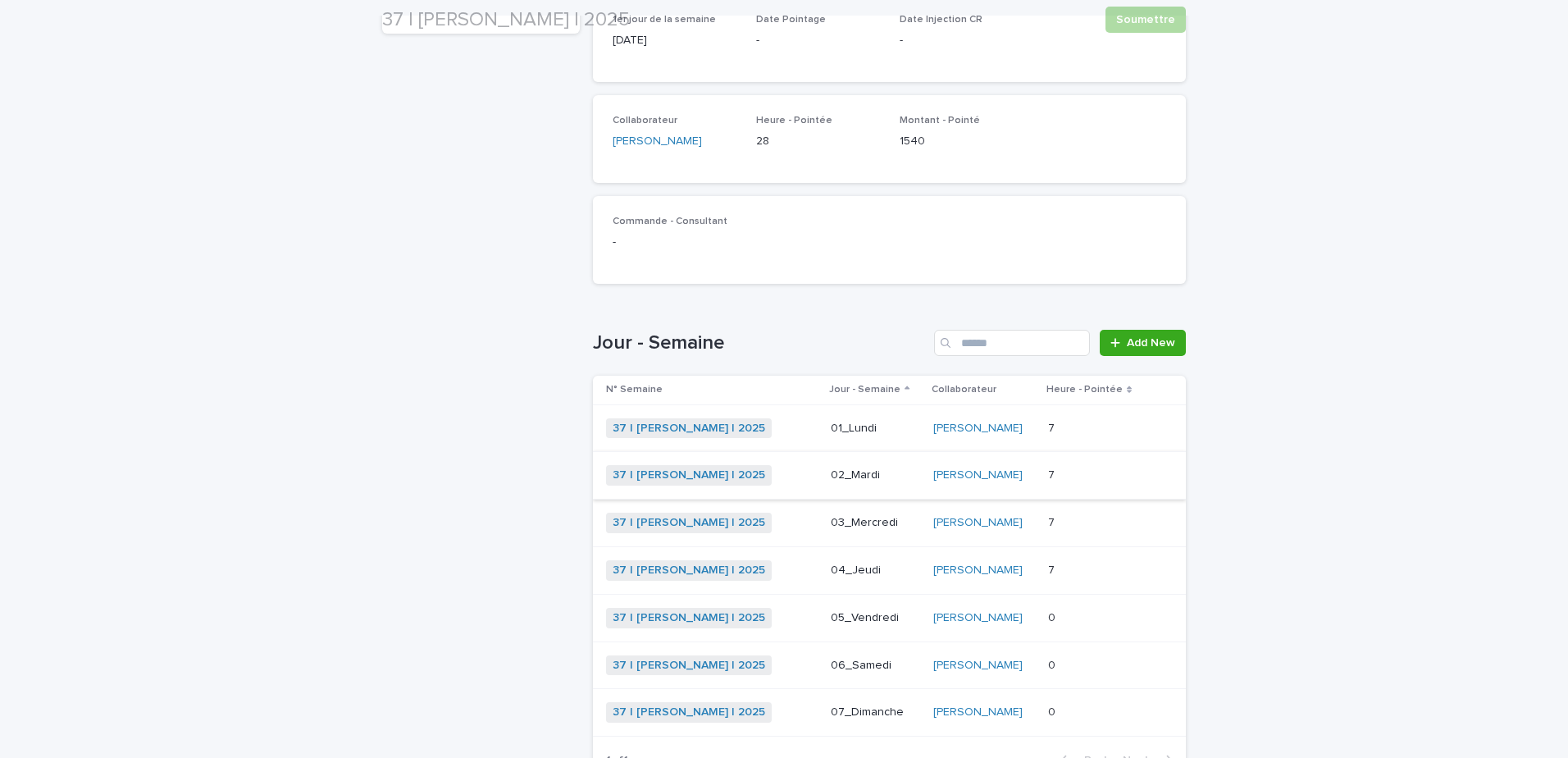
scroll to position [298, 0]
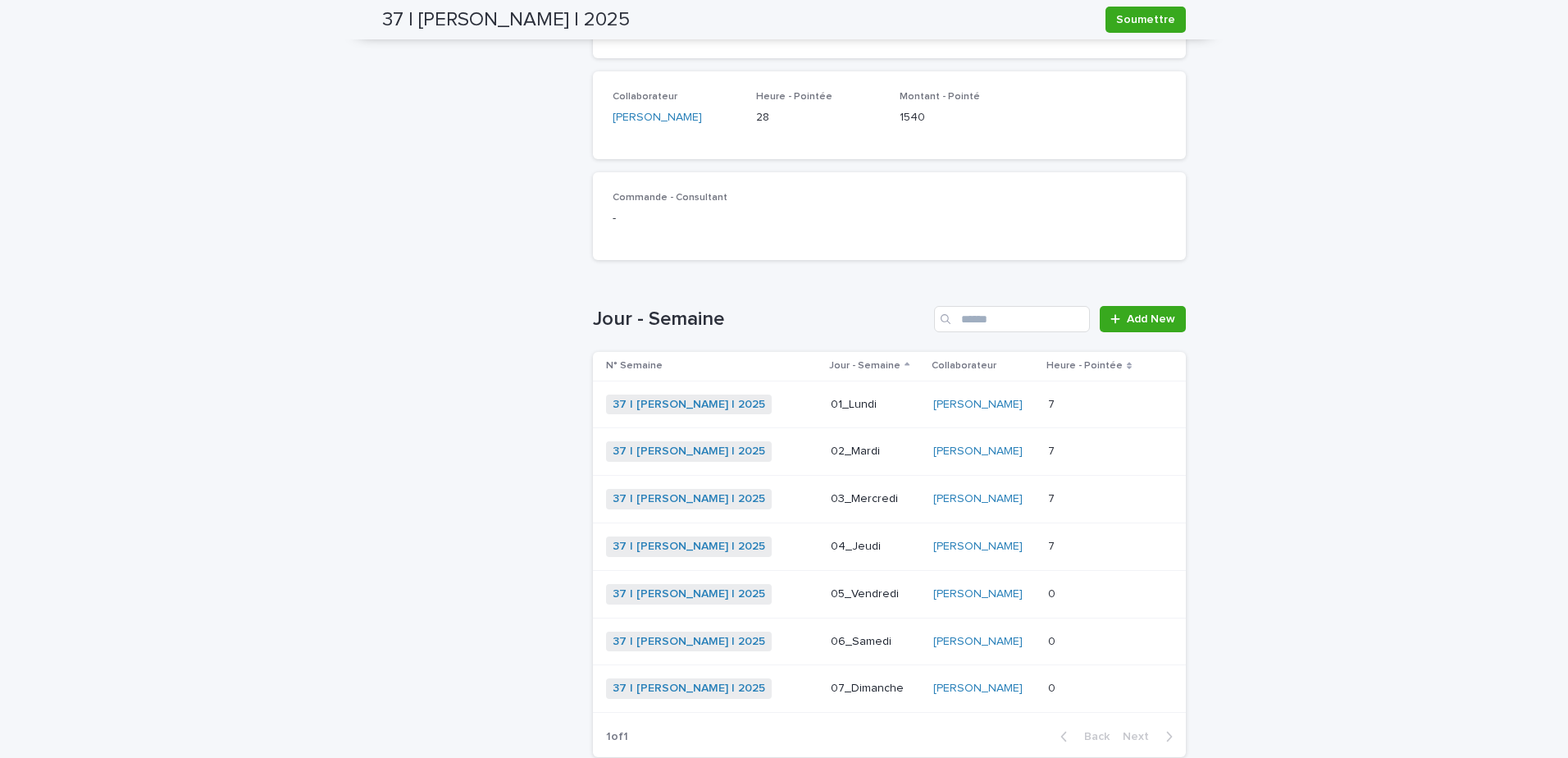
click at [1079, 545] on p at bounding box center [1095, 546] width 95 height 14
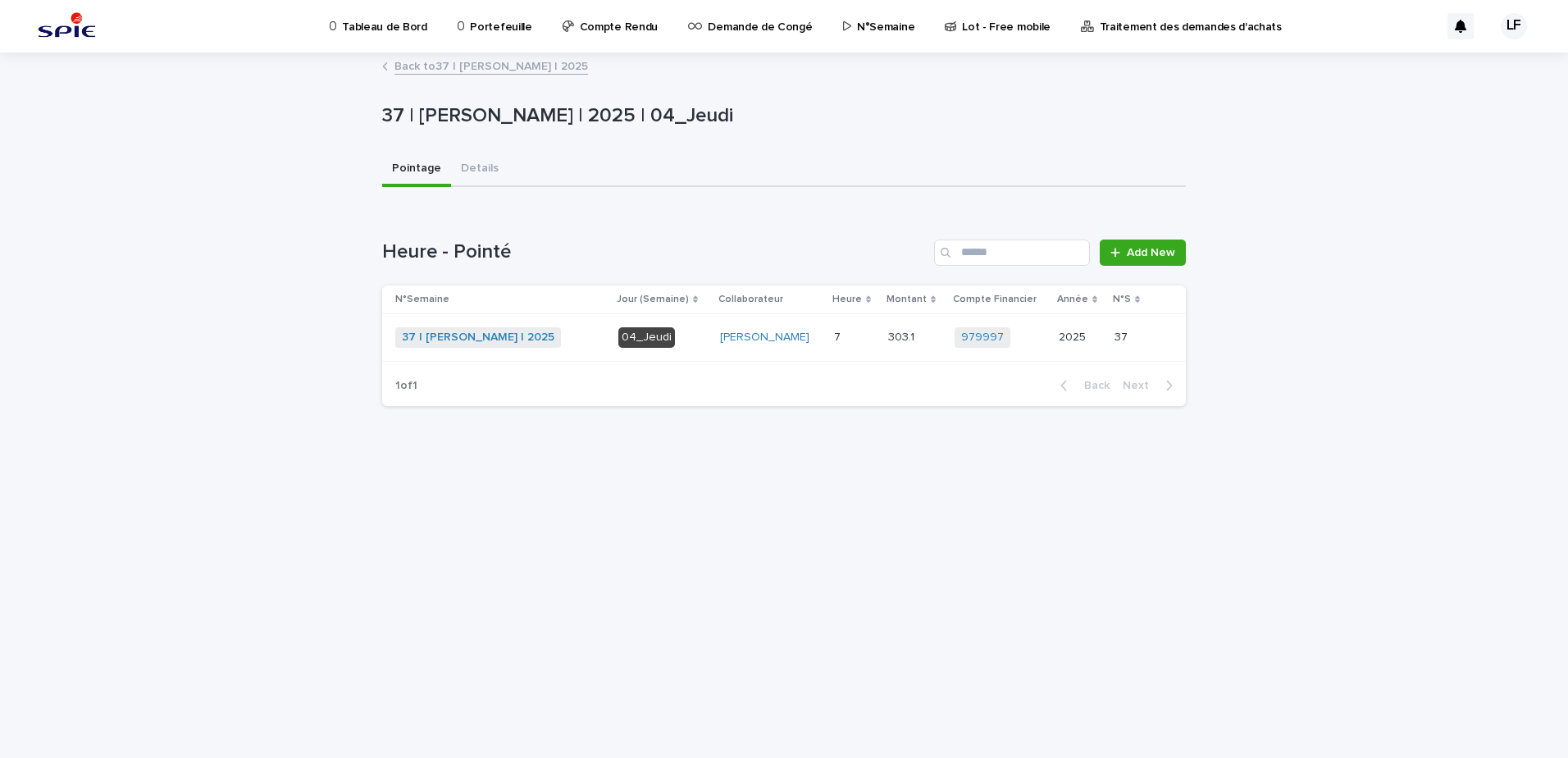
click at [704, 327] on div "04_Jeudi" at bounding box center [662, 336] width 89 height 24
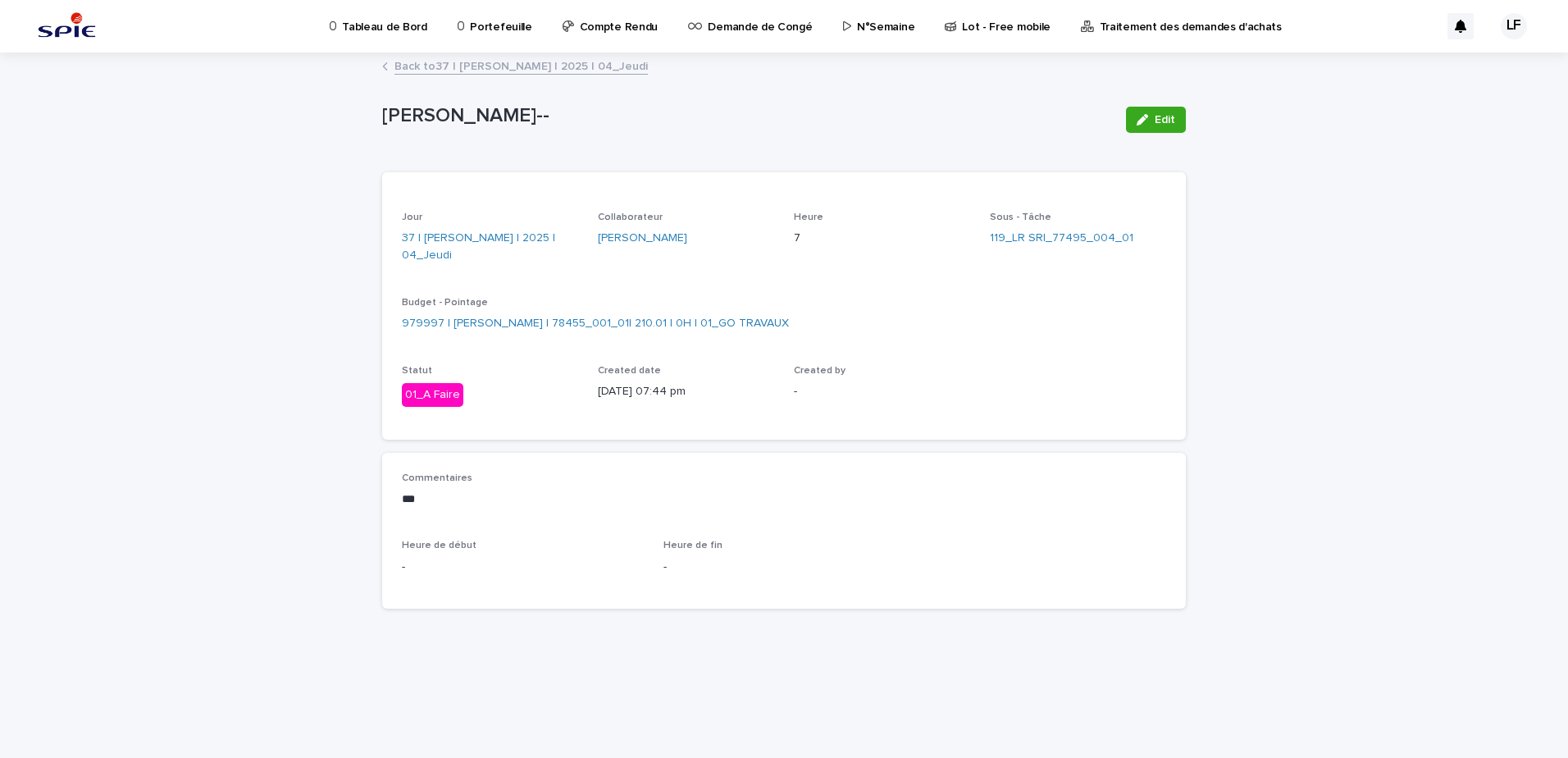
click at [539, 57] on link "Back to 37 | [PERSON_NAME] | 2025 | 04_Jeudi" at bounding box center [521, 65] width 253 height 19
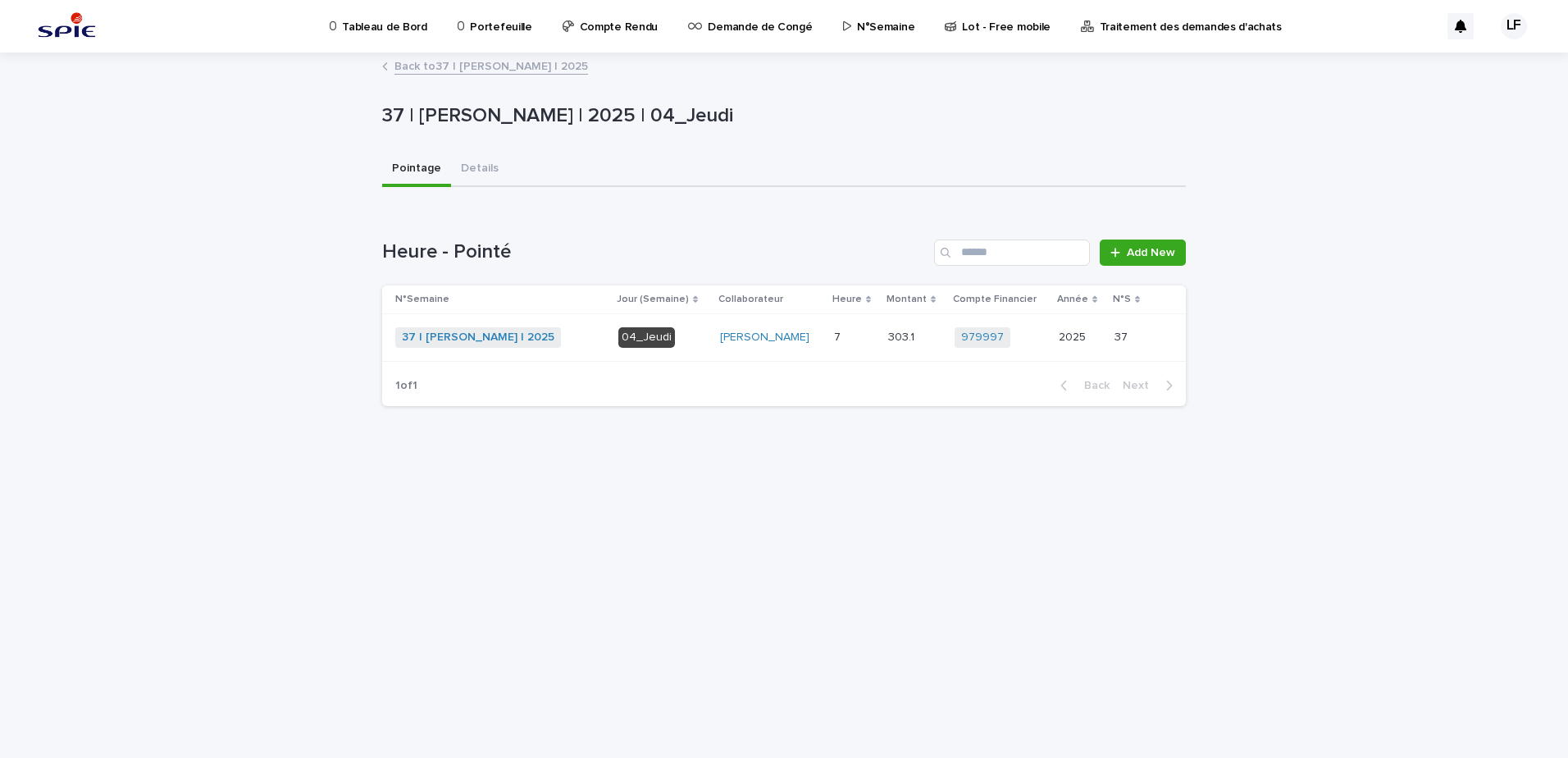
click at [527, 62] on link "Back to 37 | [PERSON_NAME] | 2025" at bounding box center [491, 65] width 194 height 19
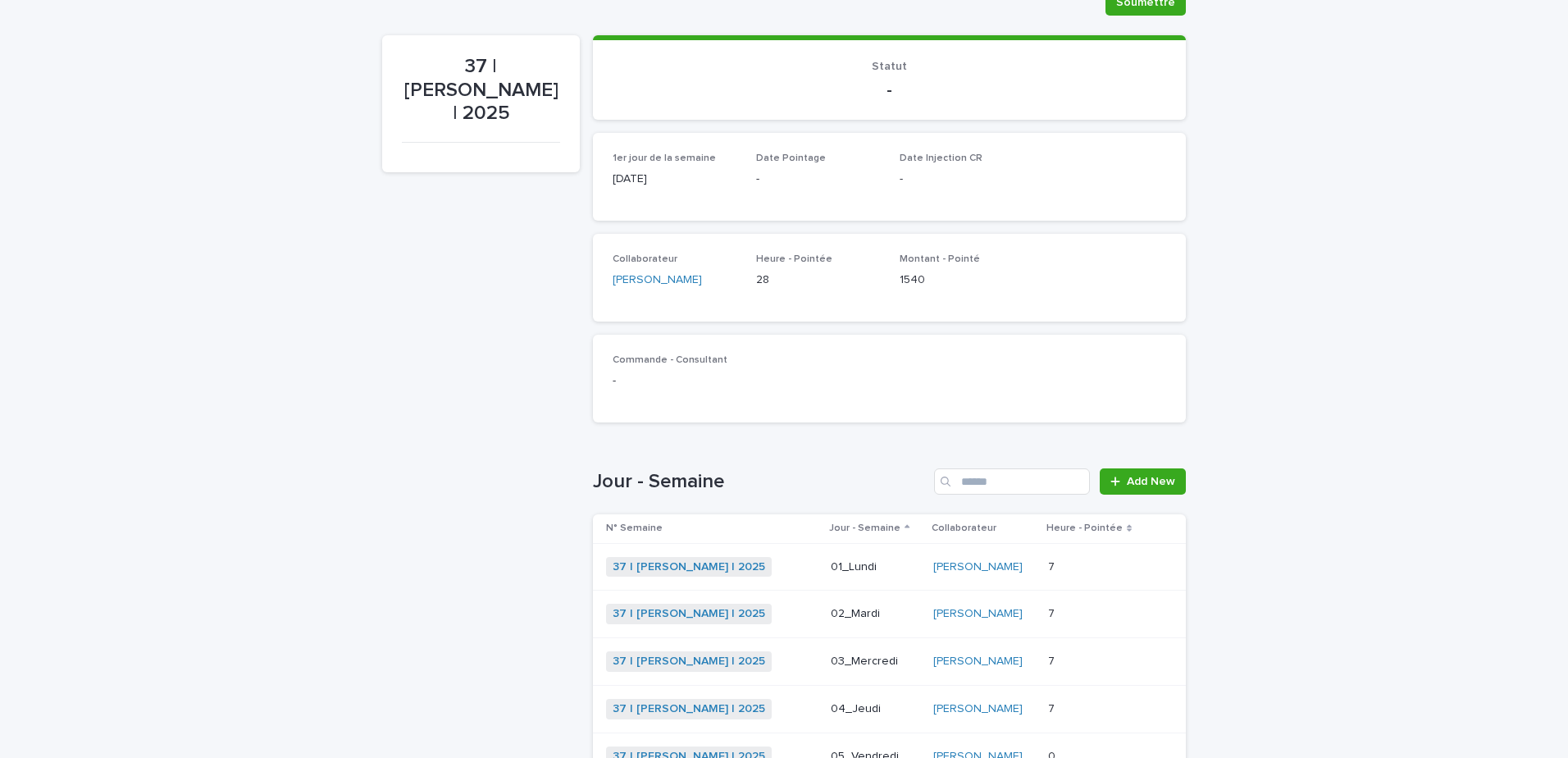
scroll to position [217, 0]
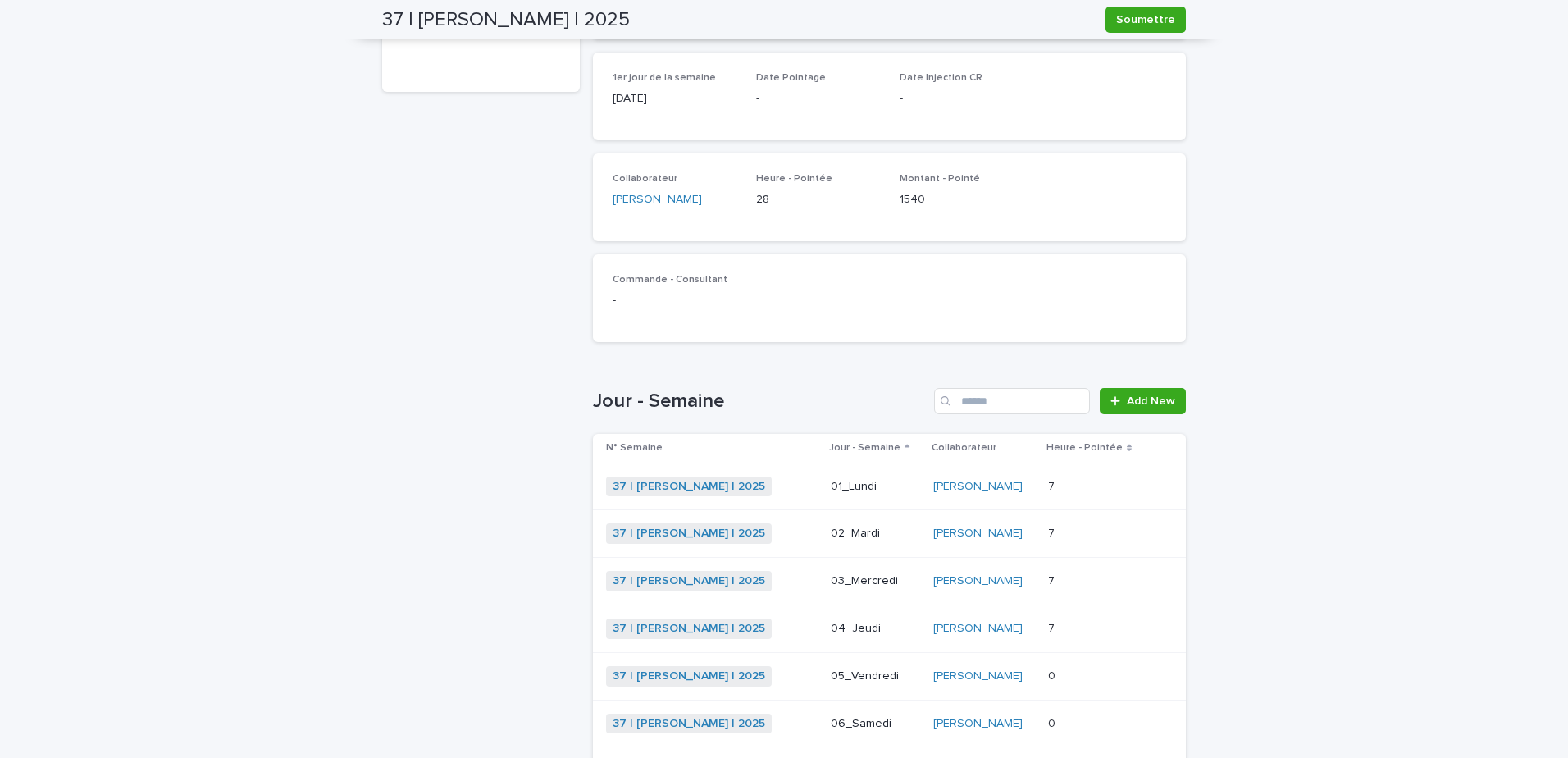
click at [1088, 568] on div "7 7" at bounding box center [1095, 581] width 95 height 27
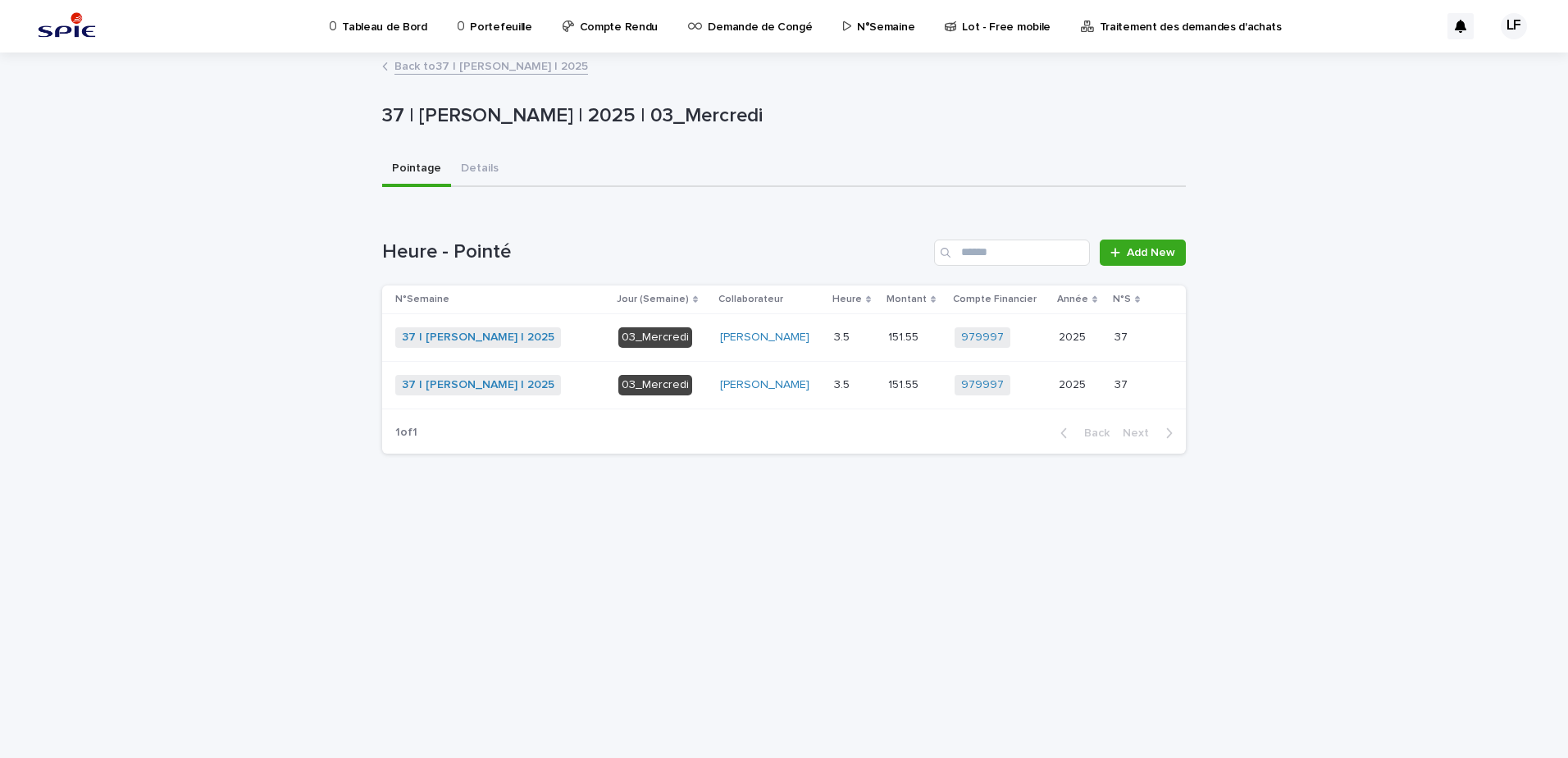
click at [813, 383] on div "[PERSON_NAME]" at bounding box center [771, 385] width 101 height 14
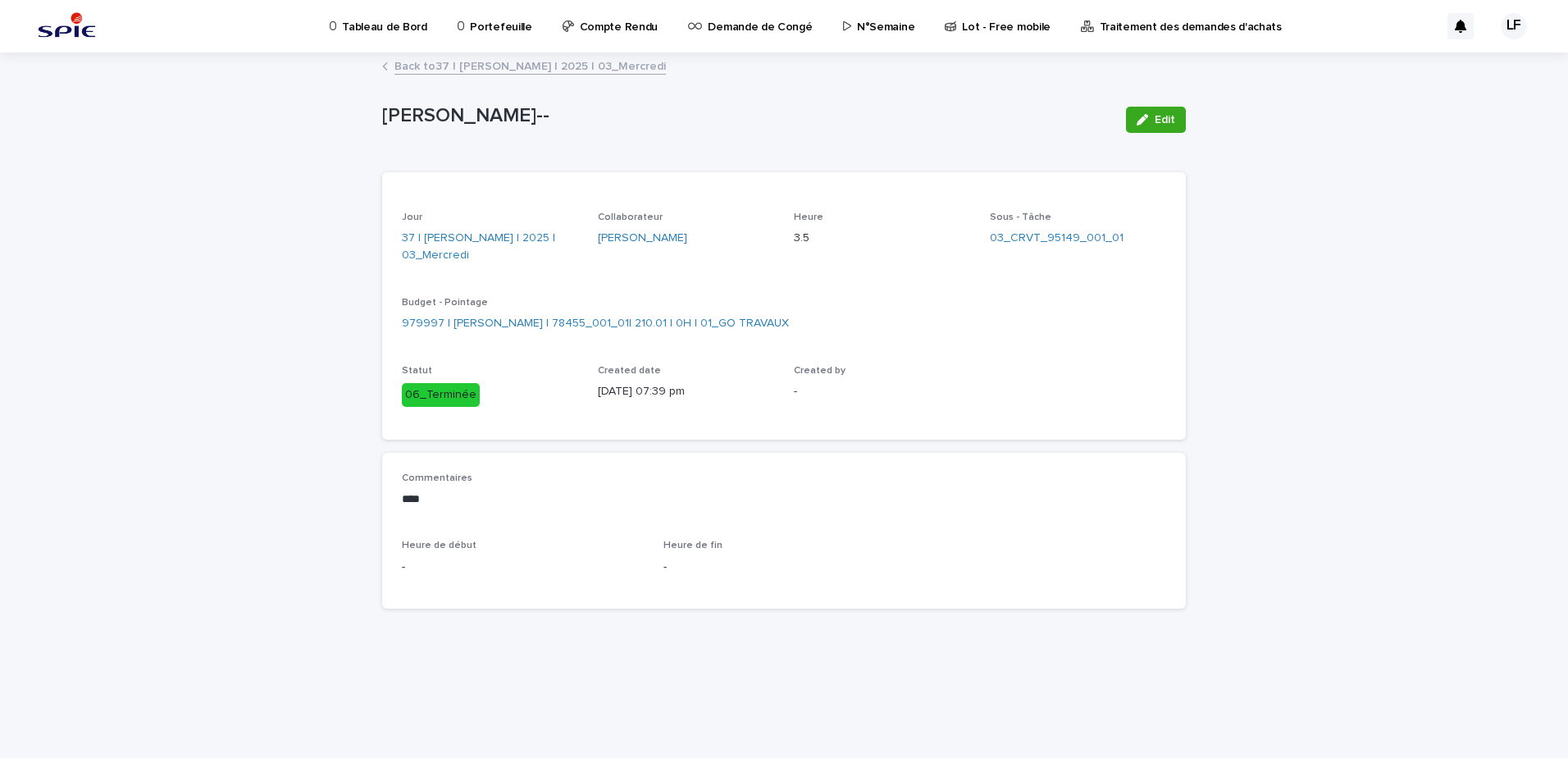
click at [530, 58] on link "Back to 37 | [PERSON_NAME] | 2025 | 03_Mercredi" at bounding box center [530, 65] width 272 height 19
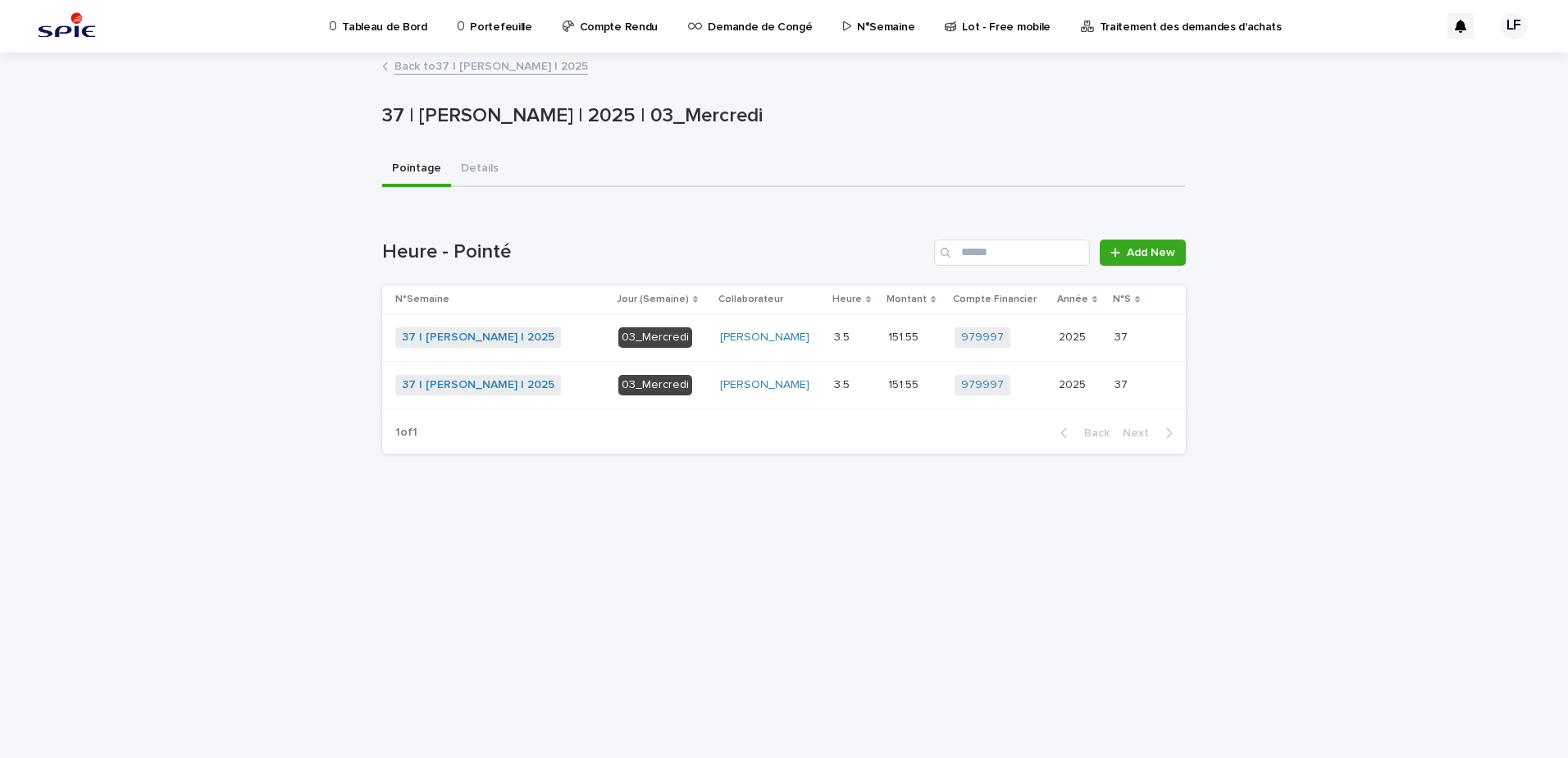
click at [868, 340] on p at bounding box center [854, 337] width 41 height 14
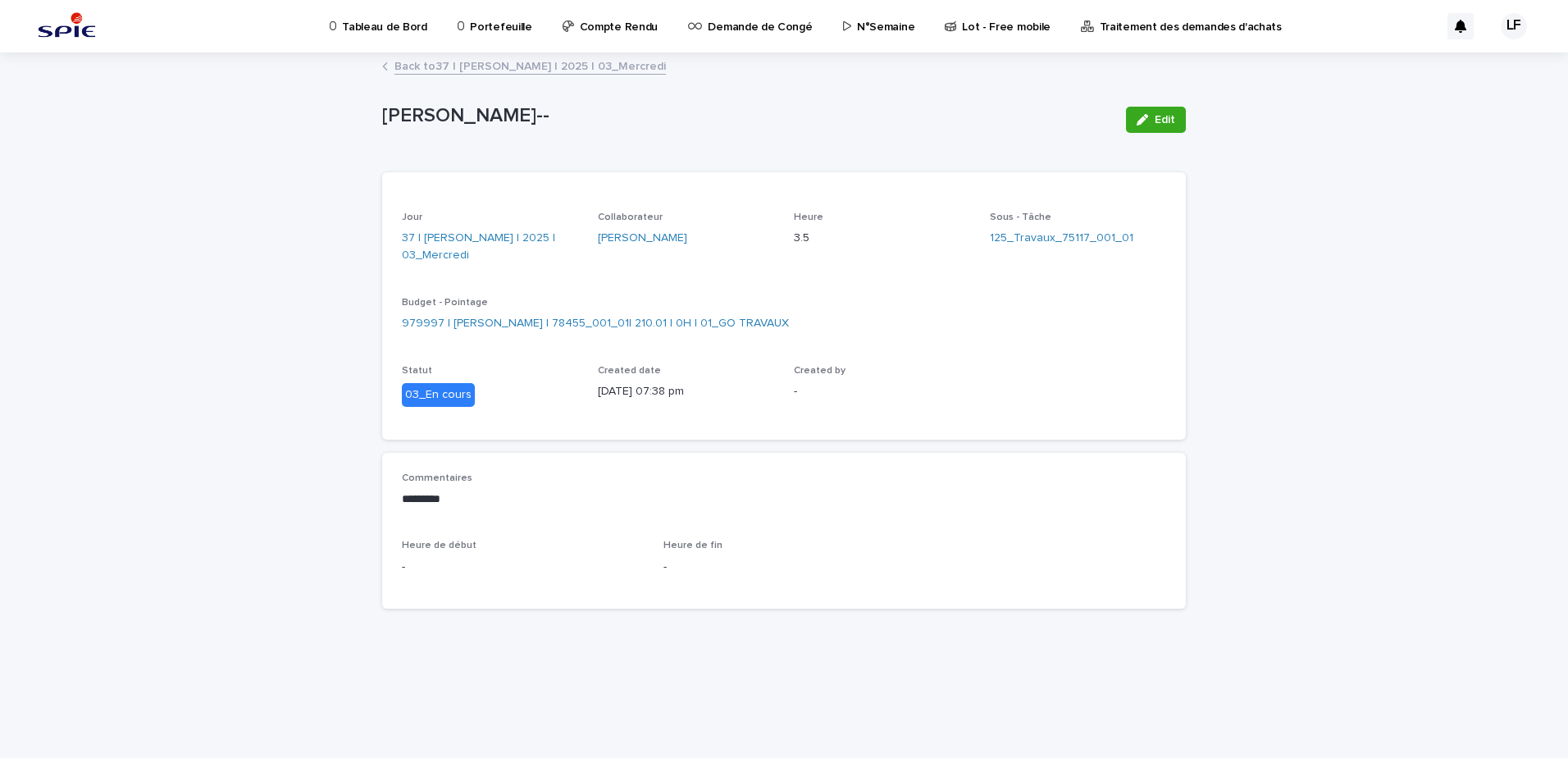
click at [543, 66] on link "Back to 37 | [PERSON_NAME] | 2025 | 03_Mercredi" at bounding box center [530, 65] width 272 height 19
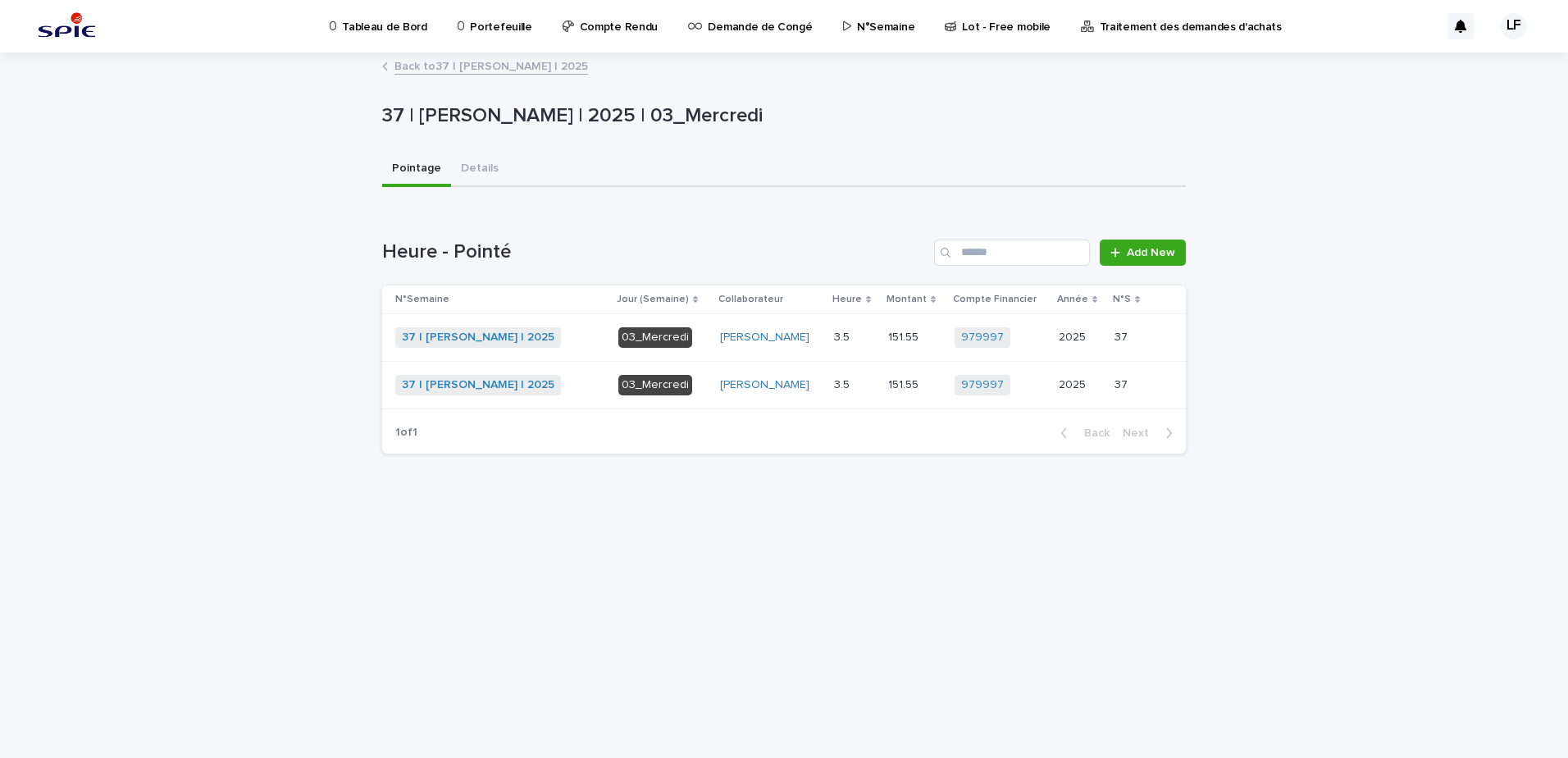
click at [538, 68] on link "Back to 37 | [PERSON_NAME] | 2025" at bounding box center [491, 65] width 194 height 19
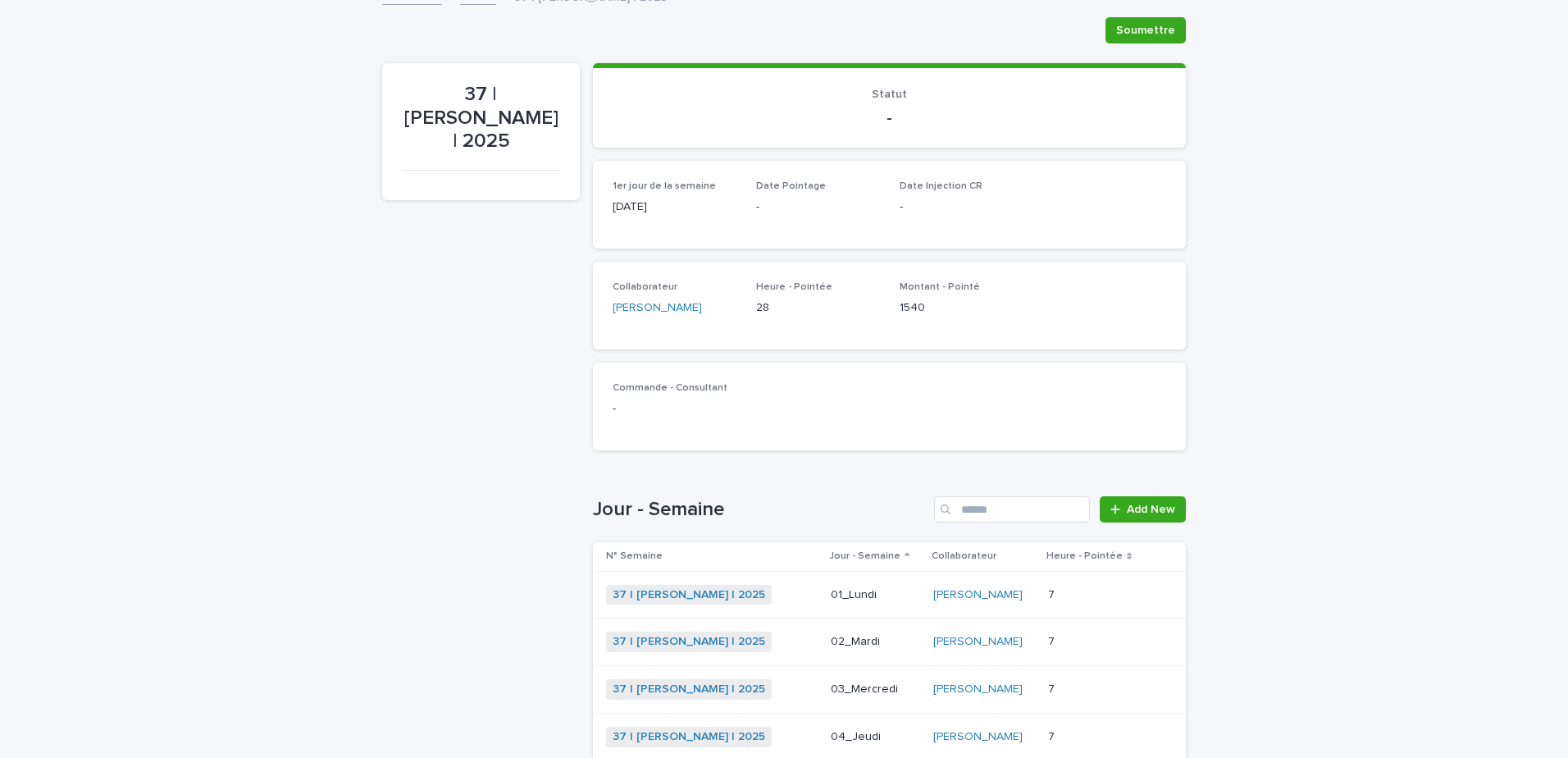
scroll to position [135, 0]
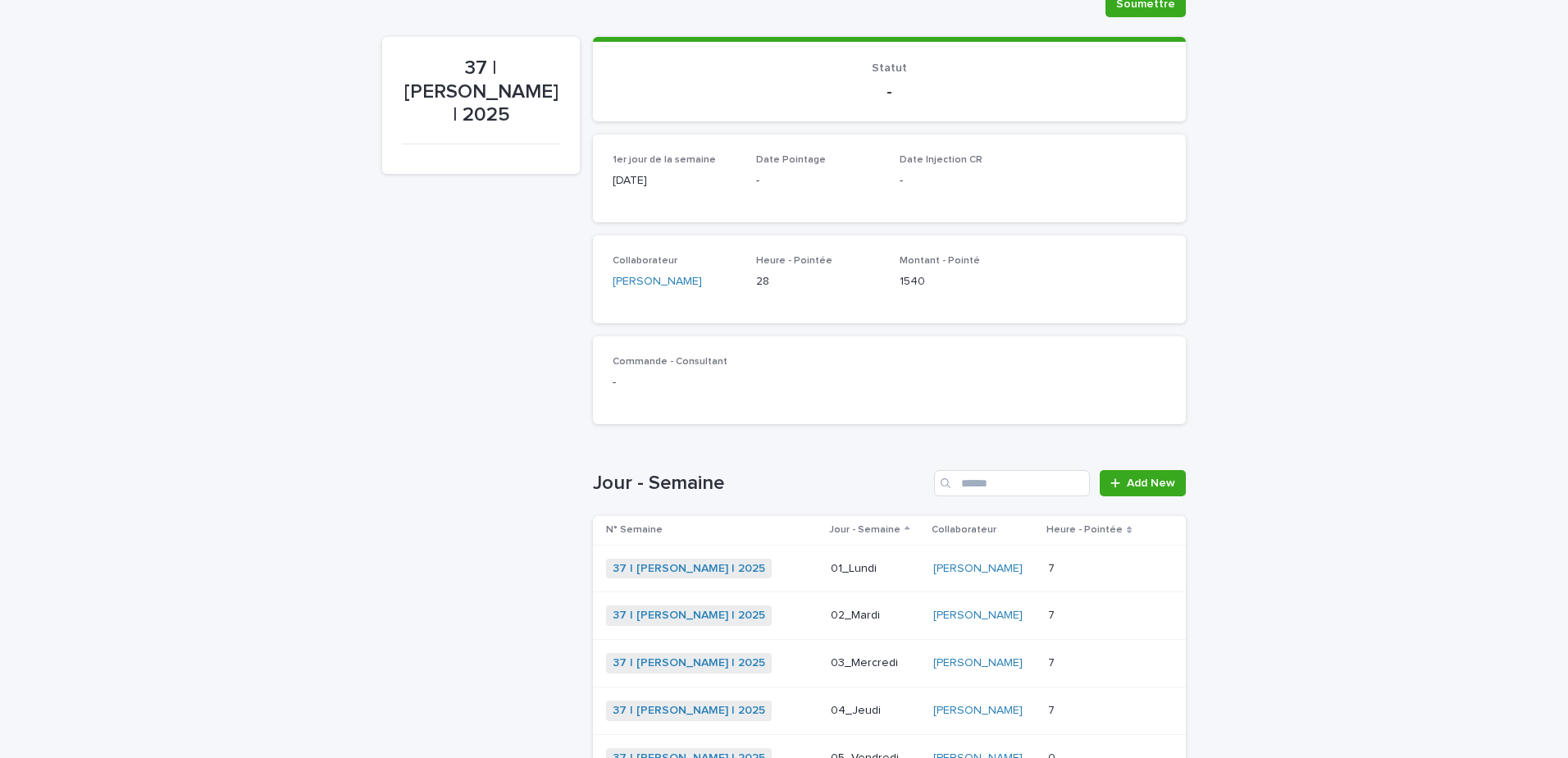
click at [1062, 651] on div "7 7" at bounding box center [1095, 663] width 95 height 27
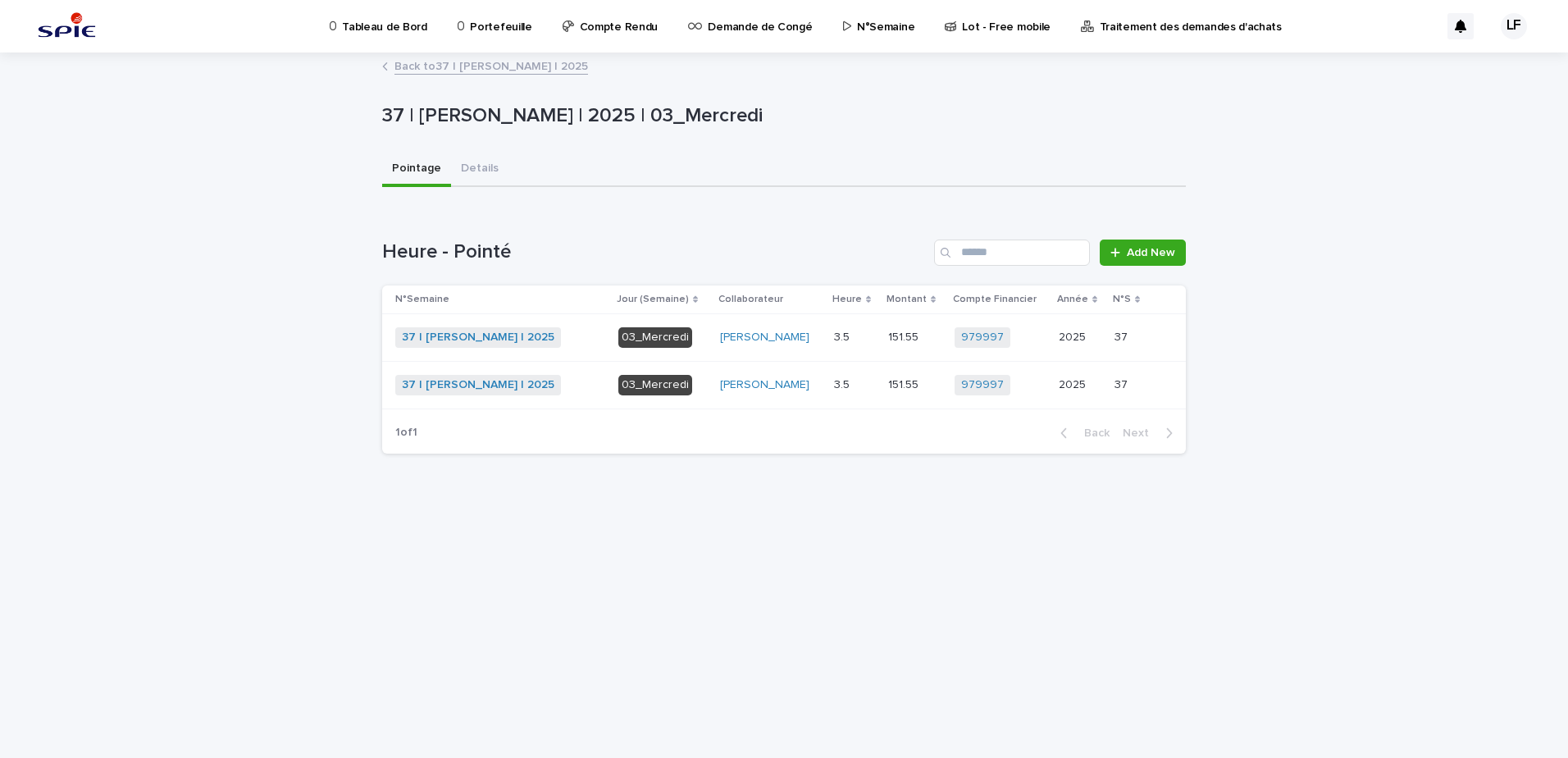
click at [510, 63] on link "Back to 37 | [PERSON_NAME] | 2025" at bounding box center [491, 65] width 194 height 19
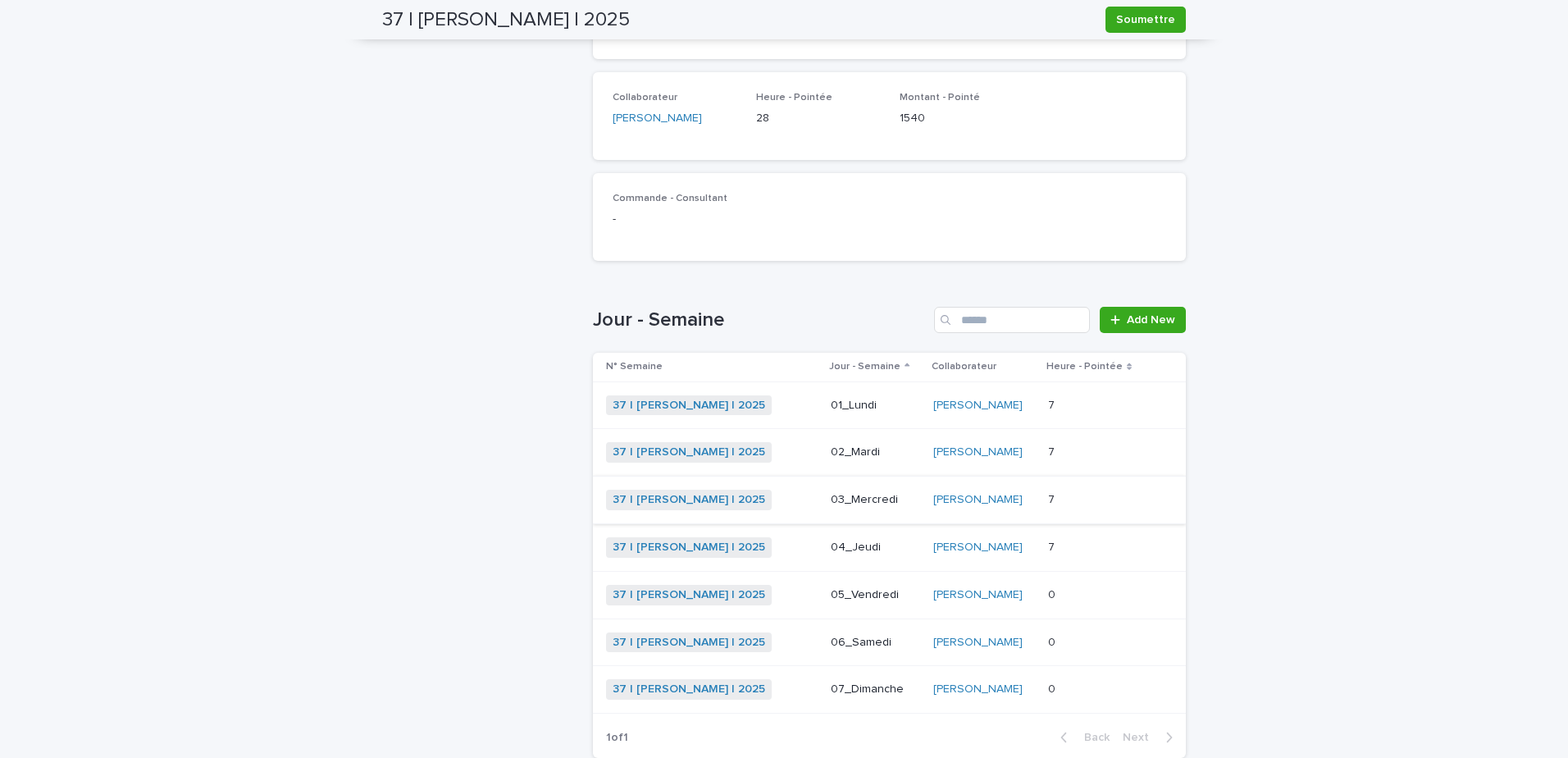
scroll to position [298, 0]
click at [1095, 443] on div "7 7" at bounding box center [1095, 451] width 95 height 27
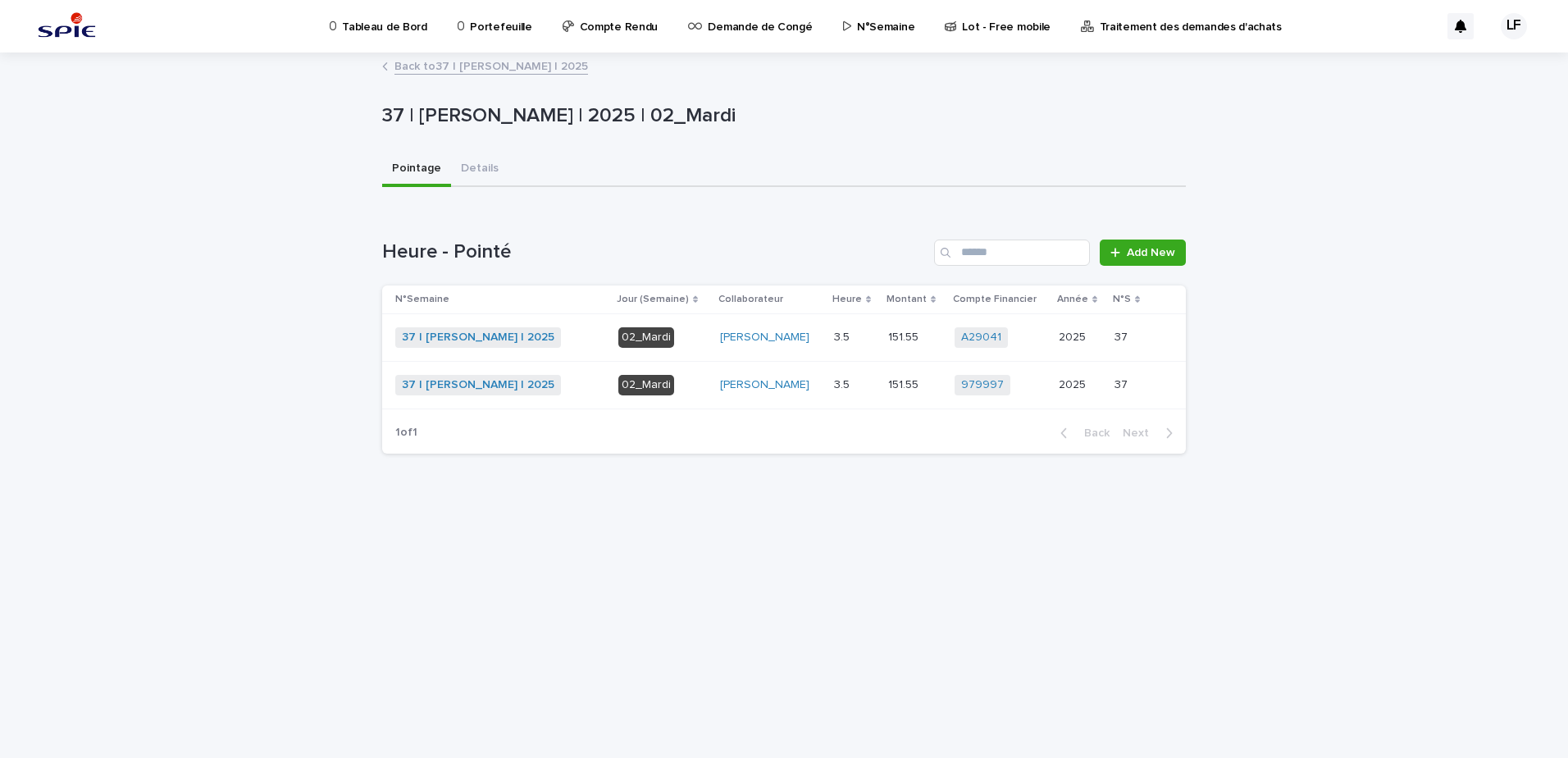
click at [521, 70] on link "Back to 37 | [PERSON_NAME] | 2025" at bounding box center [491, 65] width 194 height 19
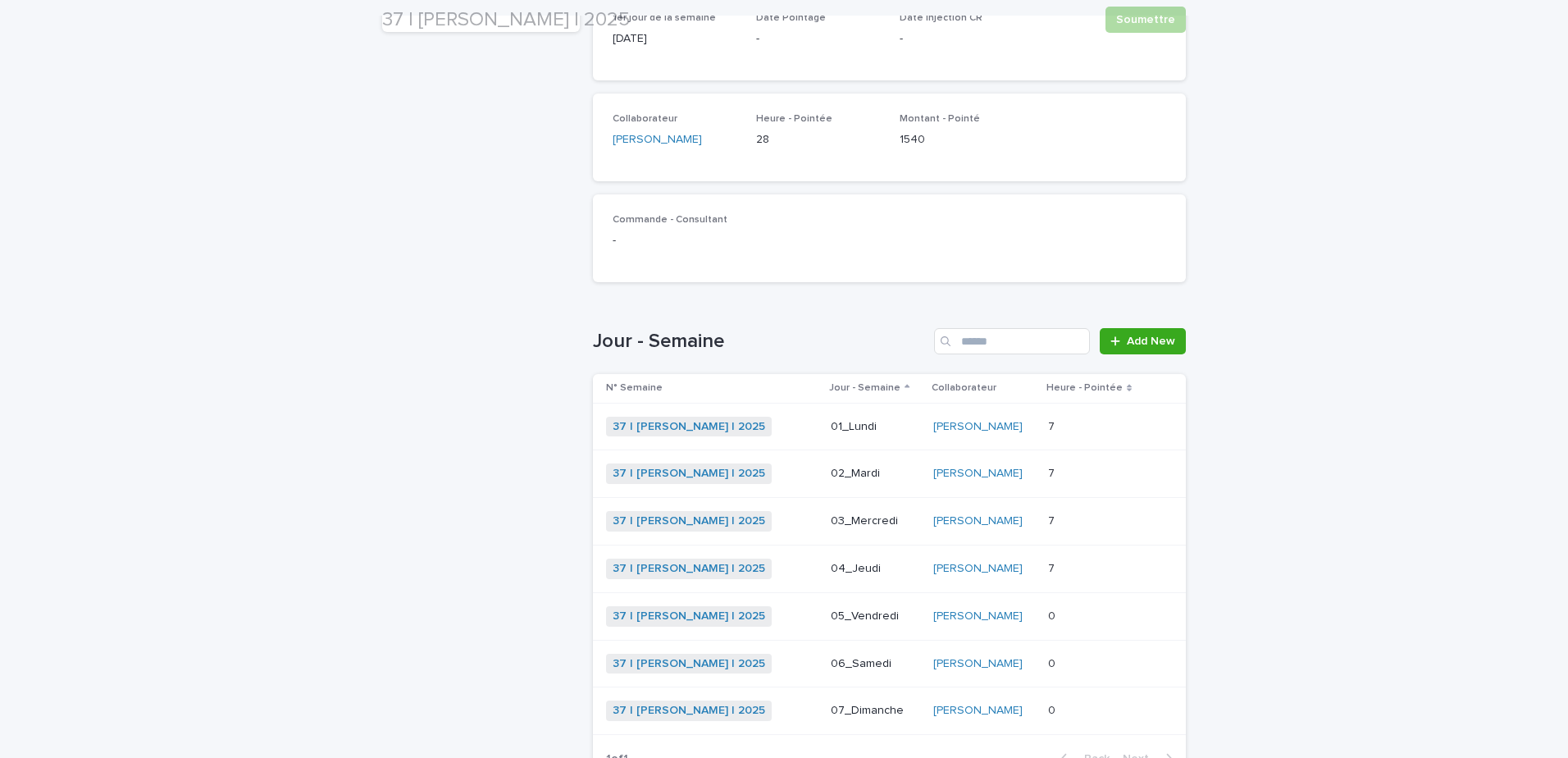
scroll to position [298, 0]
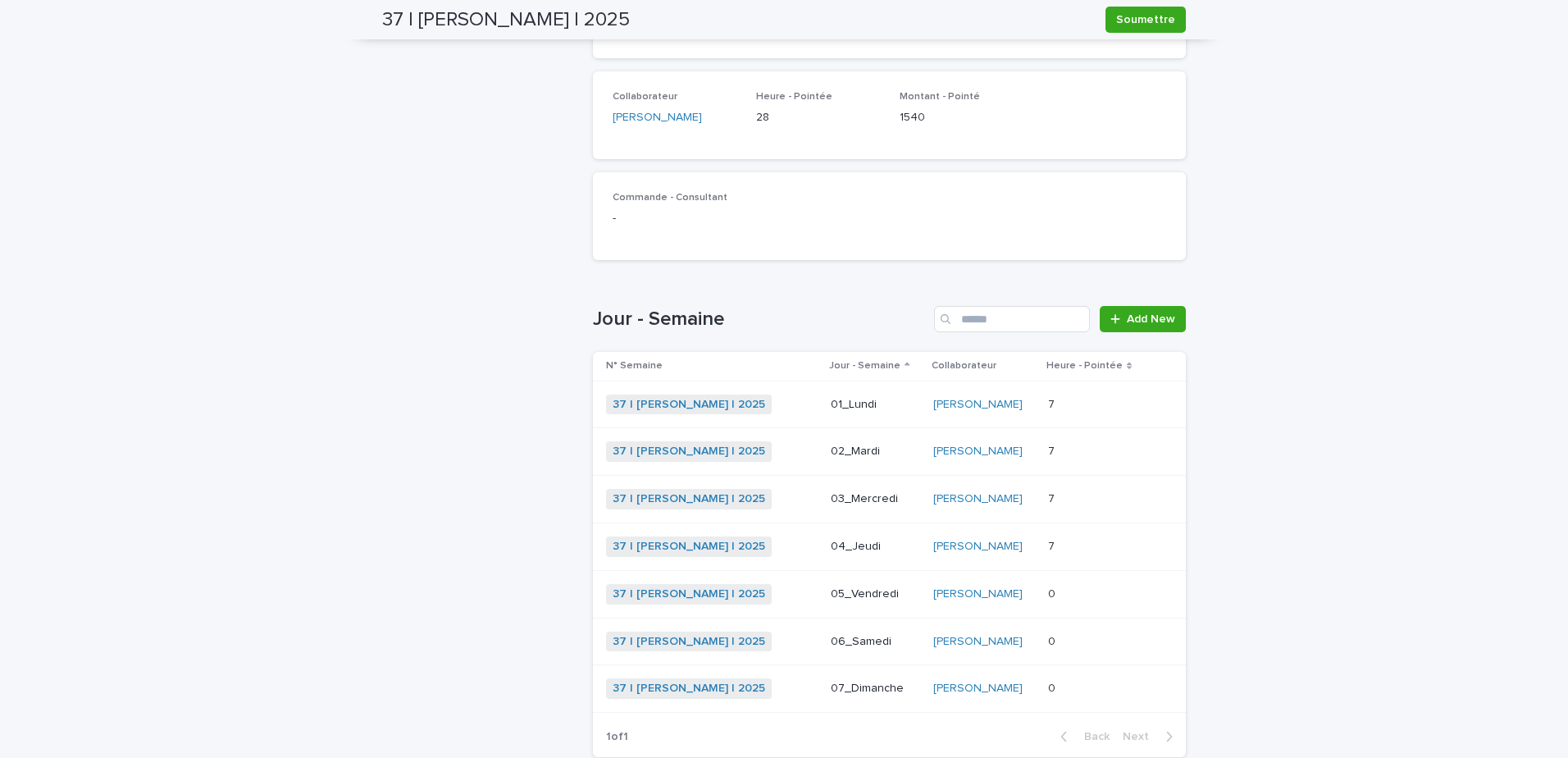
click at [1072, 540] on p at bounding box center [1095, 546] width 95 height 14
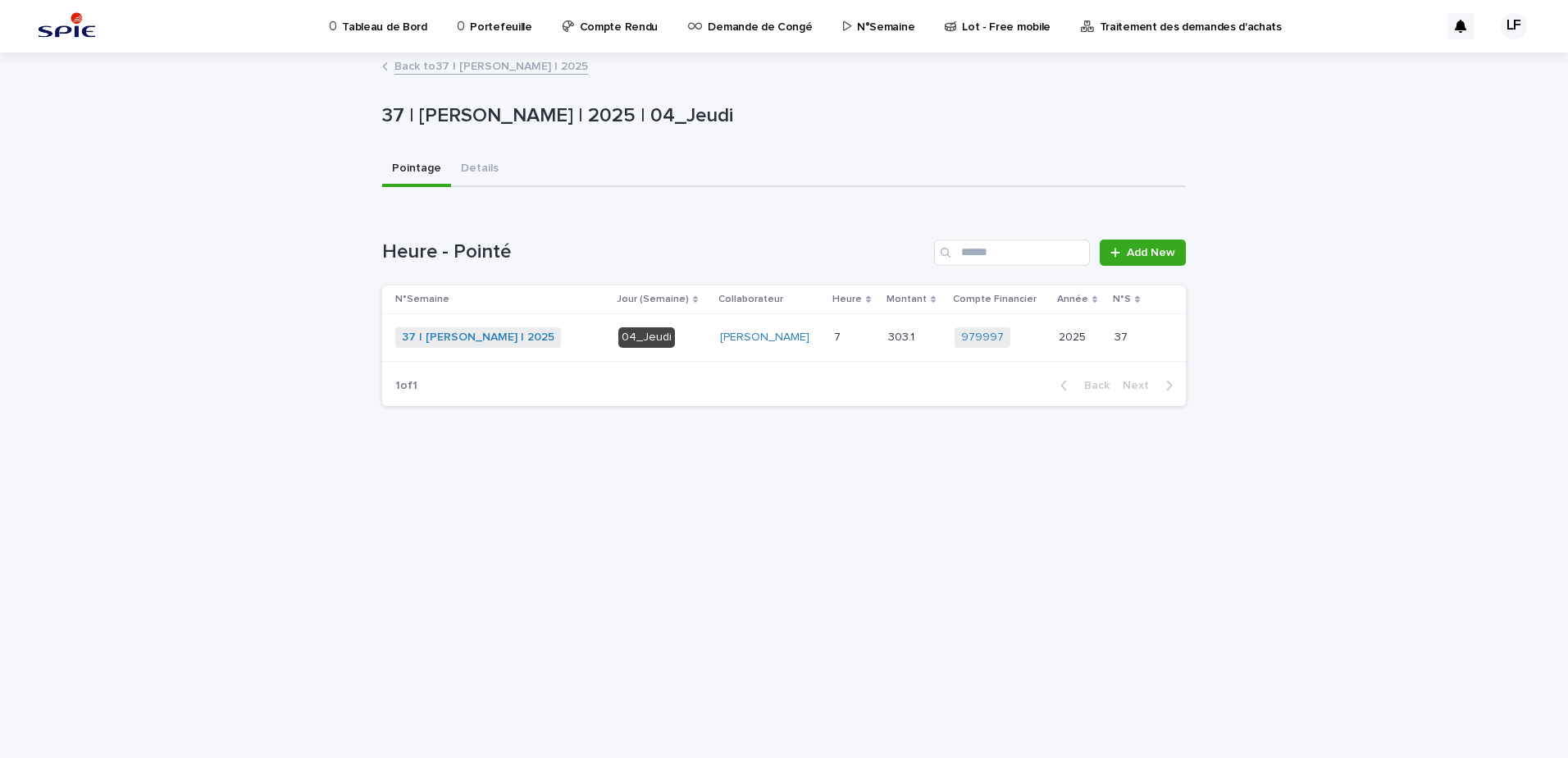
click at [854, 332] on p at bounding box center [854, 337] width 41 height 14
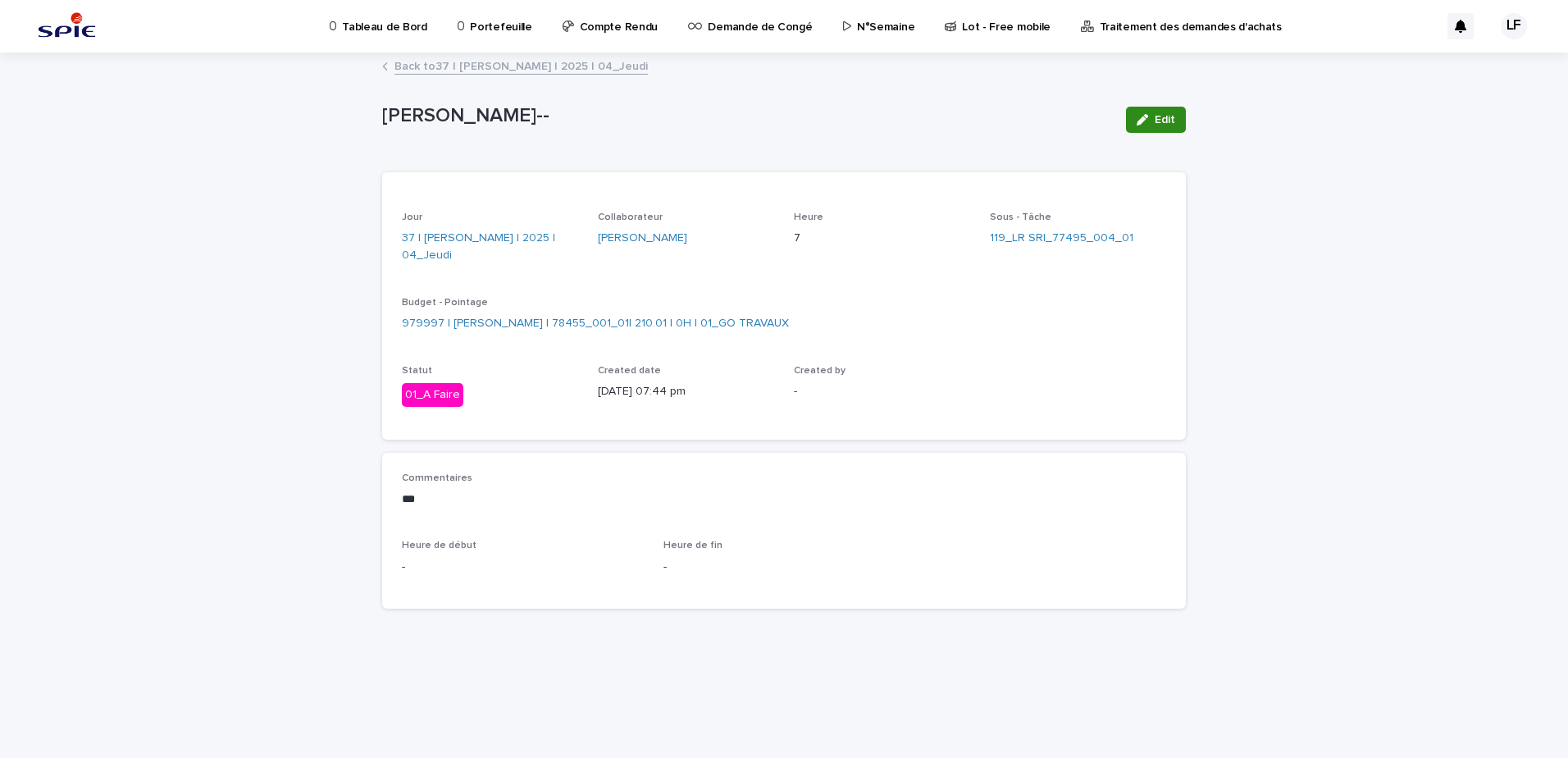
click at [1155, 128] on button "Edit" at bounding box center [1155, 119] width 60 height 27
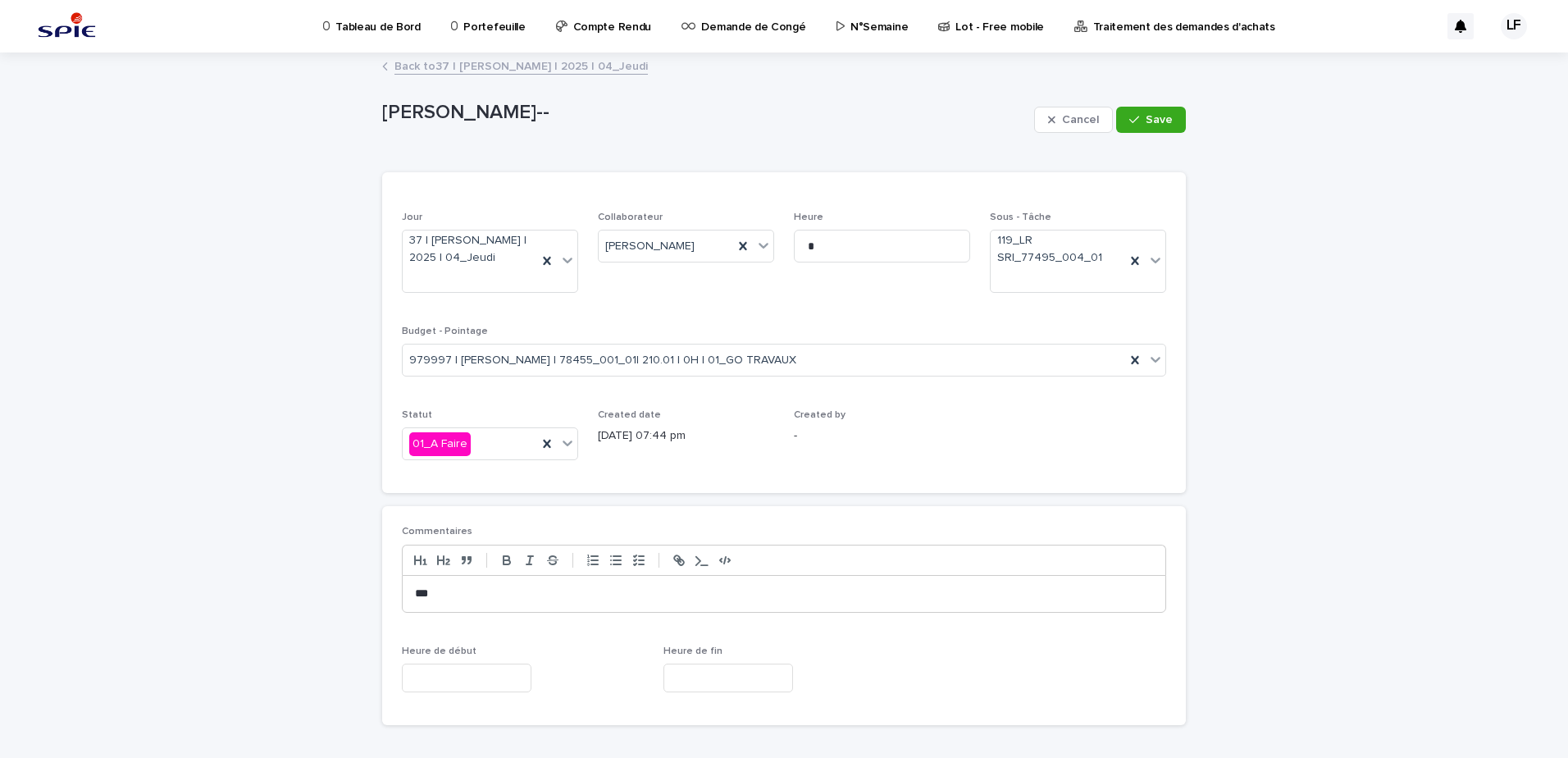
drag, startPoint x: 575, startPoint y: 567, endPoint x: 573, endPoint y: 600, distance: 33.1
click at [574, 577] on div "***" at bounding box center [784, 579] width 764 height 68
click at [541, 447] on icon at bounding box center [547, 444] width 17 height 17
click at [544, 259] on icon at bounding box center [547, 261] width 7 height 8
click at [739, 248] on icon at bounding box center [742, 246] width 7 height 8
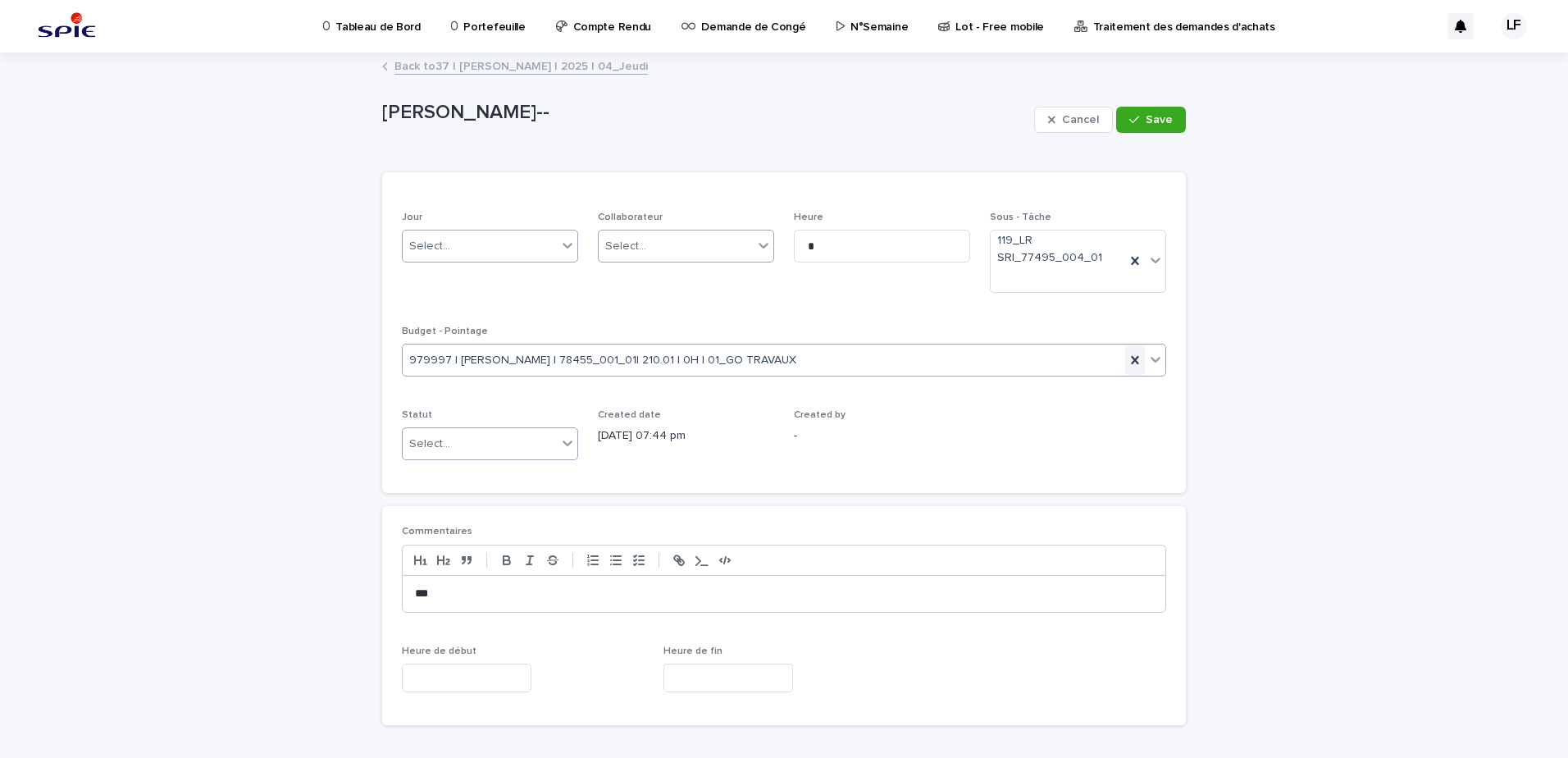
click at [1127, 354] on icon at bounding box center [1135, 360] width 17 height 17
click at [1131, 262] on icon at bounding box center [1135, 261] width 7 height 8
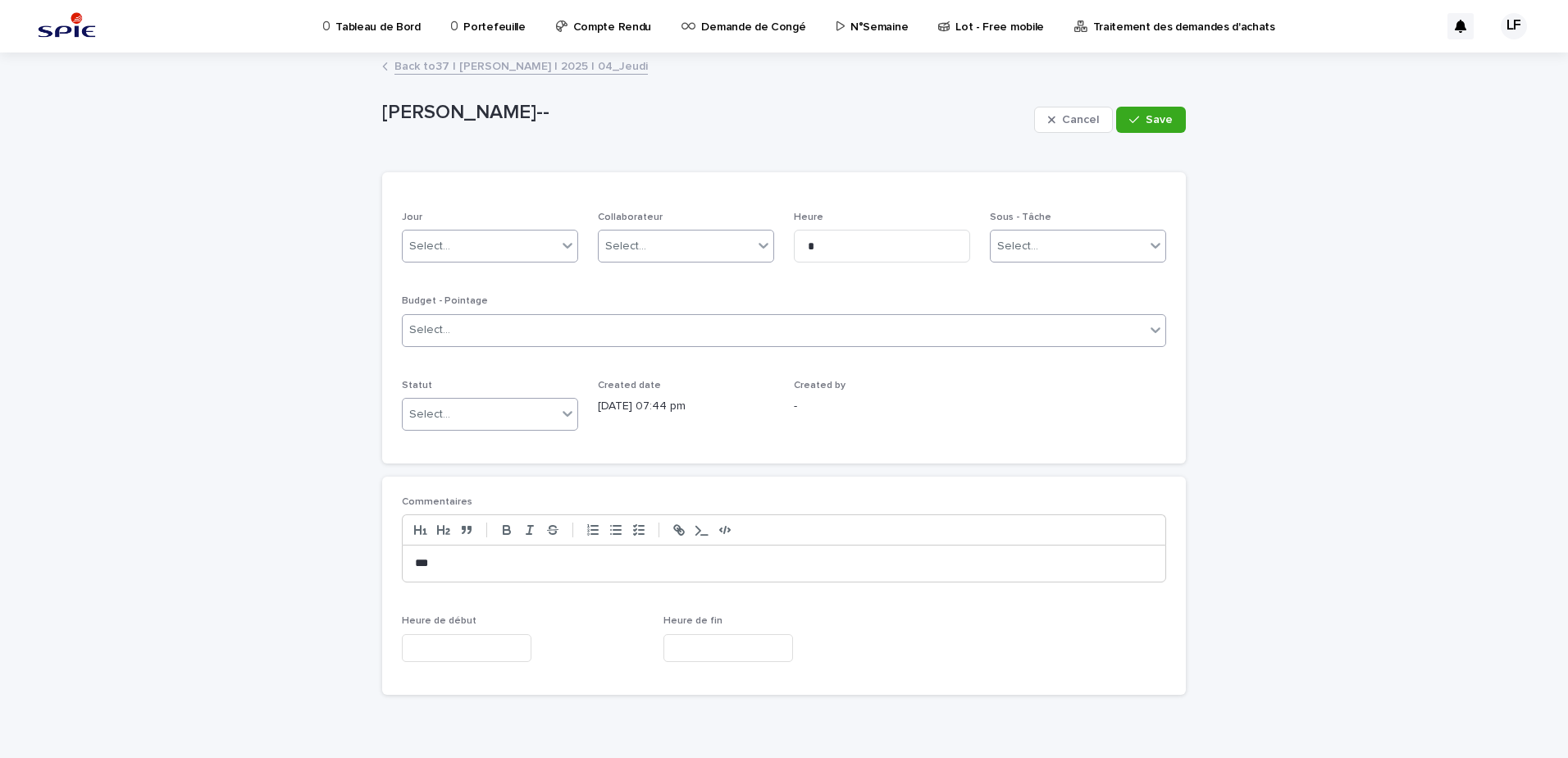
click at [597, 570] on p "***" at bounding box center [784, 563] width 739 height 17
click at [1166, 116] on button "Save" at bounding box center [1151, 119] width 70 height 27
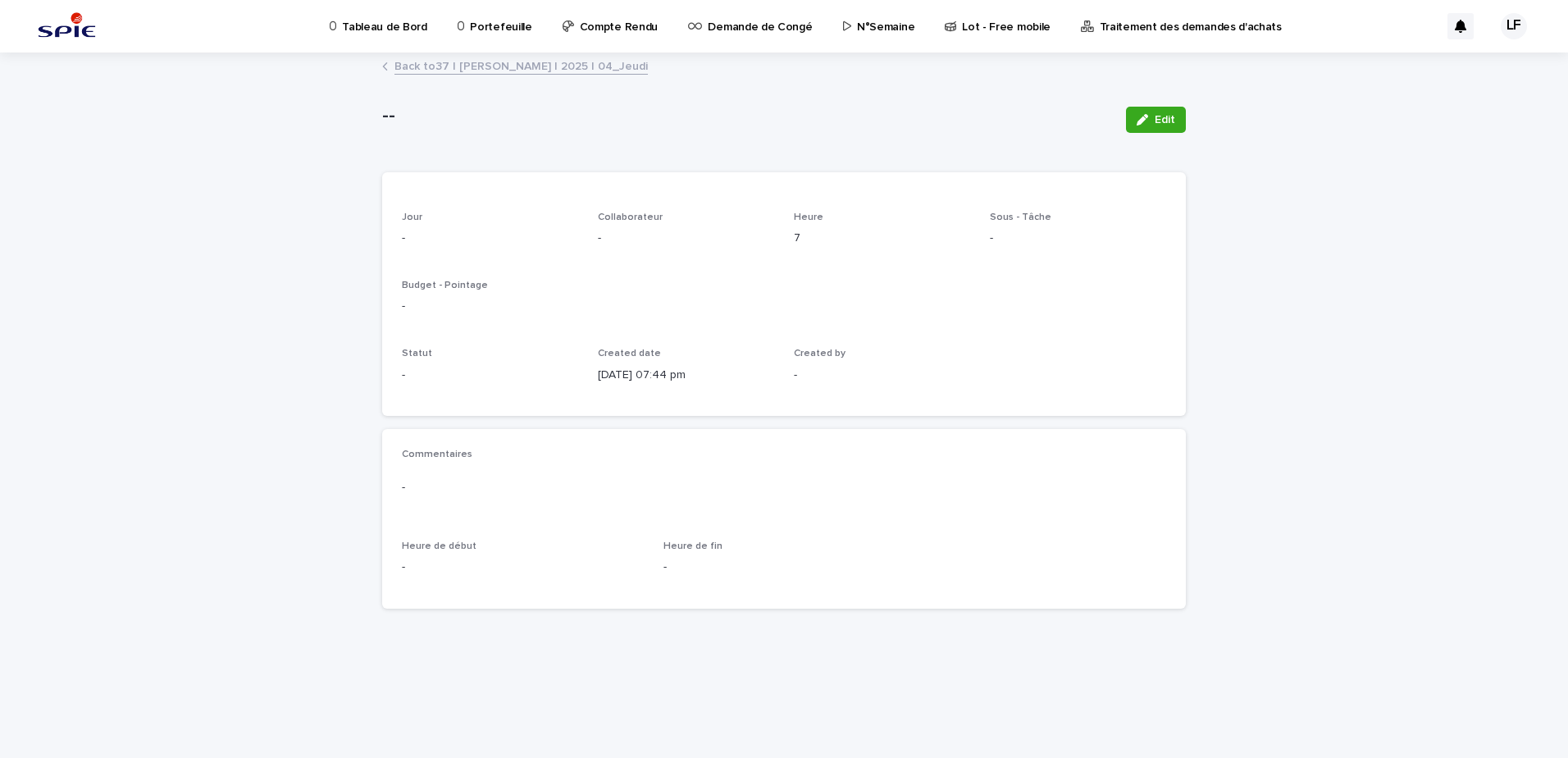
click at [586, 63] on link "Back to 37 | [PERSON_NAME] | 2025 | 04_Jeudi" at bounding box center [521, 65] width 253 height 19
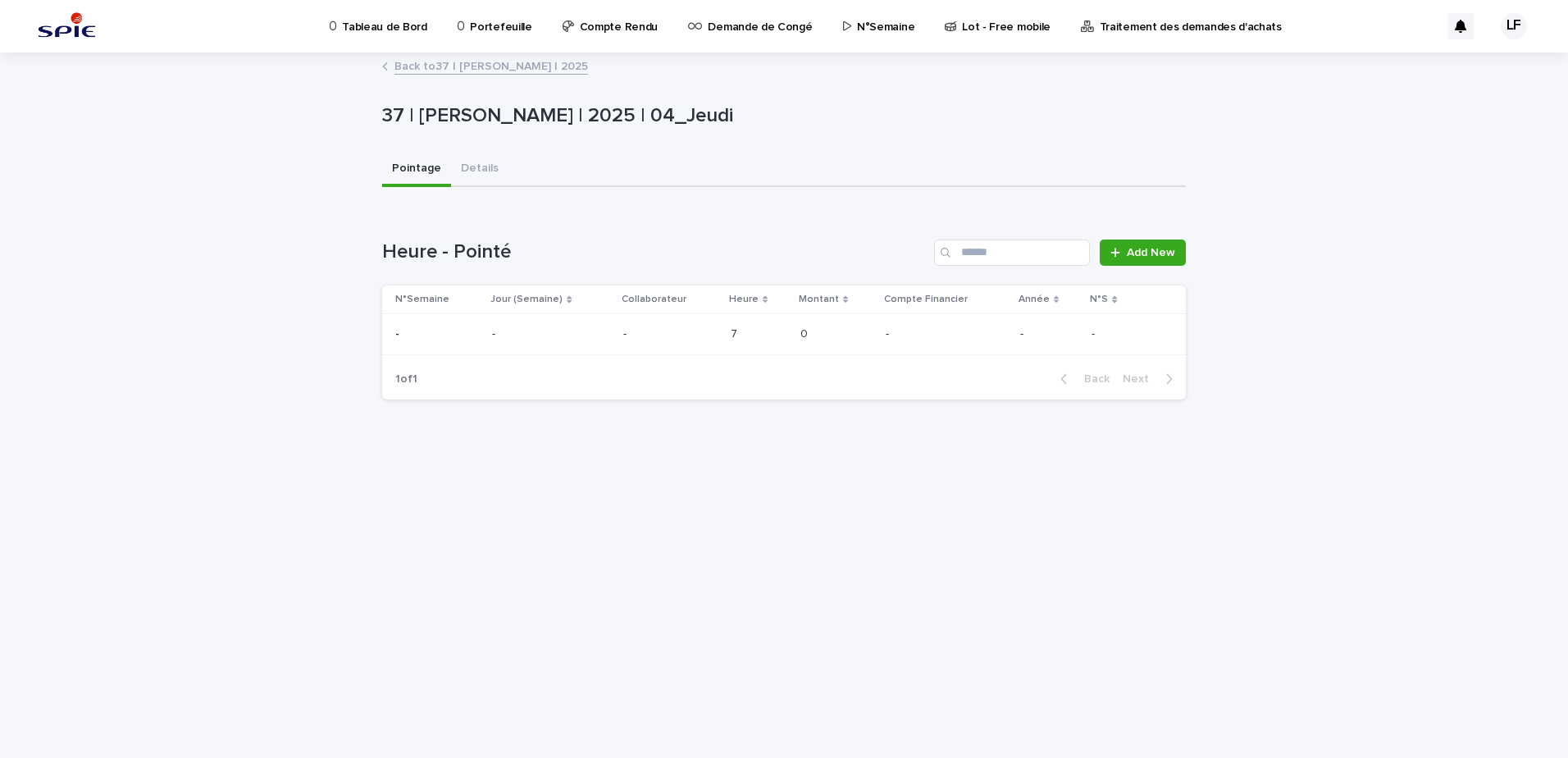
click at [536, 62] on link "Back to 37 | [PERSON_NAME] | 2025" at bounding box center [491, 65] width 194 height 19
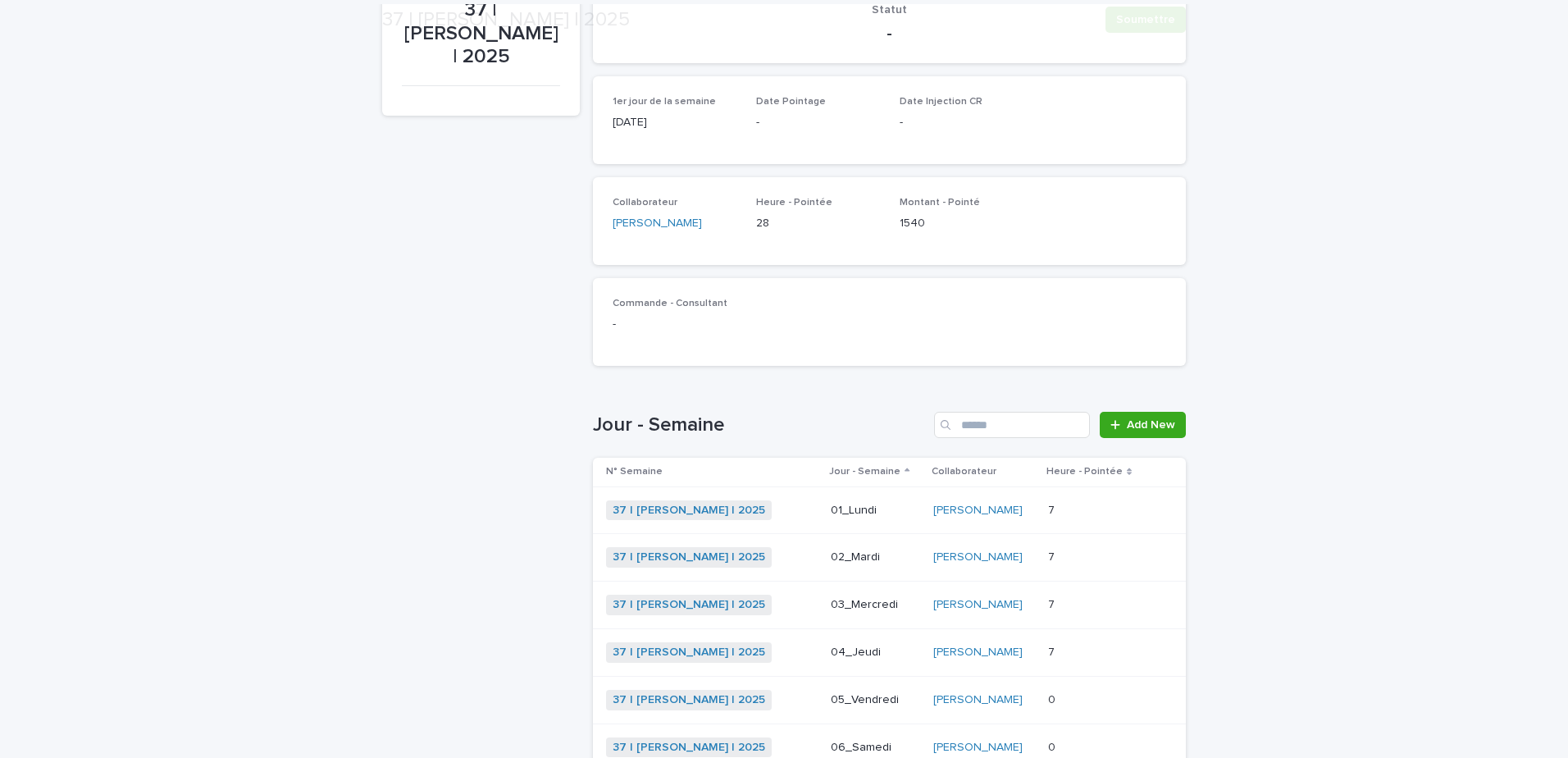
scroll to position [381, 0]
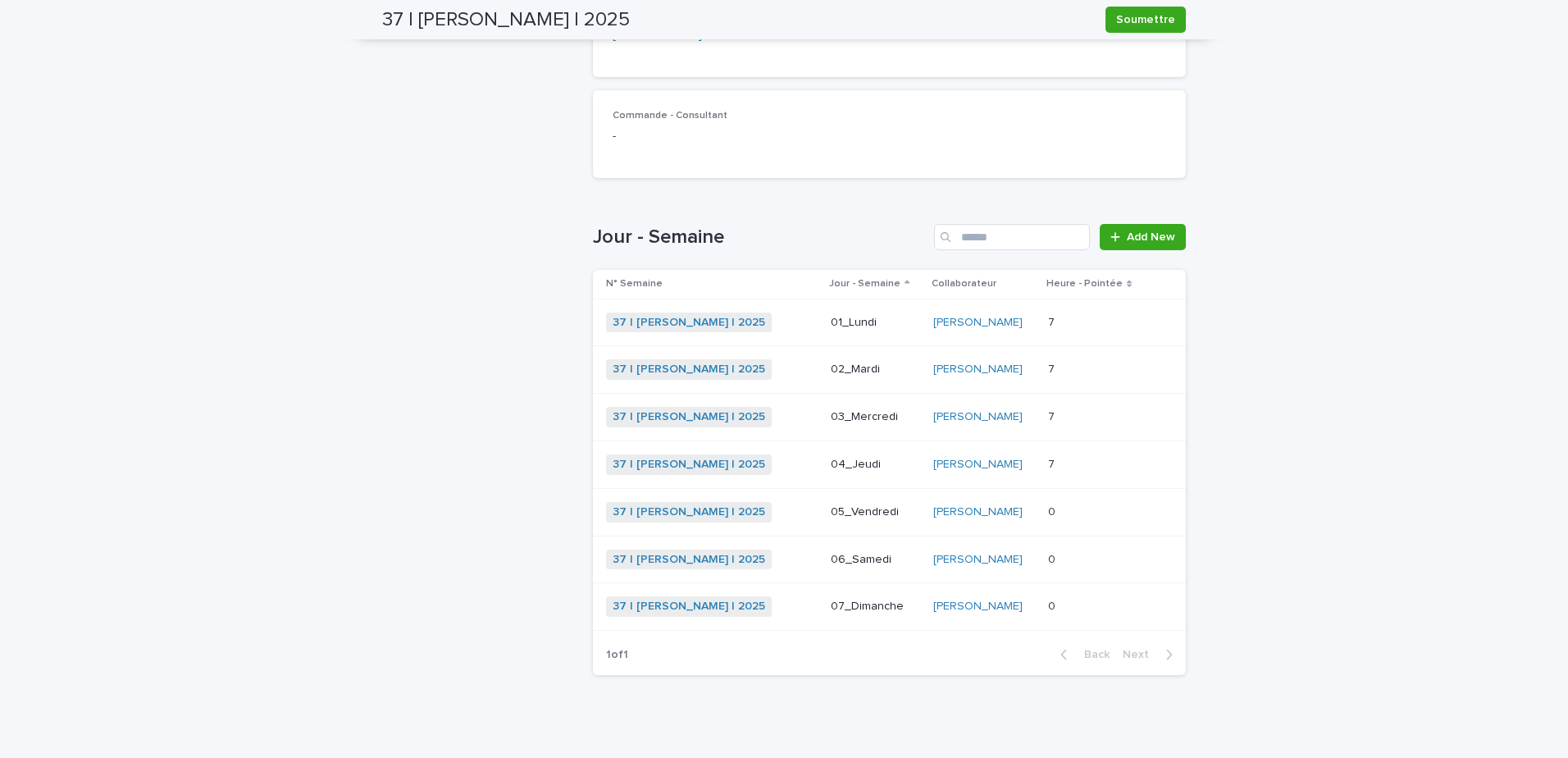
click at [1093, 468] on p at bounding box center [1095, 464] width 95 height 14
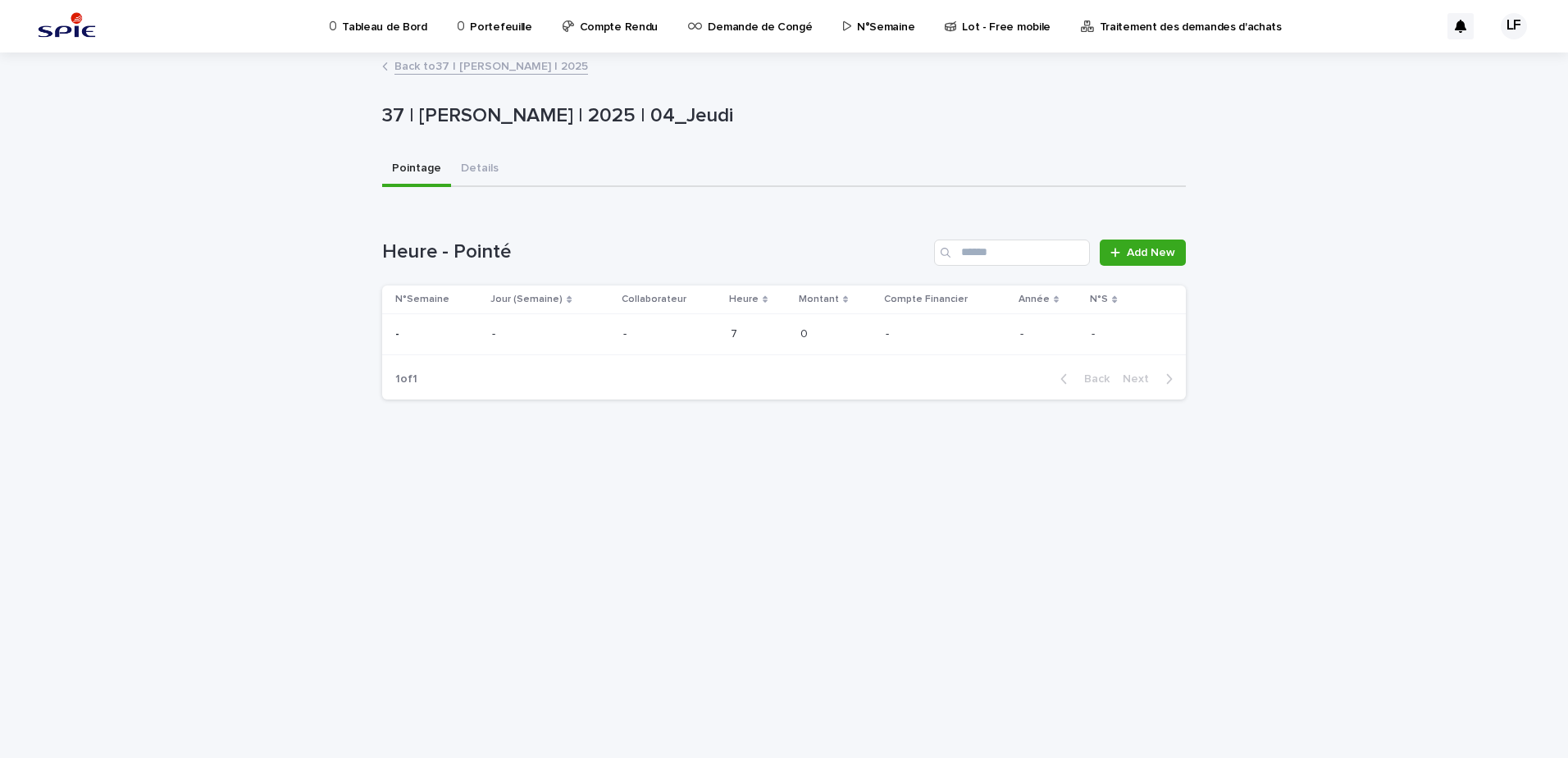
click at [835, 331] on p at bounding box center [836, 334] width 72 height 14
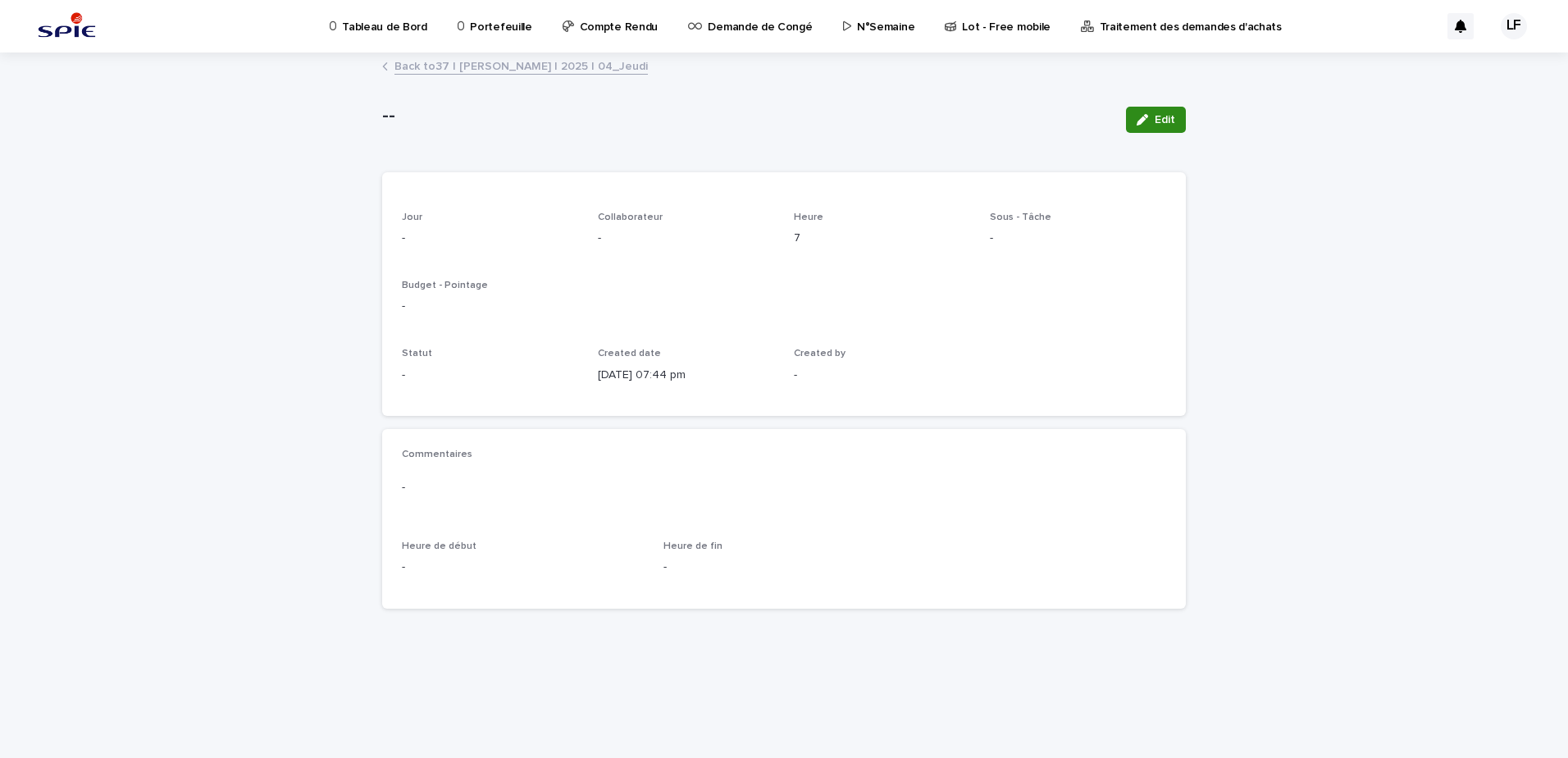
click at [1179, 121] on button "Edit" at bounding box center [1155, 119] width 60 height 27
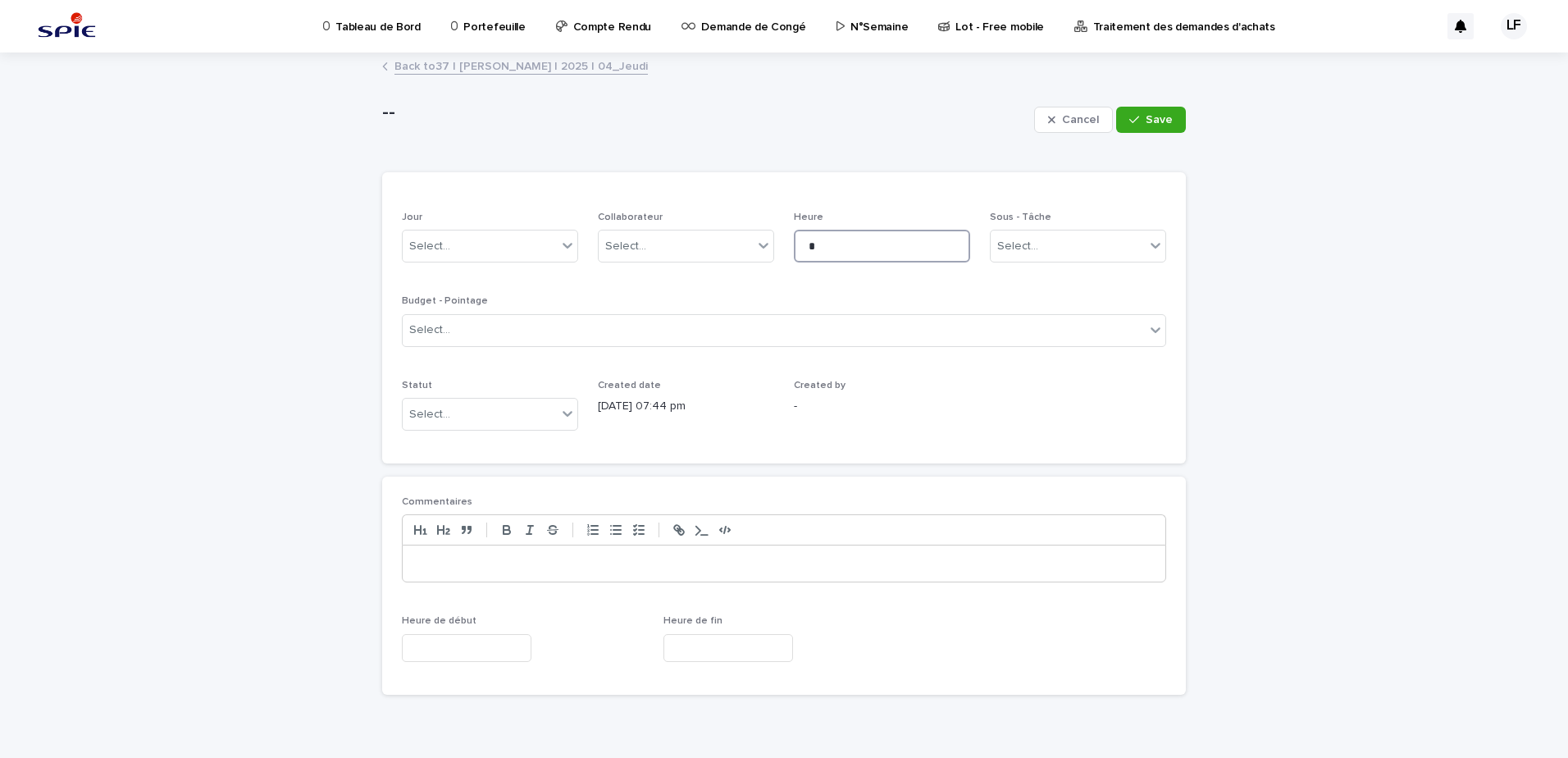
click at [866, 251] on input "*" at bounding box center [882, 246] width 176 height 33
click at [1148, 117] on span "Save" at bounding box center [1159, 119] width 27 height 12
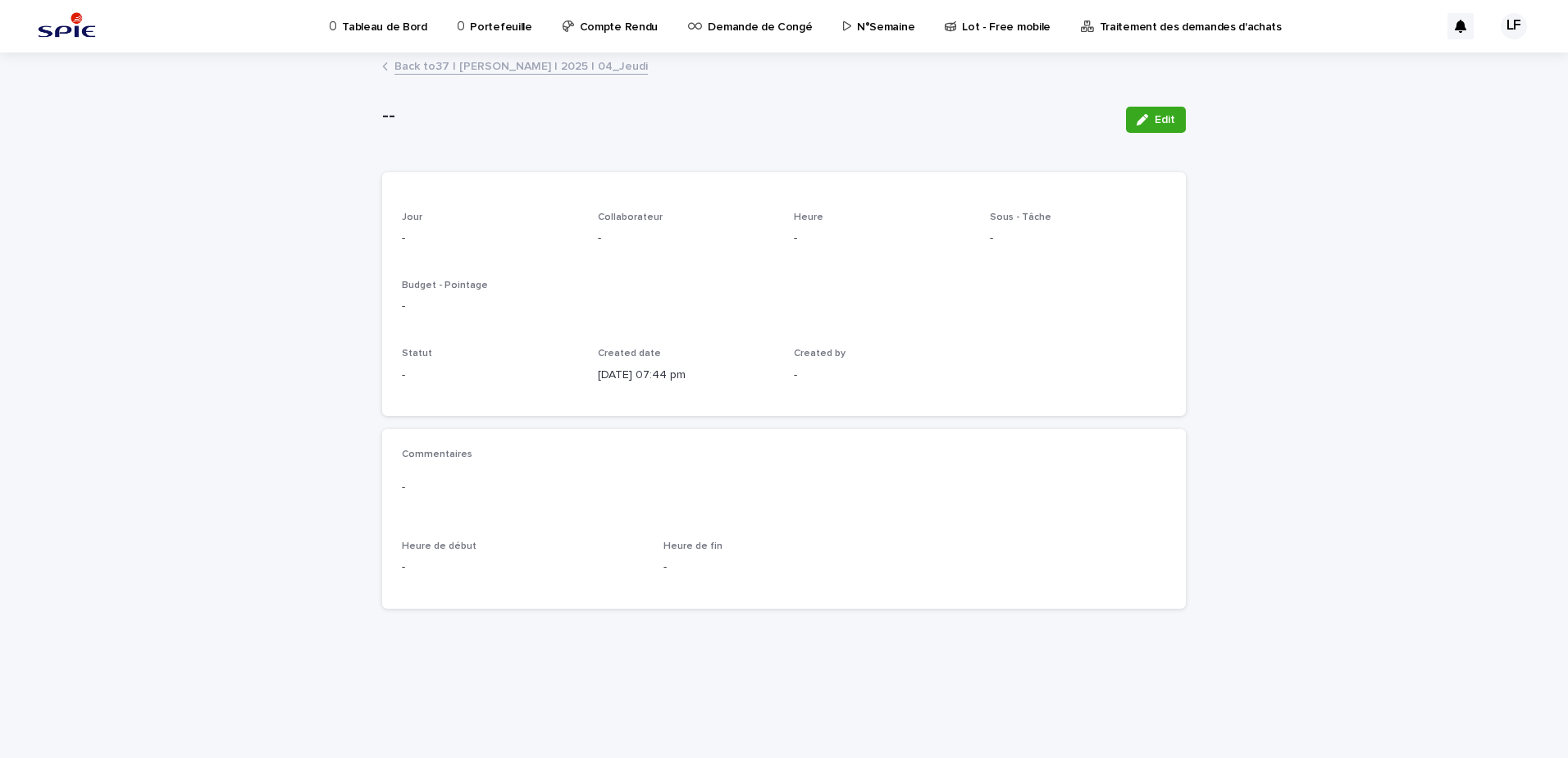
click at [514, 52] on div "Back to 37 | [PERSON_NAME] | 2025 | 04_Jeudi" at bounding box center [784, 53] width 1568 height 2
click at [550, 67] on link "Back to 37 | [PERSON_NAME] | 2025 | 04_Jeudi" at bounding box center [521, 65] width 253 height 19
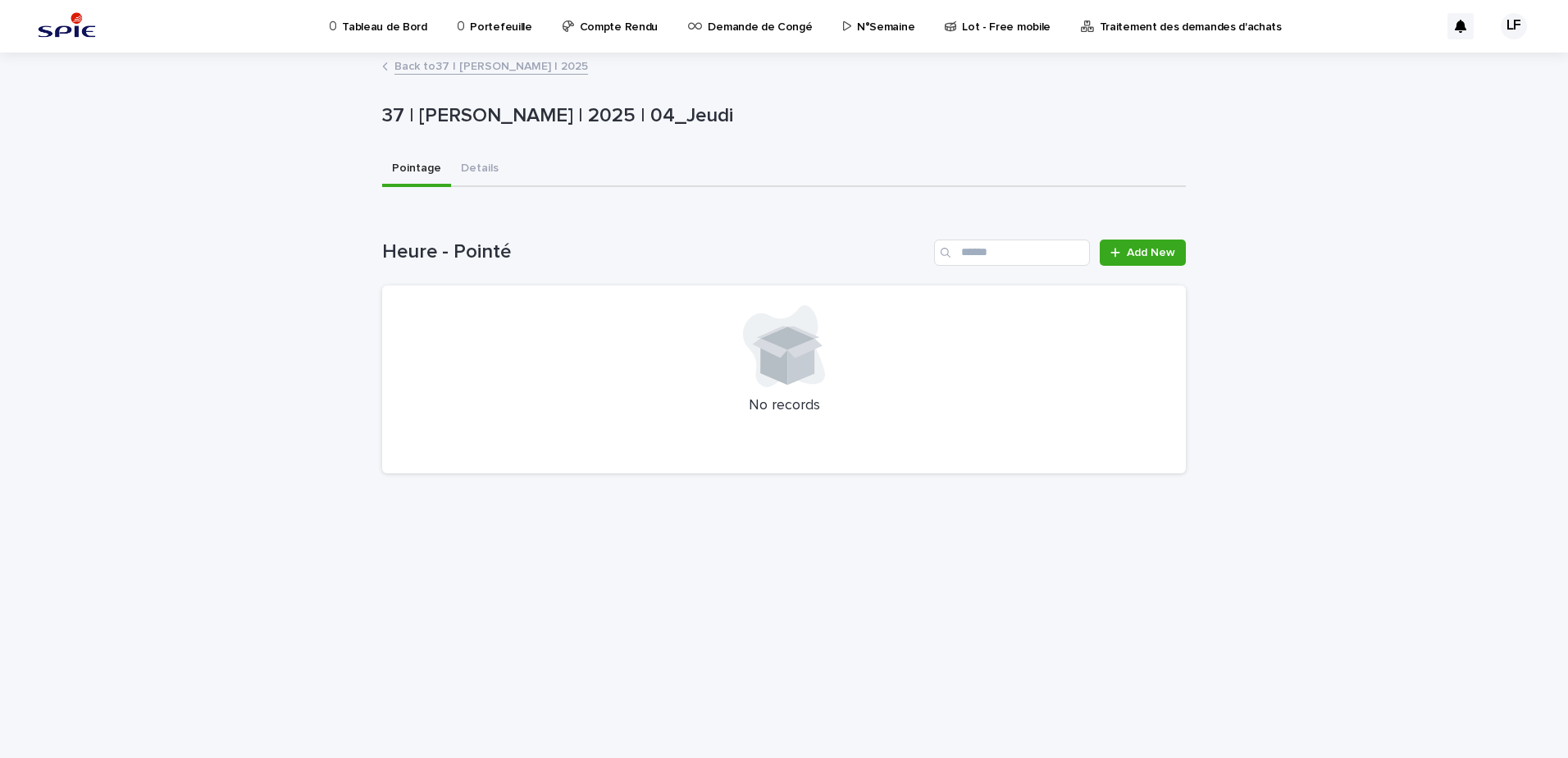
click at [552, 61] on link "Back to 37 | [PERSON_NAME] | 2025" at bounding box center [491, 65] width 194 height 19
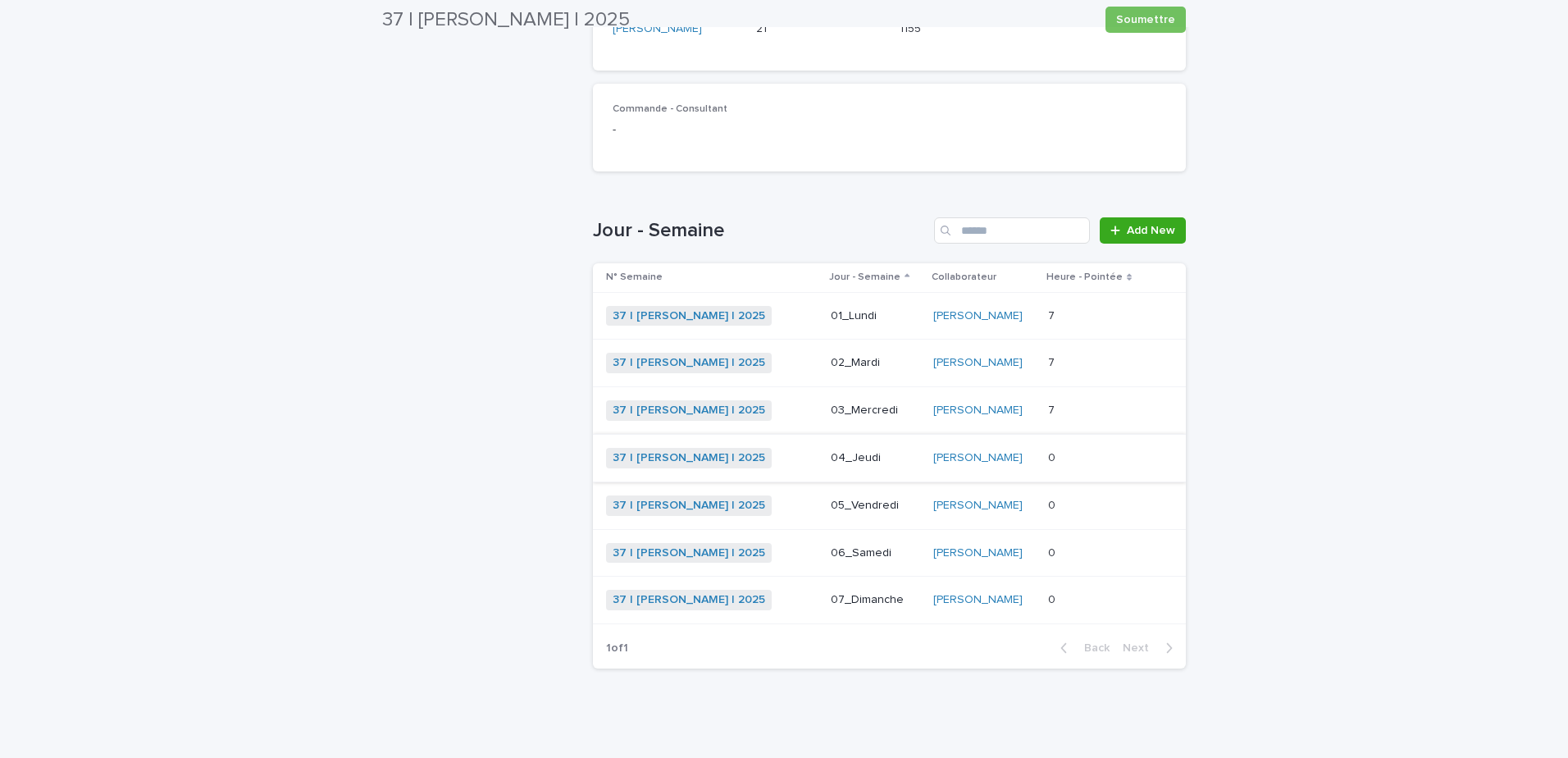
scroll to position [393, 0]
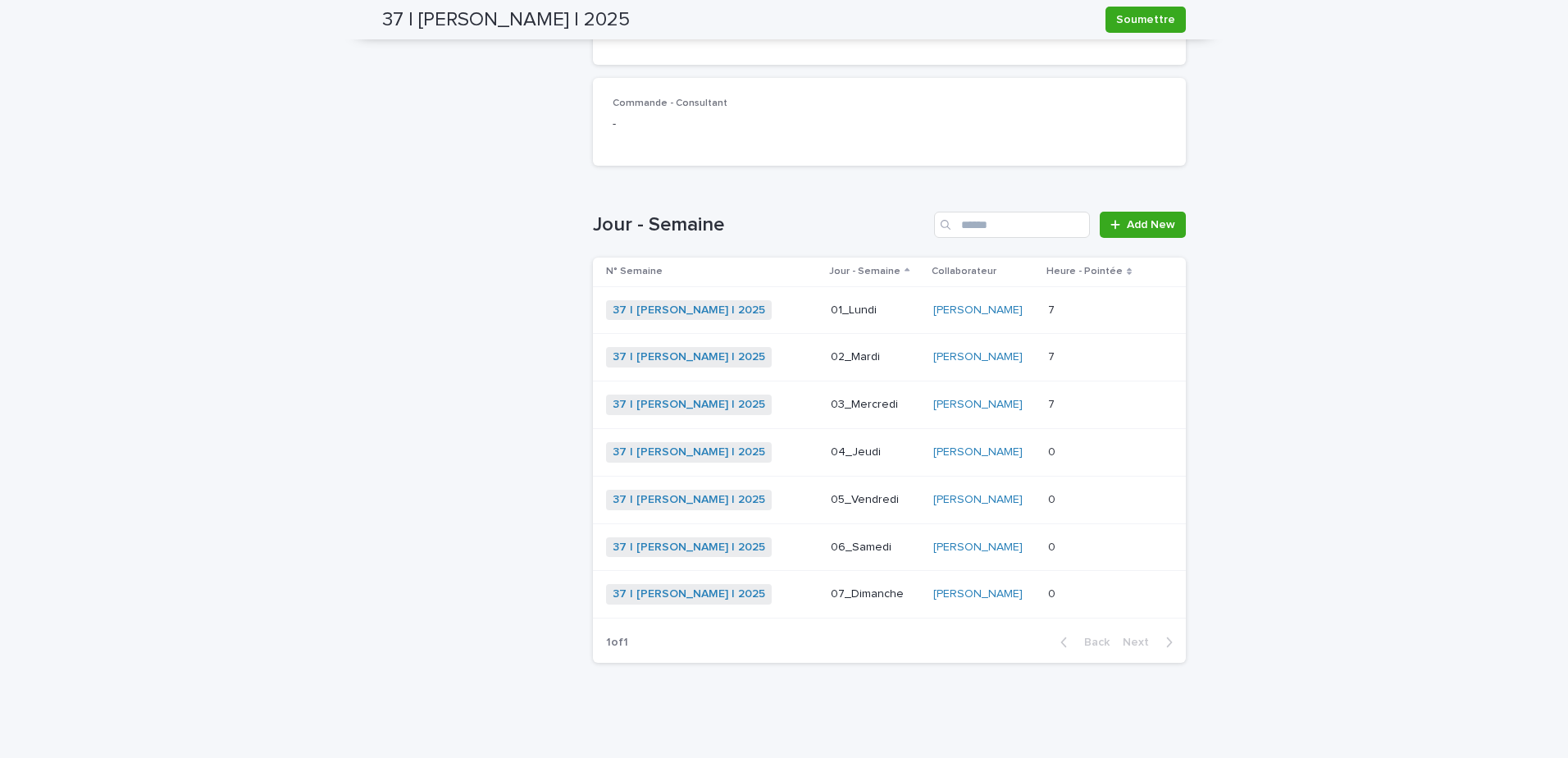
click at [1104, 452] on p at bounding box center [1095, 451] width 95 height 14
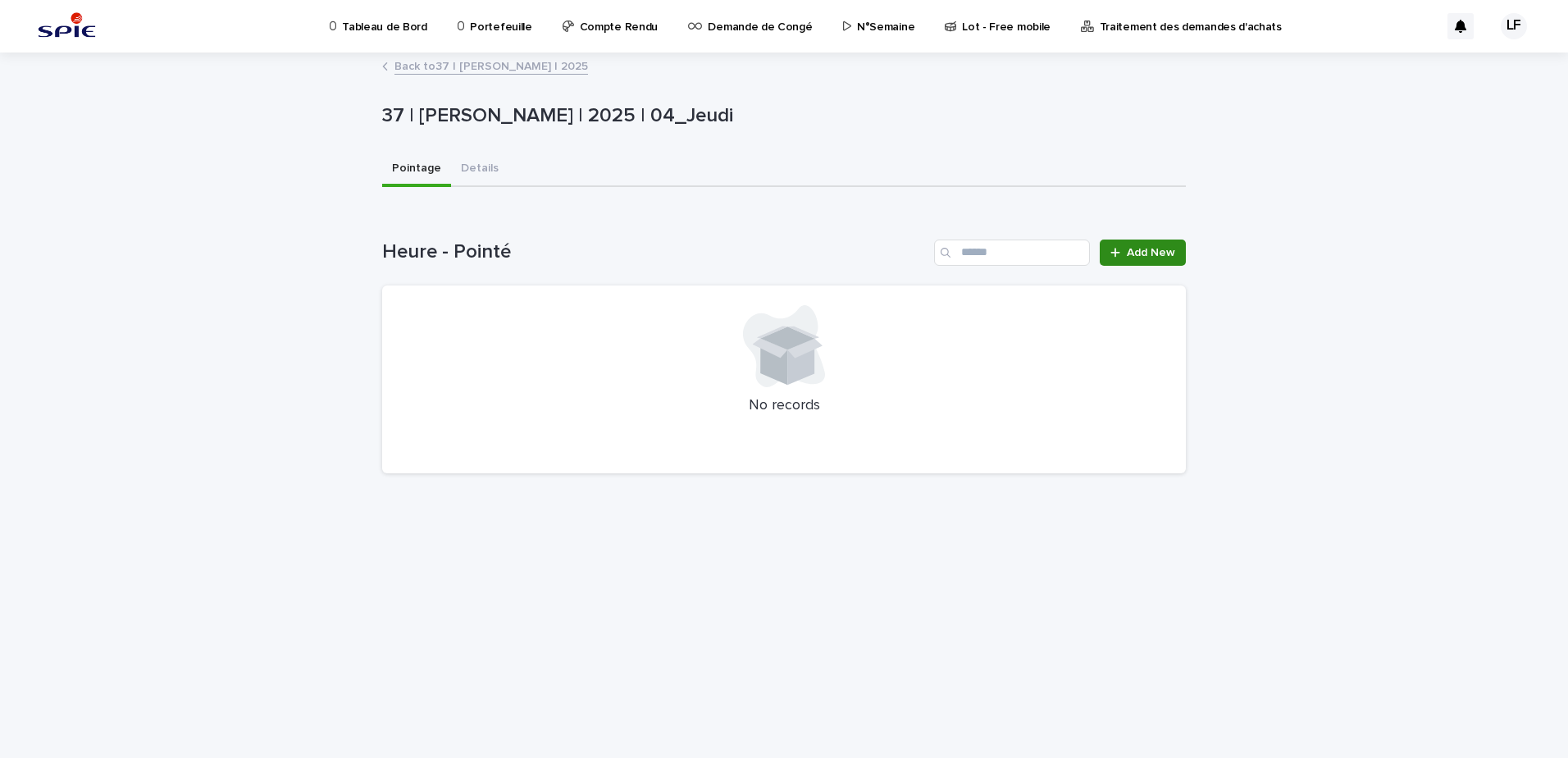
click at [1163, 249] on span "Add New" at bounding box center [1151, 252] width 49 height 12
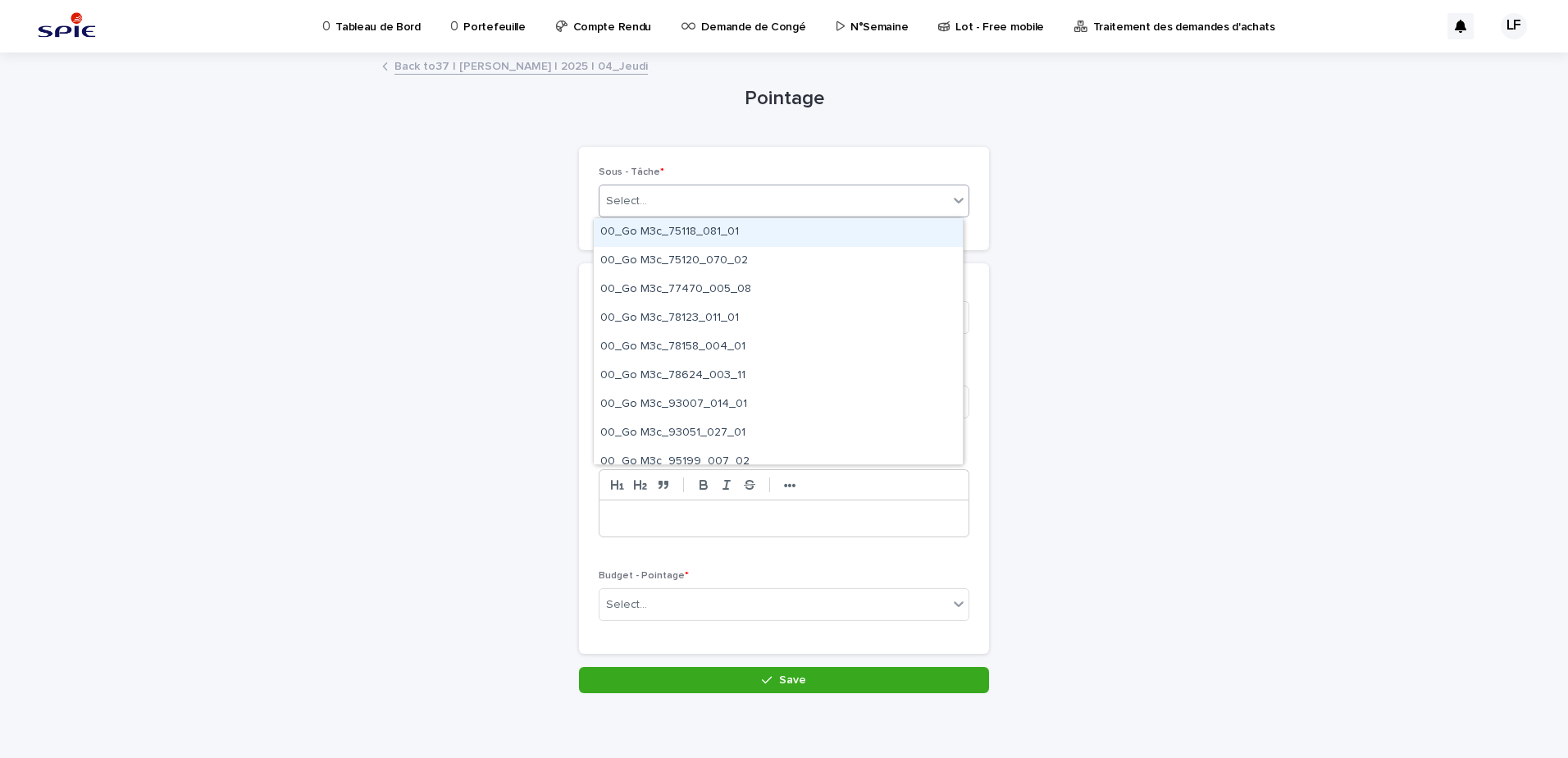
click at [751, 197] on div "Select..." at bounding box center [773, 201] width 349 height 27
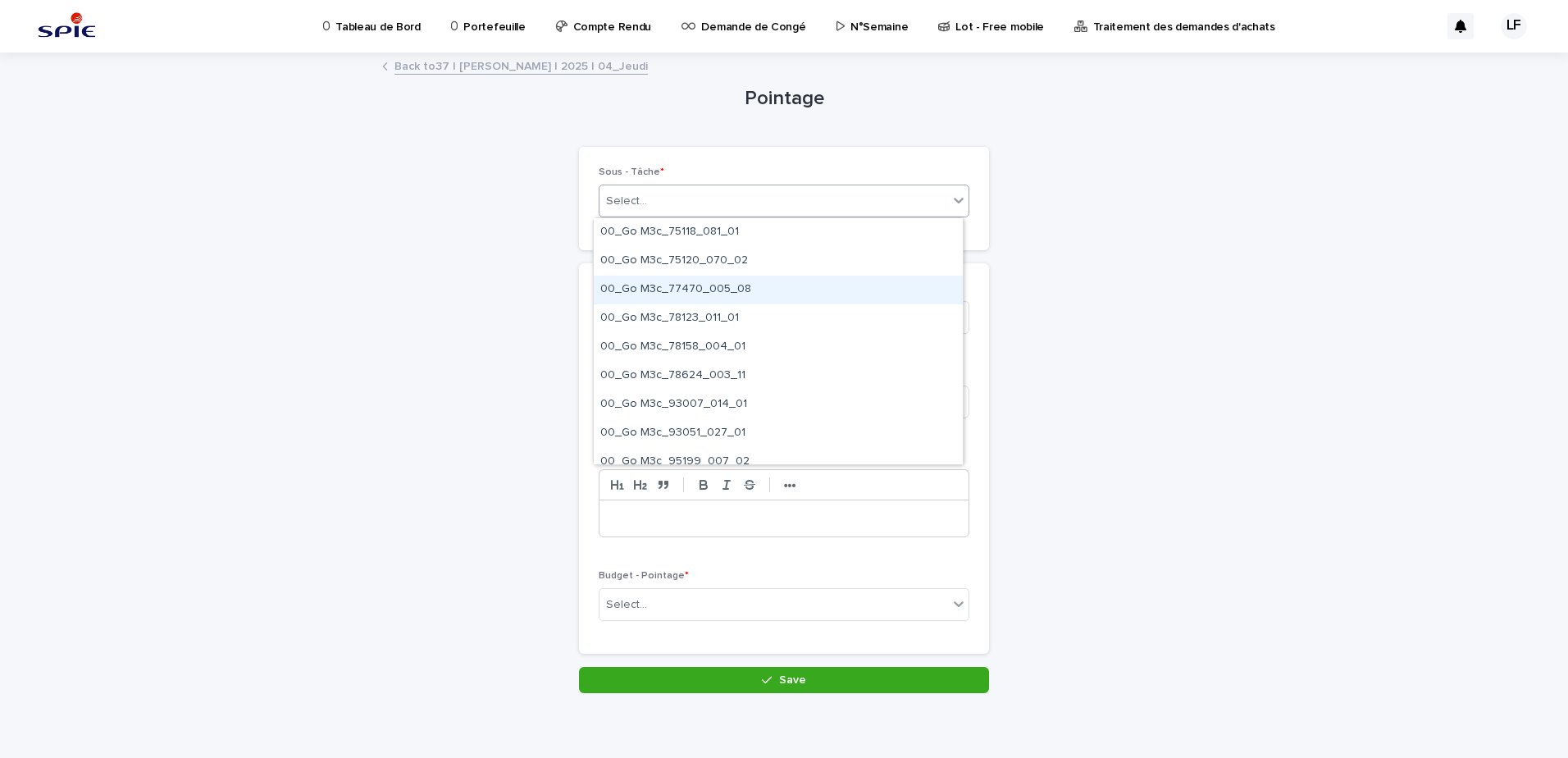
click at [495, 52] on div "Back to 37 | [PERSON_NAME] | 2025 | 04_Jeudi" at bounding box center [784, 53] width 1568 height 2
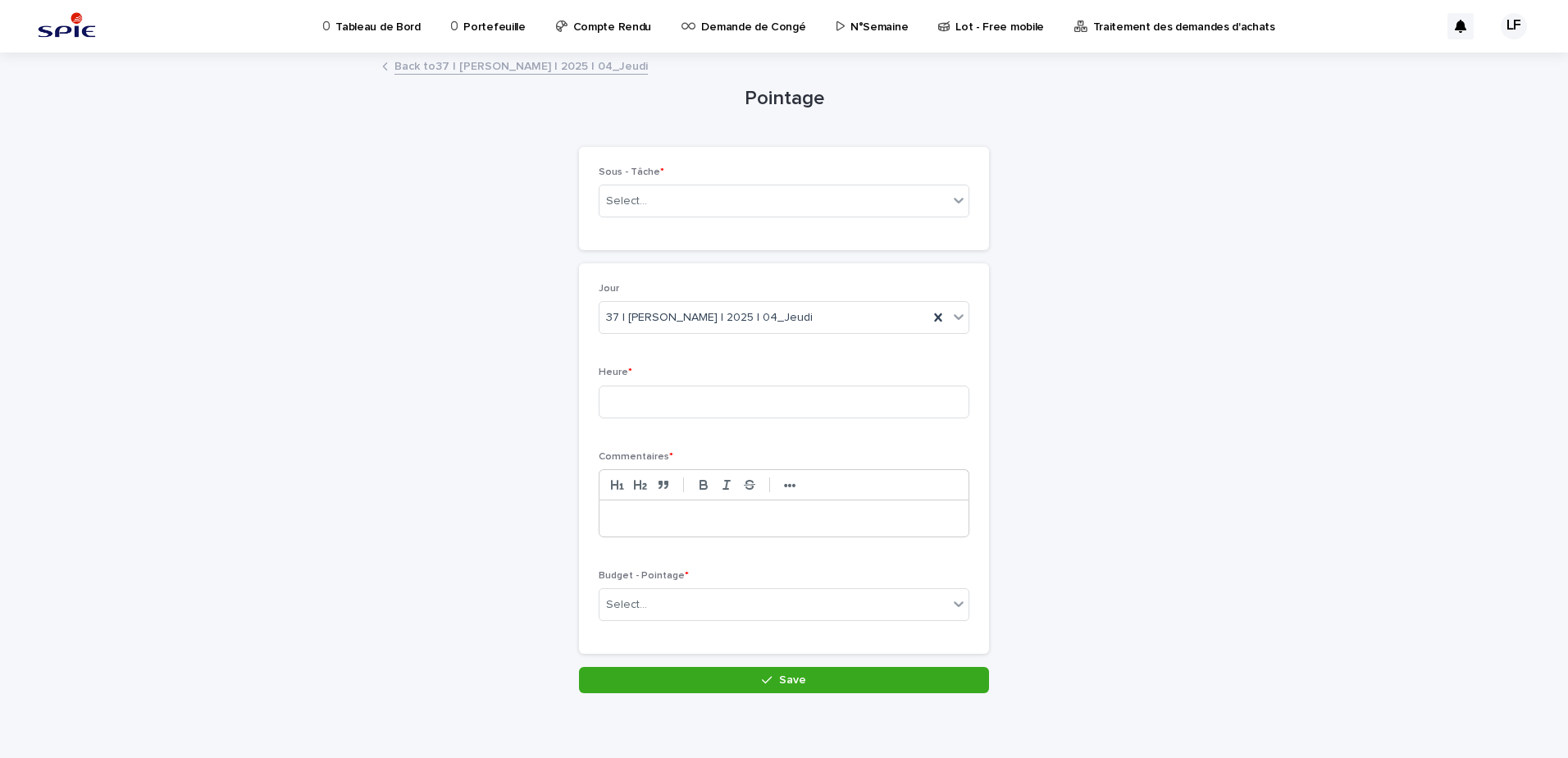
click at [495, 63] on link "Back to 37 | [PERSON_NAME] | 2025 | 04_Jeudi" at bounding box center [521, 65] width 253 height 19
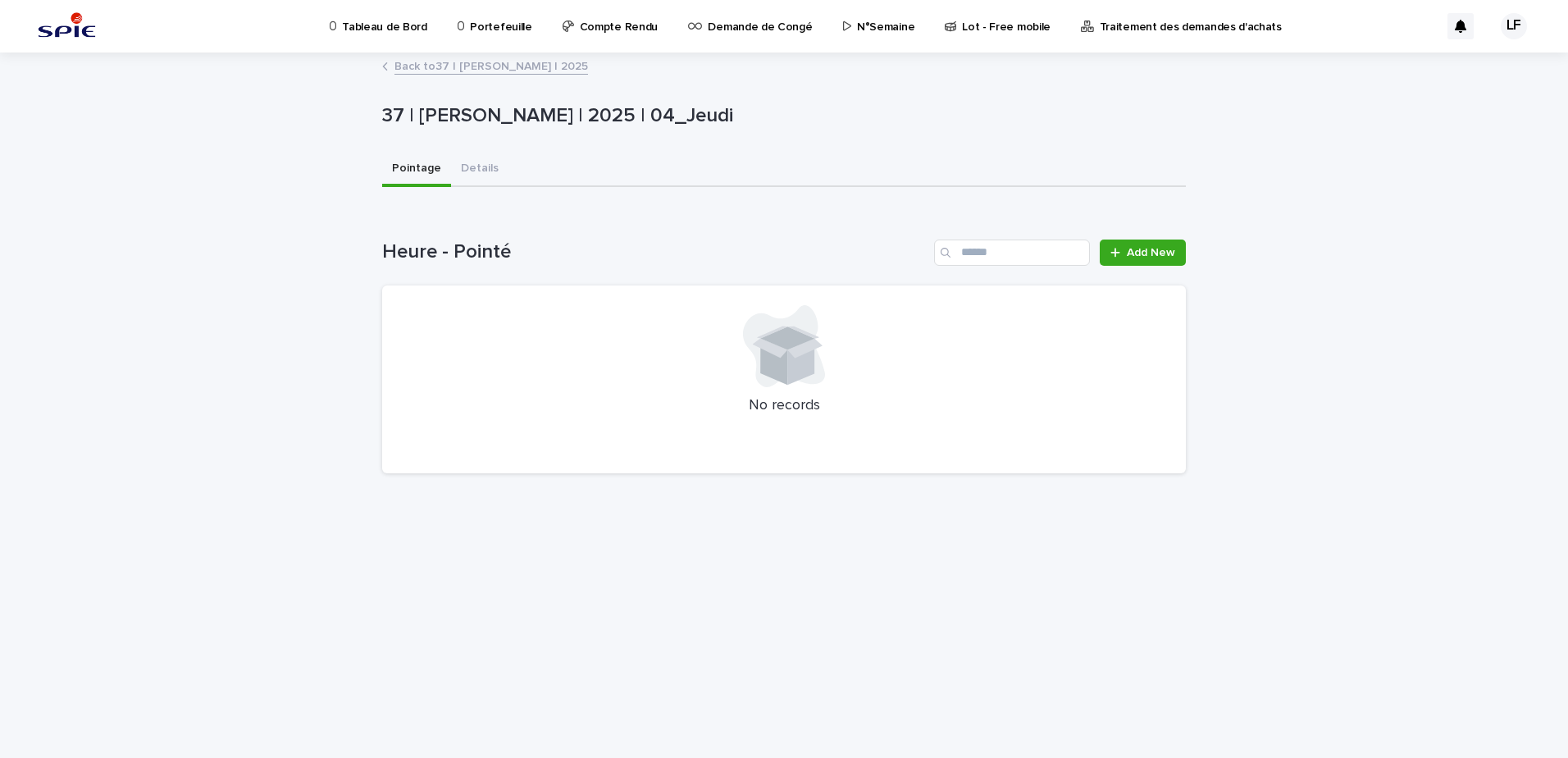
click at [489, 66] on link "Back to 37 | [PERSON_NAME] | 2025" at bounding box center [491, 65] width 194 height 19
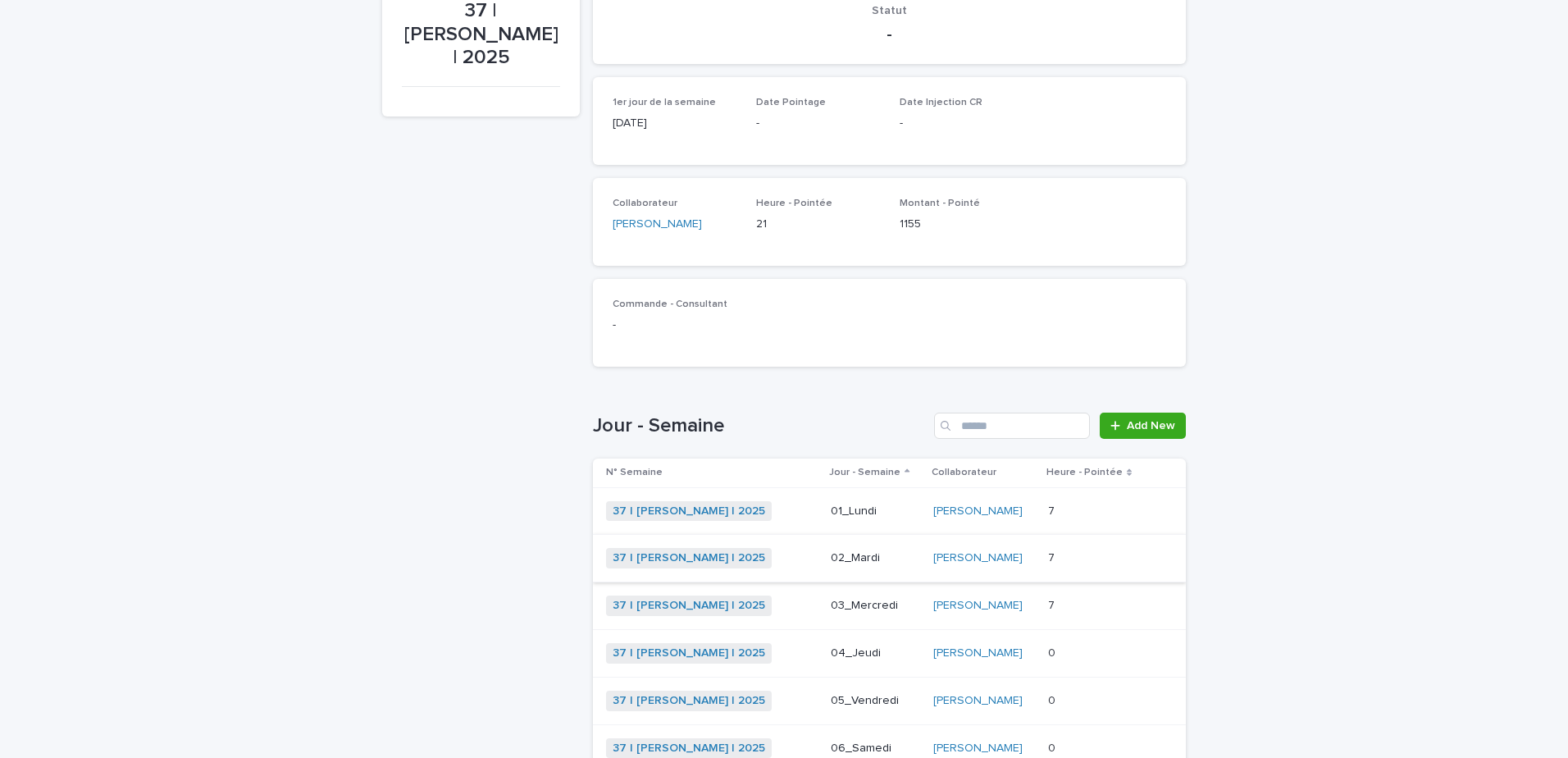
scroll to position [381, 0]
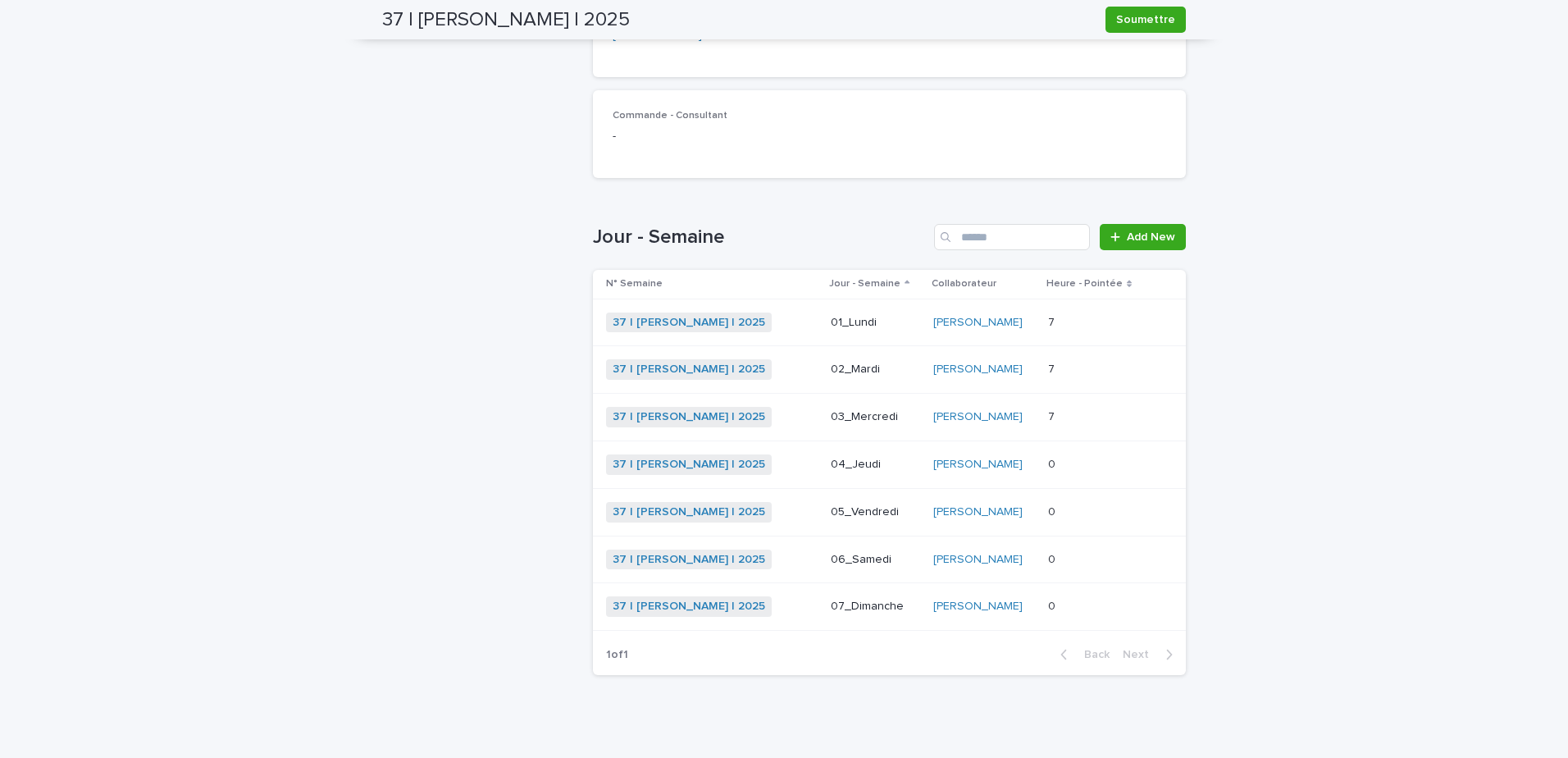
click at [1102, 309] on div "7 7" at bounding box center [1095, 322] width 95 height 27
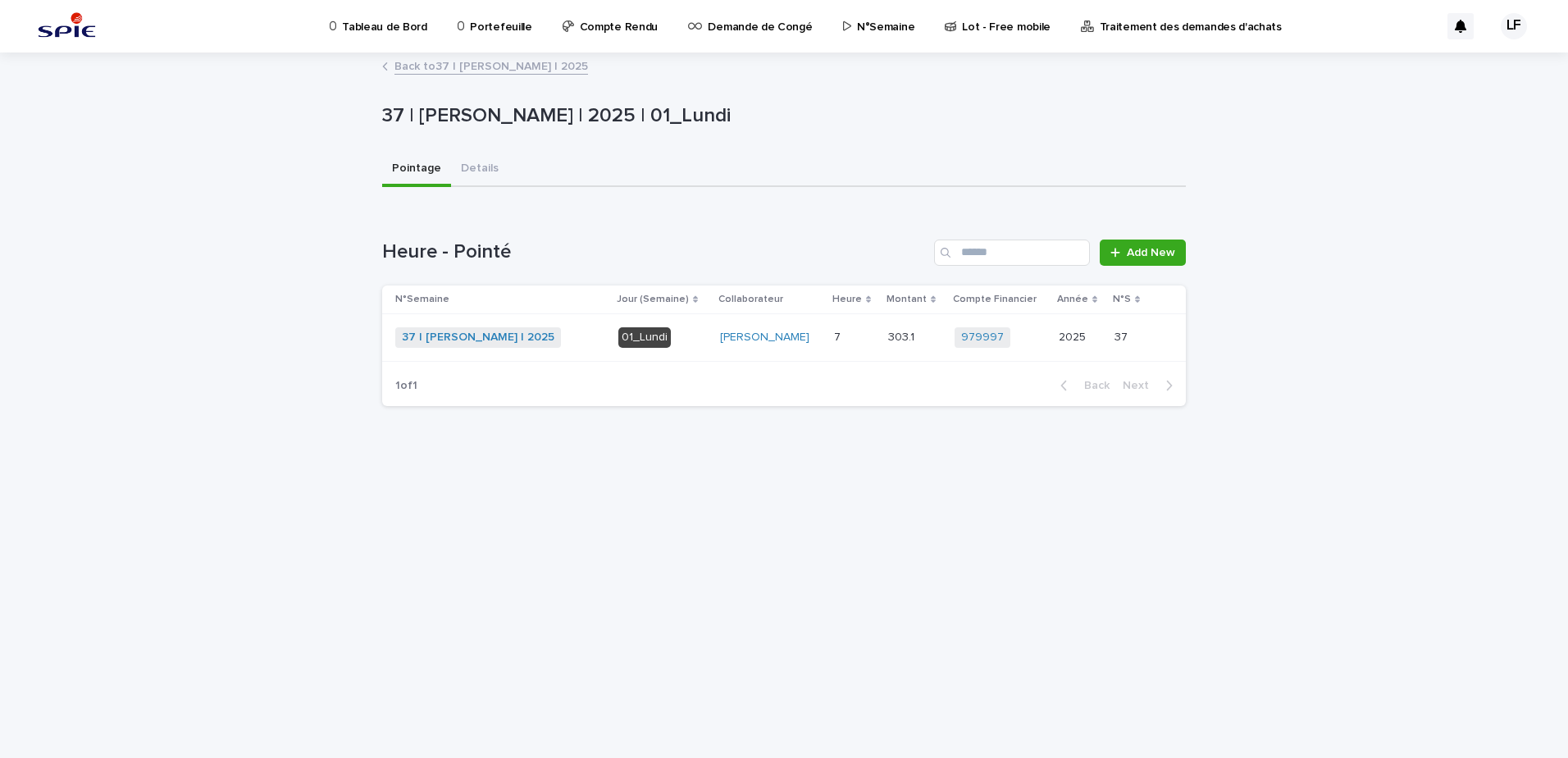
click at [828, 354] on td "7 7" at bounding box center [854, 338] width 54 height 48
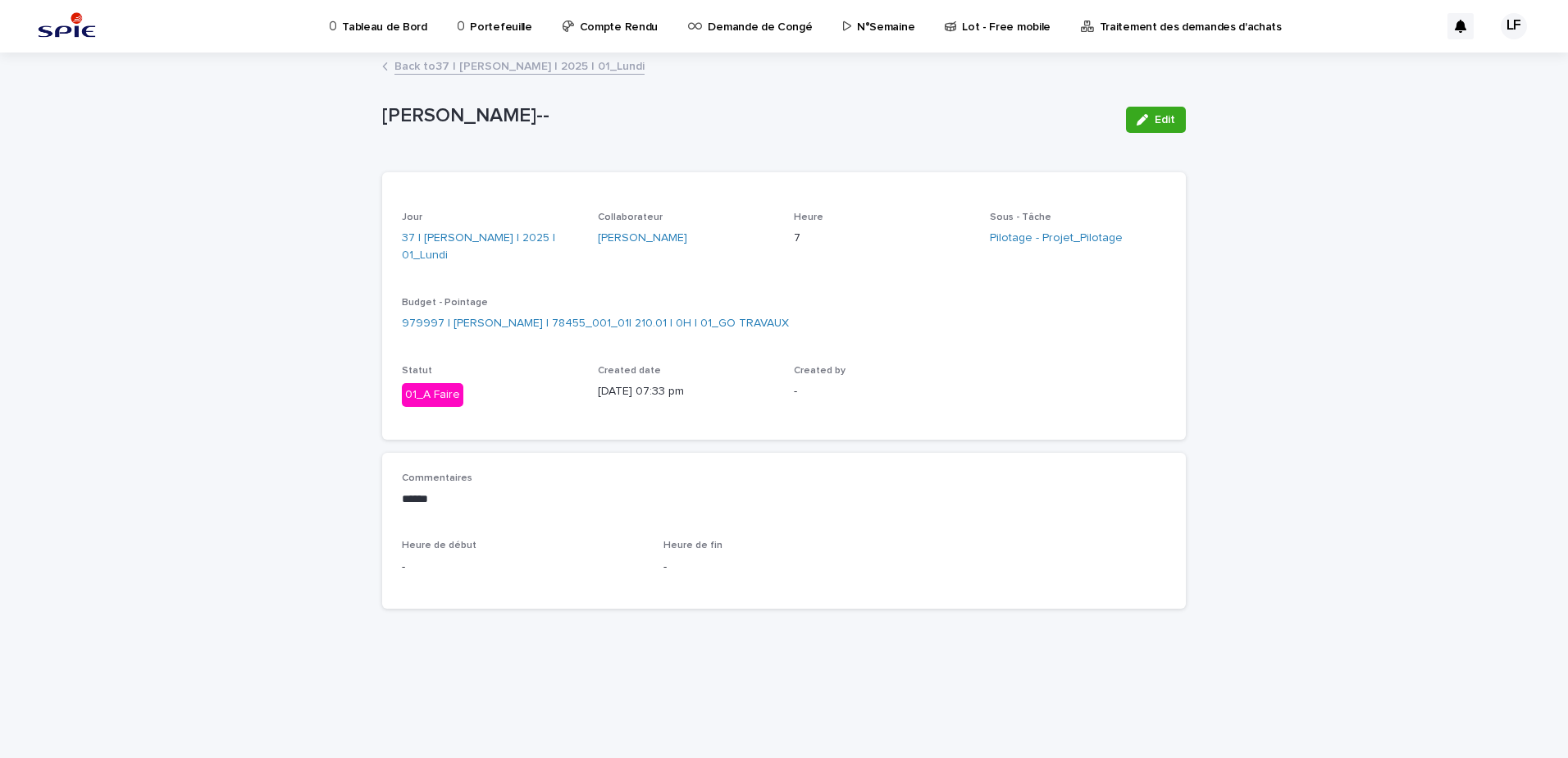
click at [482, 69] on link "Back to 37 | [PERSON_NAME] | 2025 | 01_Lundi" at bounding box center [519, 65] width 250 height 19
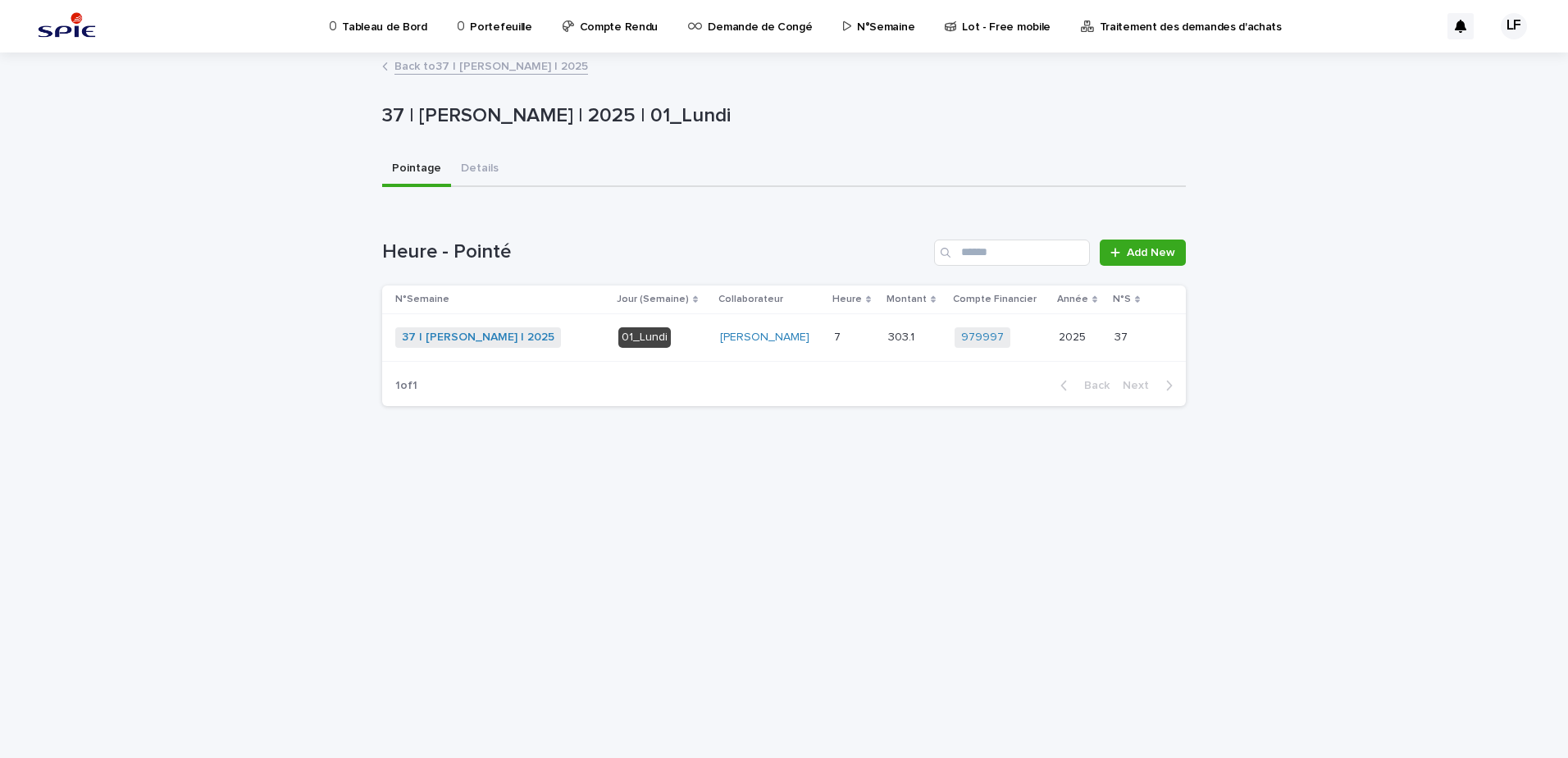
click at [491, 65] on link "Back to 37 | [PERSON_NAME] | 2025" at bounding box center [491, 65] width 194 height 19
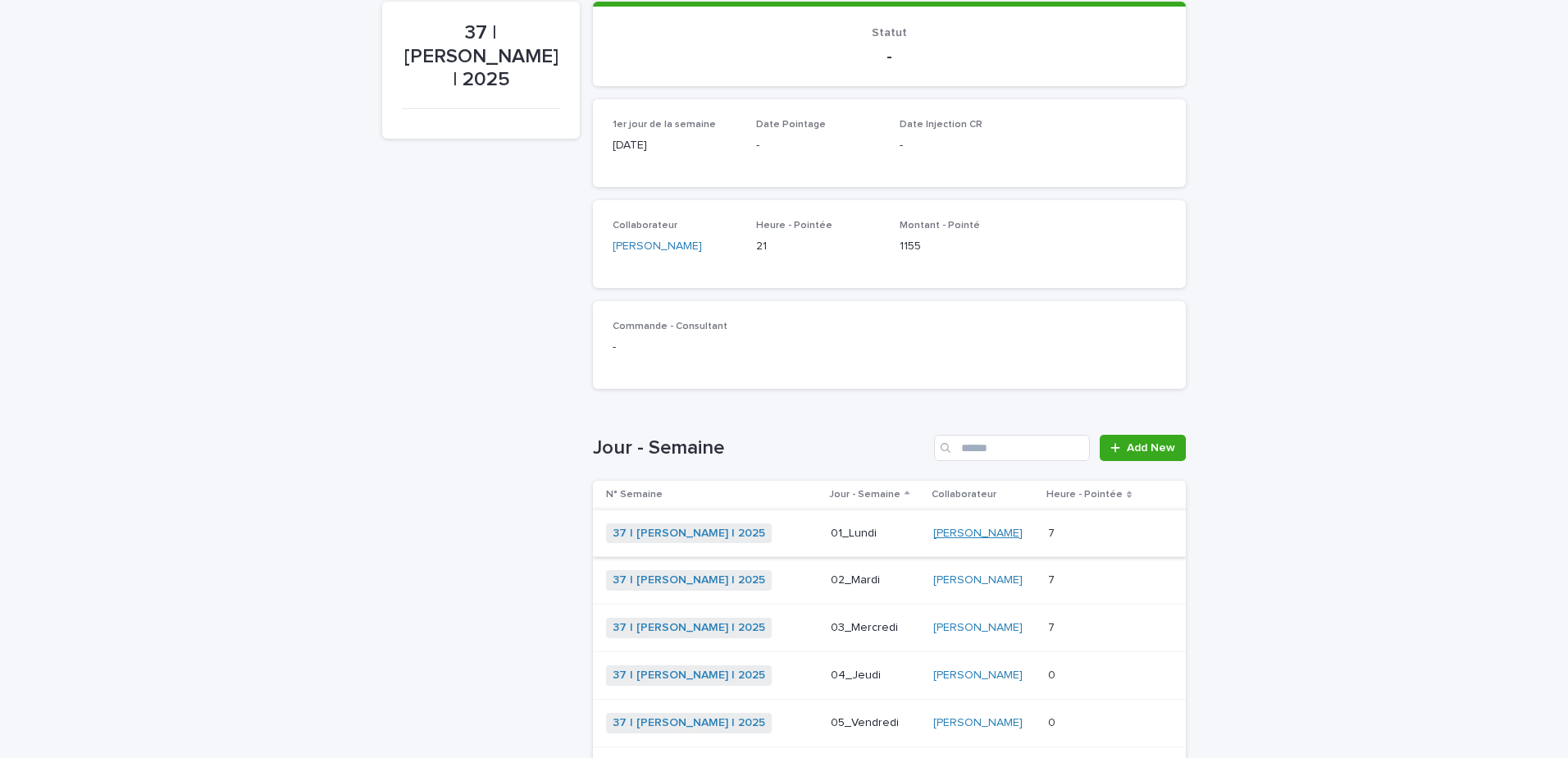
scroll to position [298, 0]
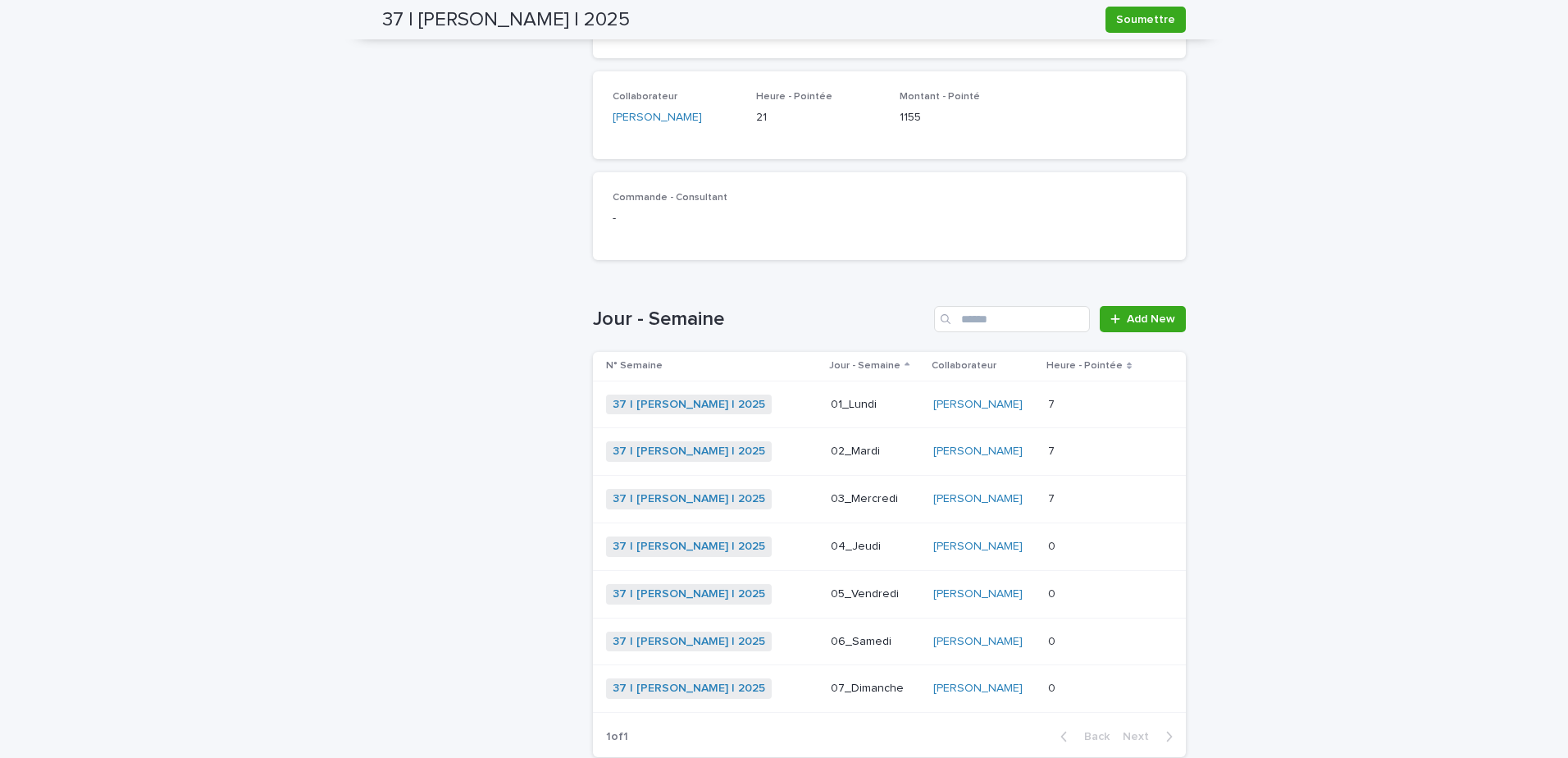
click at [1110, 436] on td "7 7" at bounding box center [1095, 452] width 107 height 48
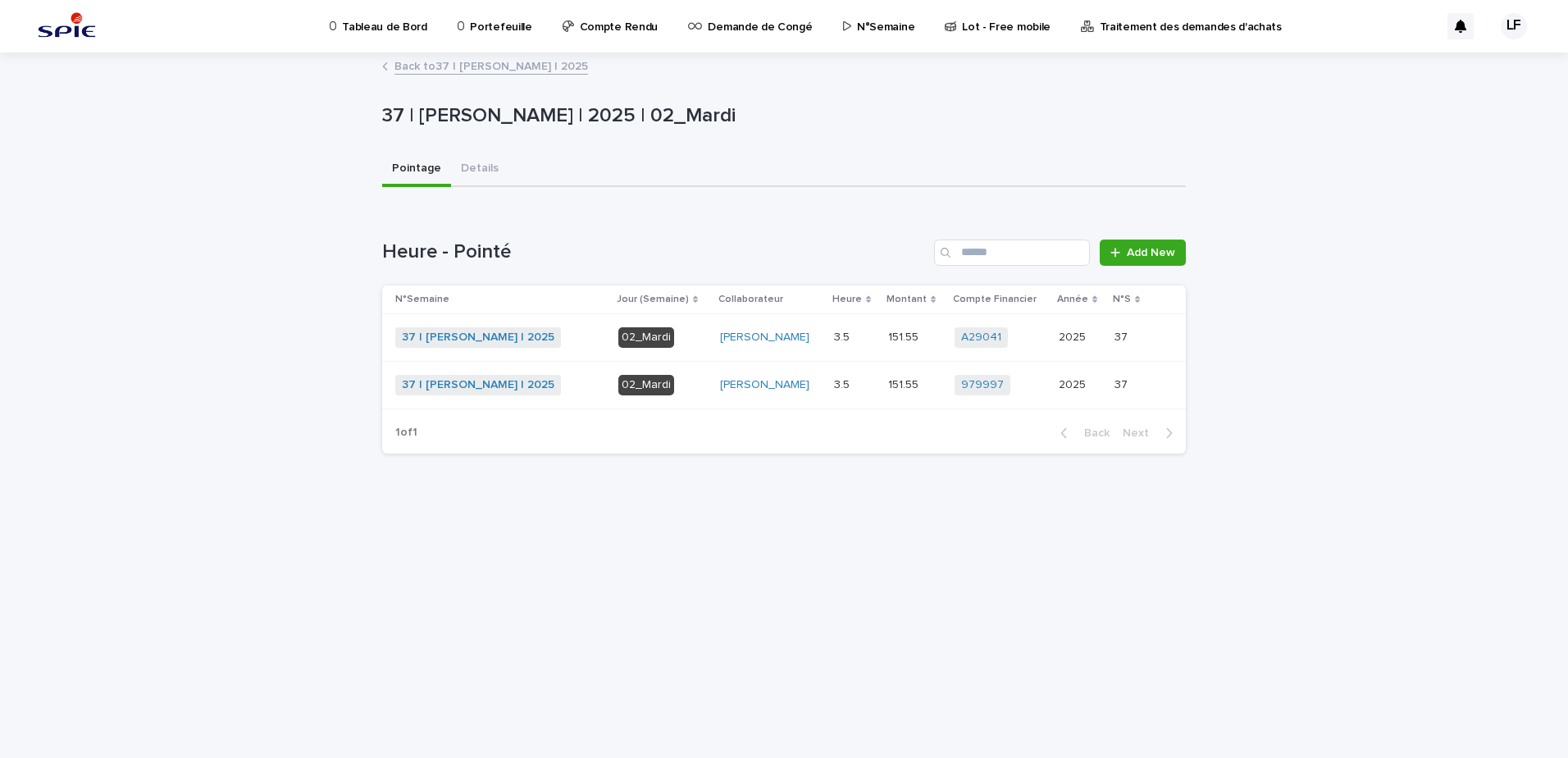
click at [576, 331] on div "37 | [PERSON_NAME] | 2025 + 0" at bounding box center [500, 338] width 210 height 20
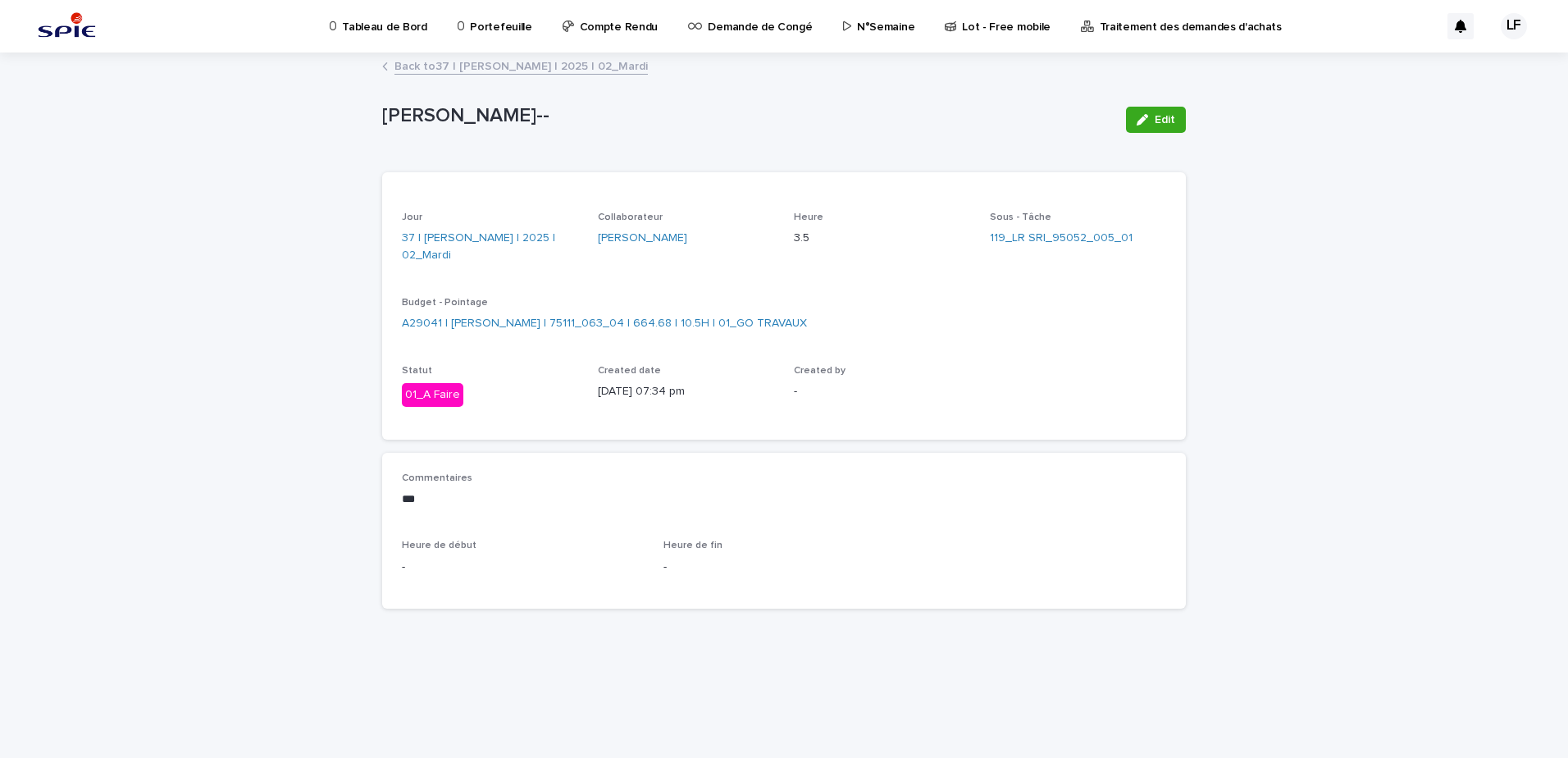
click at [499, 55] on div "[PERSON_NAME]-- Edit [PERSON_NAME]-- Edit Sorry, there was an error saving your…" at bounding box center [784, 338] width 804 height 568
click at [501, 71] on link "Back to 37 | [PERSON_NAME] | 2025 | 02_Mardi" at bounding box center [521, 65] width 253 height 19
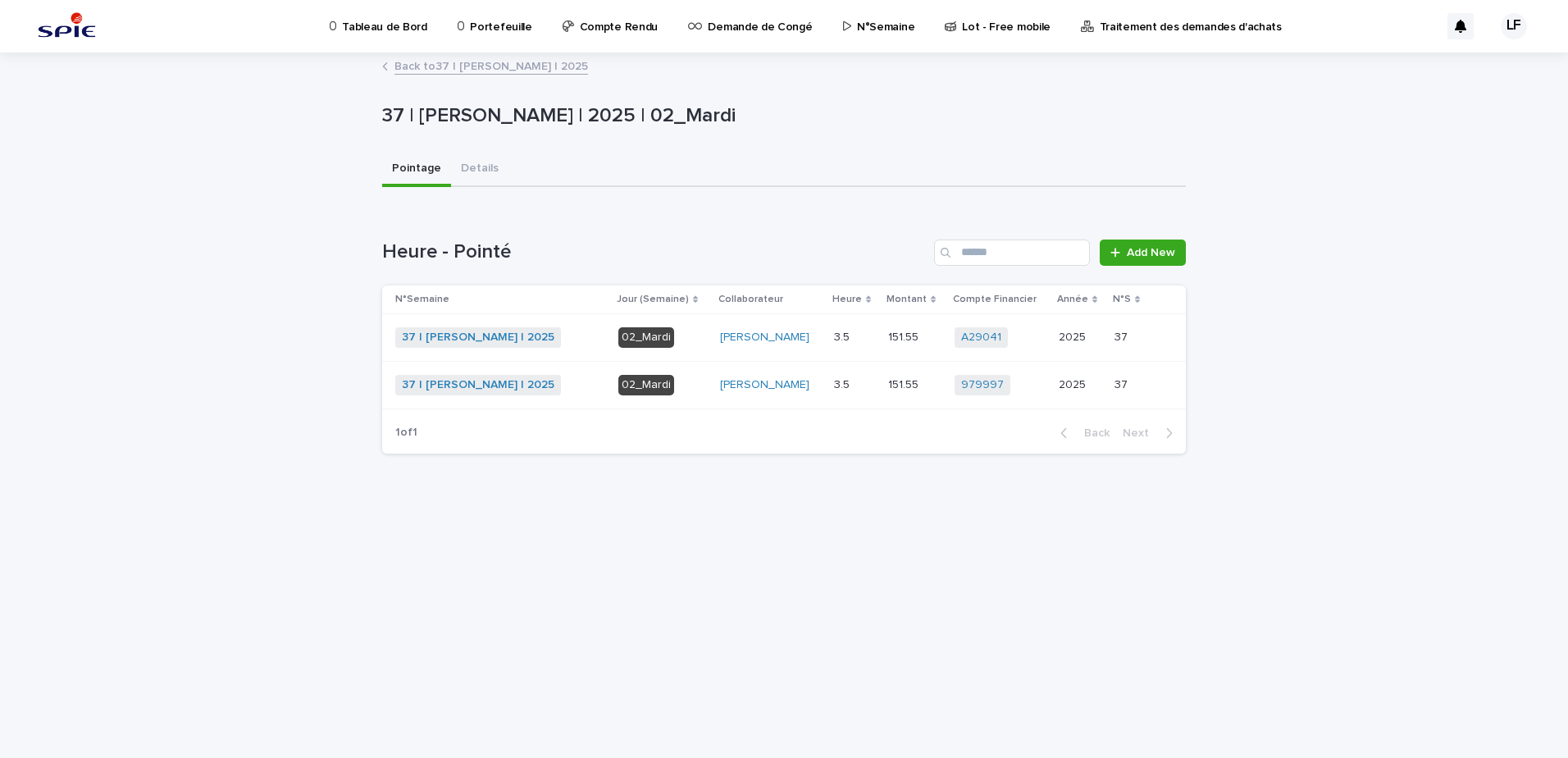
click at [584, 369] on div "37 | [PERSON_NAME] | 2025 + 0" at bounding box center [500, 385] width 210 height 34
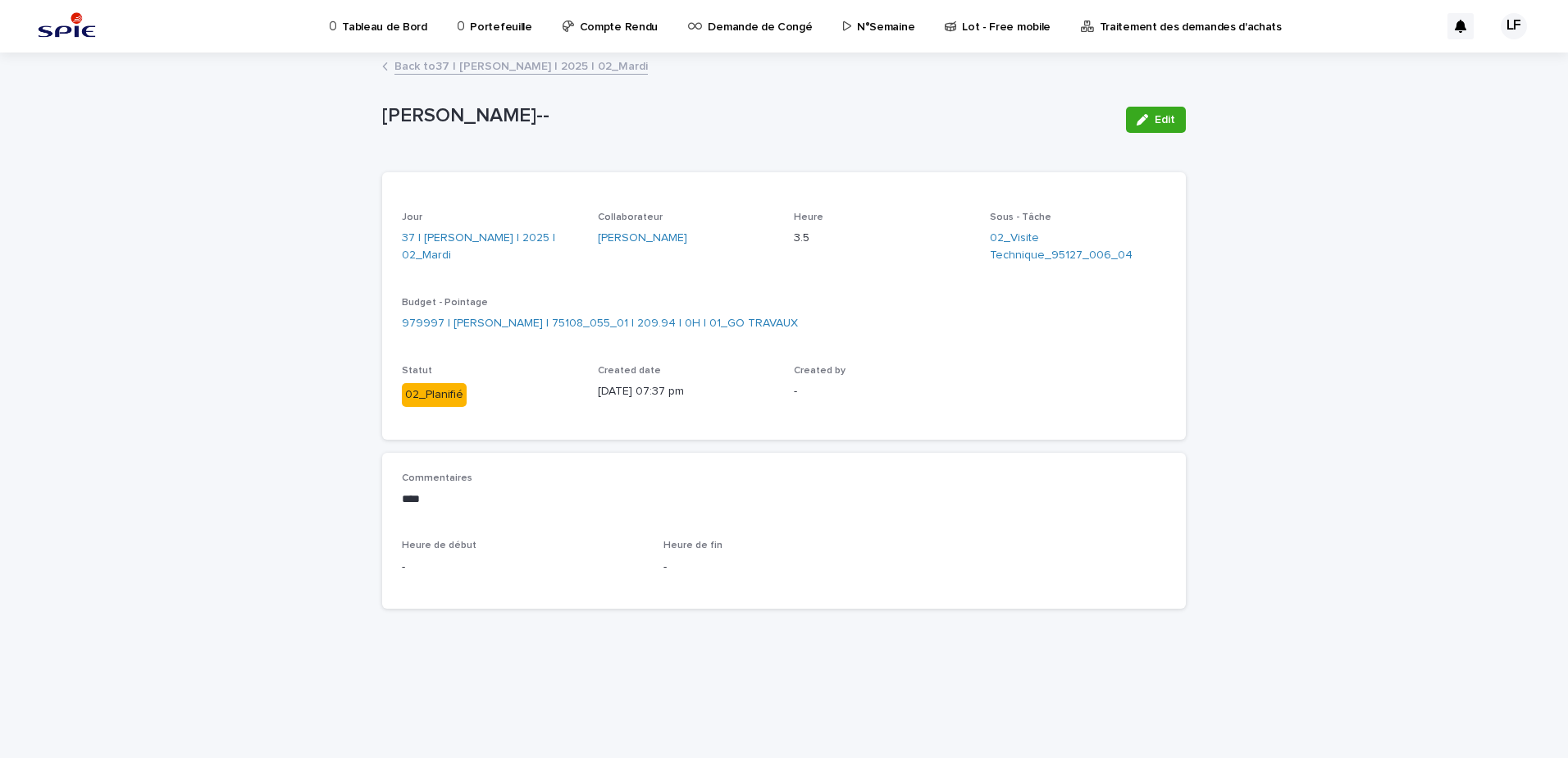
click at [550, 66] on link "Back to 37 | [PERSON_NAME] | 2025 | 02_Mardi" at bounding box center [521, 65] width 253 height 19
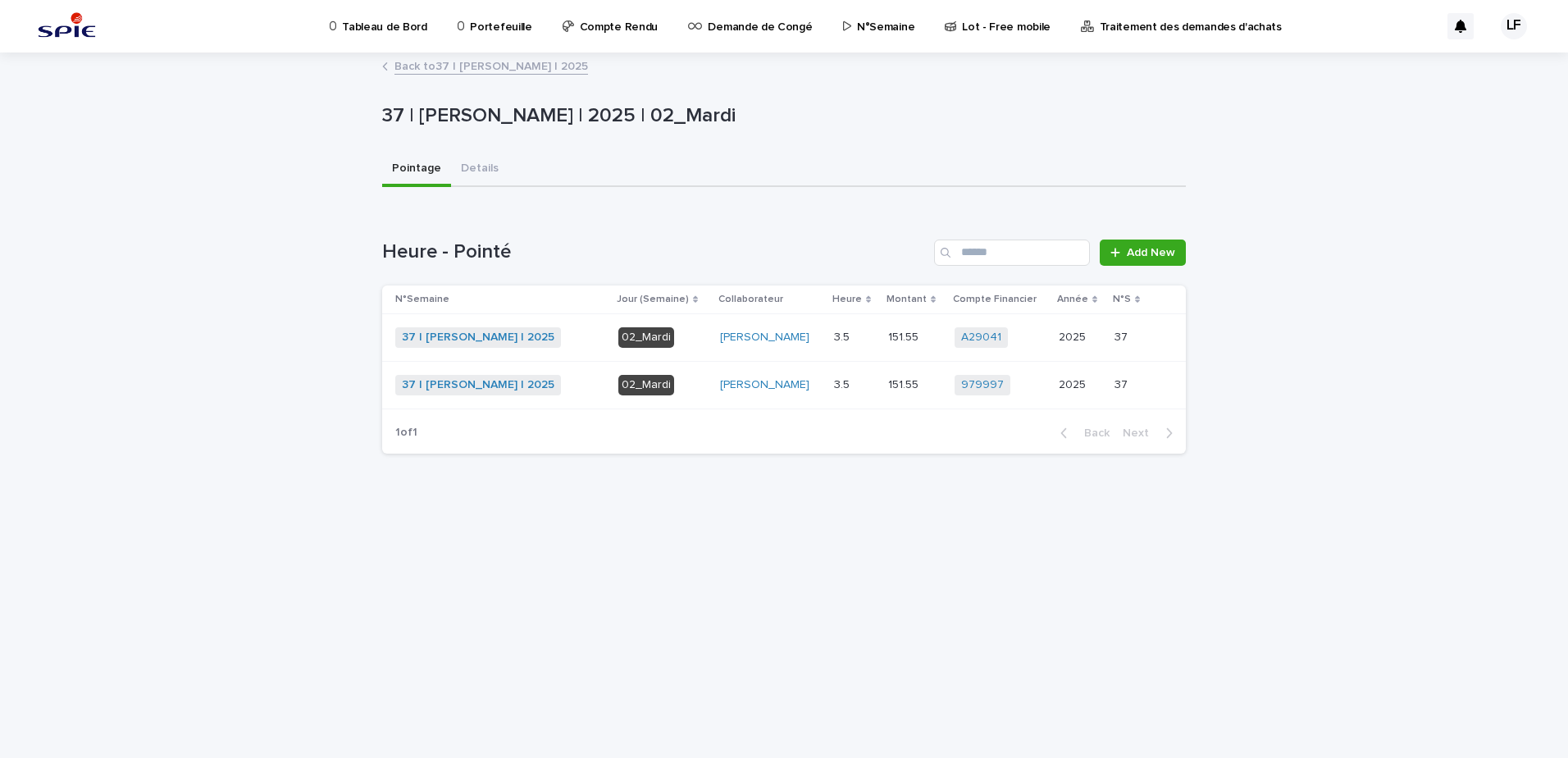
click at [529, 61] on link "Back to 37 | [PERSON_NAME] | 2025" at bounding box center [491, 65] width 194 height 19
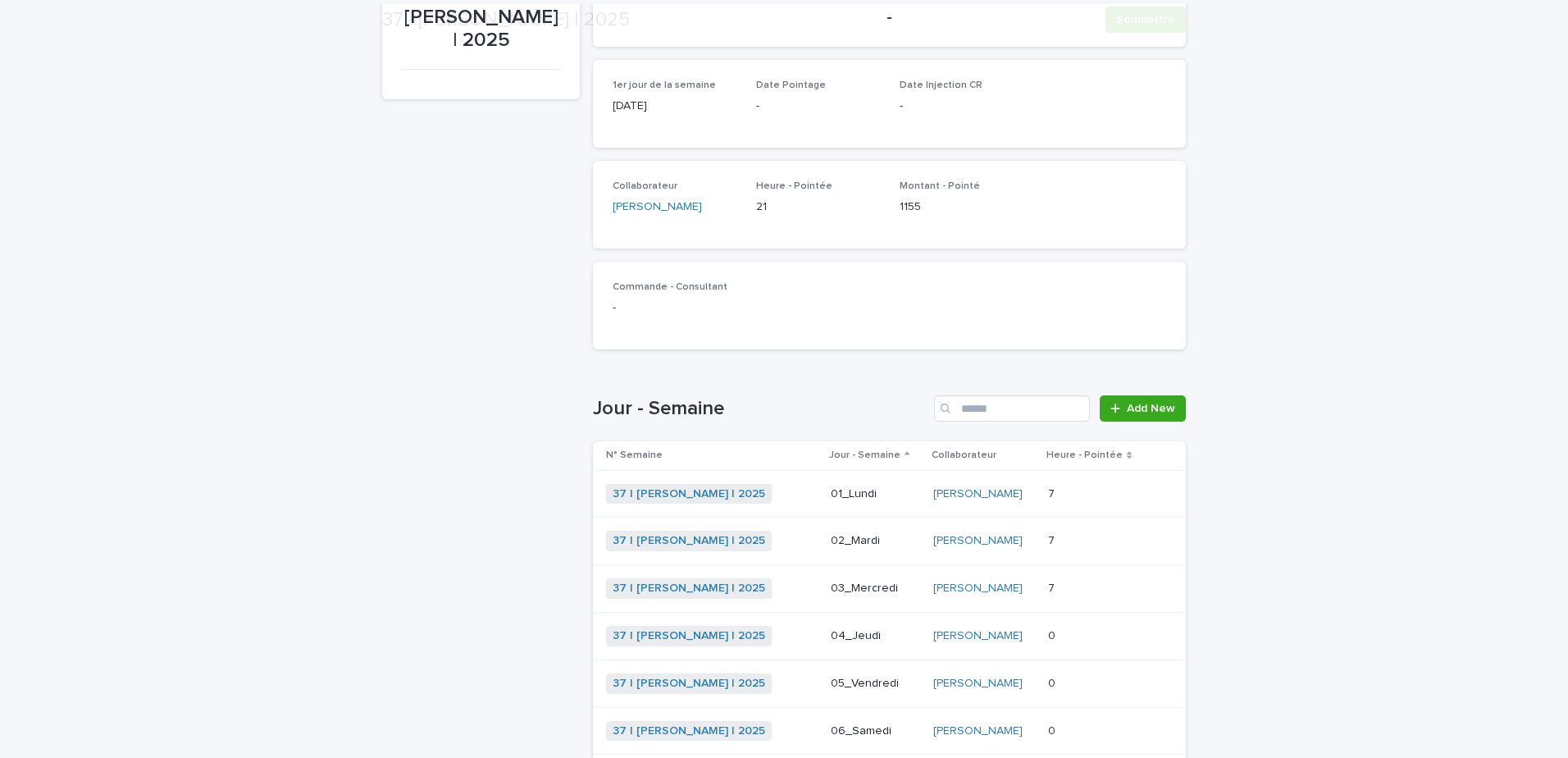
scroll to position [298, 0]
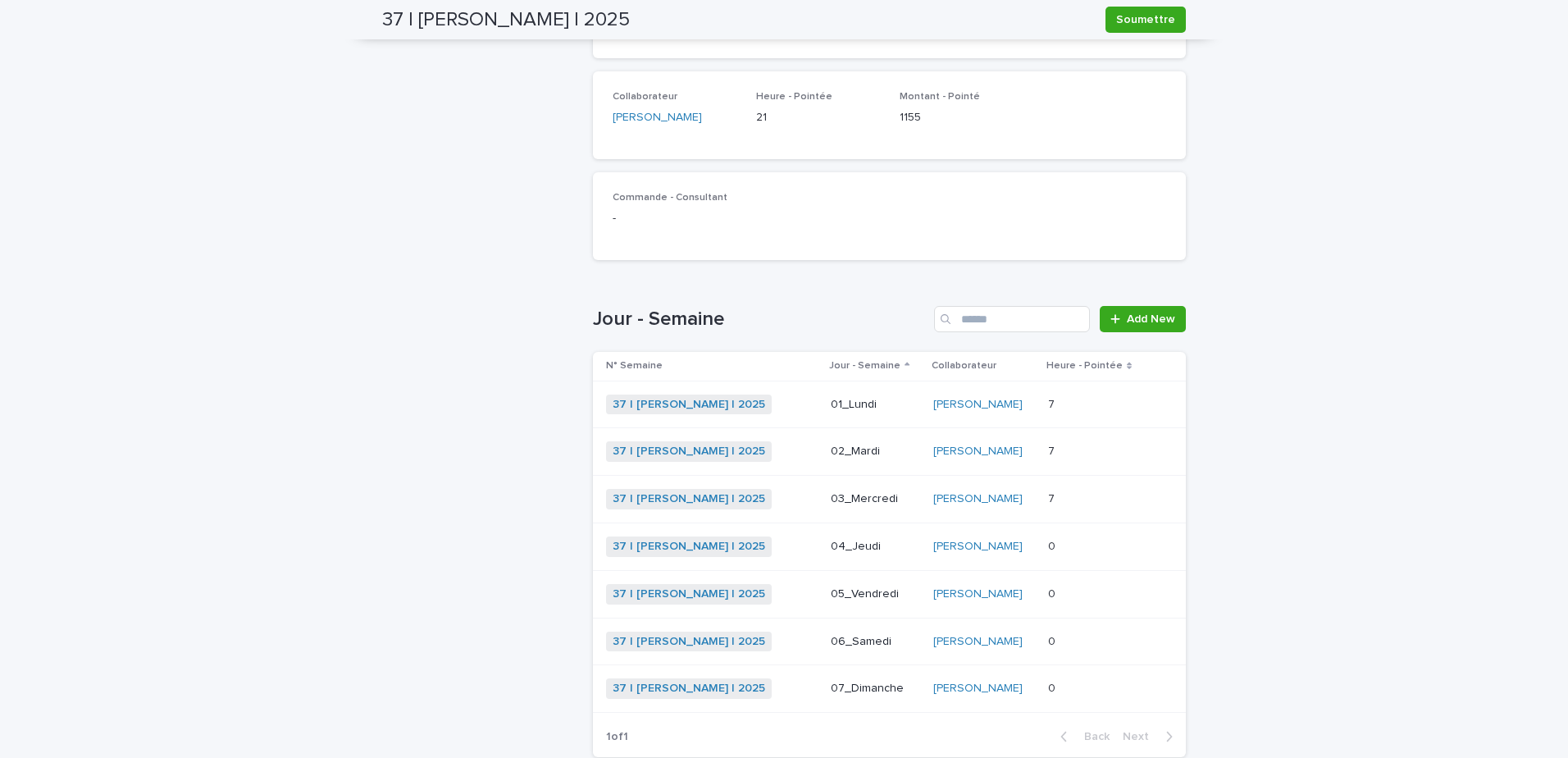
click at [824, 491] on td "03_Mercredi" at bounding box center [874, 499] width 102 height 48
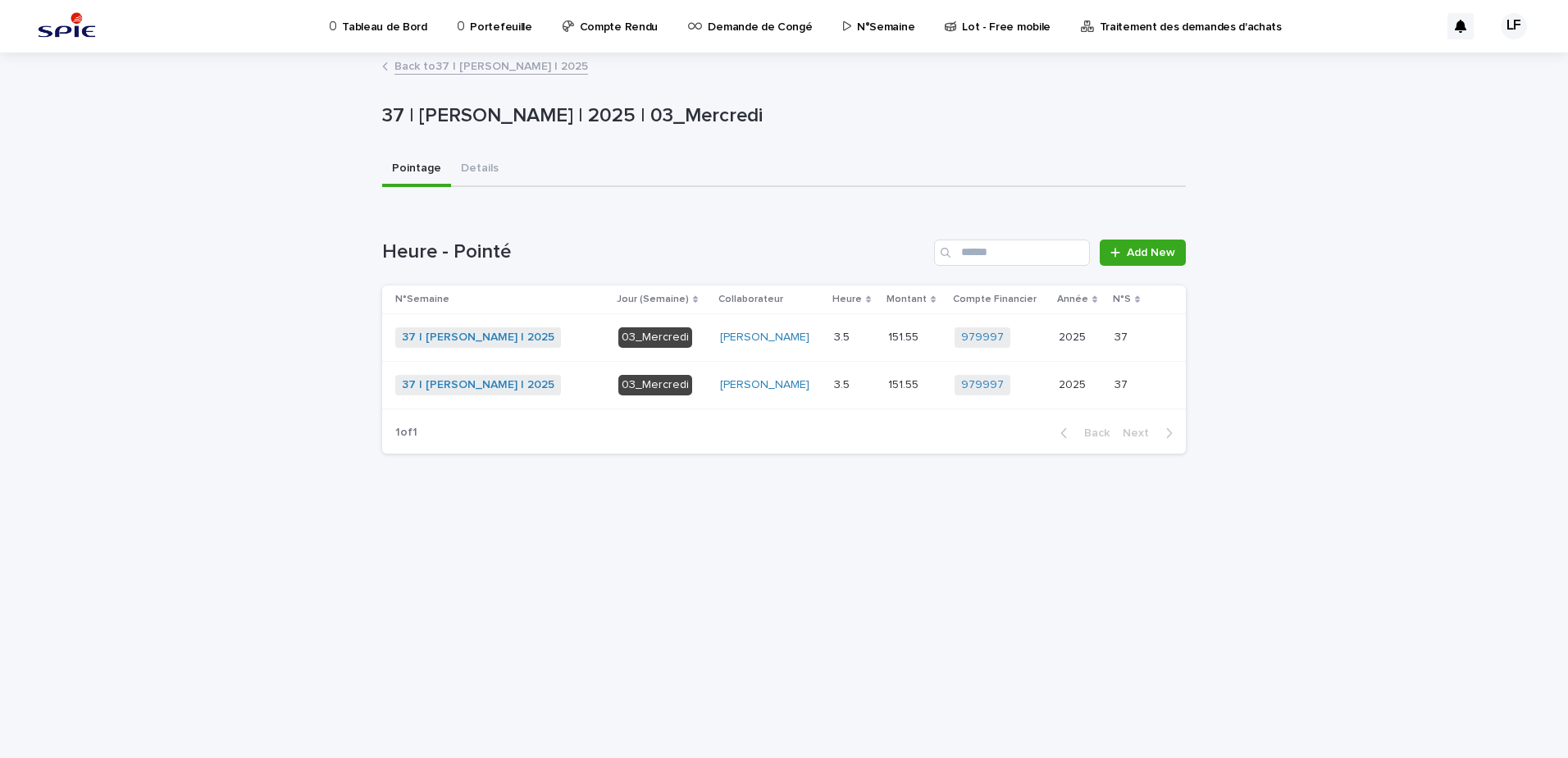
click at [573, 337] on div "37 | [PERSON_NAME] | 2025 + 0" at bounding box center [500, 338] width 210 height 20
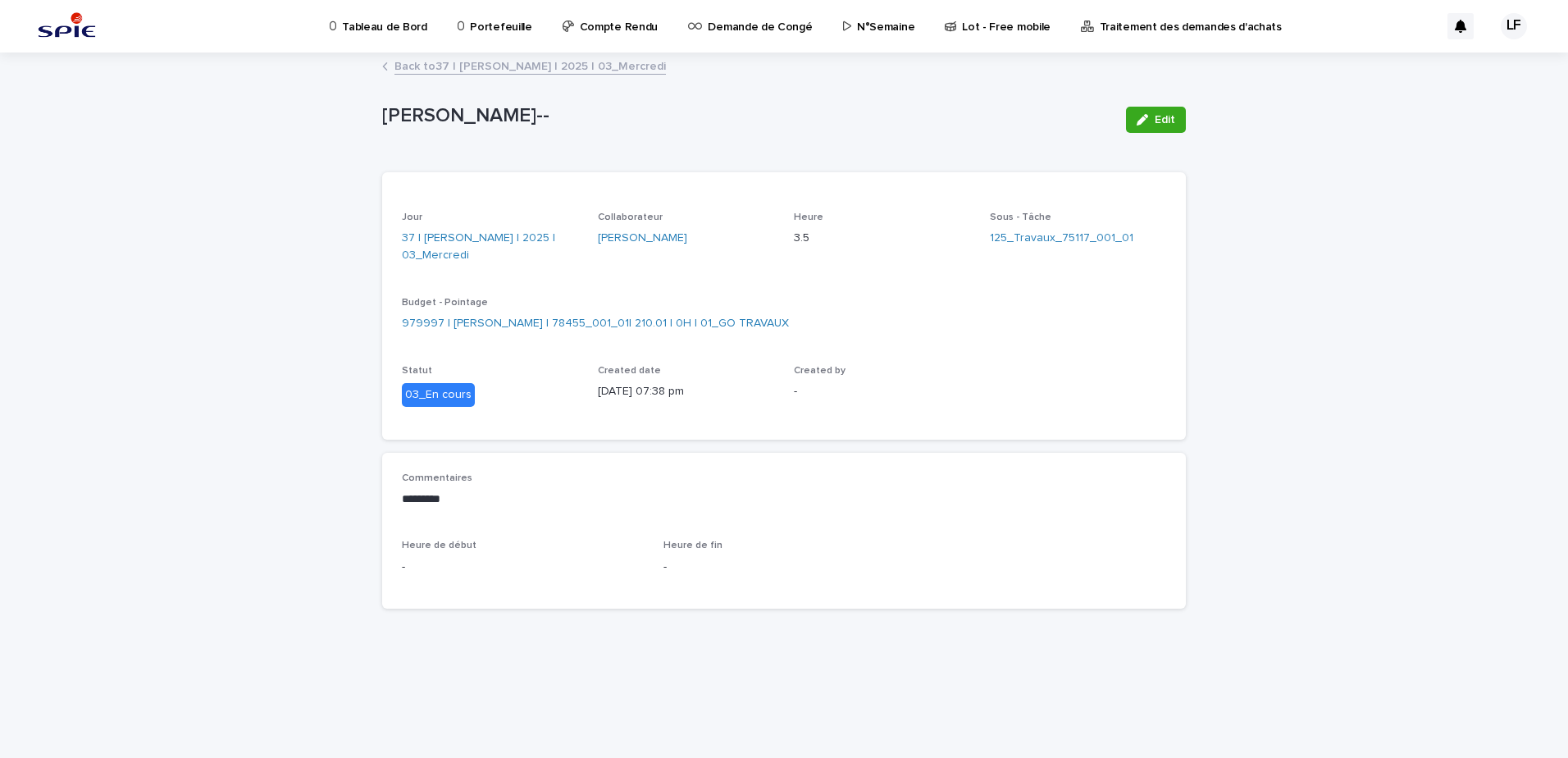
click at [485, 68] on link "Back to 37 | [PERSON_NAME] | 2025 | 03_Mercredi" at bounding box center [530, 65] width 272 height 19
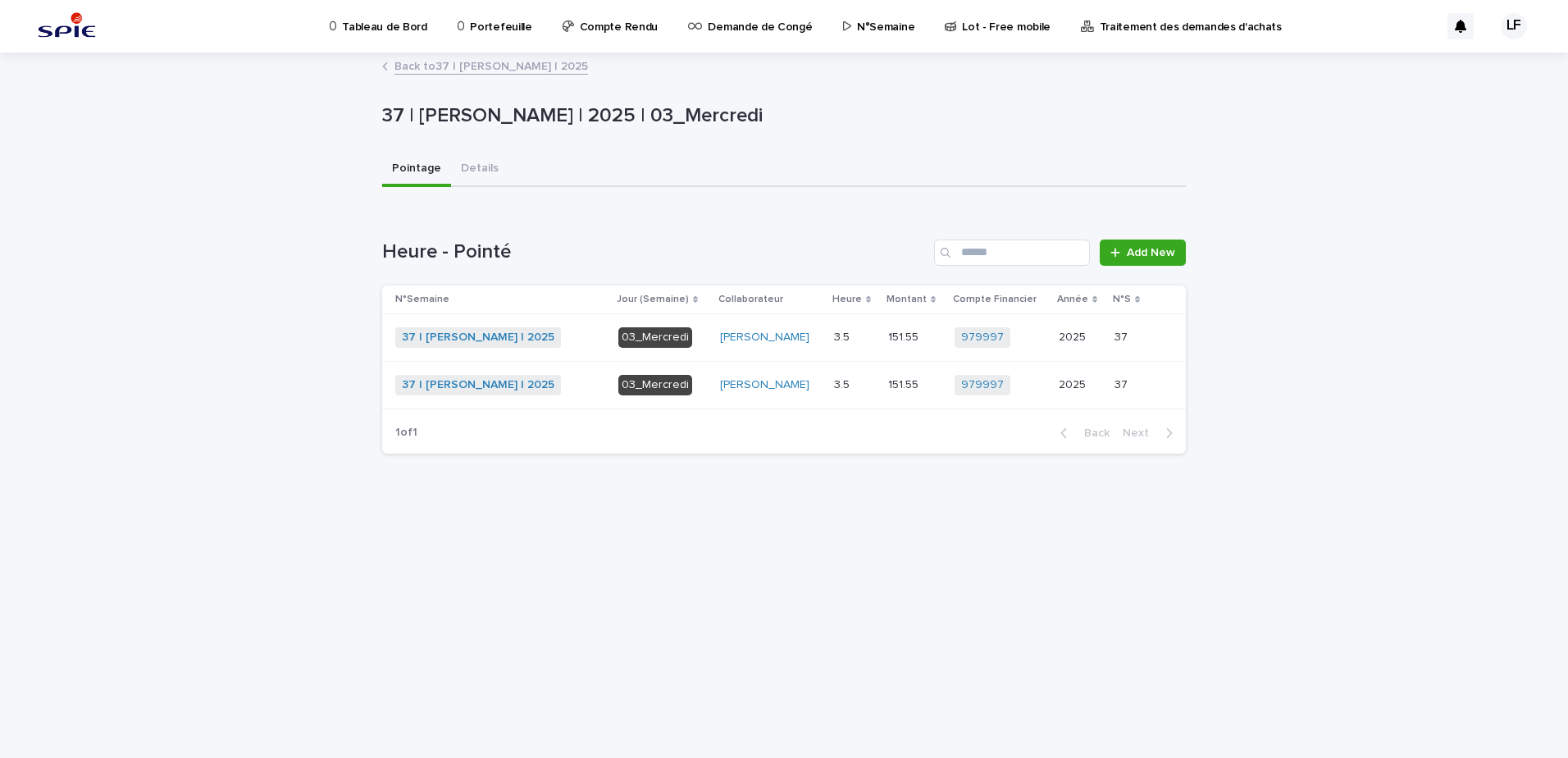
click at [563, 389] on div "37 | [PERSON_NAME] | 2025 + 0" at bounding box center [500, 385] width 210 height 20
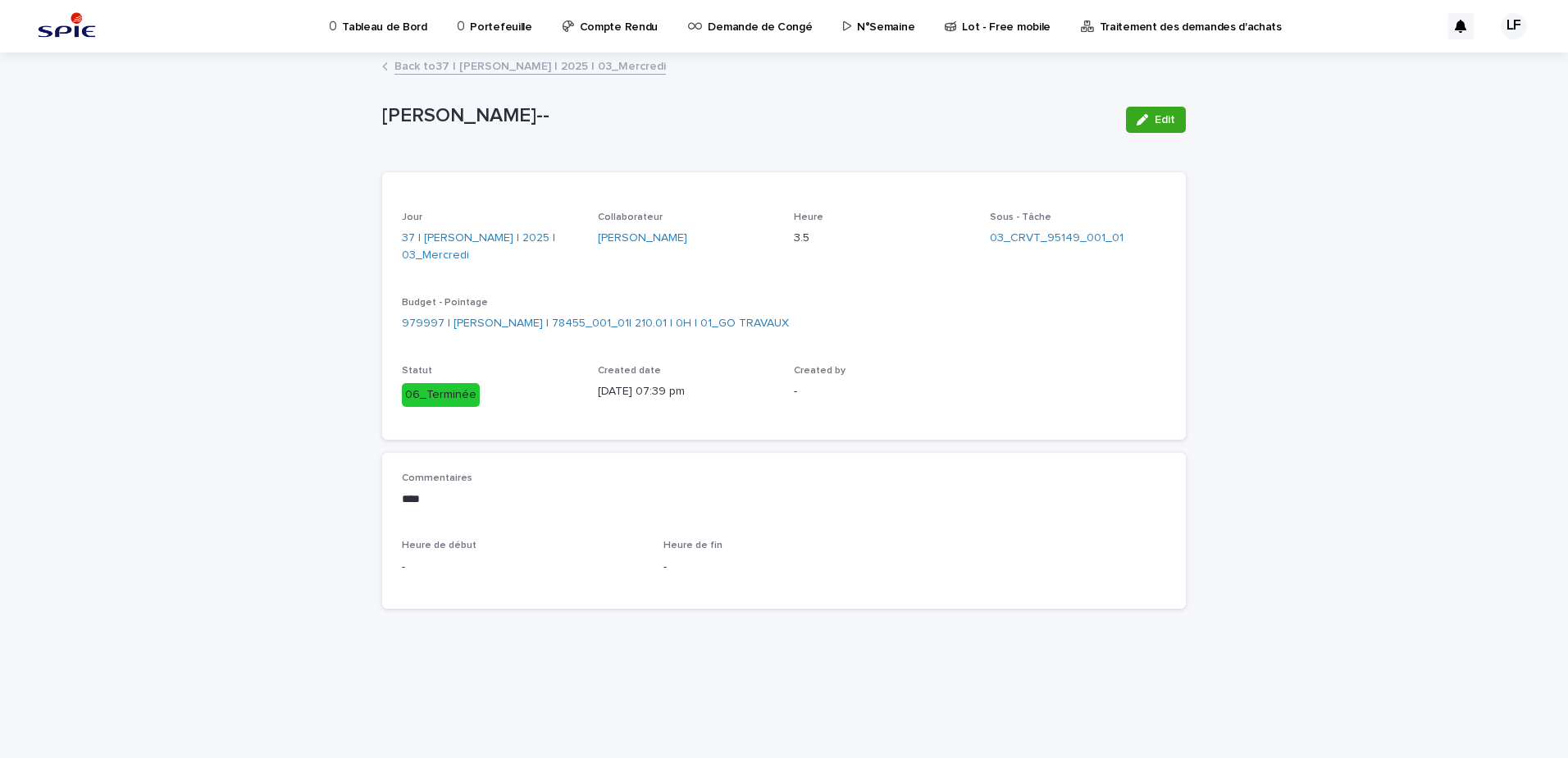
click at [508, 69] on link "Back to 37 | [PERSON_NAME] | 2025 | 03_Mercredi" at bounding box center [530, 65] width 272 height 19
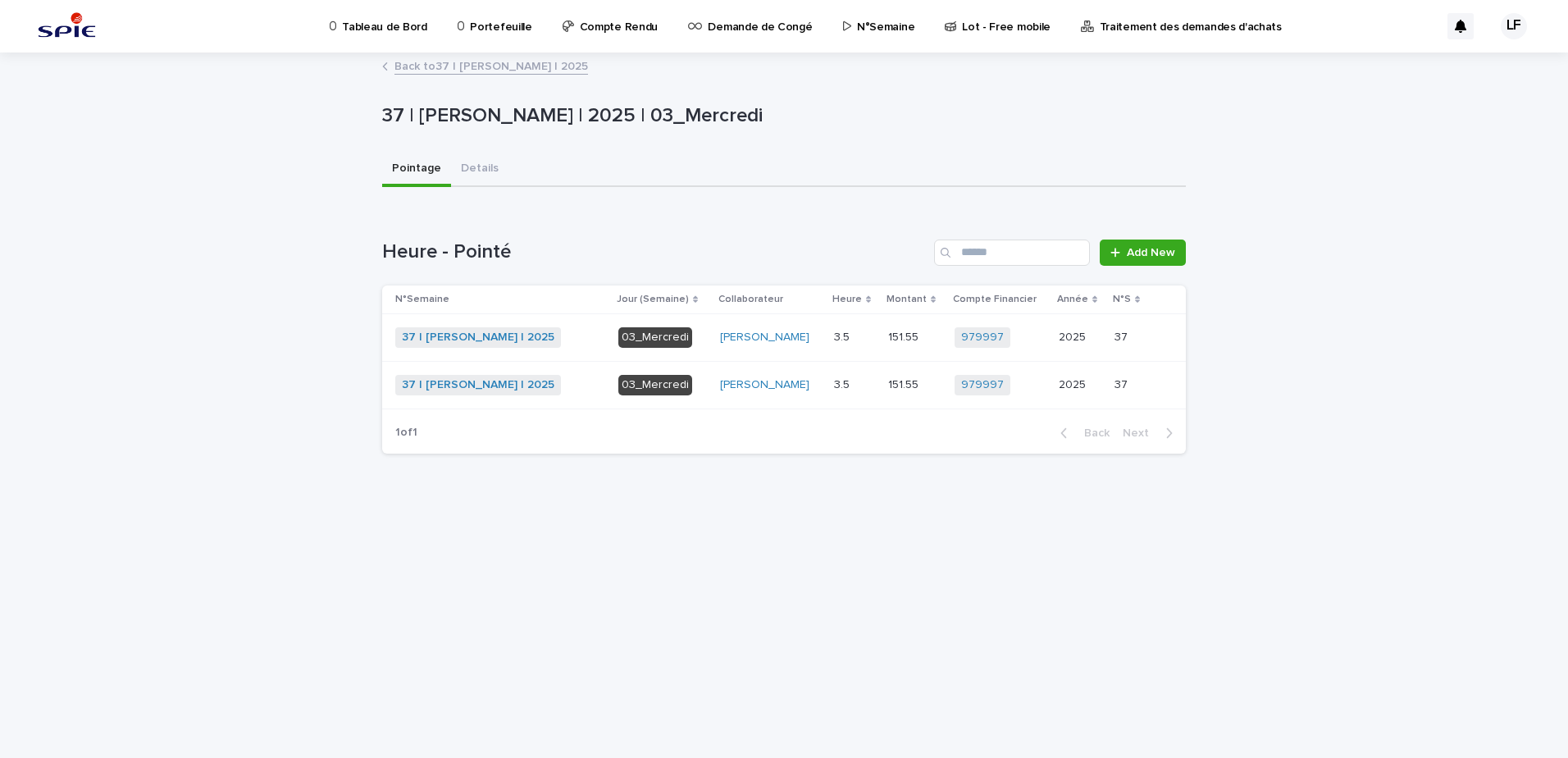
click at [508, 70] on link "Back to 37 | [PERSON_NAME] | 2025" at bounding box center [491, 65] width 194 height 19
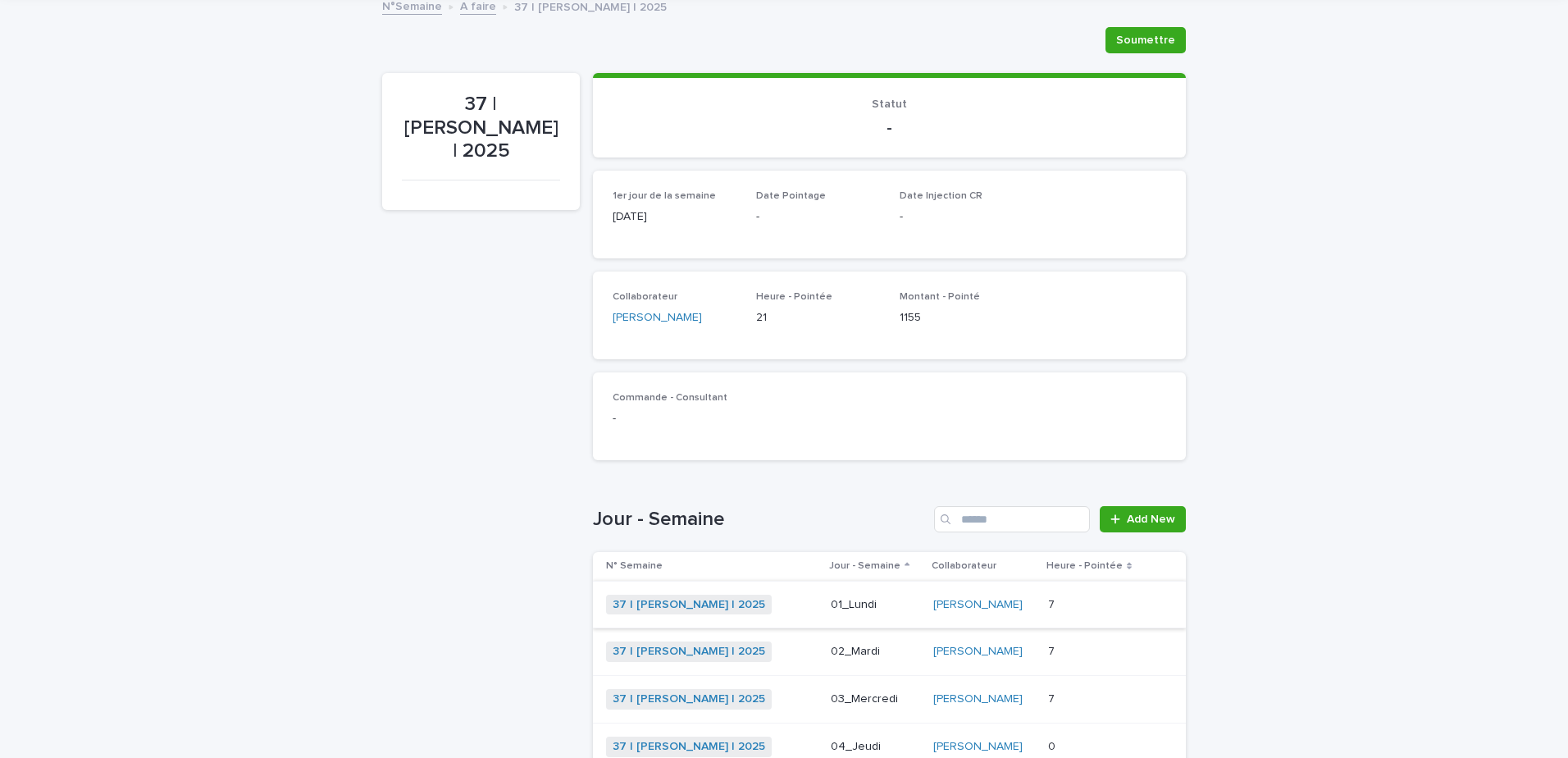
scroll to position [298, 0]
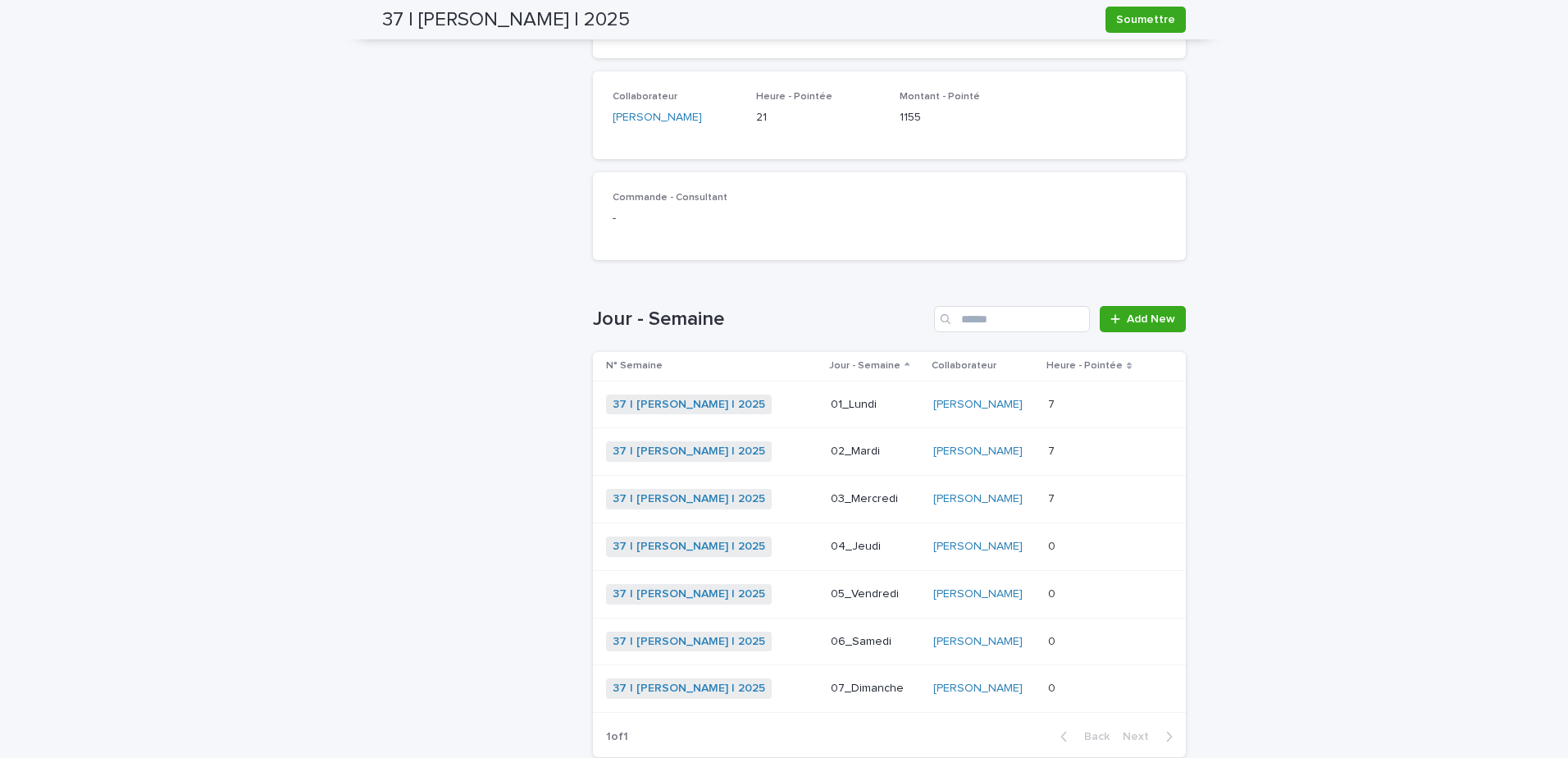
click at [779, 545] on div "37 | [PERSON_NAME] | 2025 + 0" at bounding box center [712, 547] width 212 height 20
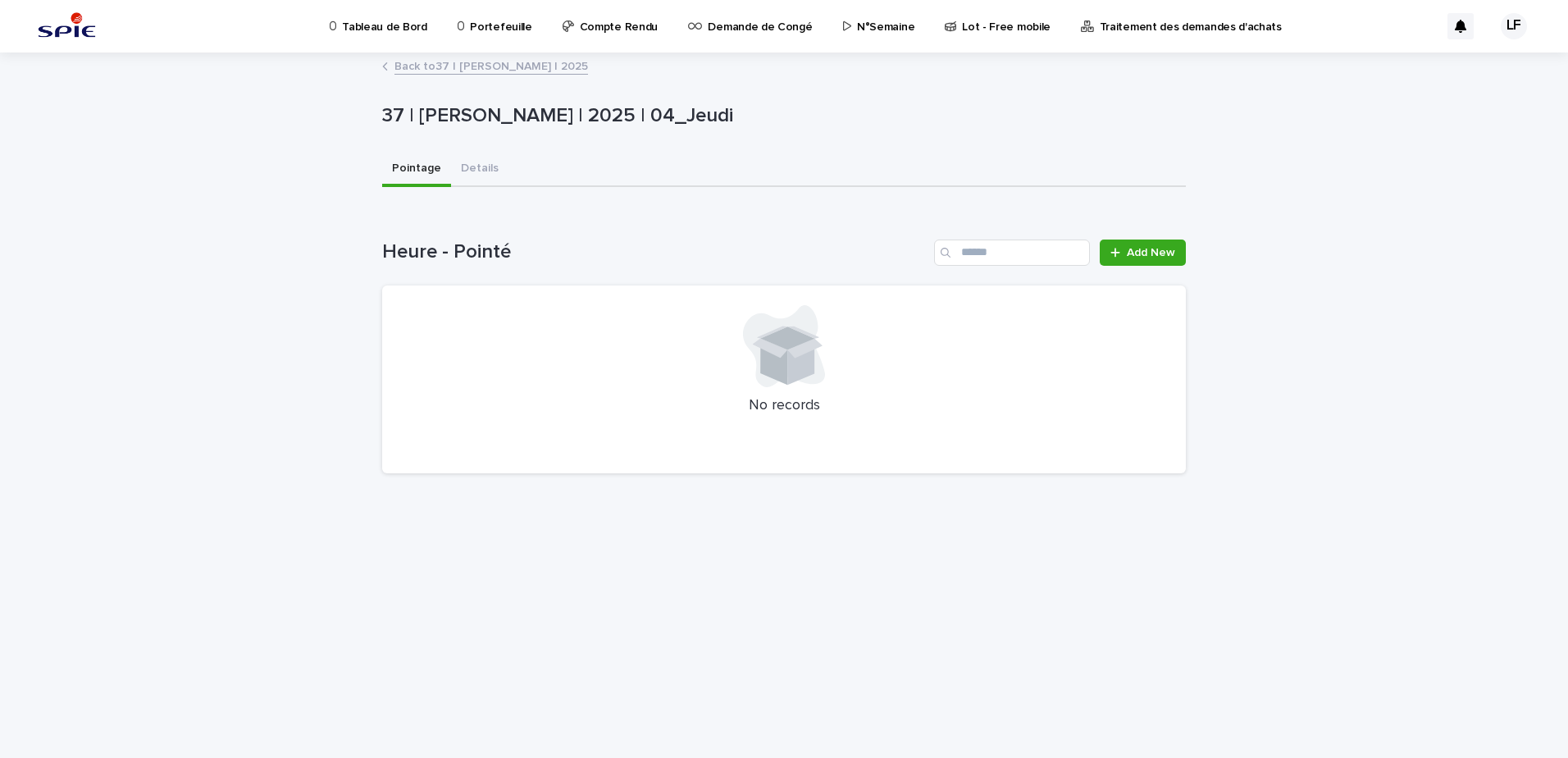
click at [522, 66] on link "Back to 37 | [PERSON_NAME] | 2025" at bounding box center [491, 65] width 194 height 19
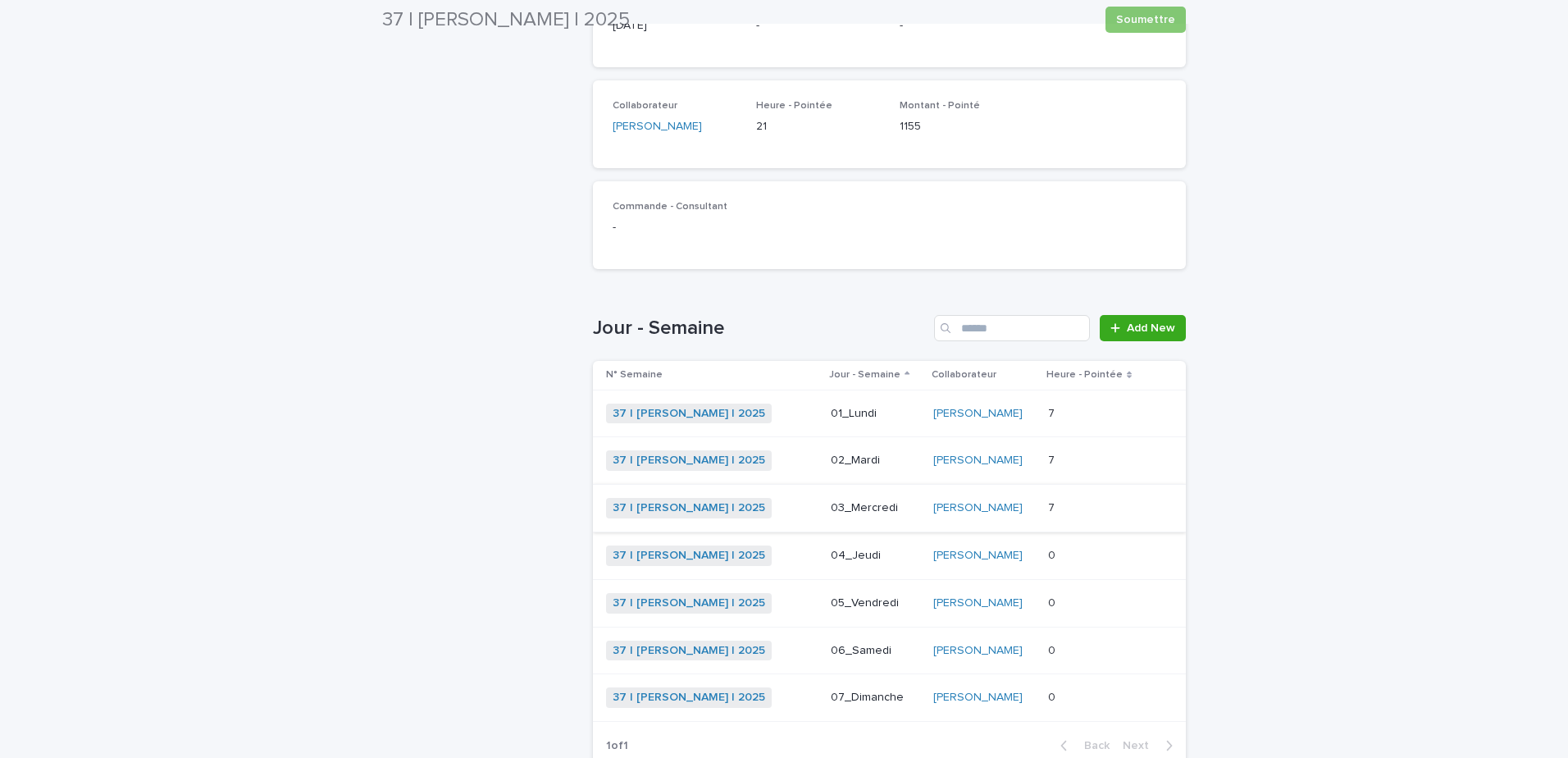
scroll to position [298, 0]
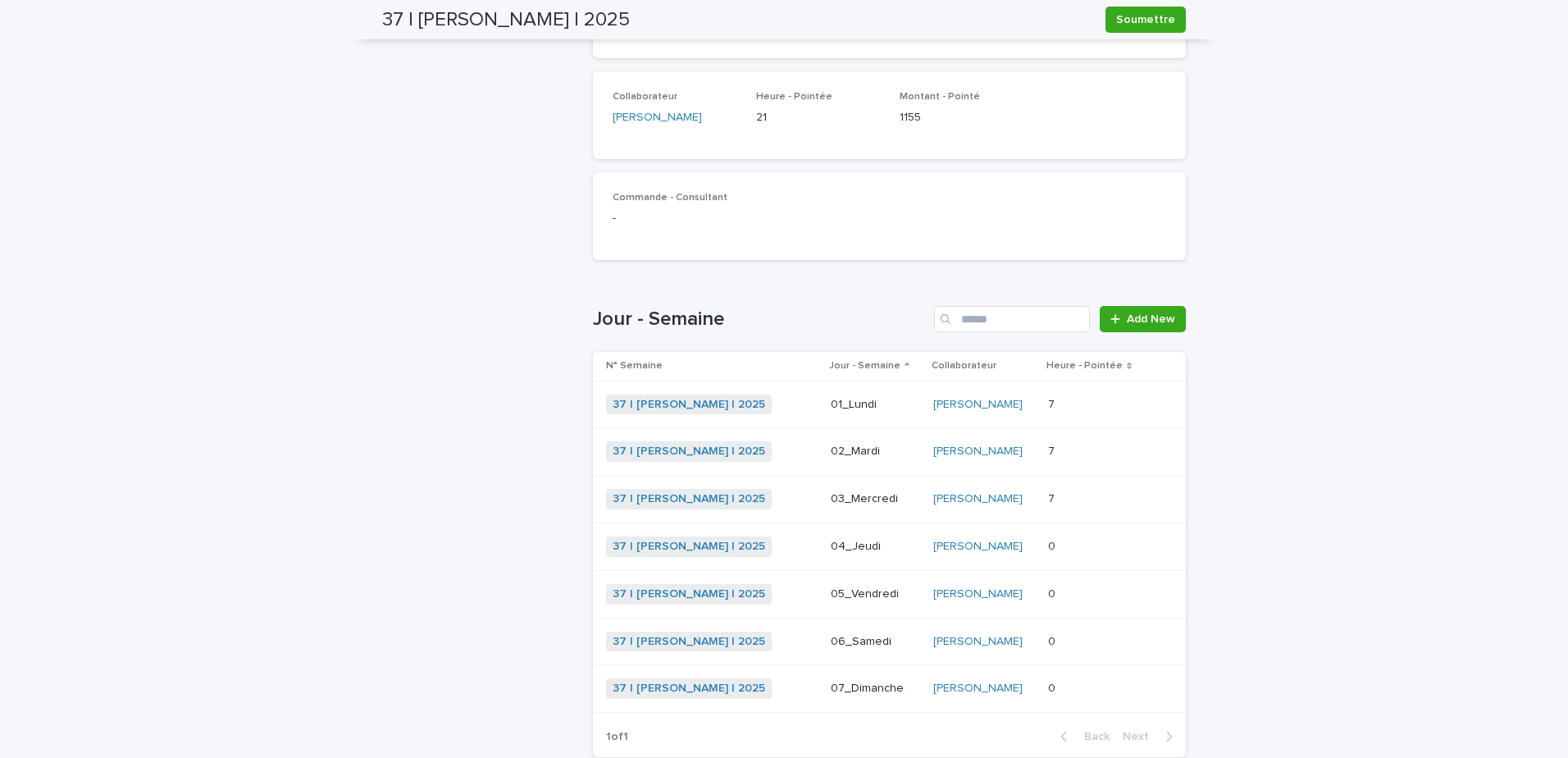
click at [801, 498] on div "37 | [PERSON_NAME] | 2025 + 0" at bounding box center [712, 499] width 212 height 20
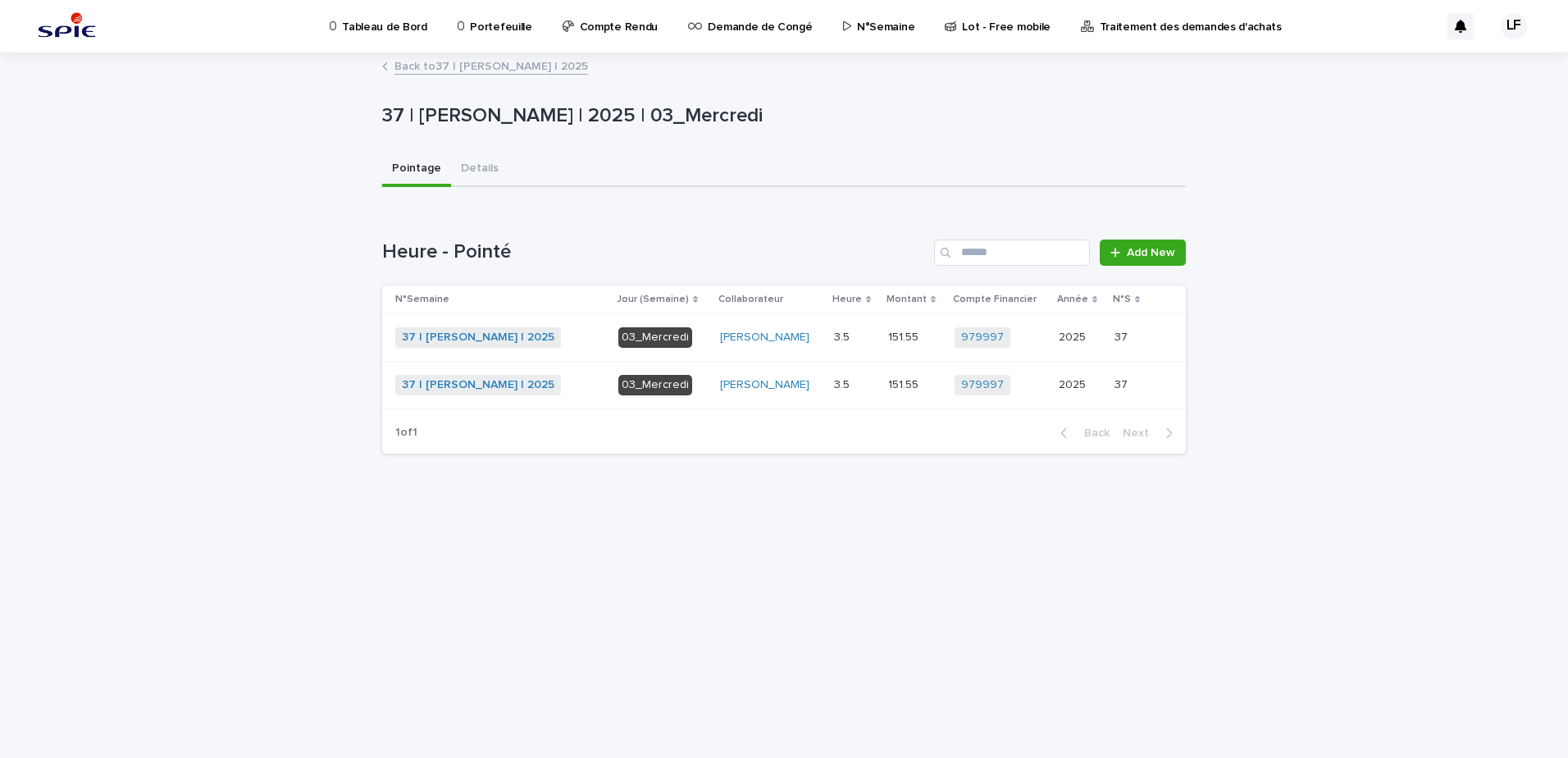
click at [599, 395] on div "37 | [PERSON_NAME] | 2025 + 0" at bounding box center [500, 385] width 210 height 20
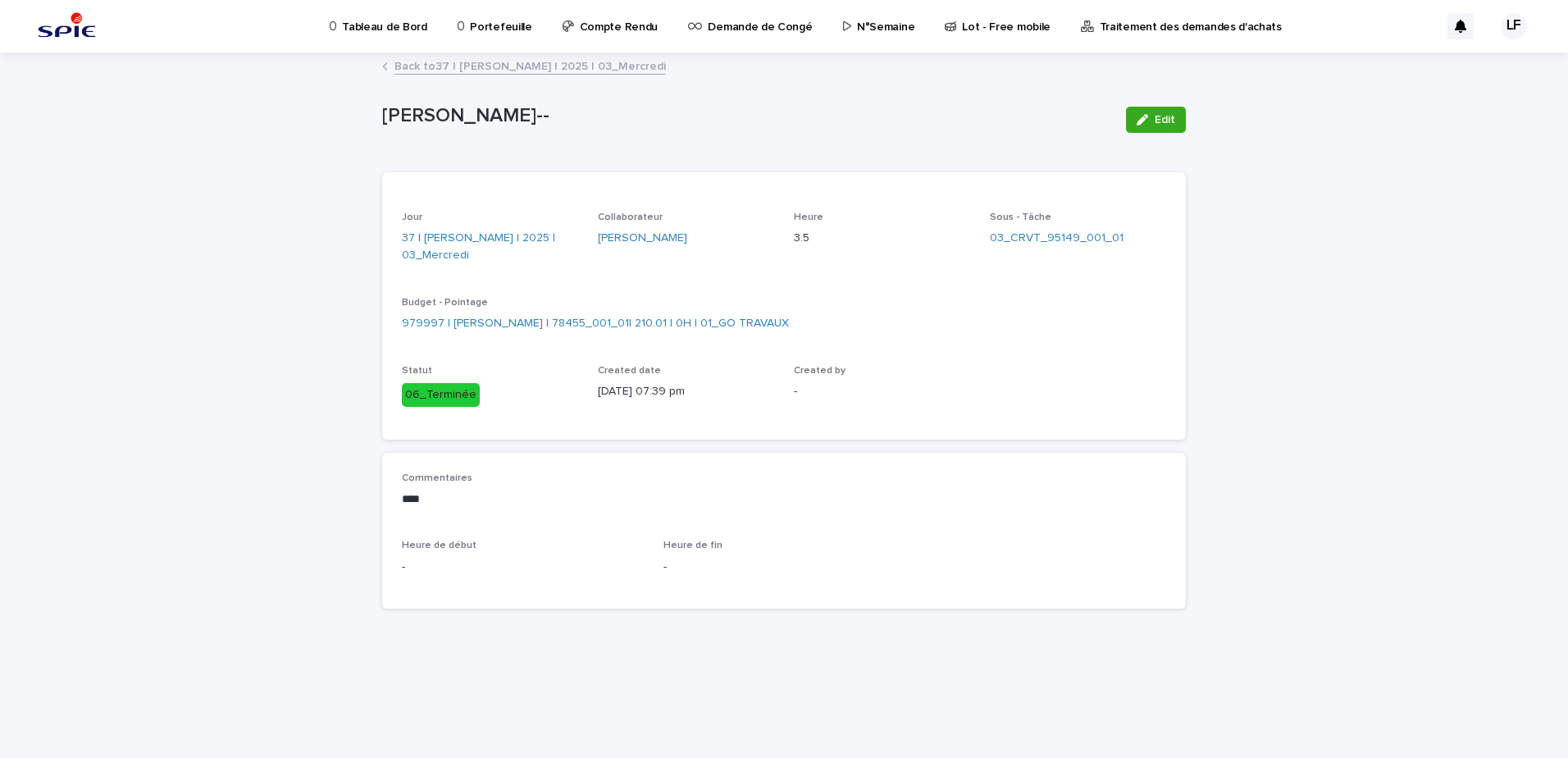
click at [557, 73] on link "Back to 37 | [PERSON_NAME] | 2025 | 03_Mercredi" at bounding box center [530, 65] width 272 height 19
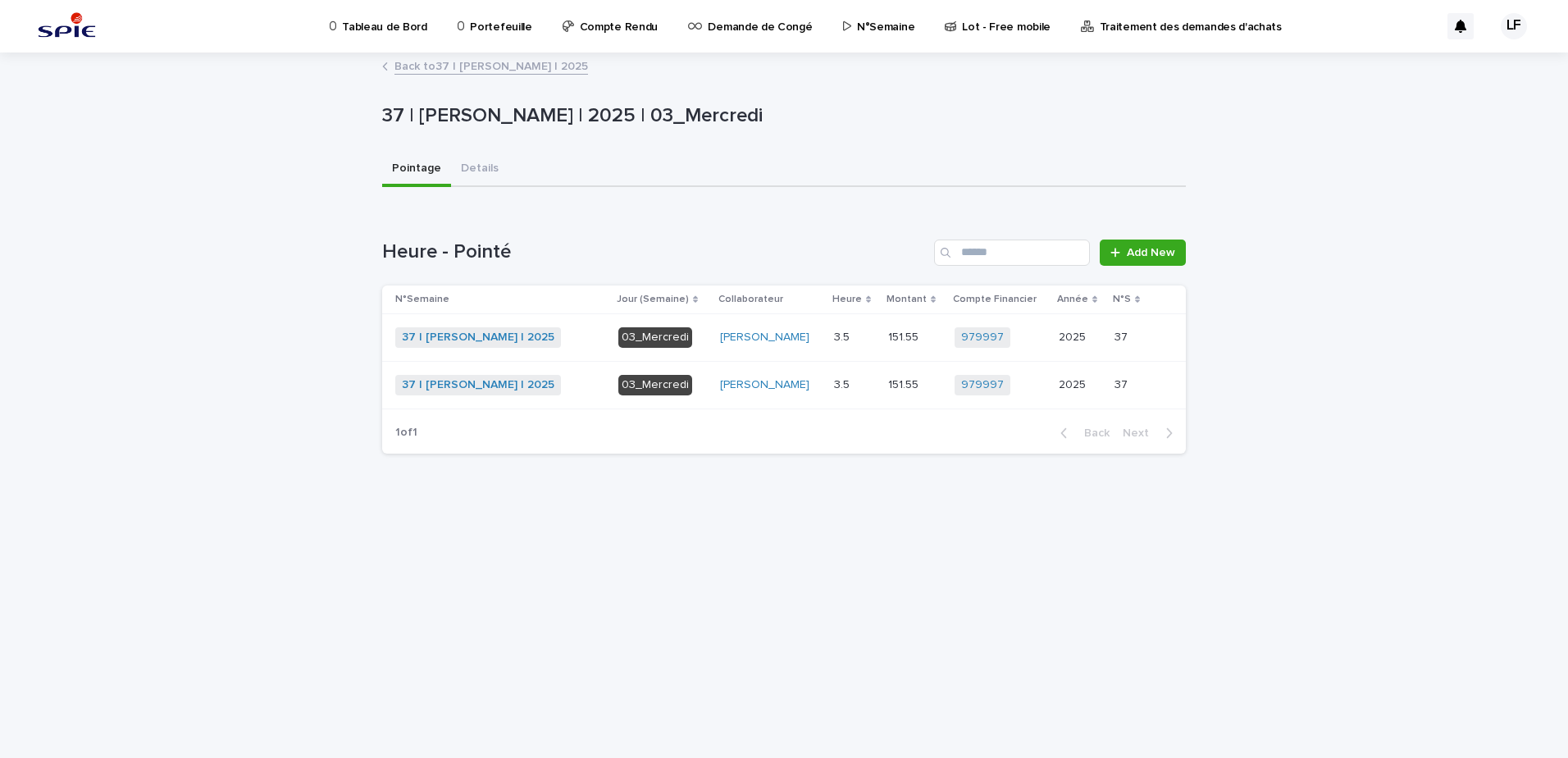
click at [557, 72] on link "Back to 37 | [PERSON_NAME] | 2025" at bounding box center [491, 65] width 194 height 19
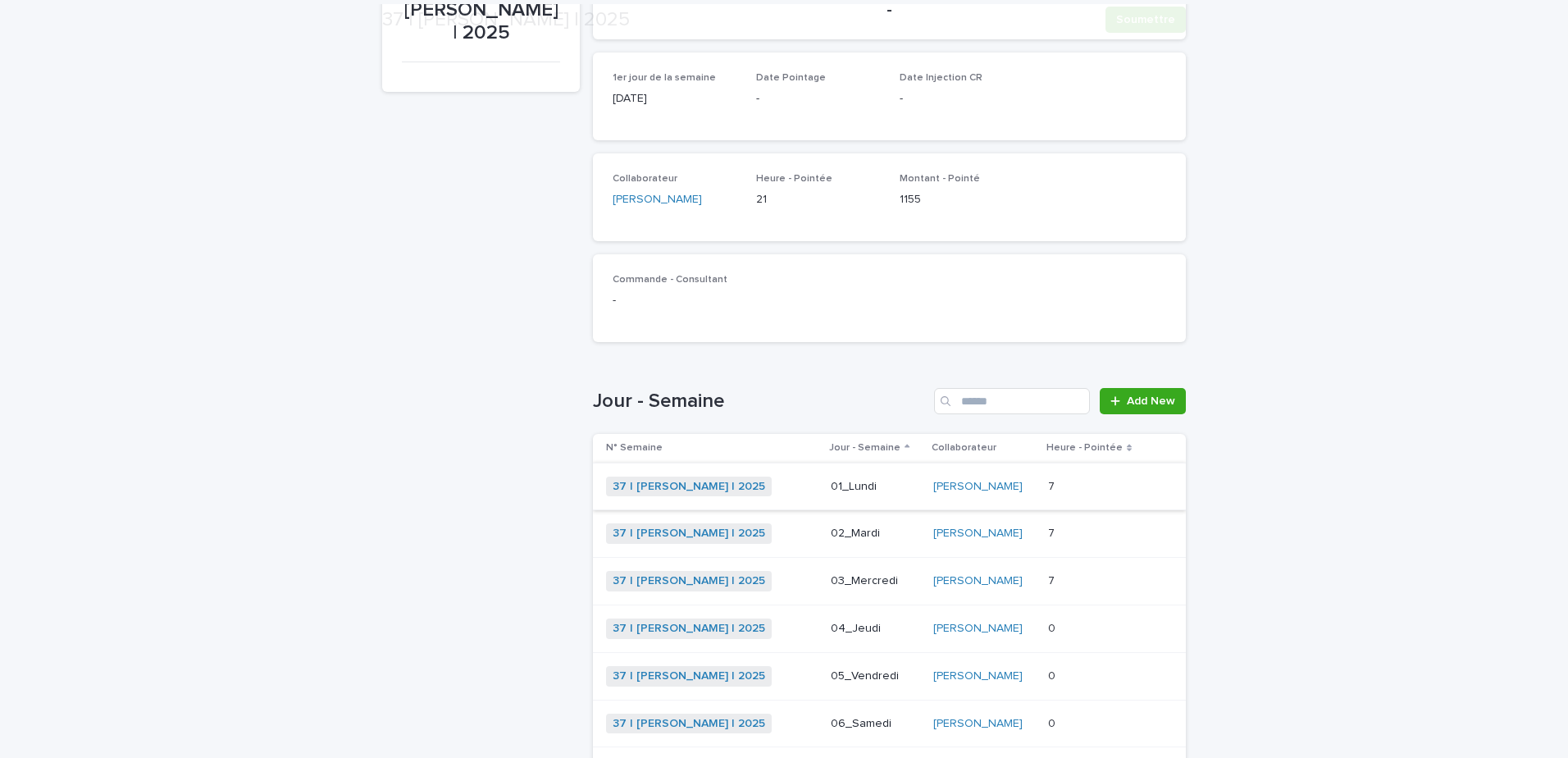
scroll to position [381, 0]
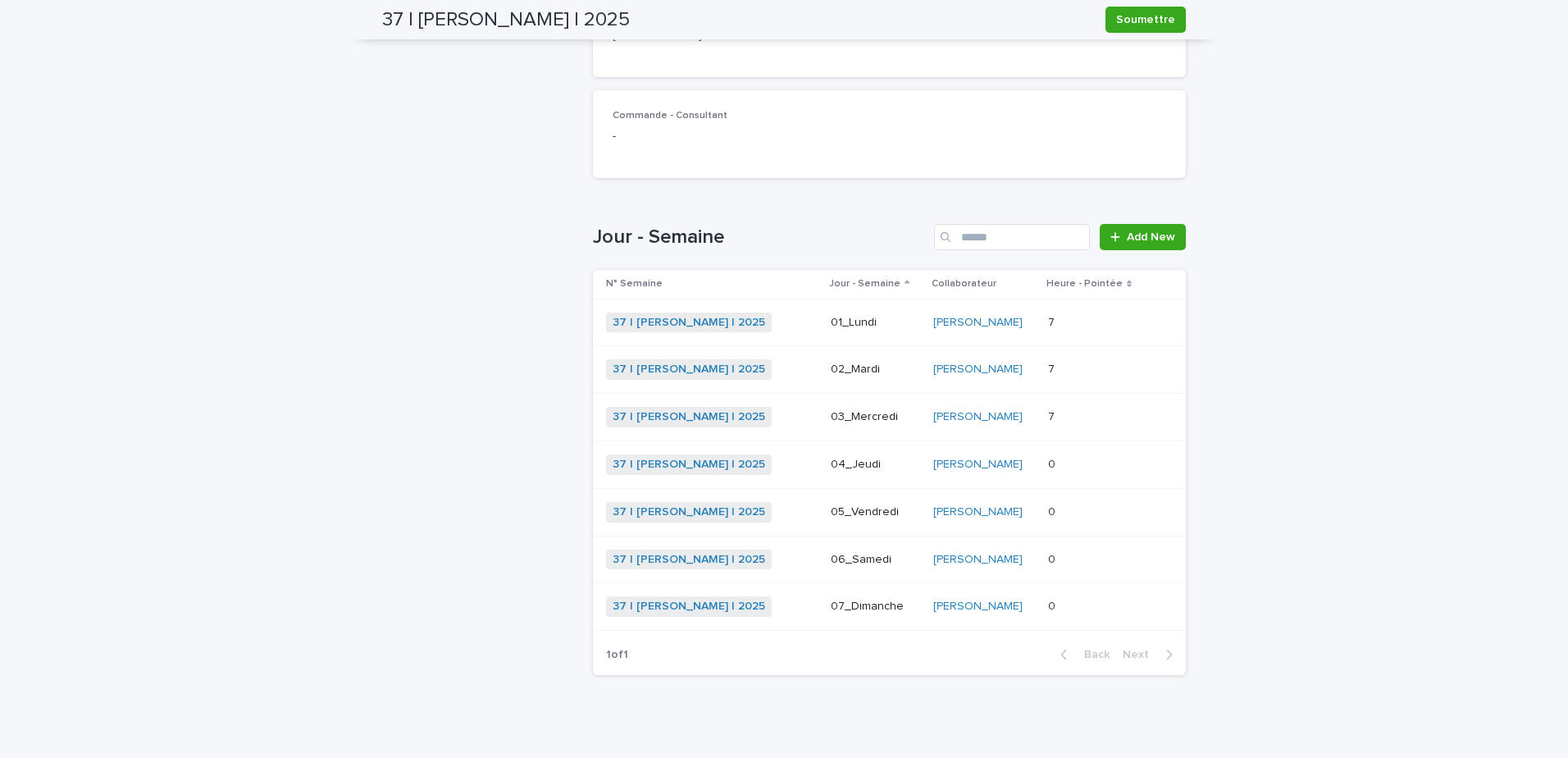
click at [1124, 462] on p at bounding box center [1095, 464] width 95 height 14
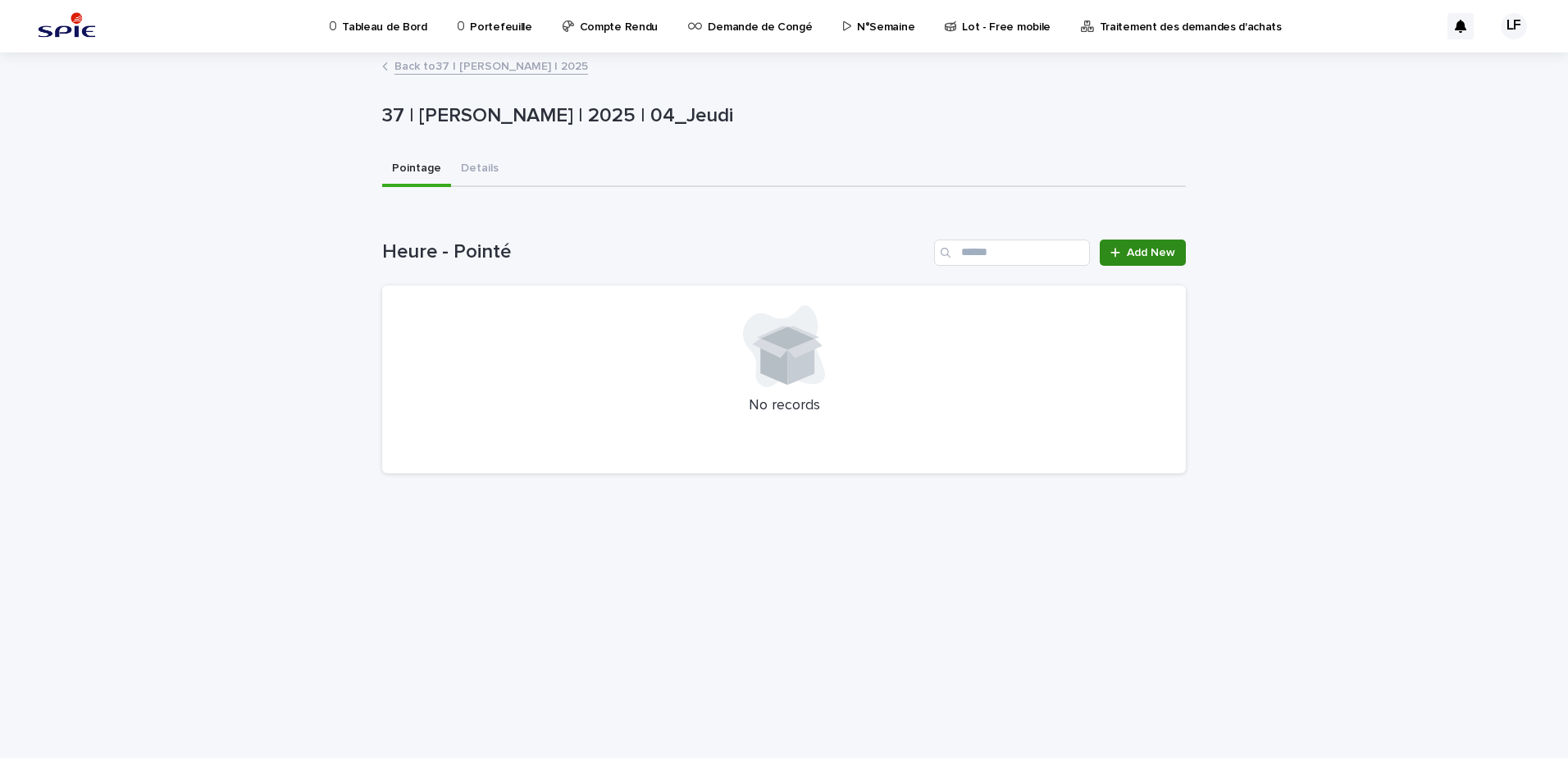
click at [1156, 255] on span "Add New" at bounding box center [1151, 252] width 49 height 12
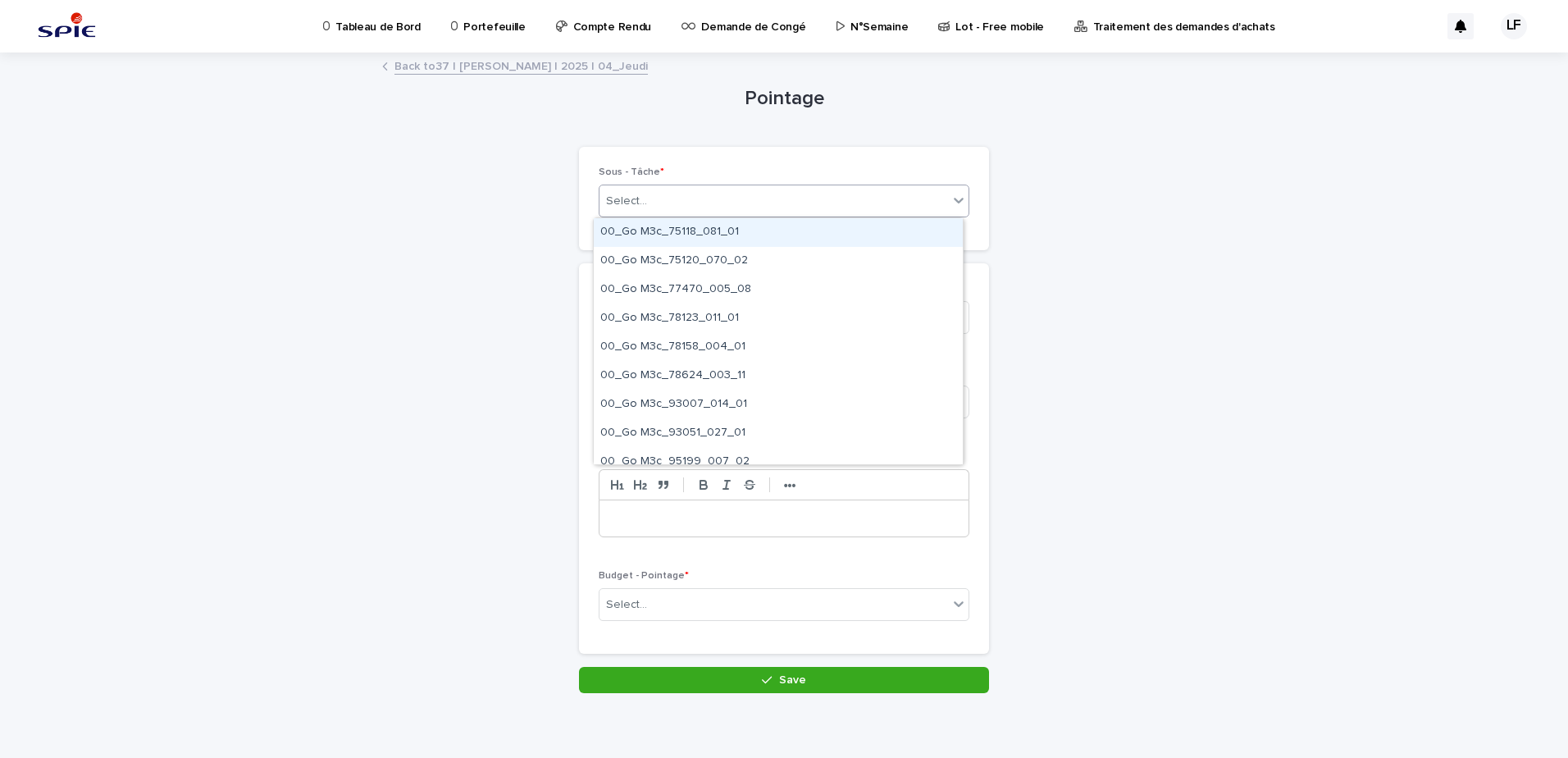
click at [708, 207] on div "Select..." at bounding box center [773, 201] width 349 height 27
paste input "**********"
type input "**********"
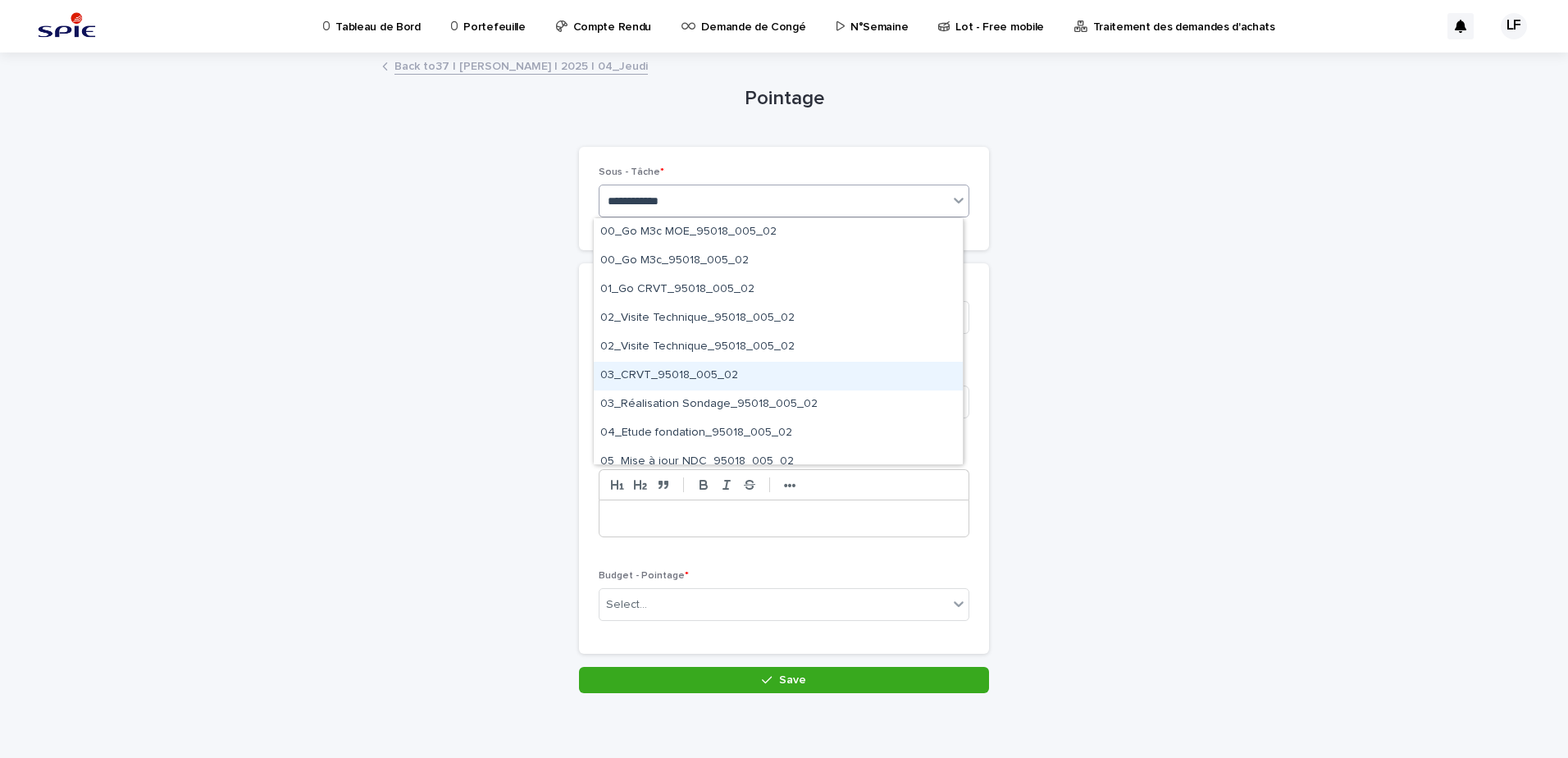
click at [654, 373] on div "03_CRVT_95018_005_02" at bounding box center [778, 375] width 369 height 28
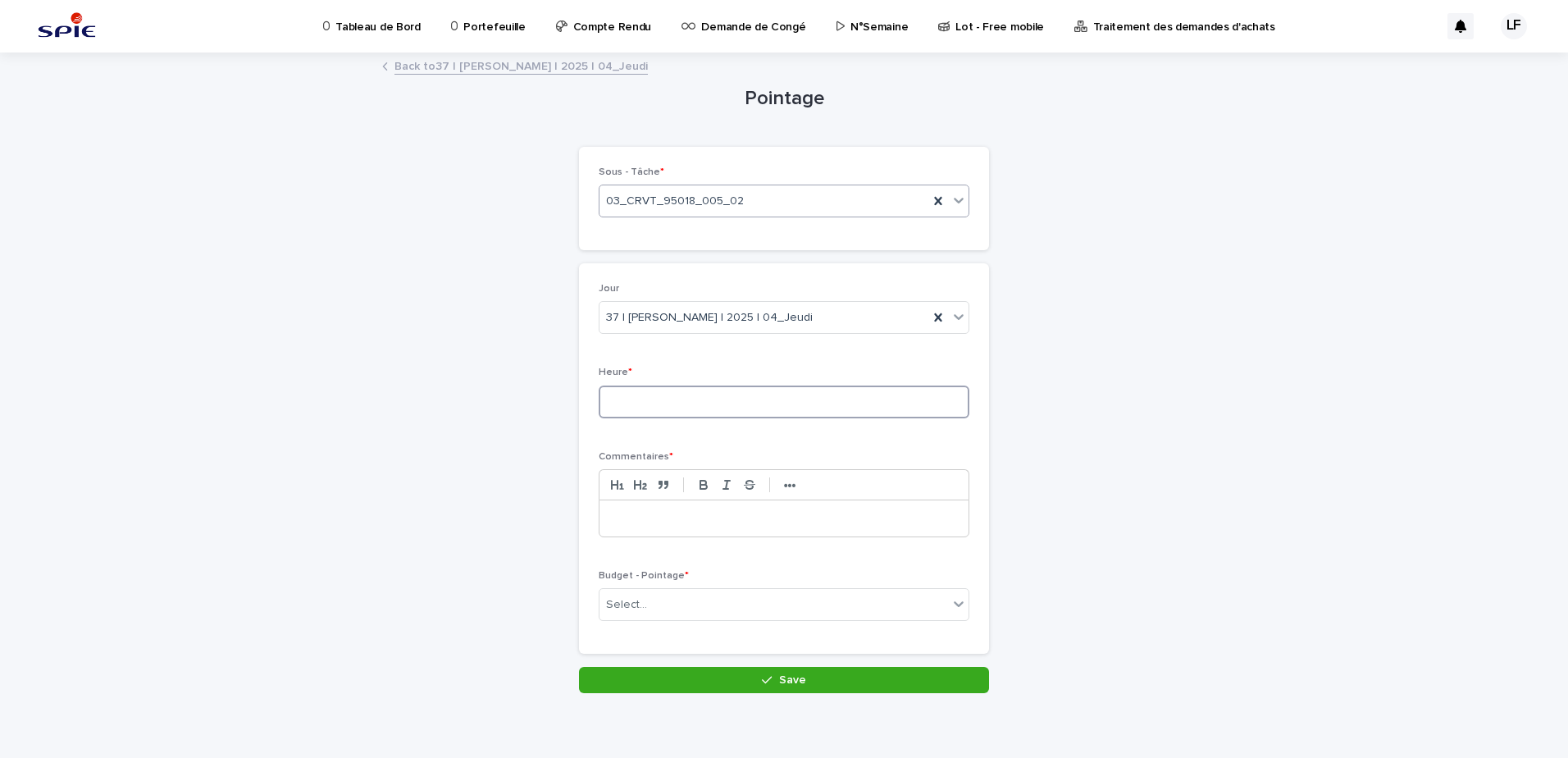
click at [667, 412] on input at bounding box center [784, 402] width 371 height 33
type input "*"
click at [657, 518] on p at bounding box center [784, 518] width 344 height 17
click at [705, 596] on div "Select..." at bounding box center [773, 605] width 349 height 27
type input "******"
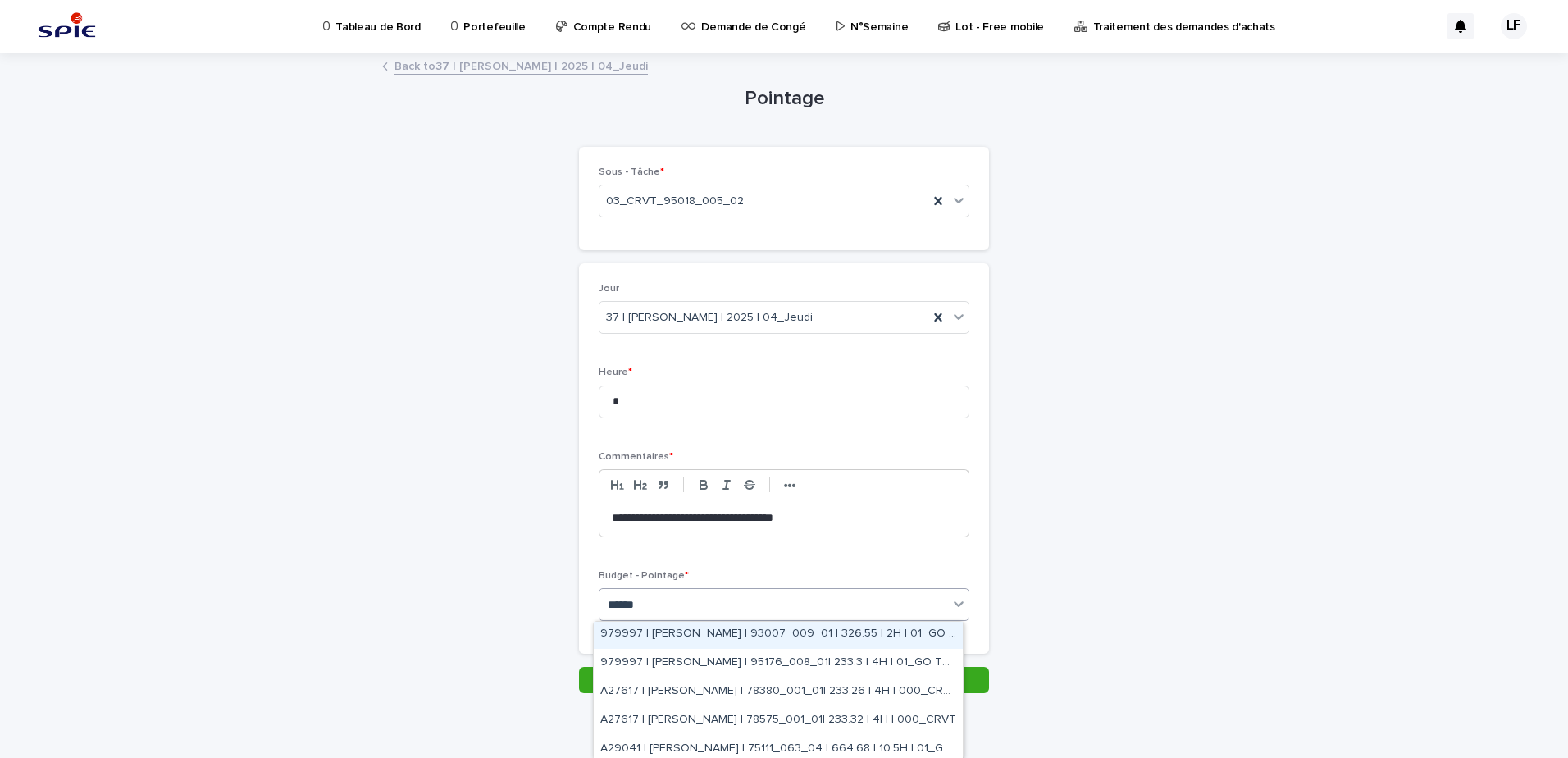
scroll to position [150, 0]
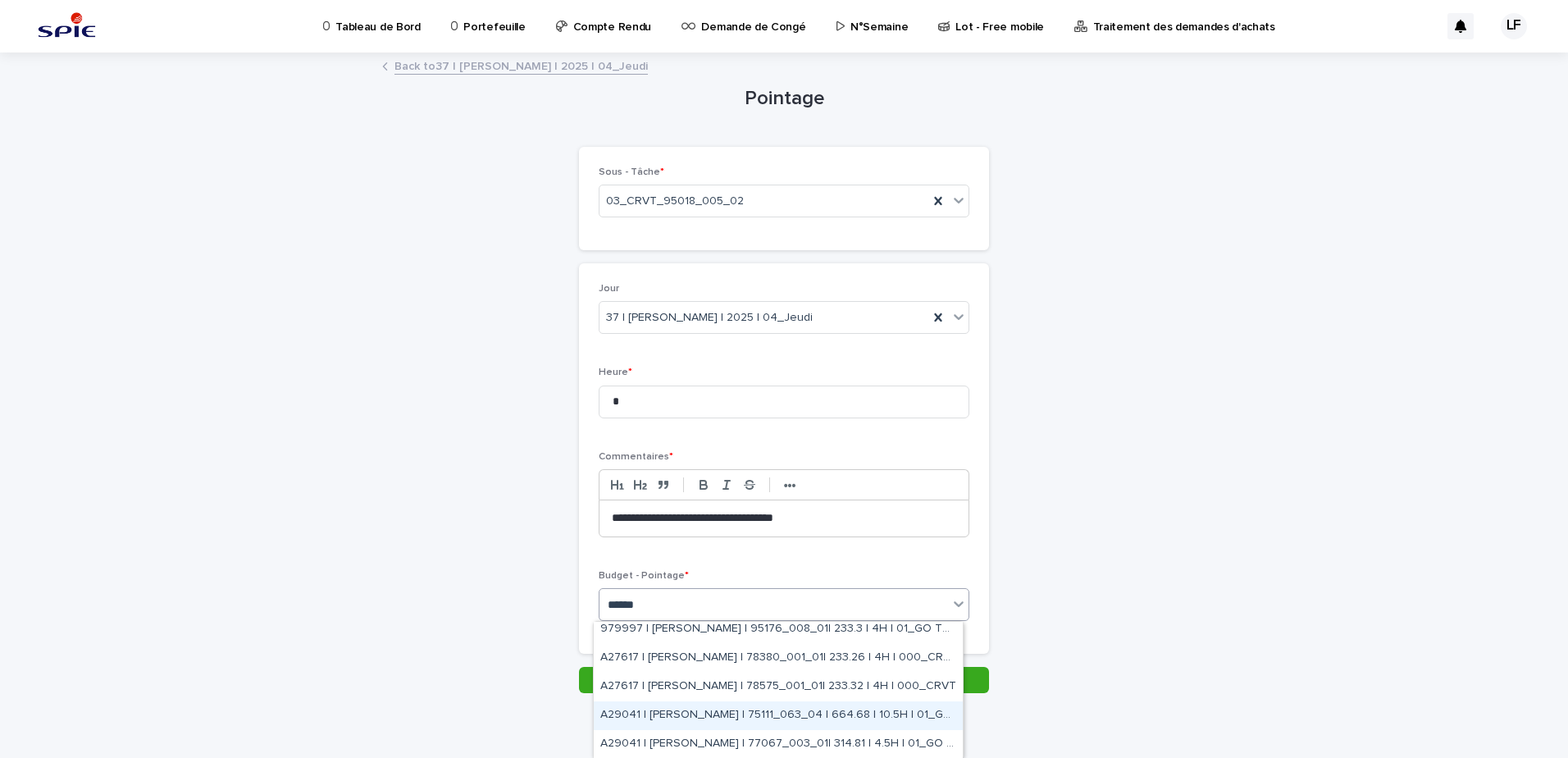
click at [793, 709] on div "A29041 | [PERSON_NAME] | 75111_063_04 | 664.68 | 10.5H | 01_GO TRAVAUX" at bounding box center [778, 715] width 369 height 28
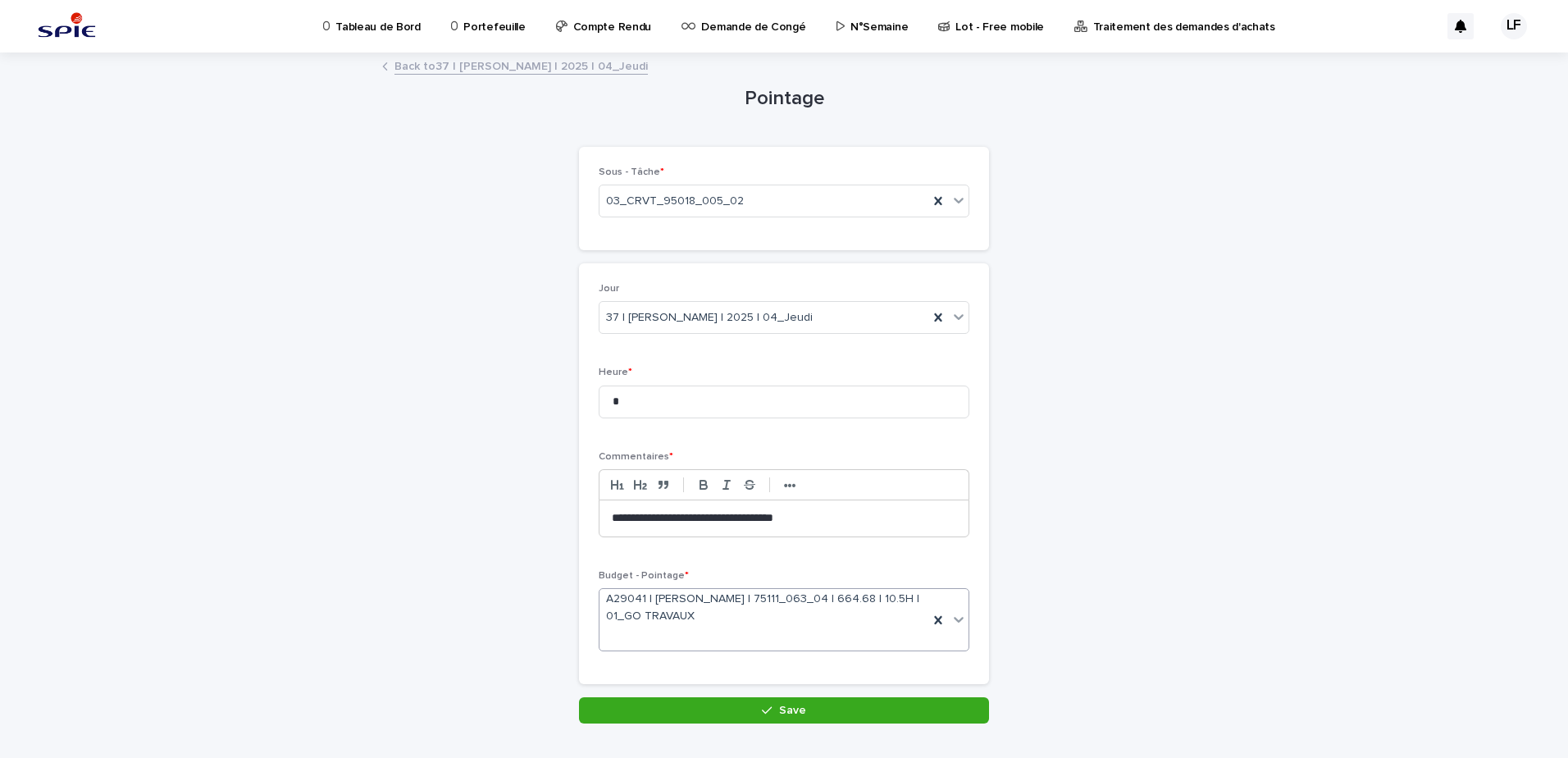
click at [784, 713] on span "Save" at bounding box center [792, 710] width 27 height 12
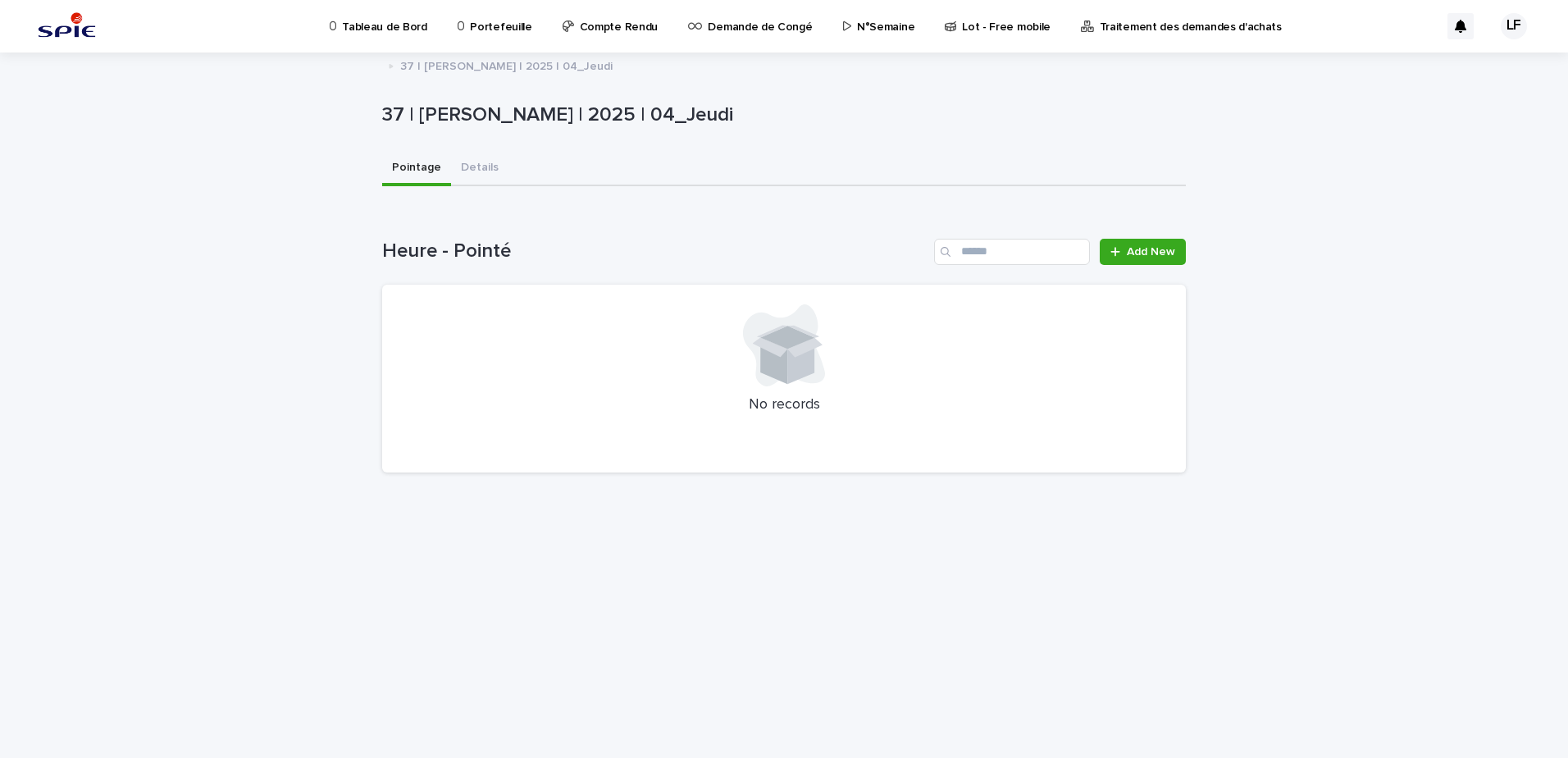
click at [885, 27] on p "N°Semaine" at bounding box center [885, 17] width 58 height 35
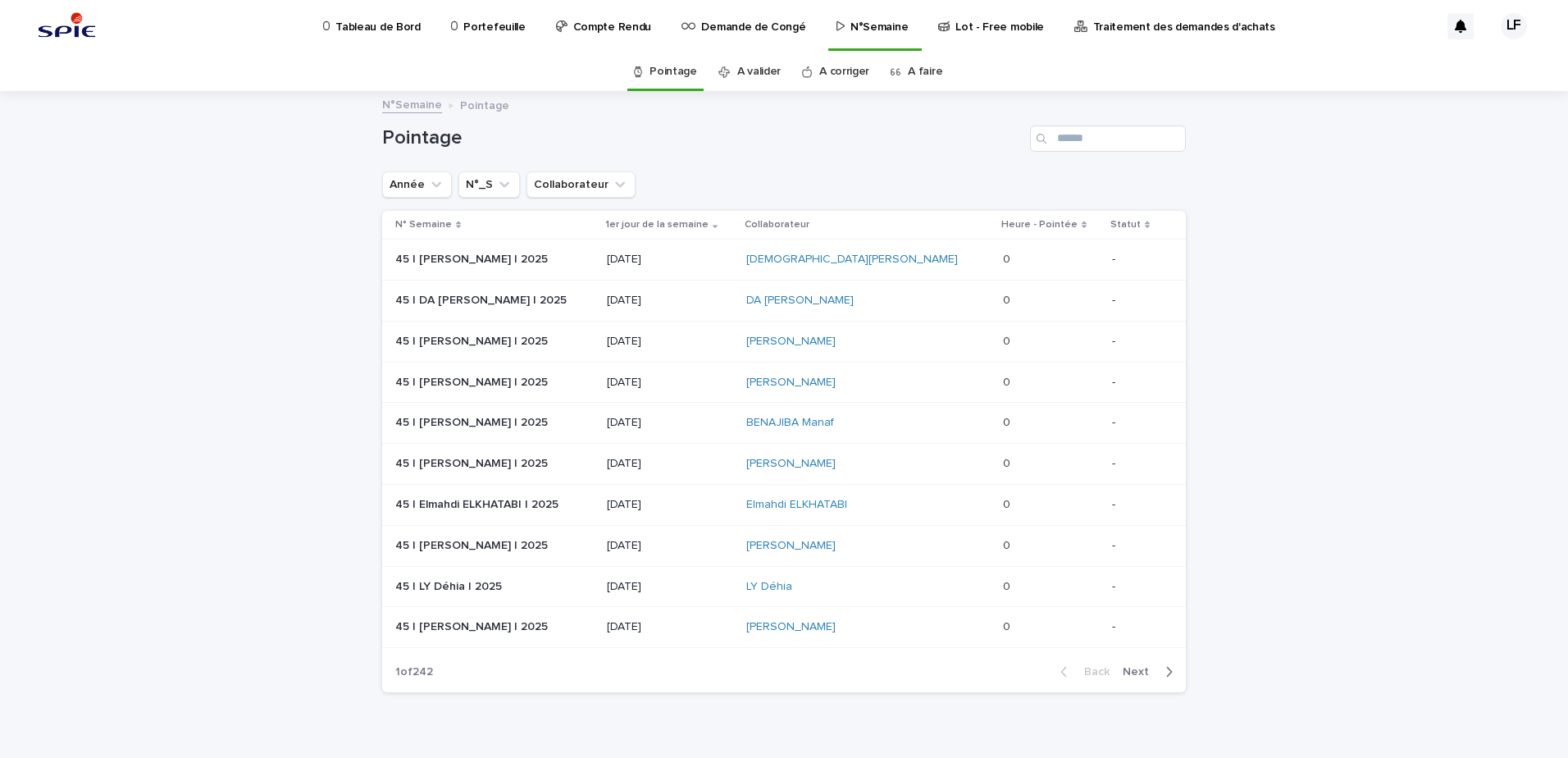
click at [917, 72] on link "A faire" at bounding box center [926, 72] width 35 height 39
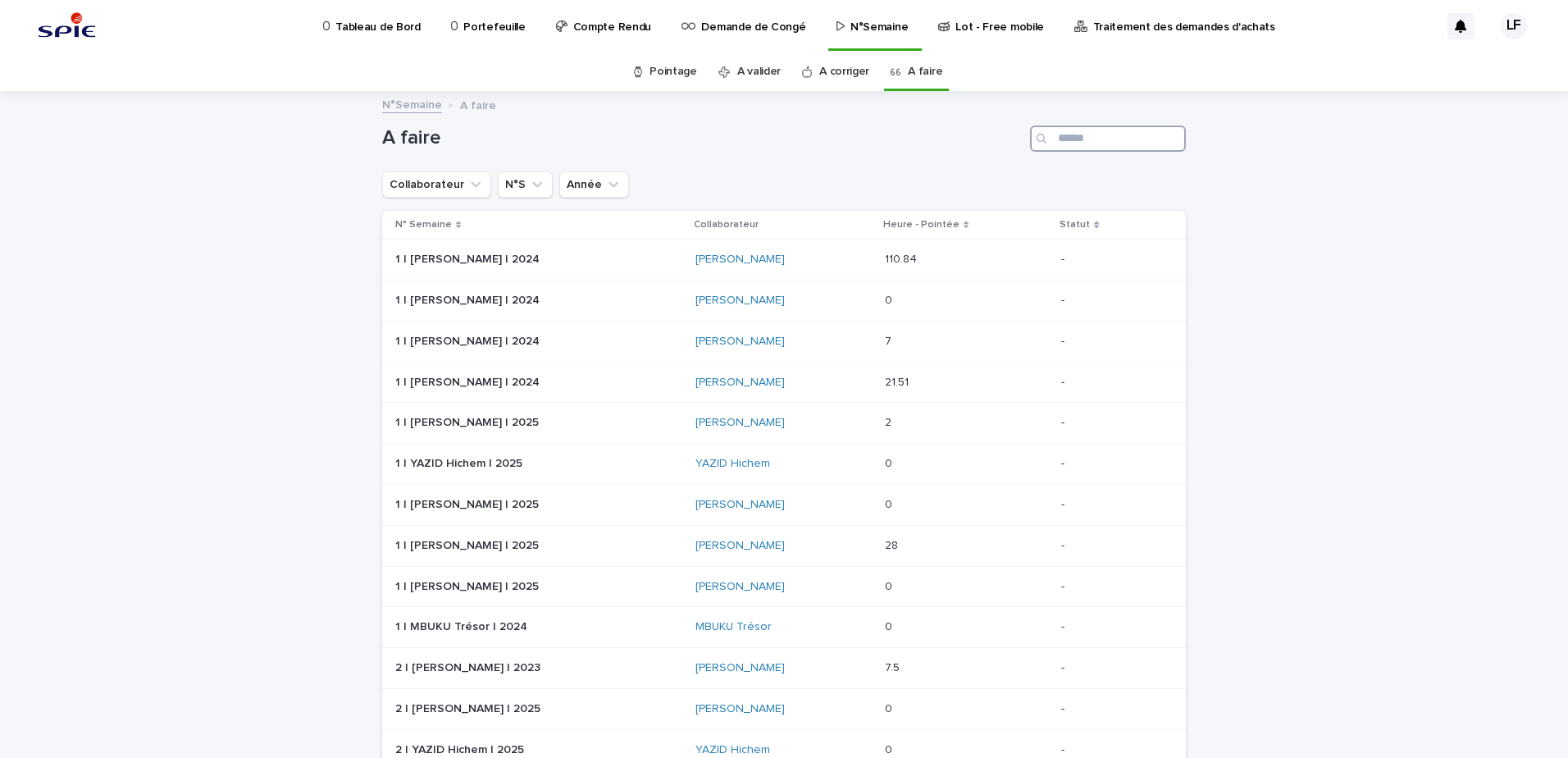
click at [1123, 140] on input "Search" at bounding box center [1108, 139] width 156 height 27
type input "******"
click at [560, 545] on p at bounding box center [539, 545] width 287 height 14
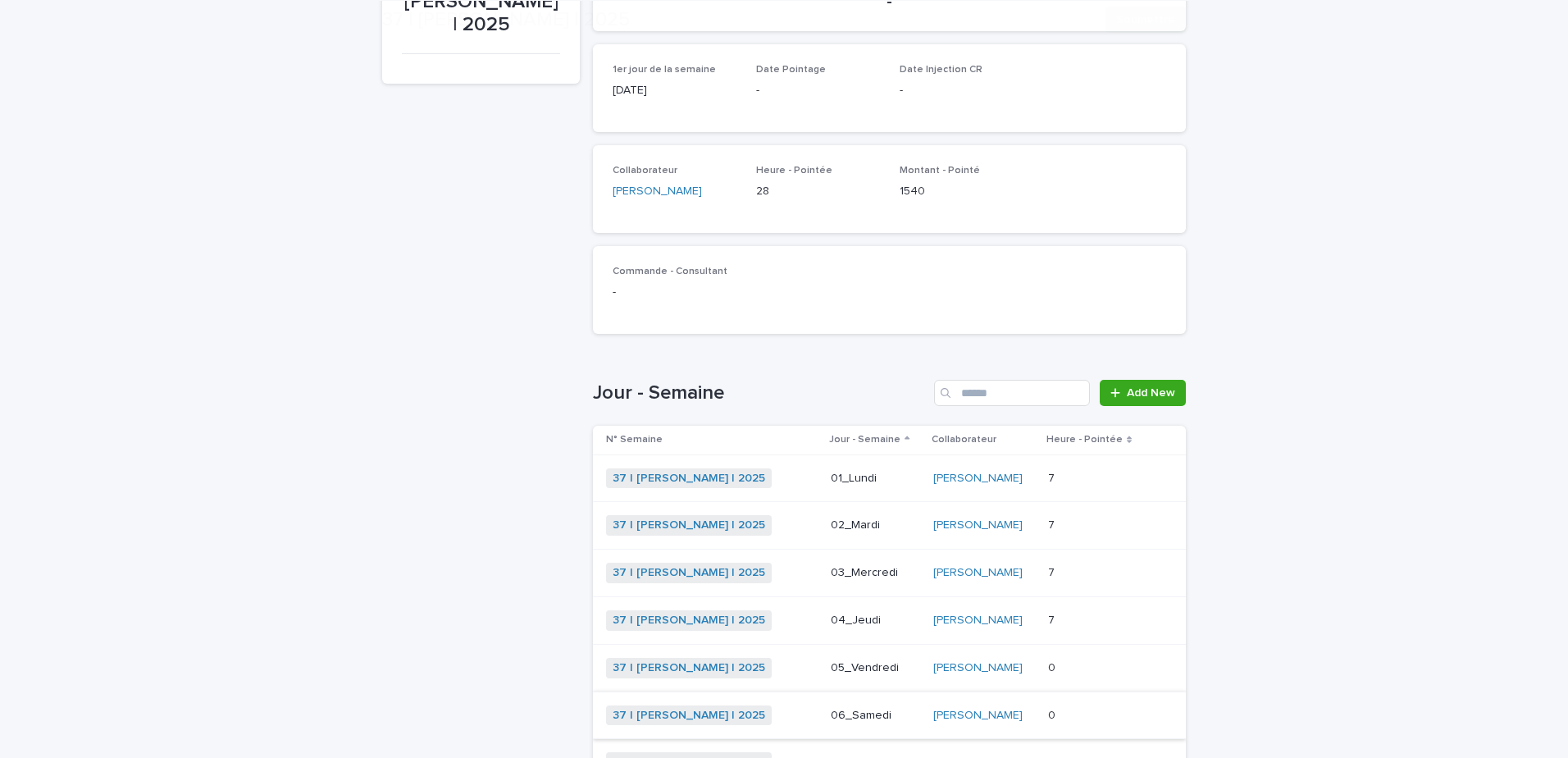
scroll to position [393, 0]
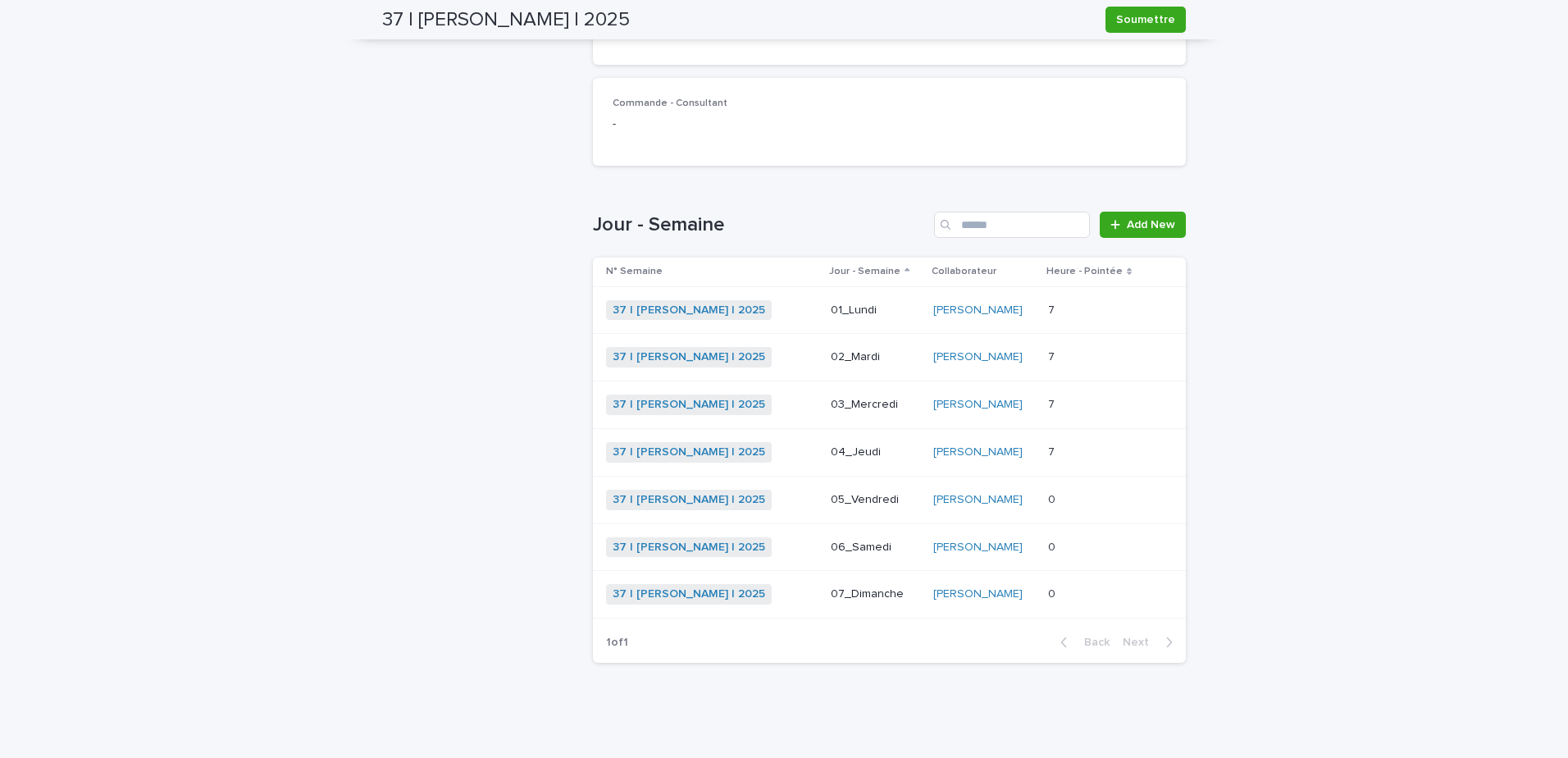
click at [1101, 497] on p at bounding box center [1095, 499] width 95 height 14
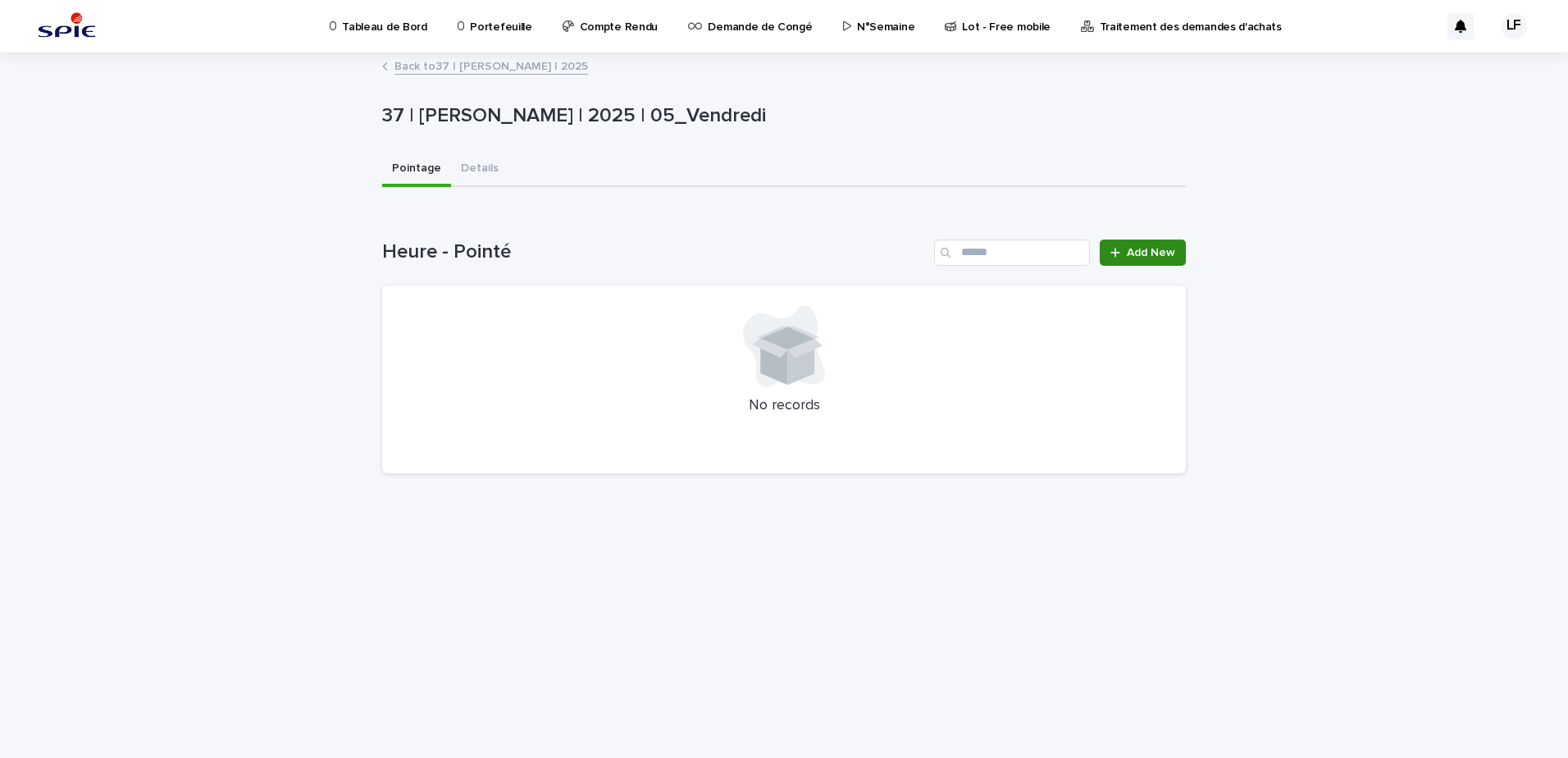
click at [1185, 253] on link "Add New" at bounding box center [1143, 252] width 86 height 27
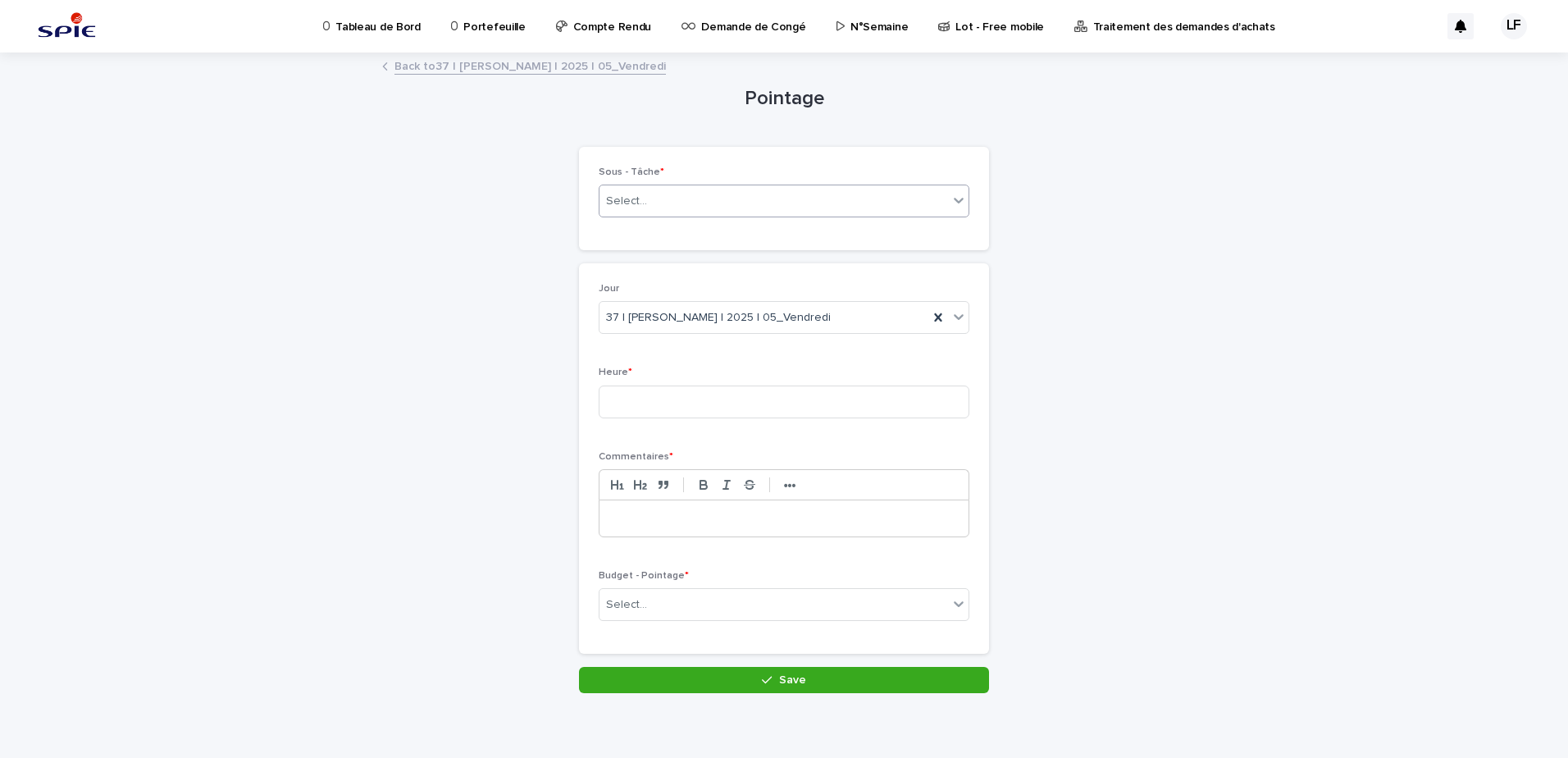
click at [740, 195] on div "Select..." at bounding box center [773, 201] width 349 height 27
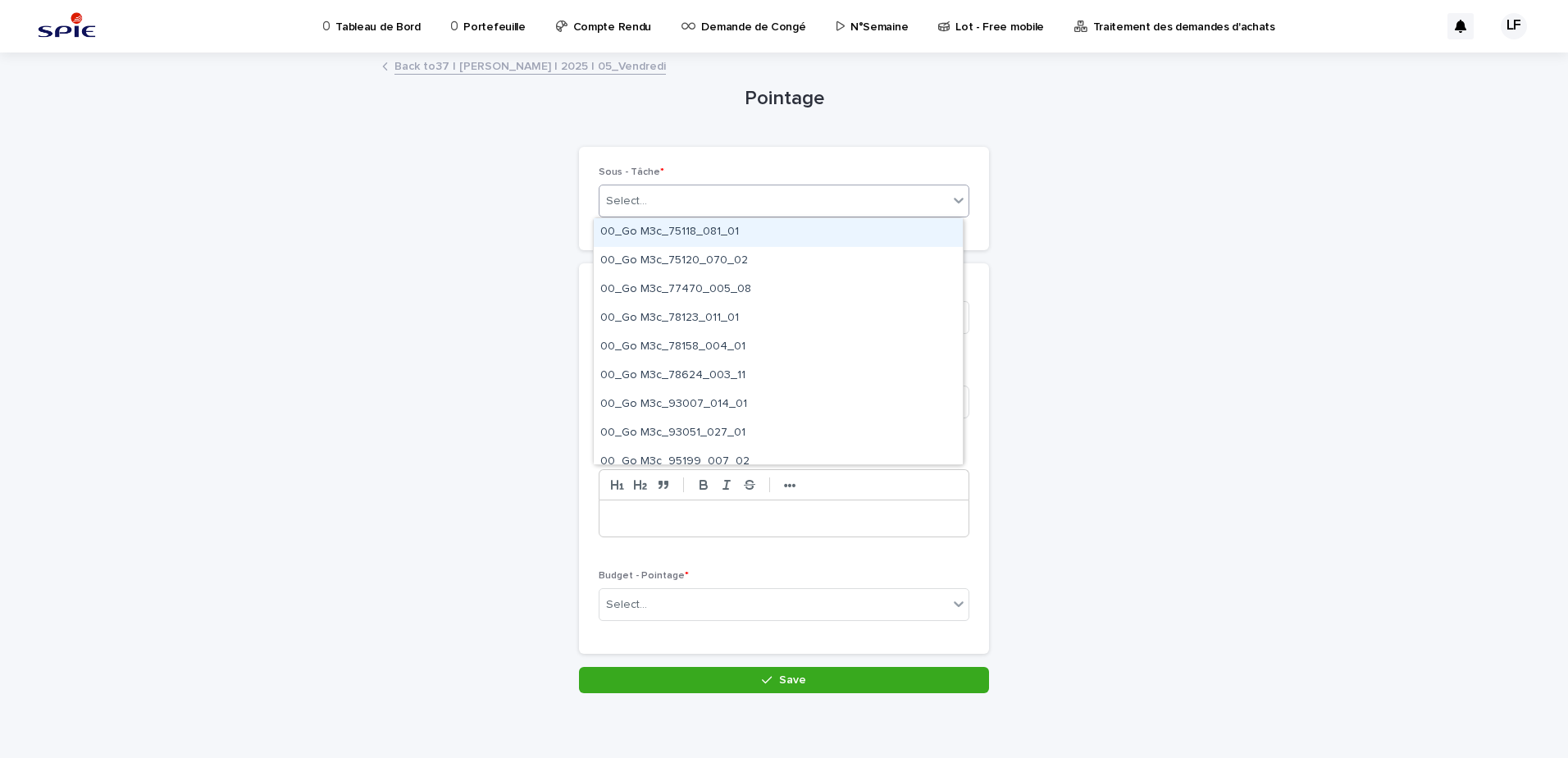
paste input "**********"
type input "**********"
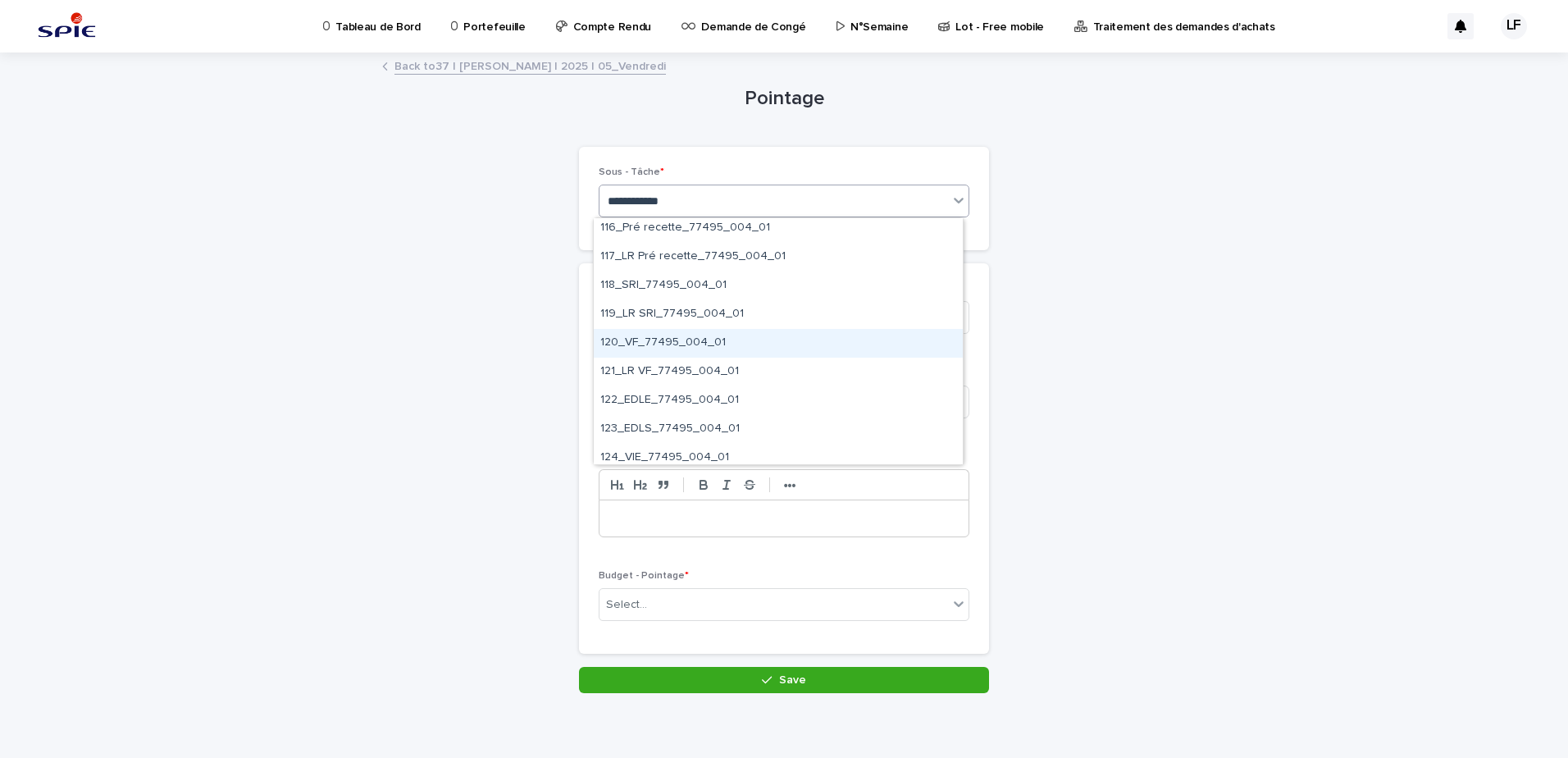
scroll to position [410, 0]
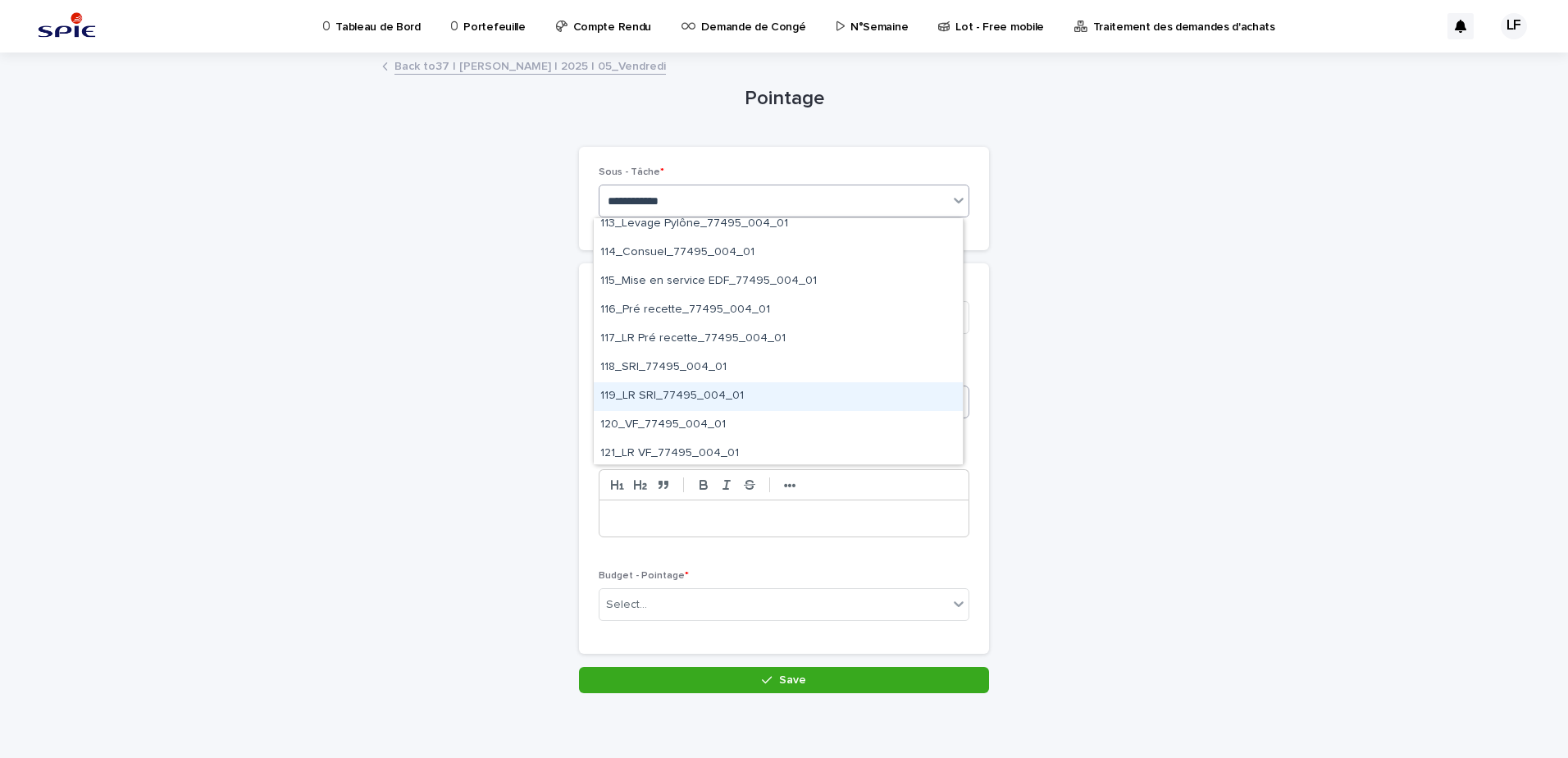
click at [646, 398] on div "119_LR SRI_77495_004_01" at bounding box center [778, 396] width 369 height 28
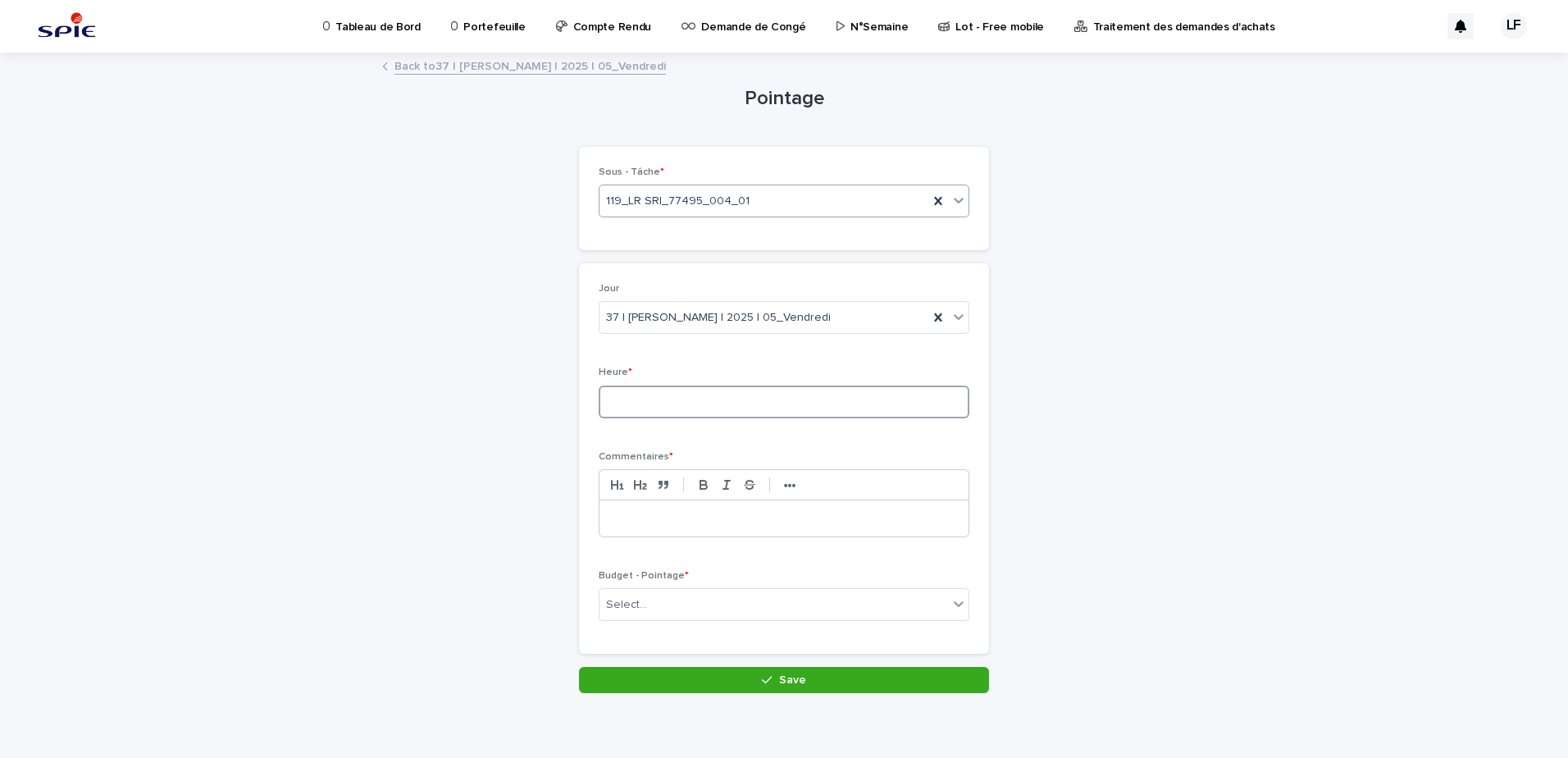
click at [629, 413] on input at bounding box center [784, 402] width 371 height 33
type input "*"
click at [743, 495] on button "button" at bounding box center [750, 485] width 23 height 19
click at [740, 513] on p "﻿" at bounding box center [784, 518] width 344 height 17
click at [745, 480] on icon "button" at bounding box center [750, 485] width 15 height 15
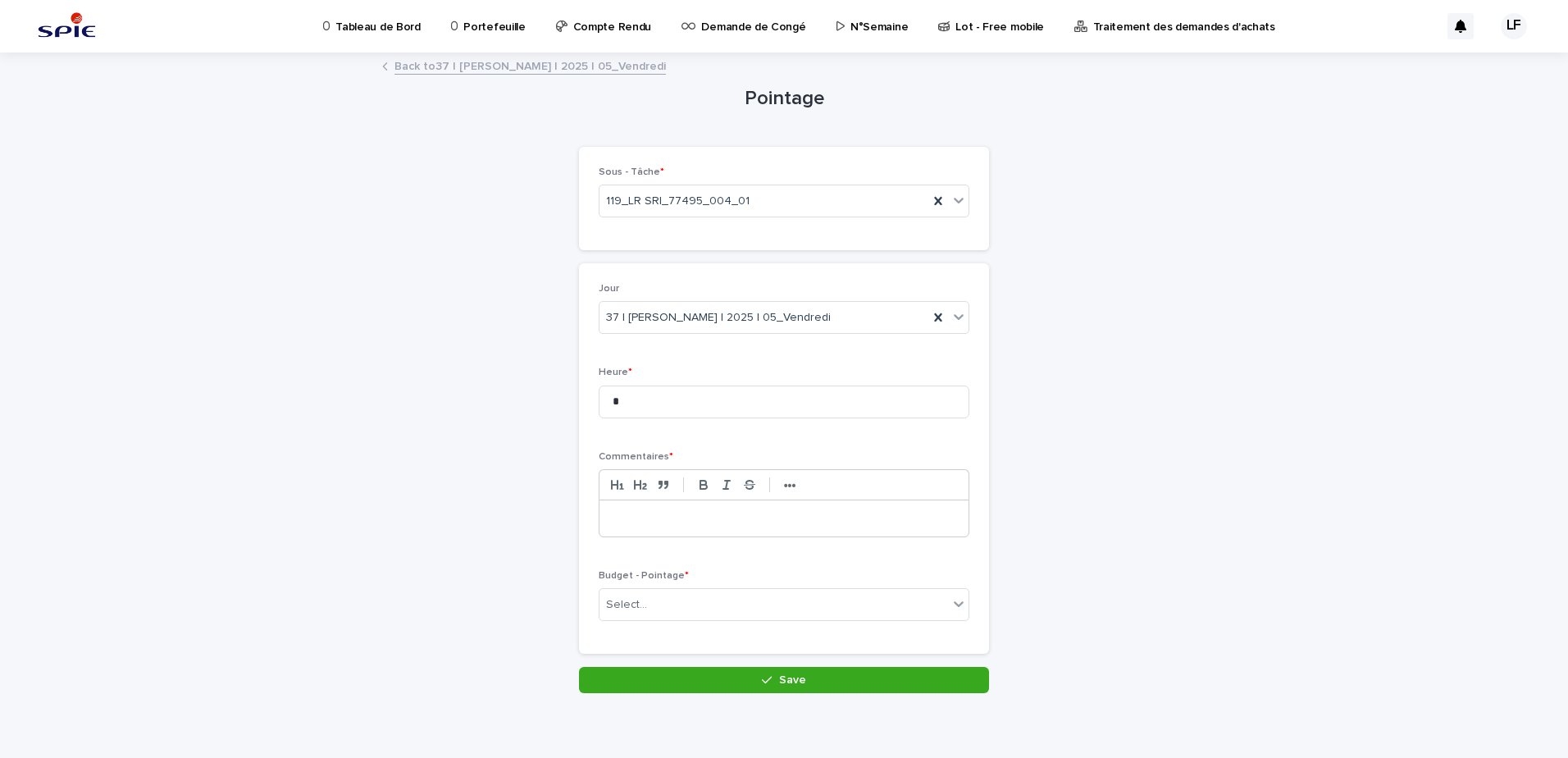
click at [727, 519] on p "﻿" at bounding box center [784, 518] width 344 height 17
click at [655, 613] on div "Select..." at bounding box center [773, 605] width 349 height 27
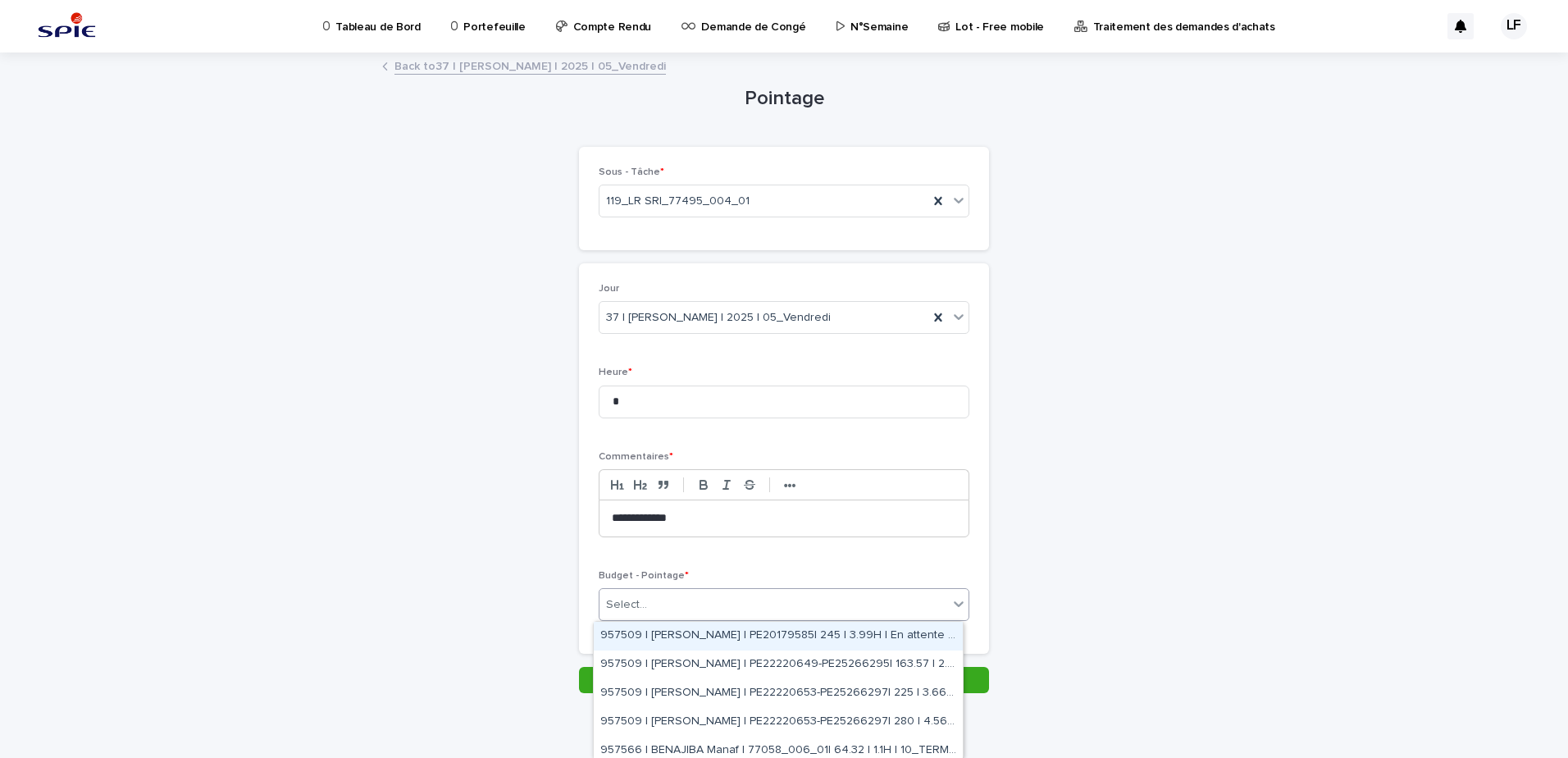
paste input "**********"
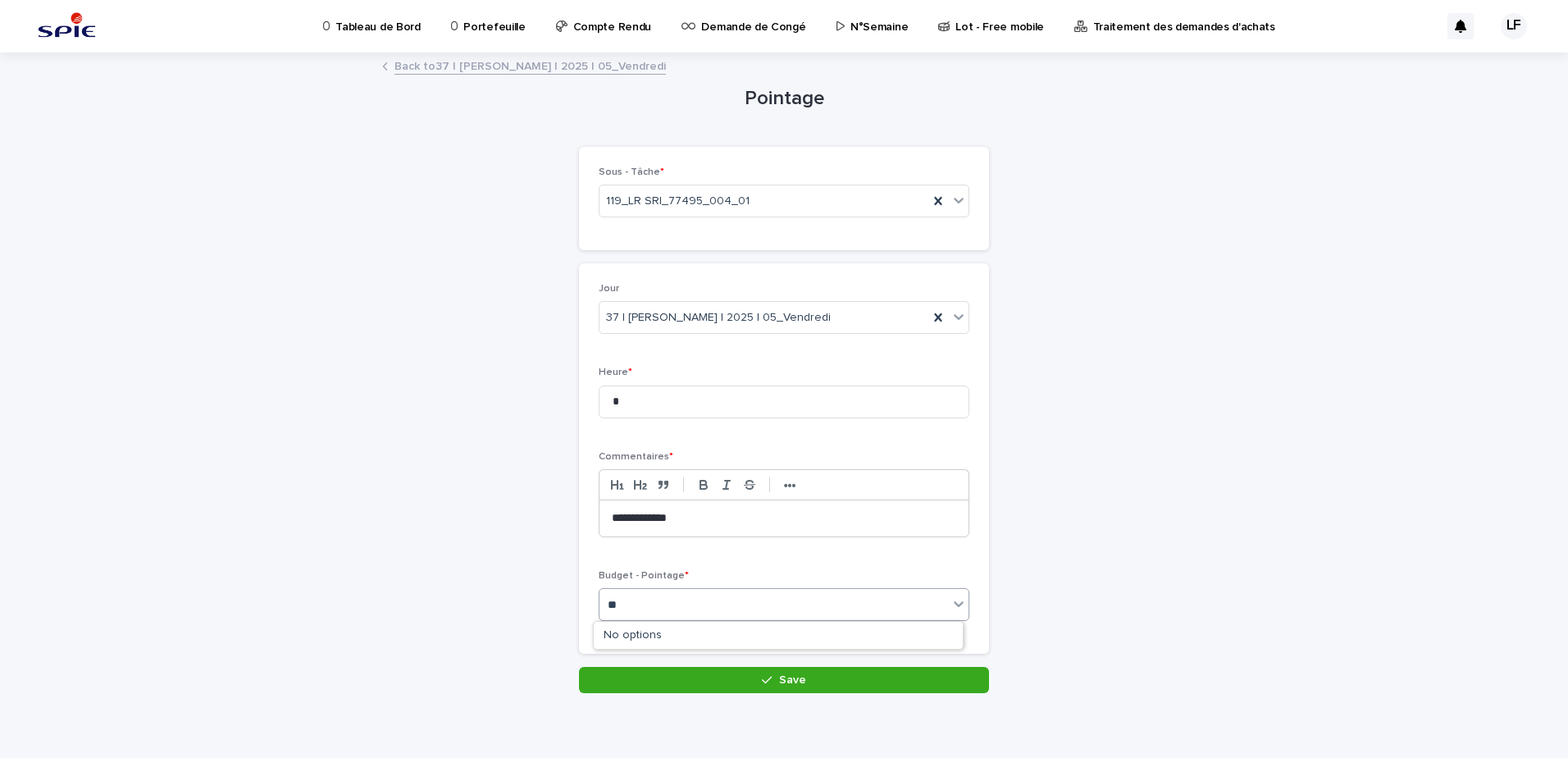
type input "*"
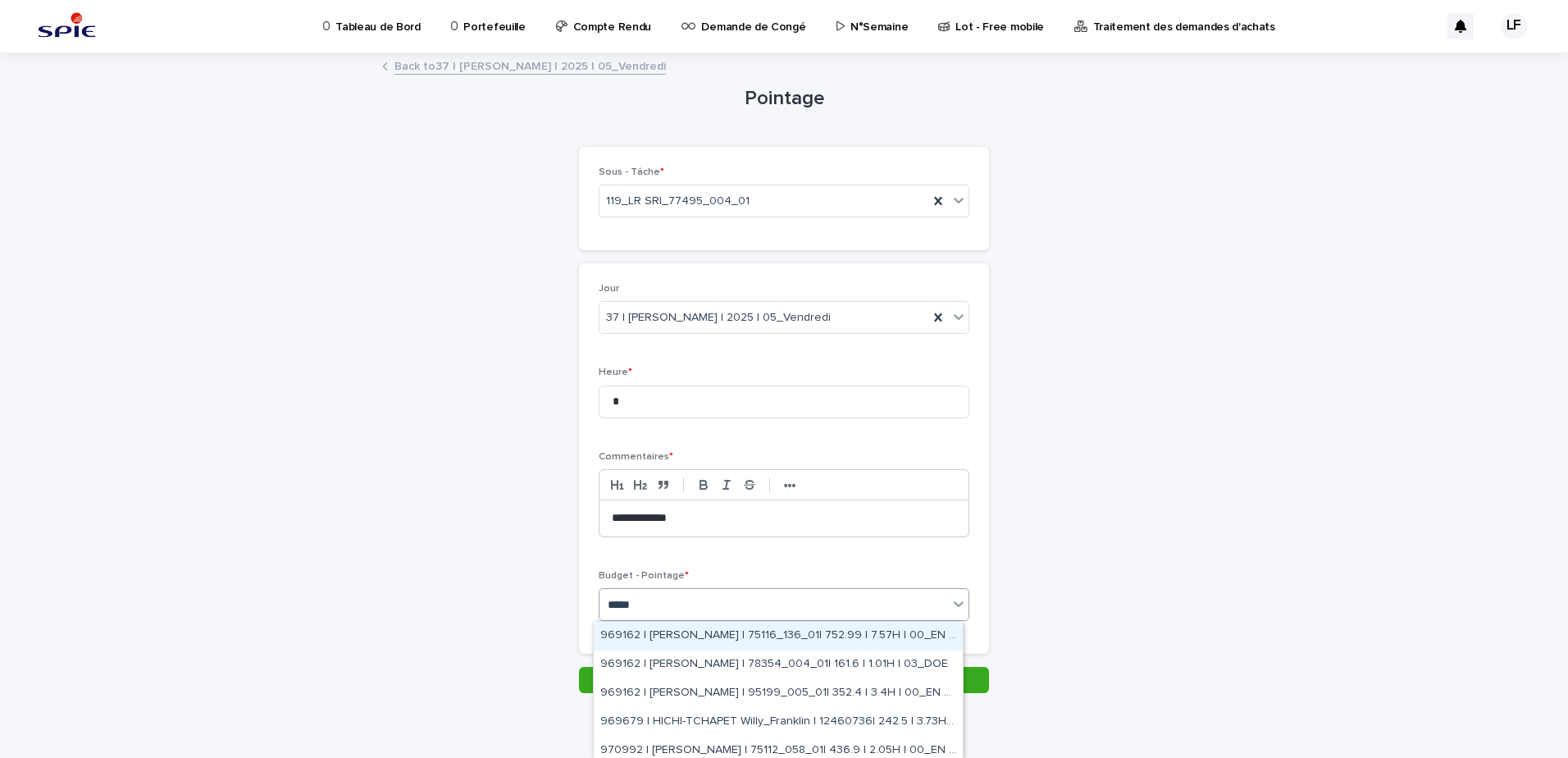
type input "******"
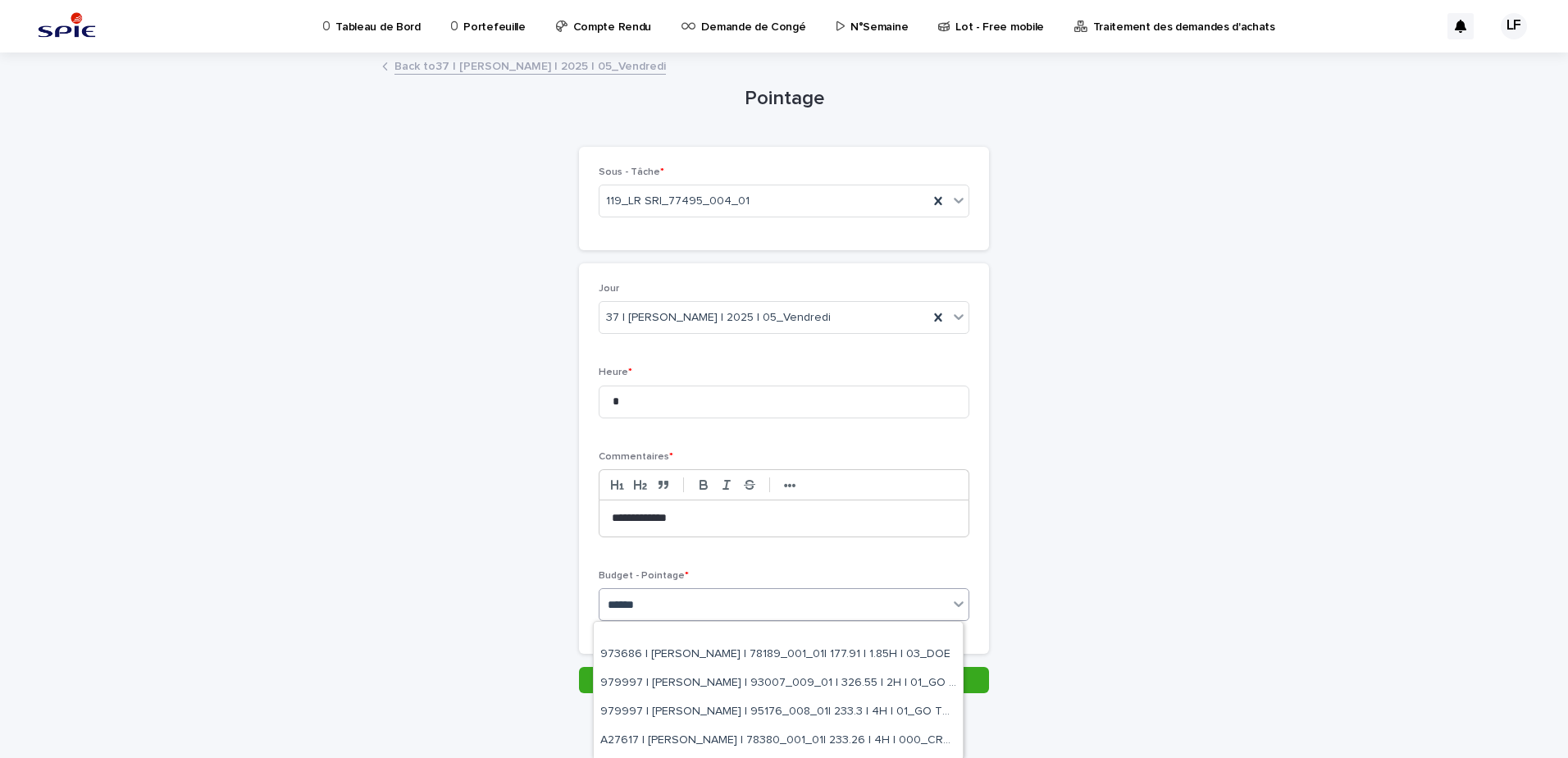
scroll to position [150, 0]
click at [774, 708] on div "A29041 | [PERSON_NAME] | 75111_063_04 | 664.68 | 10.5H | 01_GO TRAVAUX" at bounding box center [778, 715] width 369 height 28
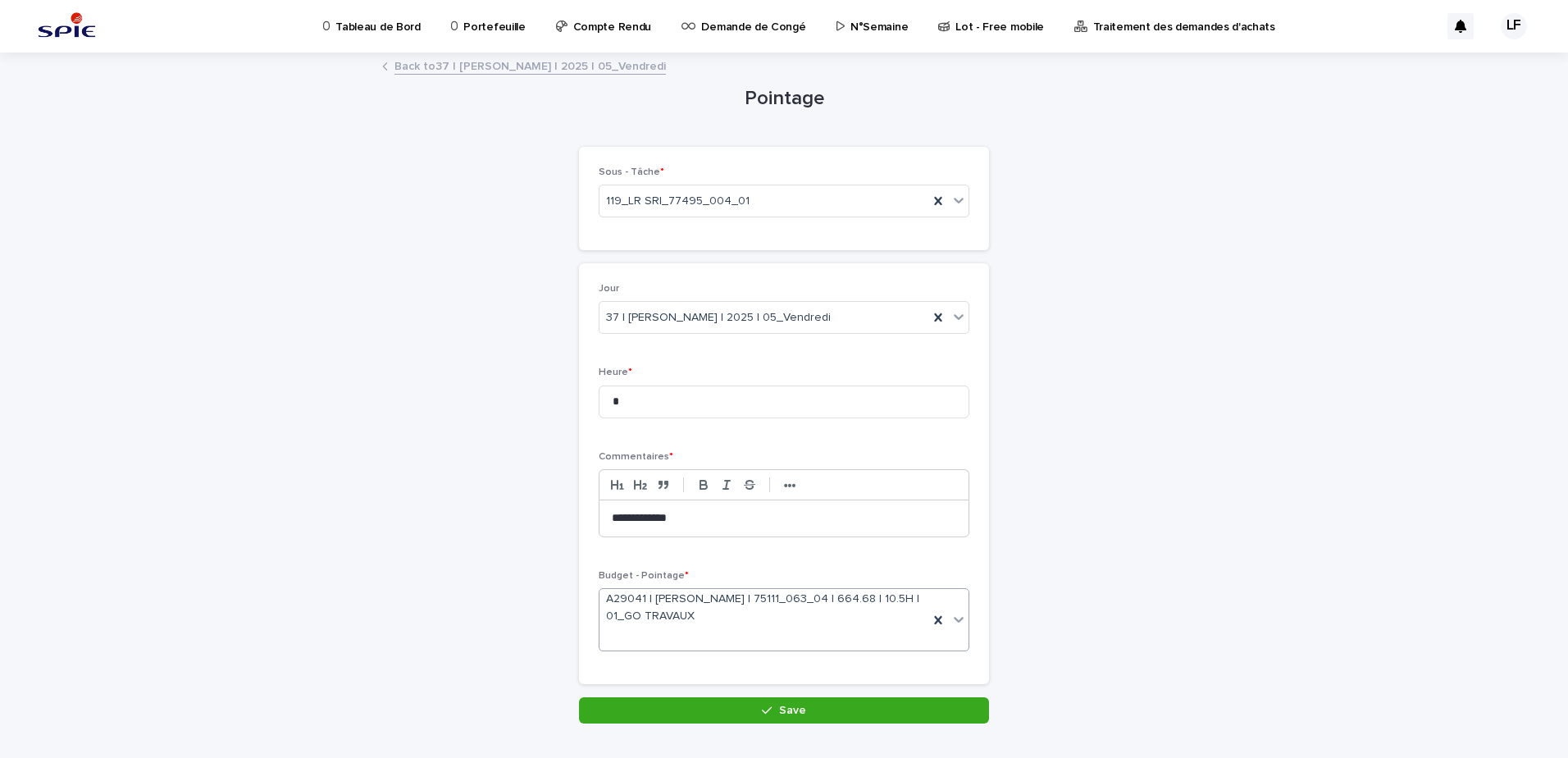
click at [771, 717] on button "Save" at bounding box center [784, 710] width 410 height 27
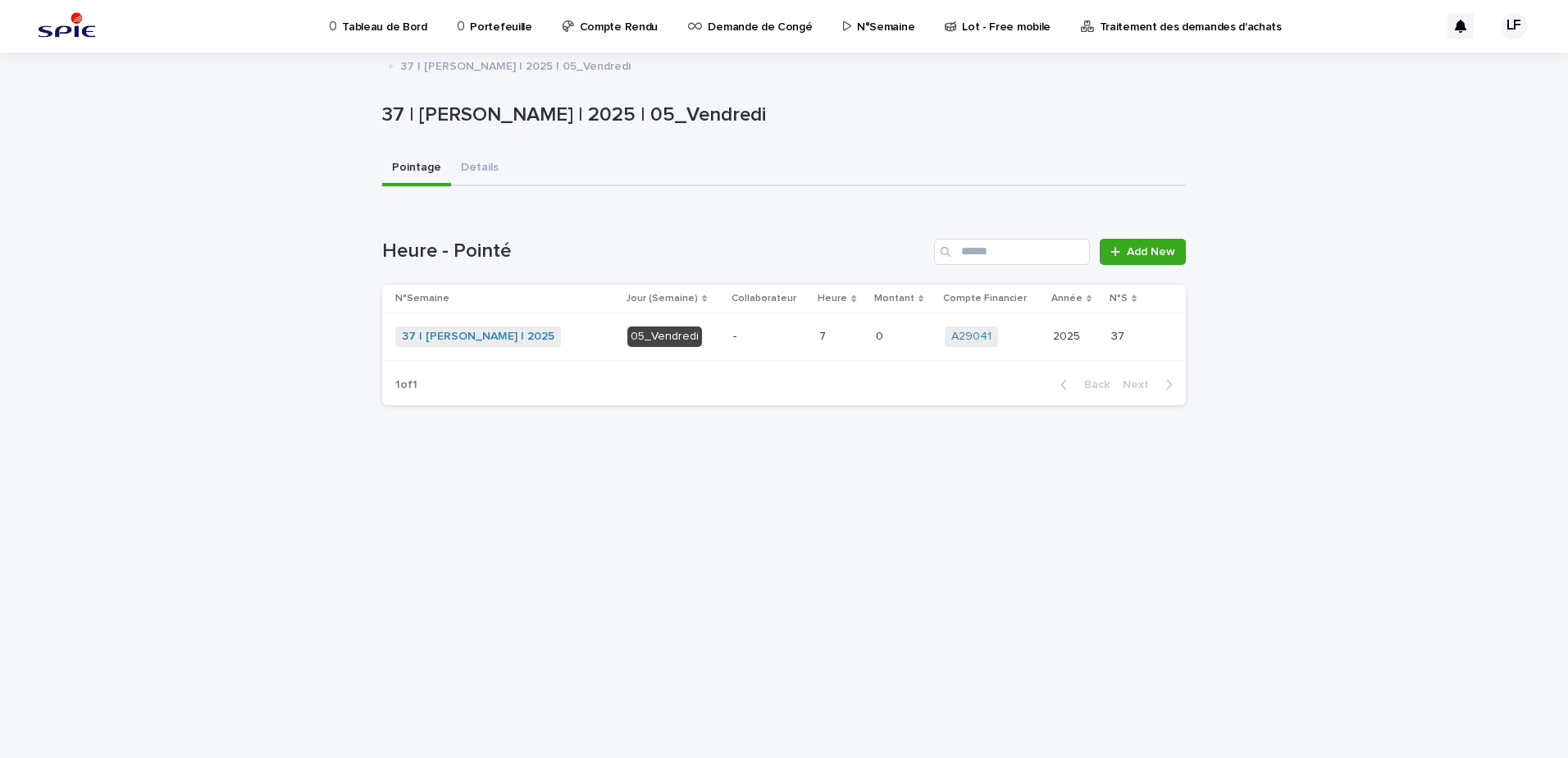
click at [857, 11] on p "N°Semaine" at bounding box center [885, 17] width 58 height 35
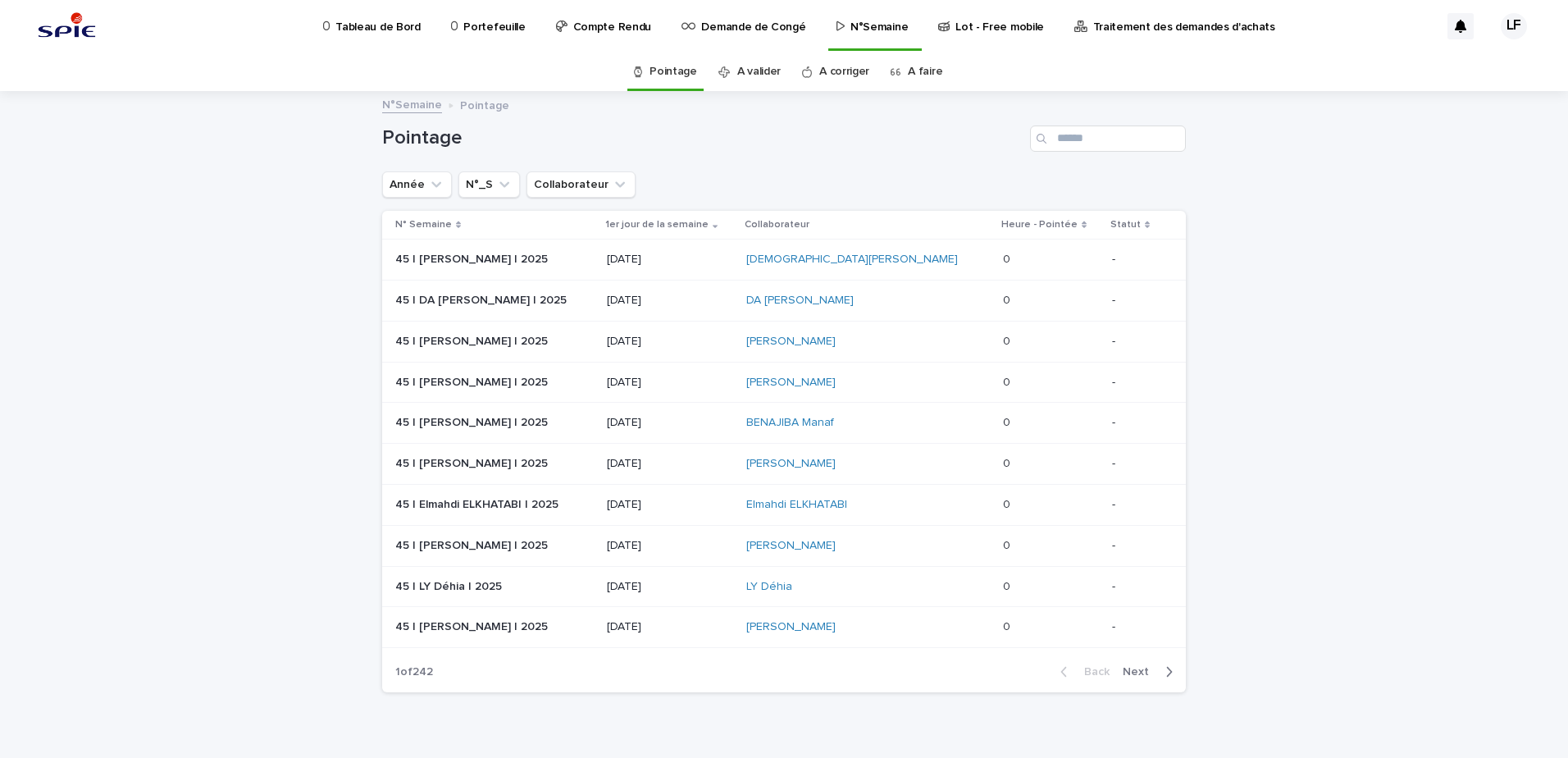
click at [908, 76] on link "A faire" at bounding box center [926, 72] width 35 height 39
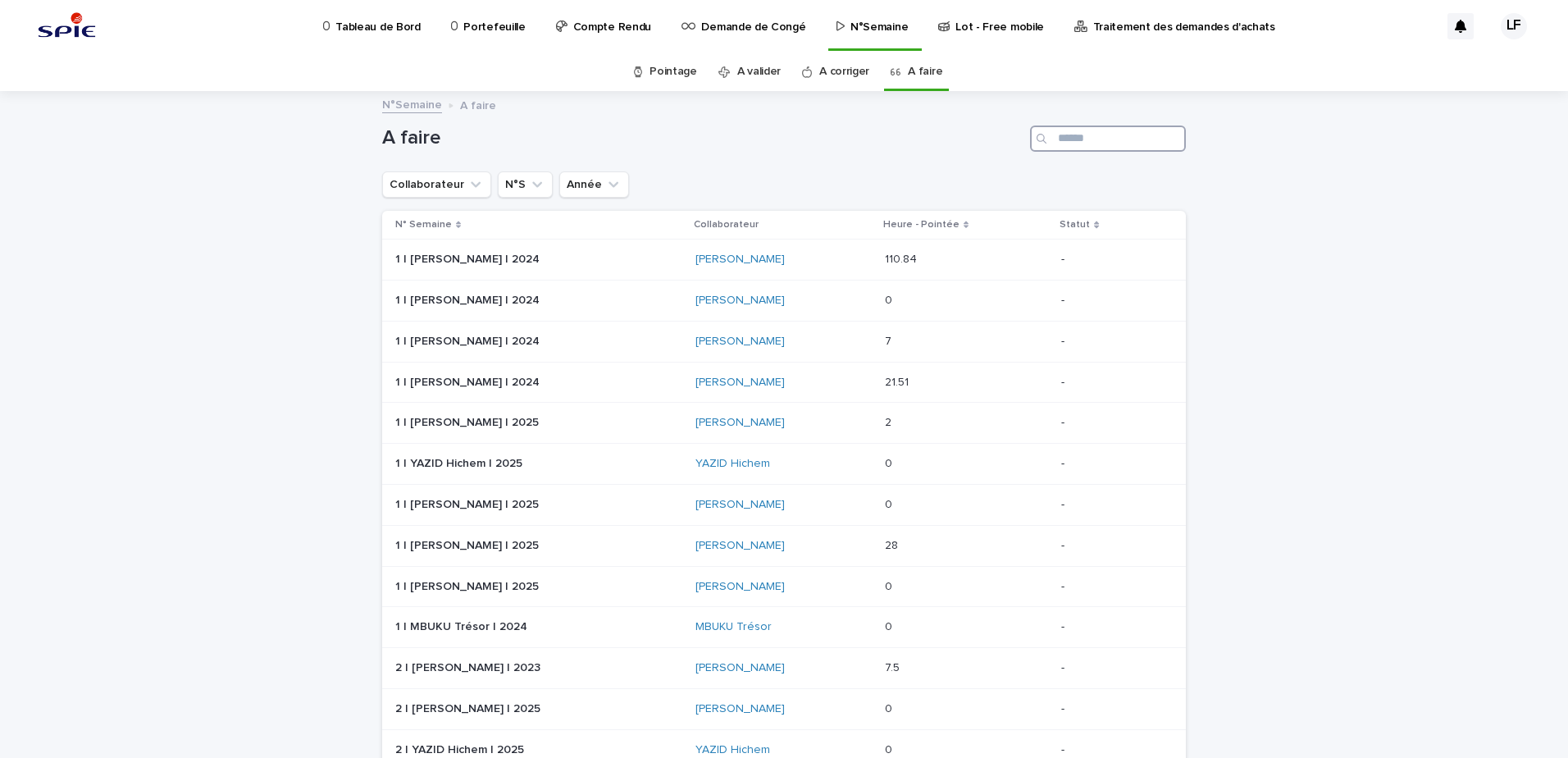
click at [1061, 137] on input "Search" at bounding box center [1108, 139] width 156 height 27
type input "******"
click at [971, 543] on p at bounding box center [962, 545] width 143 height 14
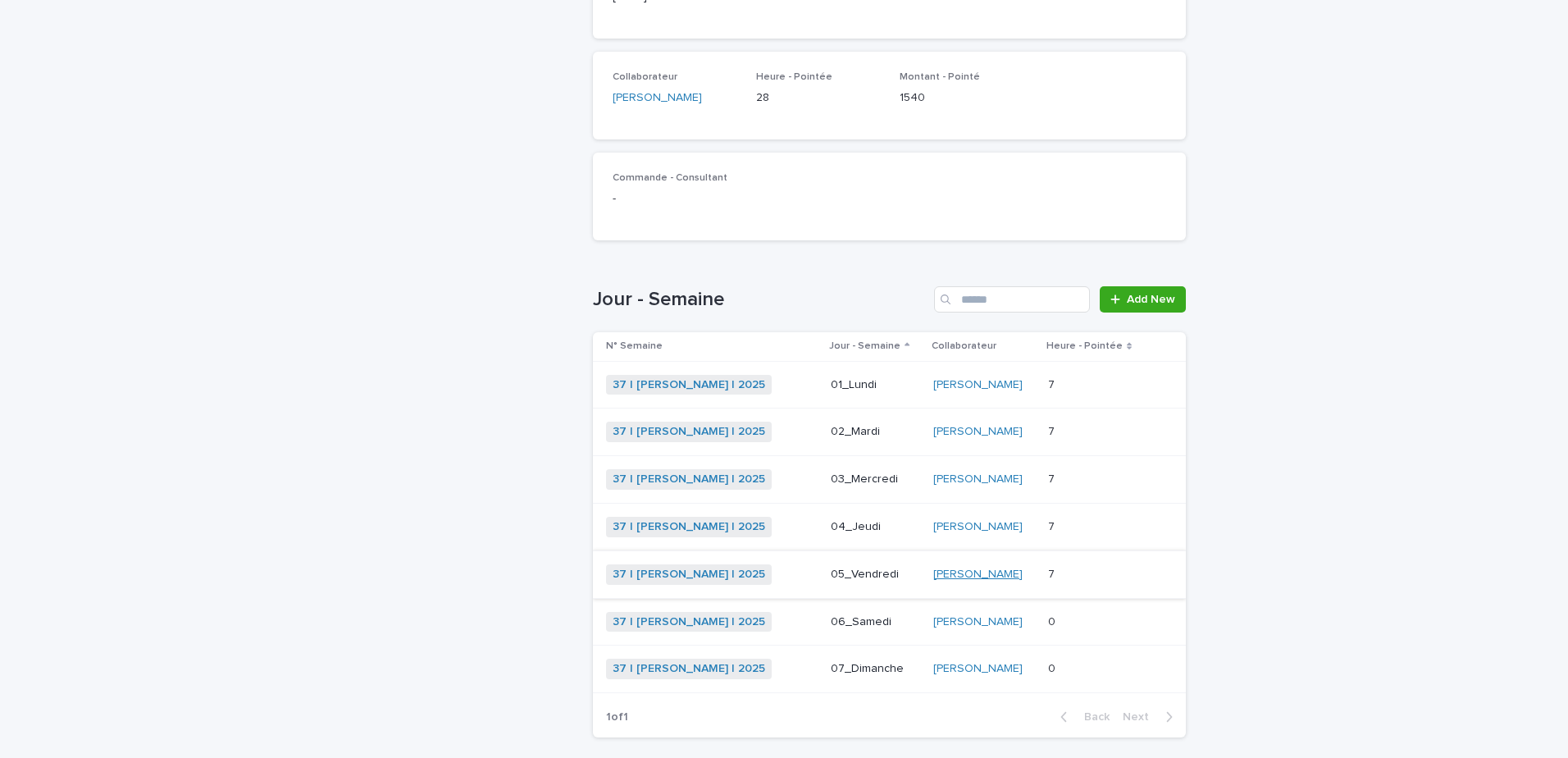
scroll to position [381, 0]
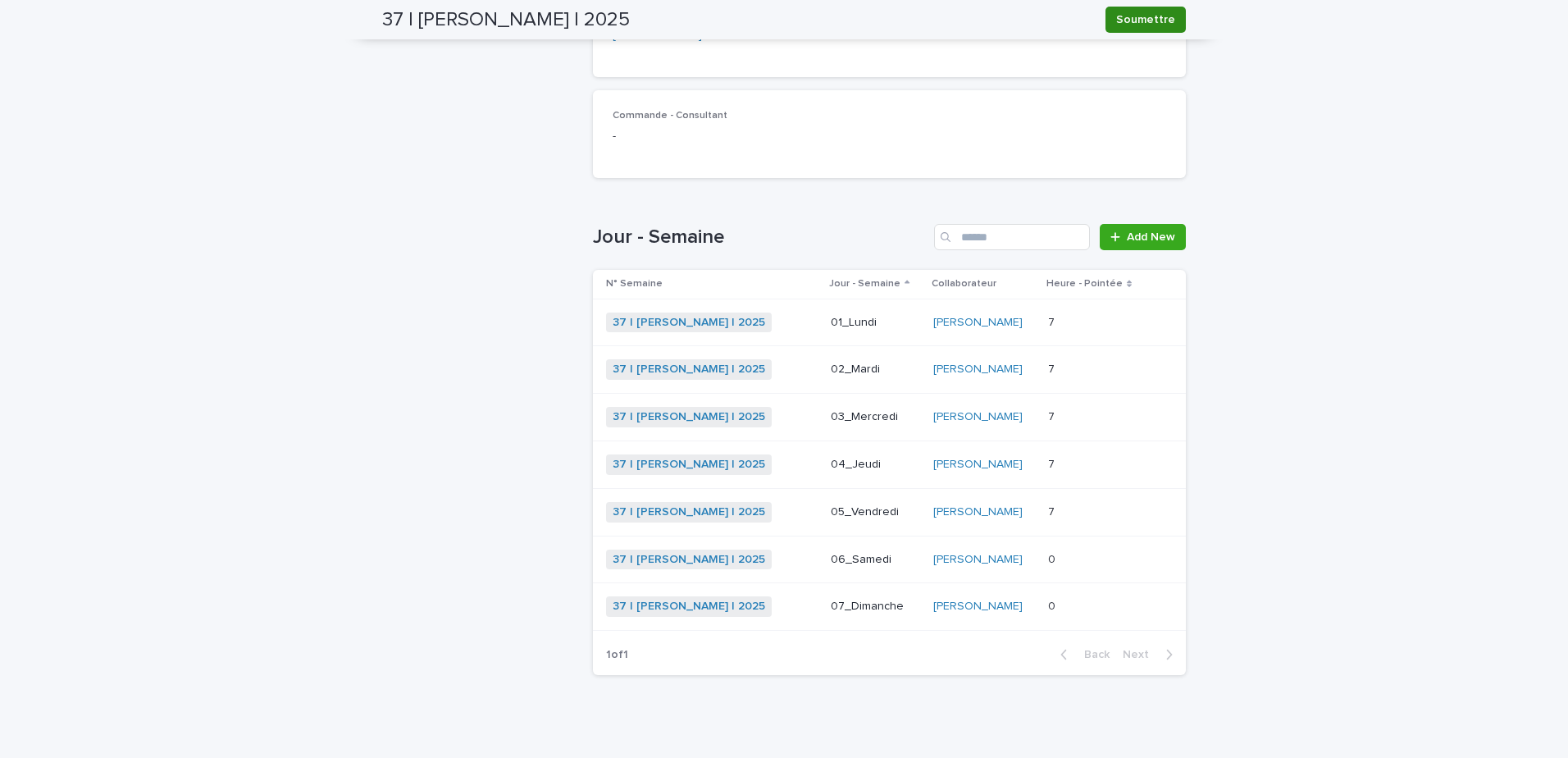
click at [1158, 19] on span "Soumettre" at bounding box center [1146, 20] width 59 height 17
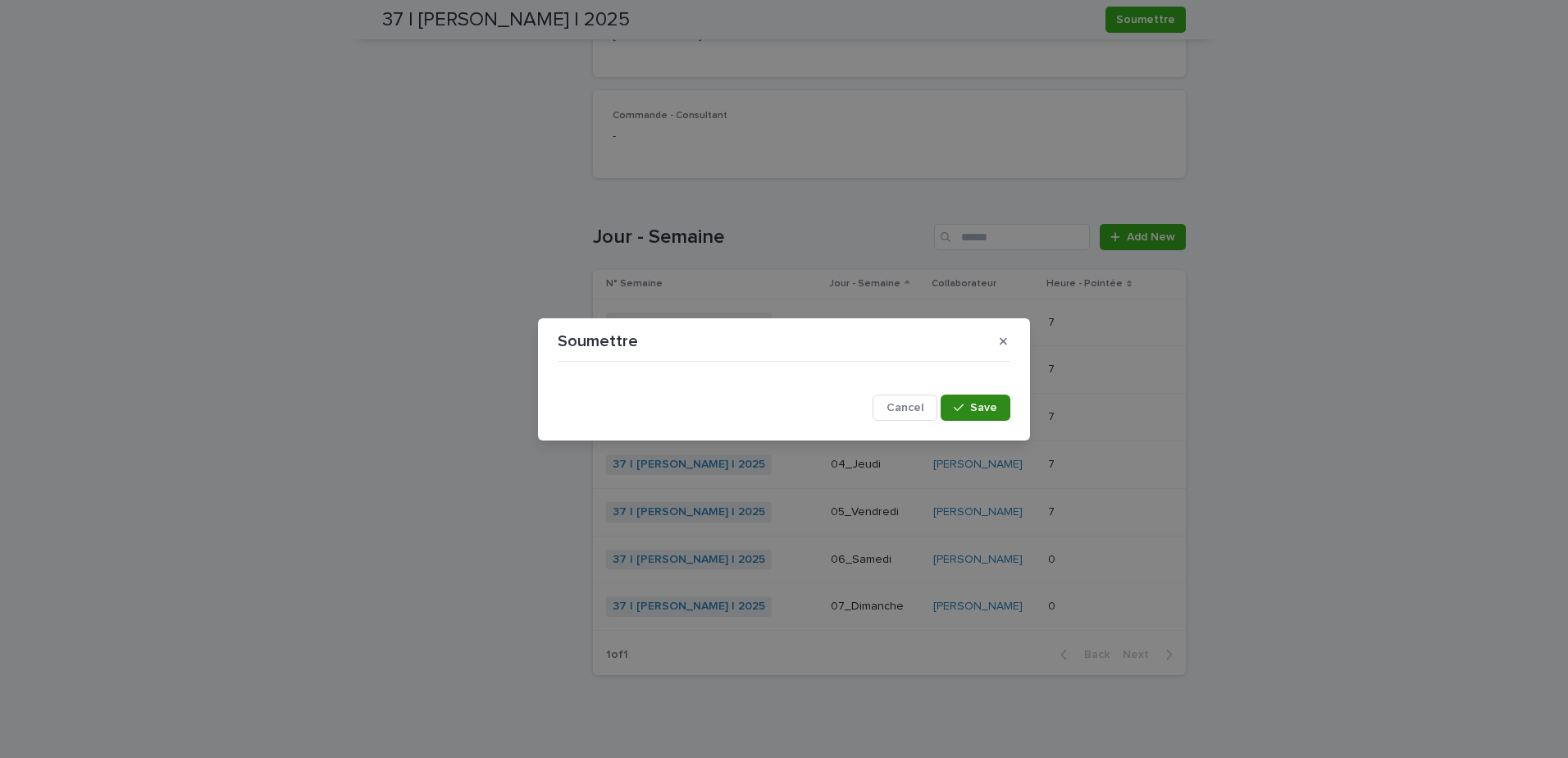
click at [990, 404] on span "Save" at bounding box center [983, 407] width 27 height 12
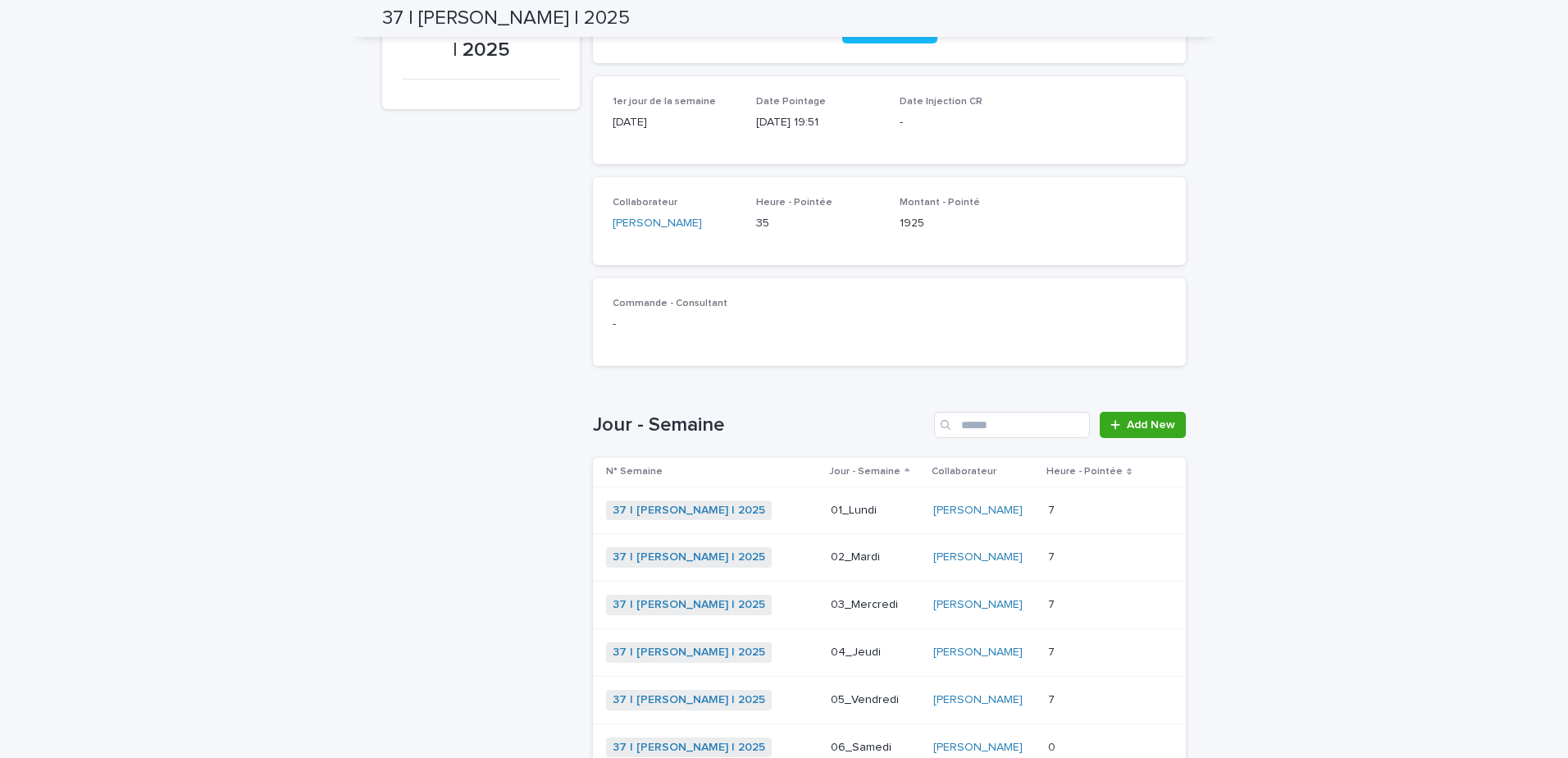
scroll to position [0, 0]
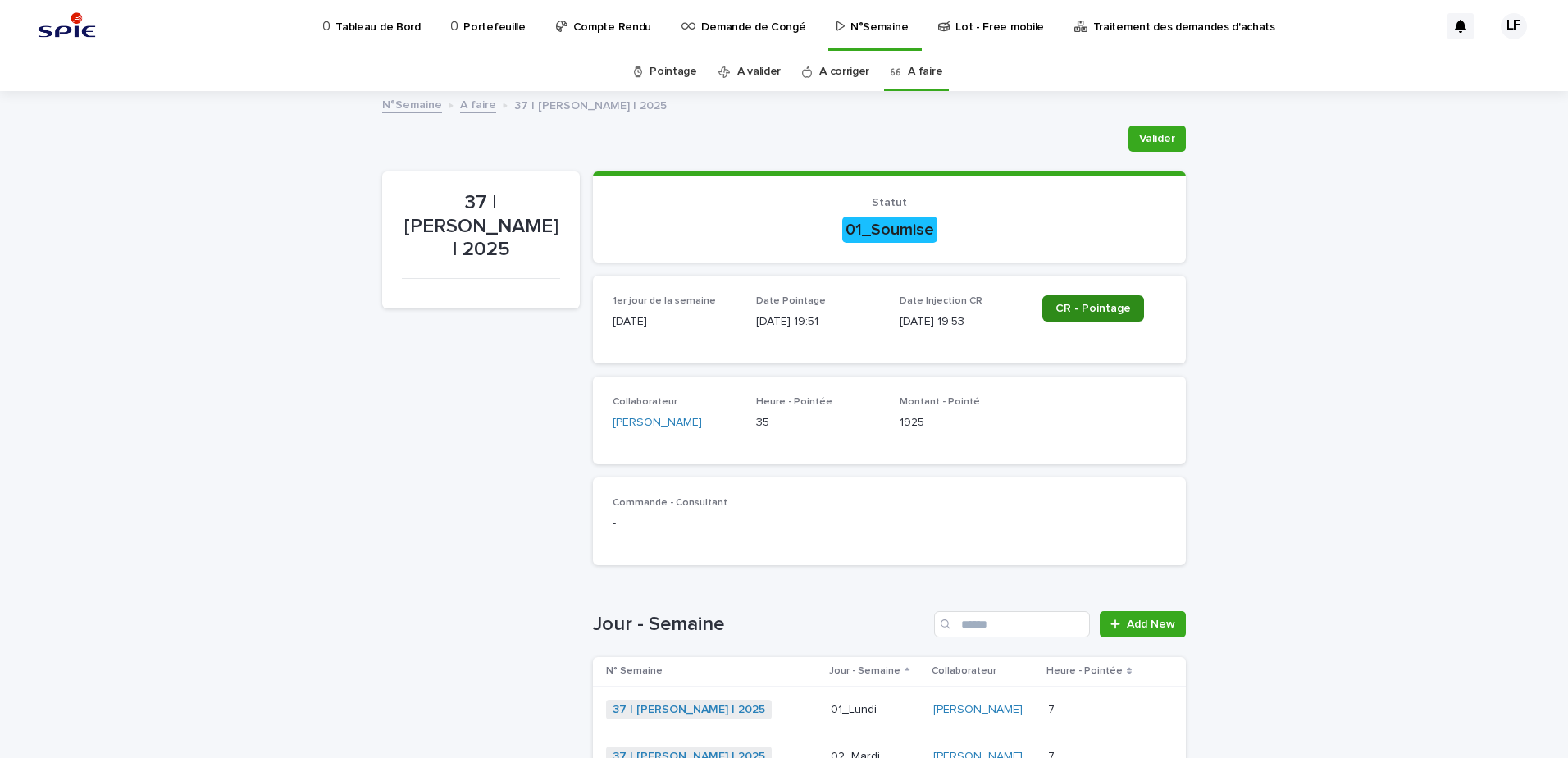
click at [1109, 318] on link "CR - Pointage" at bounding box center [1093, 308] width 102 height 27
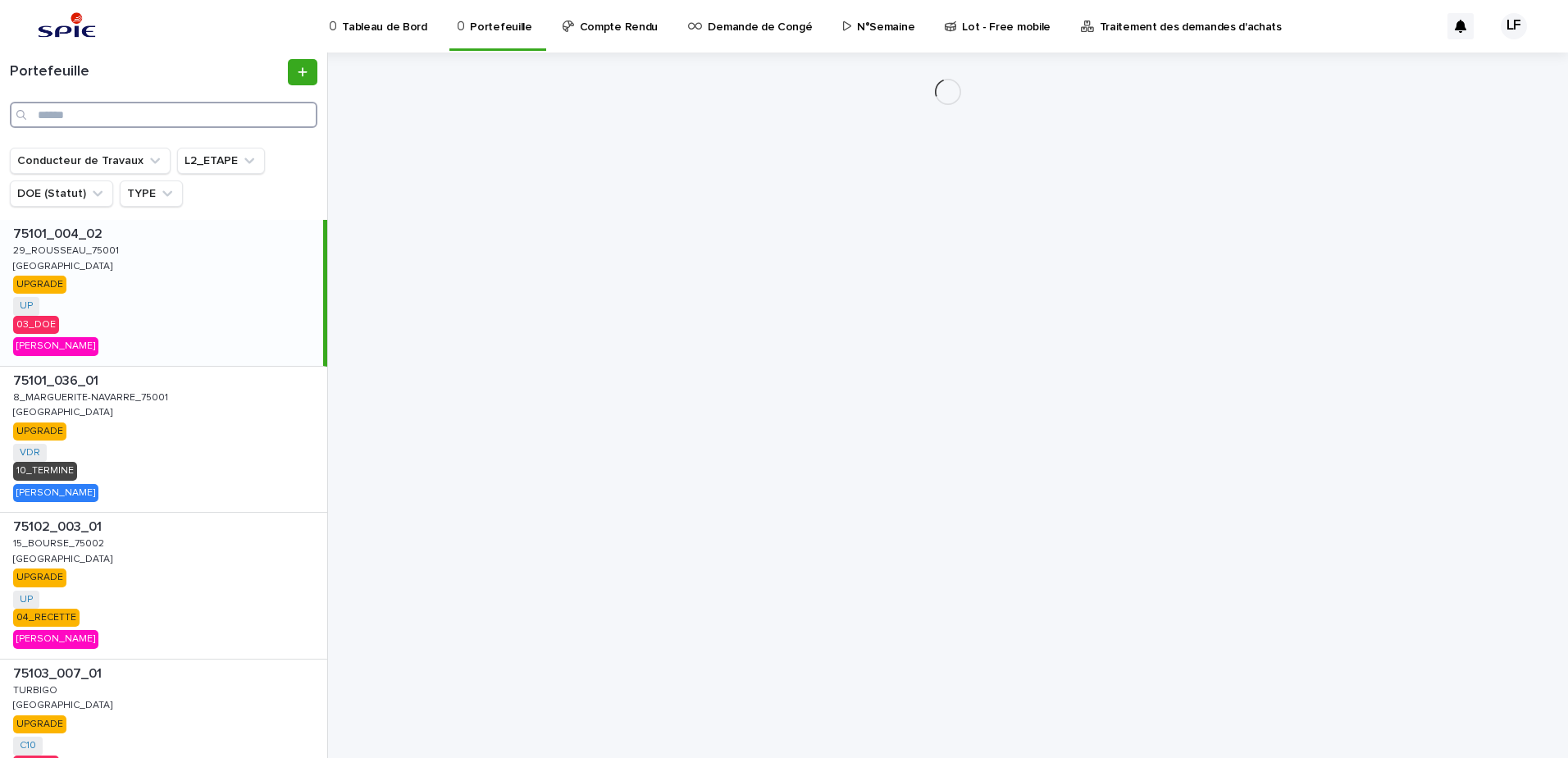
click at [201, 111] on input "Search" at bounding box center [163, 115] width 307 height 27
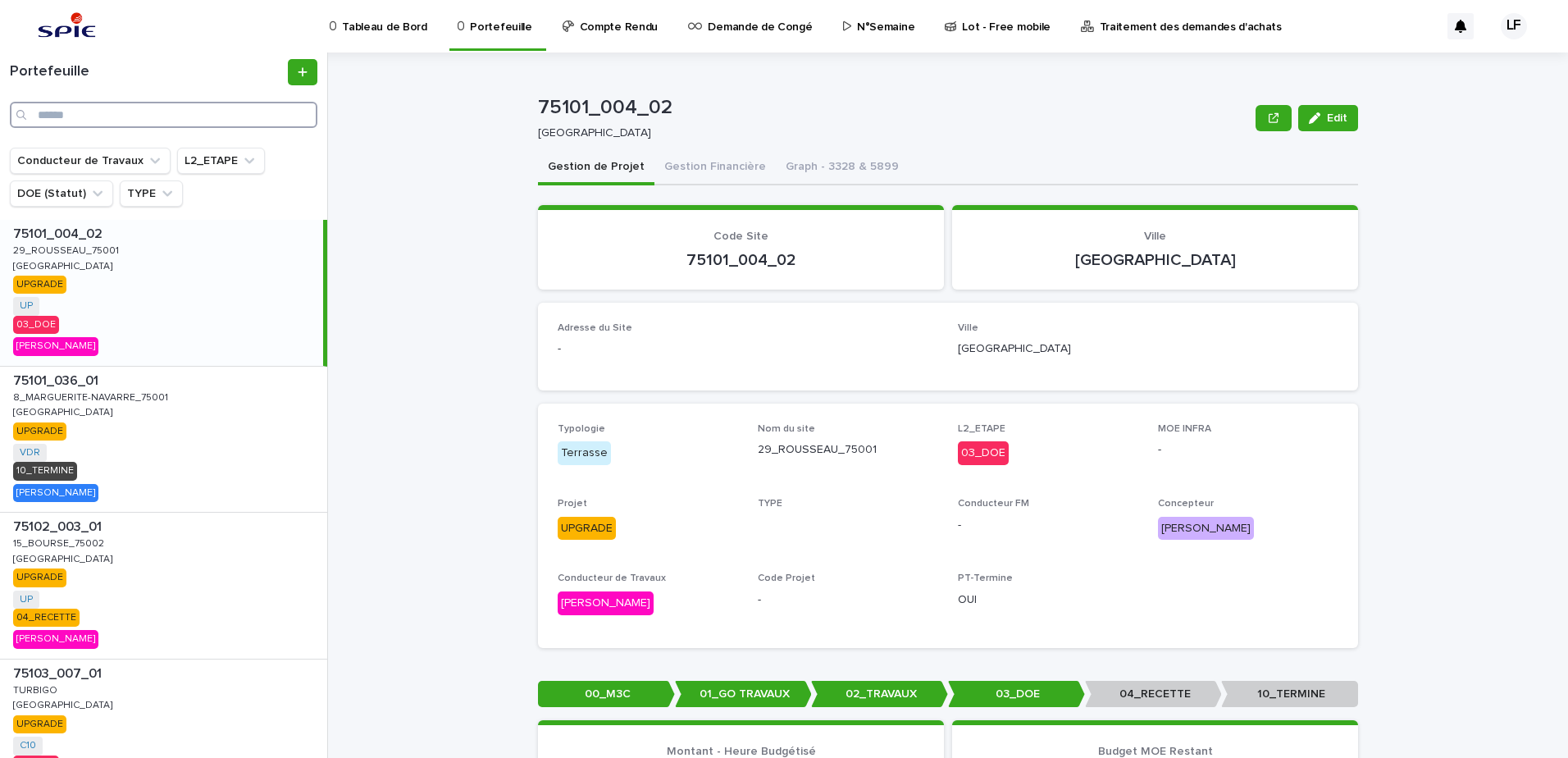
paste input "**********"
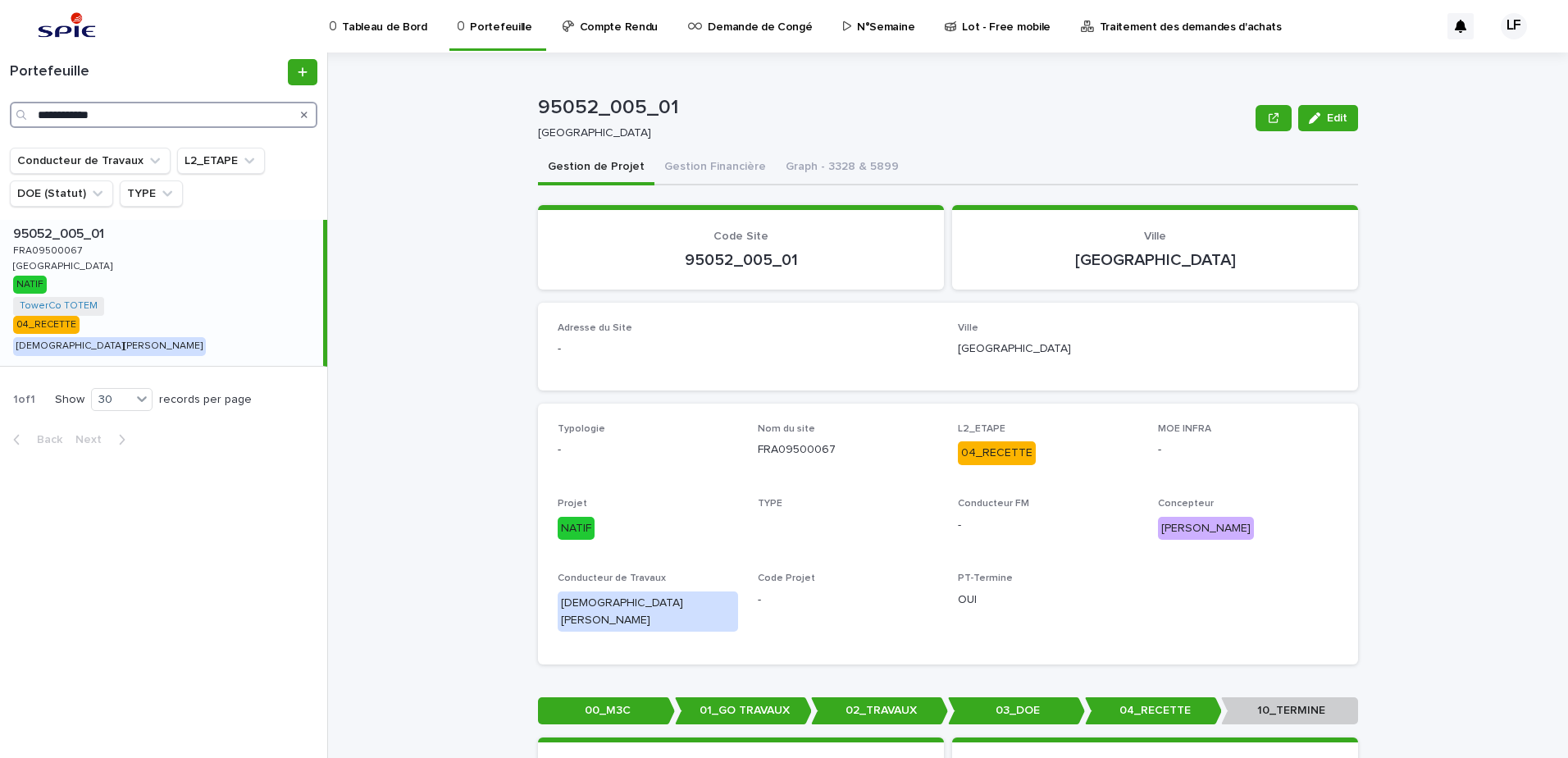
type input "**********"
